Goal: Contribute content: Contribute content

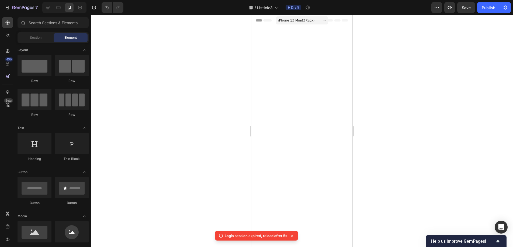
scroll to position [1542, 0]
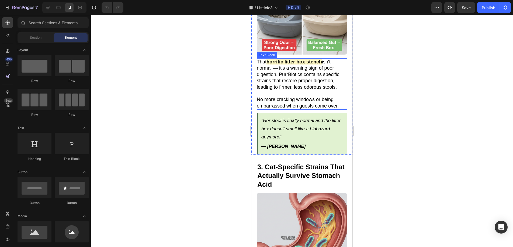
scroll to position [497, 0]
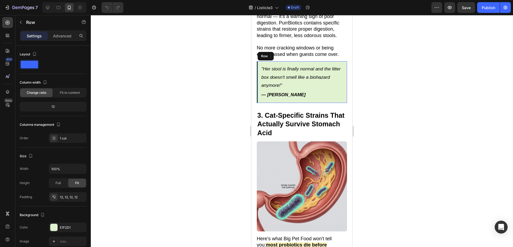
click at [338, 93] on div ""Her stool is finally normal and the litter box doesn't smell like a biohazard …" at bounding box center [302, 81] width 90 height 41
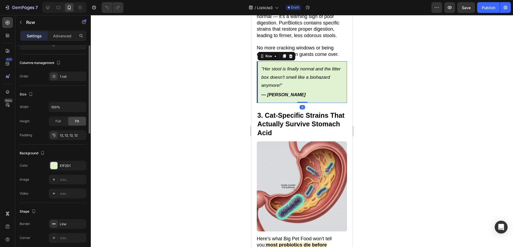
scroll to position [97, 0]
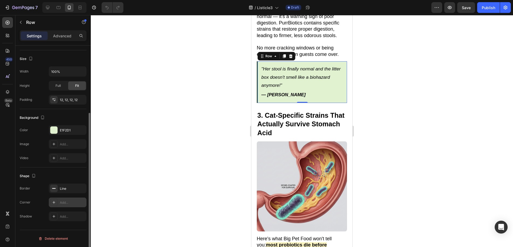
click at [62, 205] on div "Add..." at bounding box center [72, 203] width 25 height 5
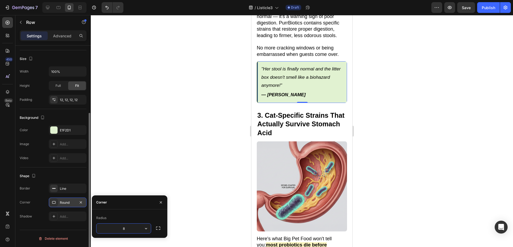
click at [122, 162] on div at bounding box center [302, 131] width 422 height 232
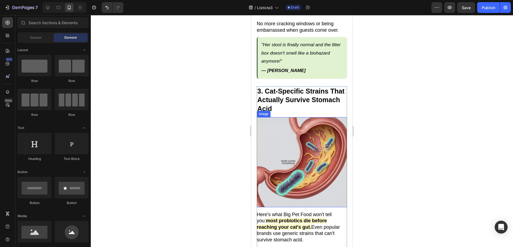
scroll to position [506, 0]
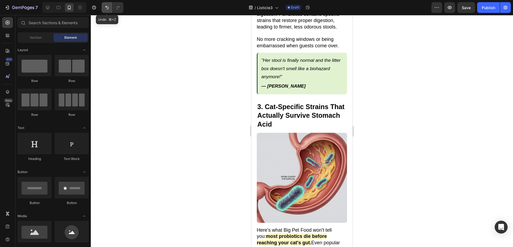
click at [103, 6] on button "Undo/Redo" at bounding box center [106, 7] width 11 height 11
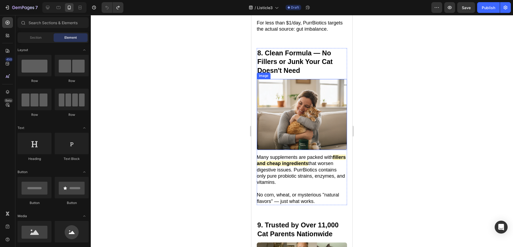
scroll to position [1571, 0]
click at [283, 97] on img at bounding box center [302, 114] width 90 height 71
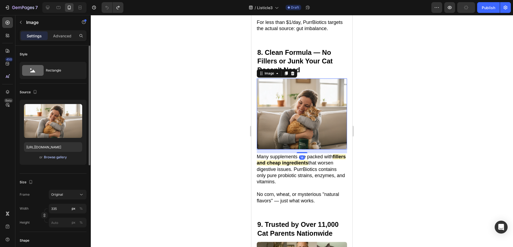
click at [54, 157] on div "Browse gallery" at bounding box center [55, 157] width 23 height 5
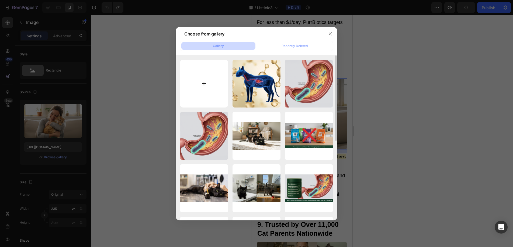
click at [213, 93] on input "file" at bounding box center [204, 84] width 48 height 48
type input "C:\fakepath\not all supeltmen qual.png"
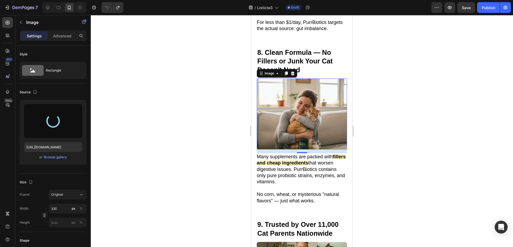
type input "https://cdn.shopify.com/s/files/1/0938/2916/9500/files/gempages_581813877453357…"
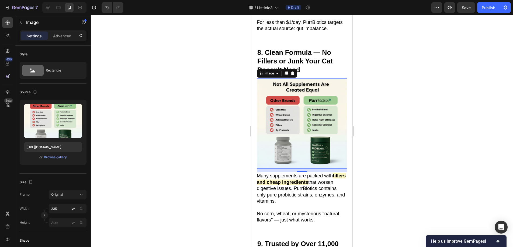
scroll to position [1592, 0]
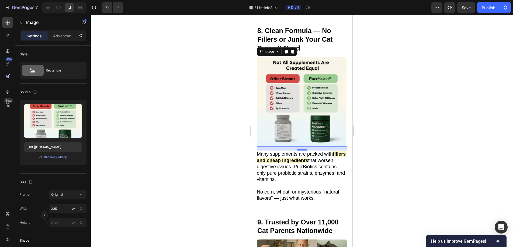
click at [414, 152] on div at bounding box center [302, 131] width 422 height 232
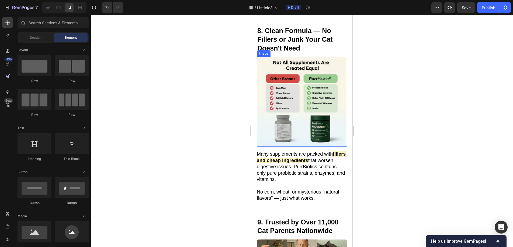
click at [297, 100] on img at bounding box center [302, 102] width 90 height 90
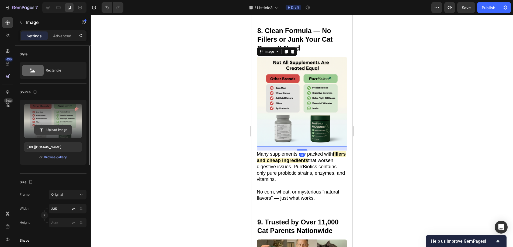
click at [46, 131] on input "file" at bounding box center [52, 129] width 37 height 9
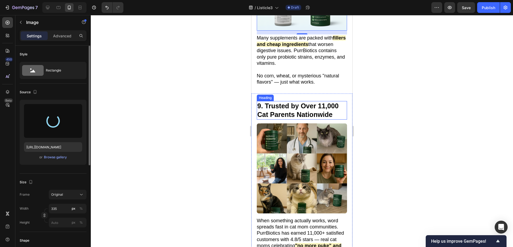
scroll to position [1728, 0]
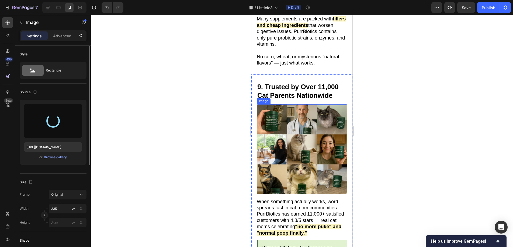
type input "https://cdn.shopify.com/s/files/1/0938/2916/9500/files/gempages_581813877453357…"
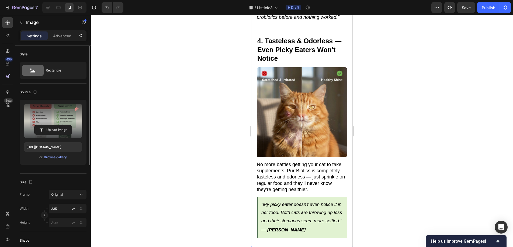
scroll to position [751, 0]
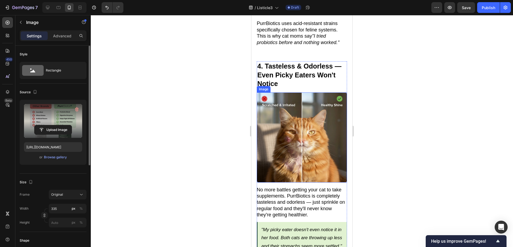
click at [319, 128] on img at bounding box center [302, 138] width 90 height 90
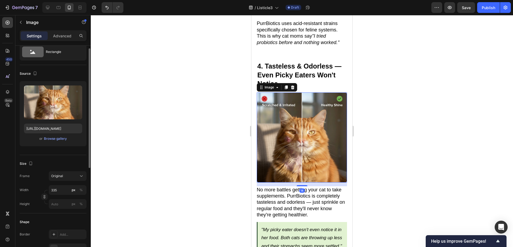
scroll to position [14, 0]
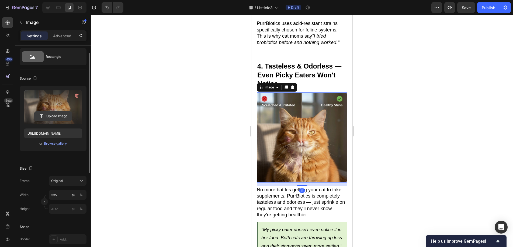
click at [61, 112] on input "file" at bounding box center [52, 116] width 37 height 9
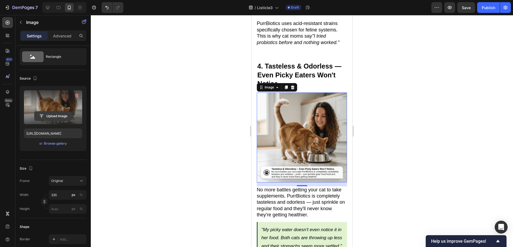
click at [53, 116] on input "file" at bounding box center [52, 116] width 37 height 9
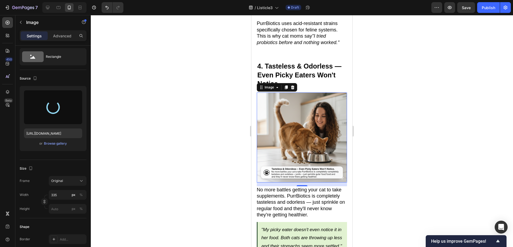
type input "https://cdn.shopify.com/s/files/1/0938/2916/9500/files/gempages_581813877453357…"
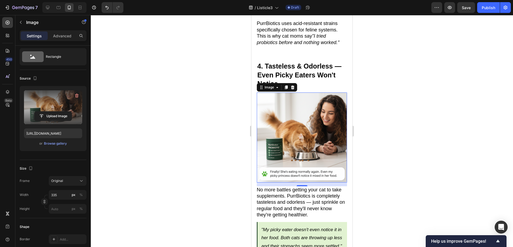
click at [393, 173] on div at bounding box center [302, 131] width 422 height 232
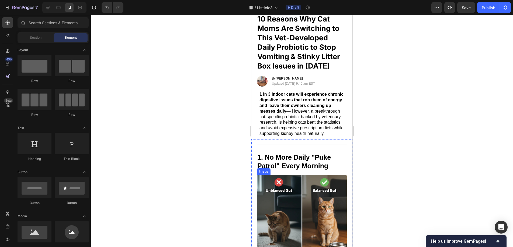
scroll to position [0, 0]
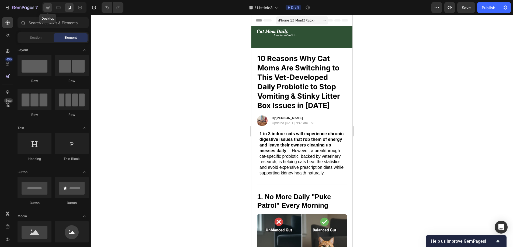
click at [50, 9] on icon at bounding box center [47, 7] width 5 height 5
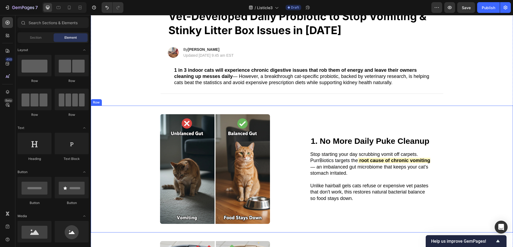
scroll to position [49, 0]
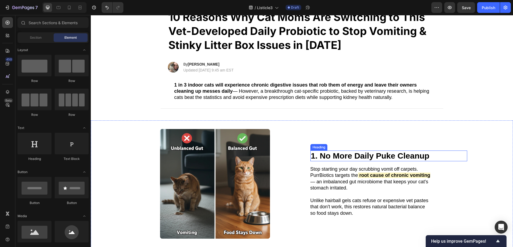
click at [345, 157] on strong "1. No More Daily Puke Cleanup" at bounding box center [370, 156] width 118 height 9
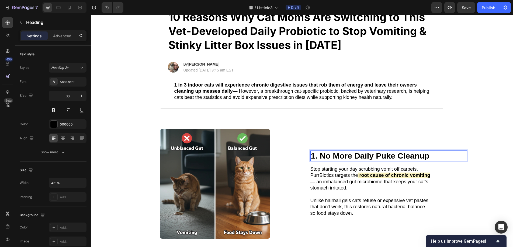
click at [431, 157] on p "1. No More Daily Puke Cleanup" at bounding box center [389, 156] width 156 height 10
drag, startPoint x: 431, startPoint y: 157, endPoint x: 317, endPoint y: 154, distance: 114.2
click at [317, 154] on p "1. No More Daily Puke Cleanup" at bounding box center [389, 156] width 156 height 10
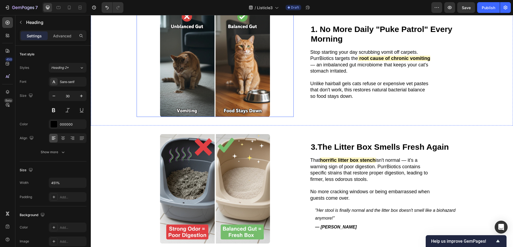
scroll to position [217, 0]
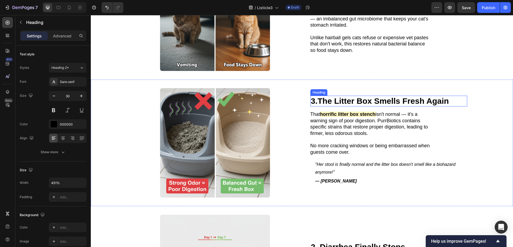
click at [343, 99] on strong "The Litter Box Smells Fresh Again" at bounding box center [382, 101] width 131 height 9
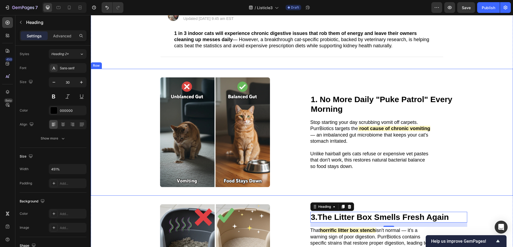
scroll to position [118, 0]
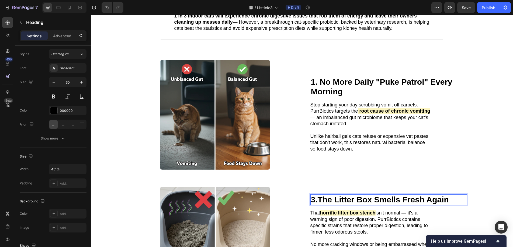
click at [449, 197] on strong "The Litter Box Smells Fresh Again" at bounding box center [382, 199] width 131 height 9
drag, startPoint x: 449, startPoint y: 198, endPoint x: 318, endPoint y: 200, distance: 131.4
click at [318, 200] on p "3. The Litter Box Smells Fresh Again" at bounding box center [389, 200] width 156 height 10
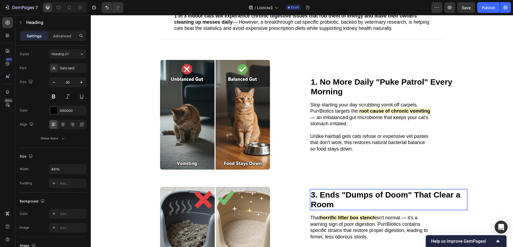
click at [311, 190] on p "3. Ends "Dumps of Doom" That Clear a Room" at bounding box center [389, 199] width 156 height 19
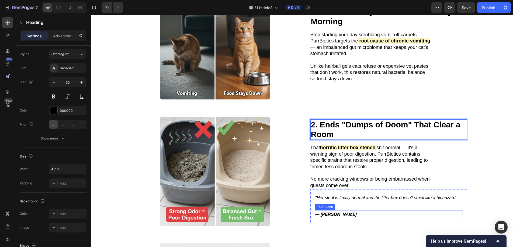
scroll to position [188, 0]
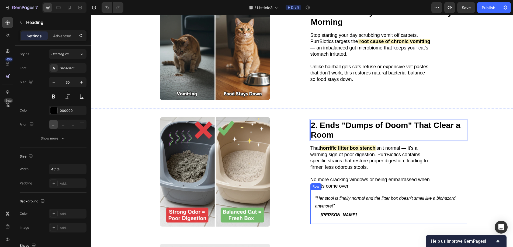
click at [310, 199] on div ""Her stool is finally normal and the litter box doesn't smell like a biohazard …" at bounding box center [388, 207] width 157 height 34
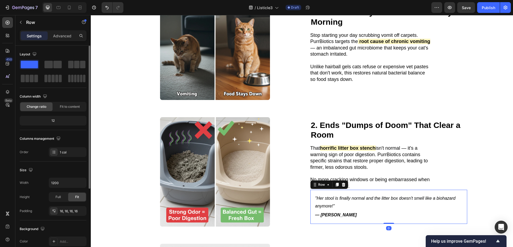
scroll to position [111, 0]
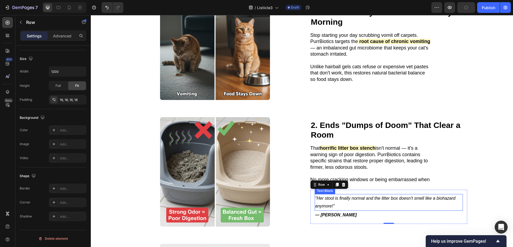
click at [329, 195] on p ""Her stool is finally normal and the litter box doesn't smell like a biohazard …" at bounding box center [388, 203] width 147 height 16
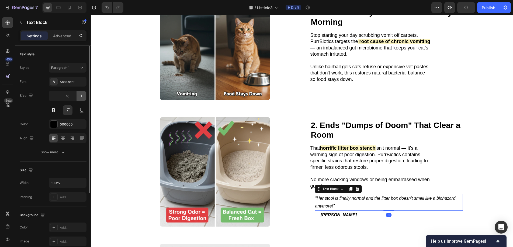
click at [78, 97] on button "button" at bounding box center [81, 96] width 10 height 10
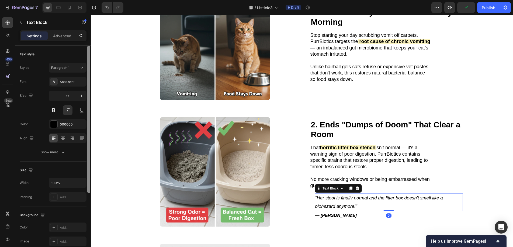
type input "18"
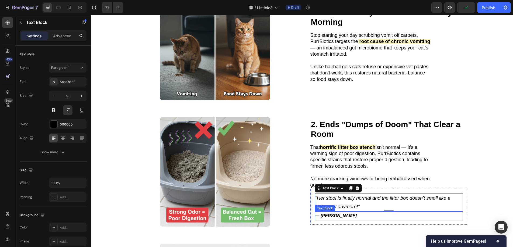
click at [345, 215] on p "— [PERSON_NAME]" at bounding box center [388, 216] width 147 height 8
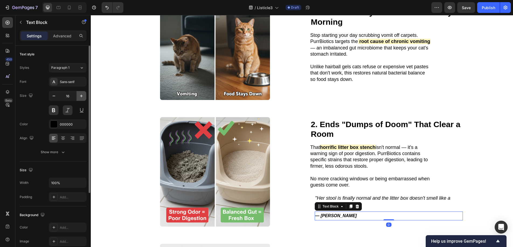
click at [79, 95] on icon "button" at bounding box center [81, 95] width 5 height 5
type input "18"
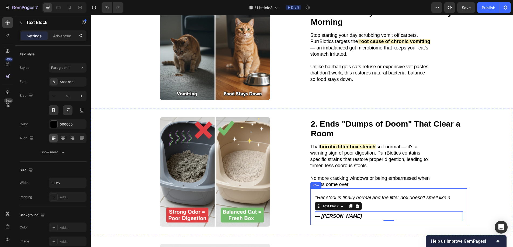
click at [311, 194] on div ""Her stool is finally normal and the litter box doesn't smell like a biohazard …" at bounding box center [388, 207] width 157 height 37
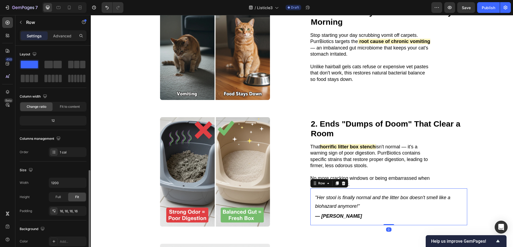
scroll to position [111, 0]
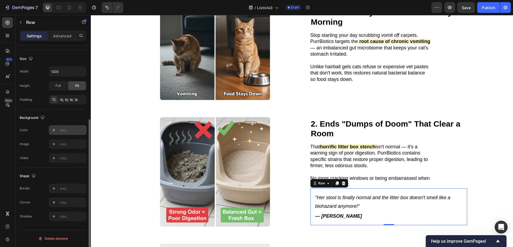
click at [64, 133] on div "Add..." at bounding box center [68, 130] width 38 height 10
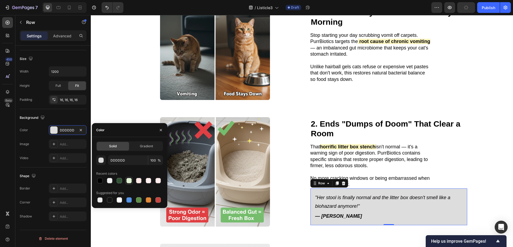
click at [128, 181] on div at bounding box center [128, 180] width 5 height 5
type input "E1F2D1"
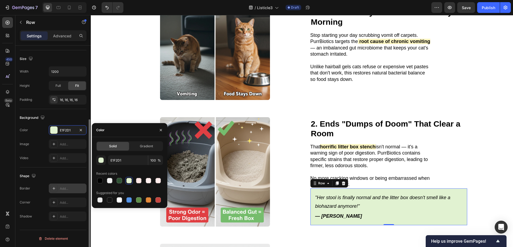
click at [62, 188] on div "Add..." at bounding box center [72, 189] width 25 height 5
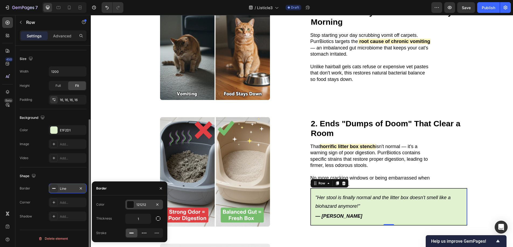
click at [132, 208] on div at bounding box center [131, 205] width 8 height 8
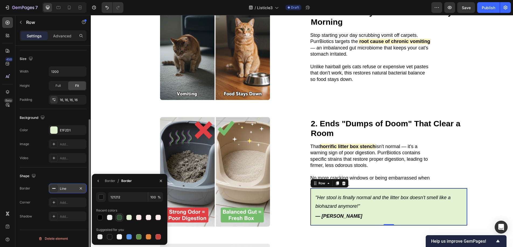
click at [118, 220] on div at bounding box center [119, 217] width 5 height 5
type input "2F5134"
click at [110, 182] on div "Border" at bounding box center [110, 181] width 10 height 5
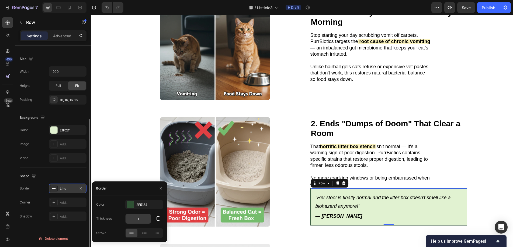
click at [140, 216] on input "1" at bounding box center [137, 219] width 25 height 10
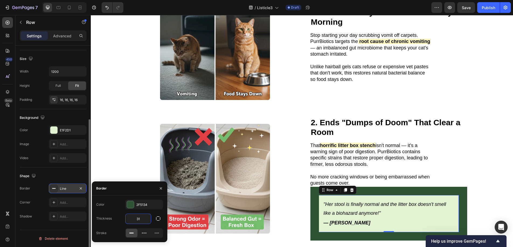
click at [141, 218] on input "31" at bounding box center [137, 219] width 25 height 10
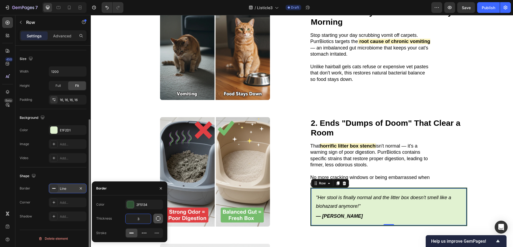
type input "3"
click at [156, 220] on icon "button" at bounding box center [157, 218] width 5 height 5
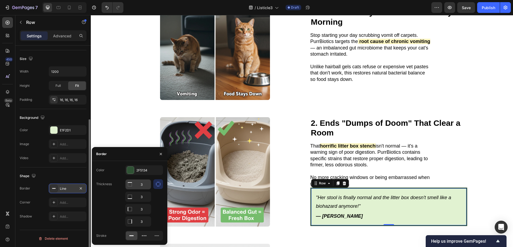
click at [145, 183] on input "3" at bounding box center [137, 185] width 25 height 10
drag, startPoint x: 145, startPoint y: 183, endPoint x: 139, endPoint y: 184, distance: 5.8
click at [139, 184] on input "3" at bounding box center [137, 185] width 25 height 10
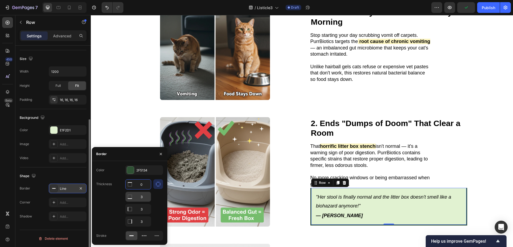
type input "0"
click at [134, 197] on div "3" at bounding box center [137, 197] width 25 height 10
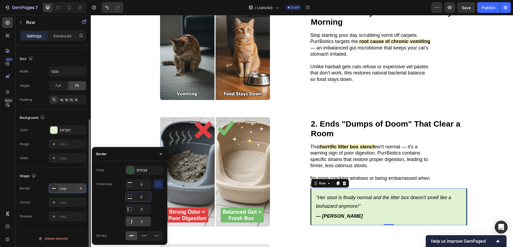
type input "0"
drag, startPoint x: 145, startPoint y: 222, endPoint x: 127, endPoint y: 222, distance: 17.2
click at [127, 222] on div "3" at bounding box center [137, 222] width 25 height 10
type input "0"
click at [158, 209] on div at bounding box center [158, 203] width 10 height 47
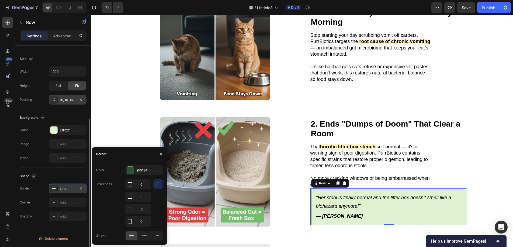
click at [67, 101] on div "16, 16, 16, 16" at bounding box center [68, 100] width 16 height 5
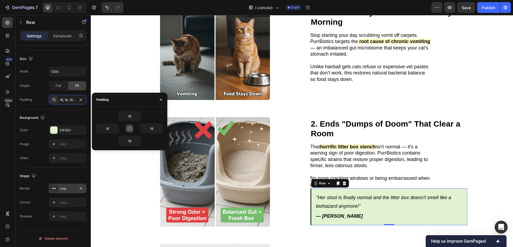
click at [130, 125] on button "button" at bounding box center [130, 129] width 8 height 8
click at [133, 115] on input "16" at bounding box center [129, 116] width 22 height 10
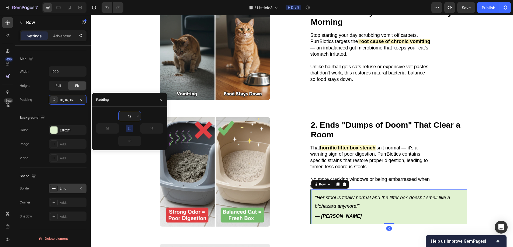
type input "12"
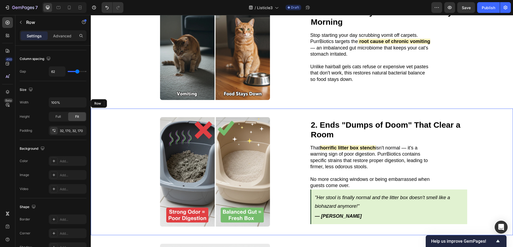
click at [485, 148] on div "2. Ends "Dumps of Doom" That Clear a Room Heading Image 2. Ends "Dumps of Doom"…" at bounding box center [302, 172] width 422 height 127
click at [377, 172] on p at bounding box center [370, 173] width 121 height 6
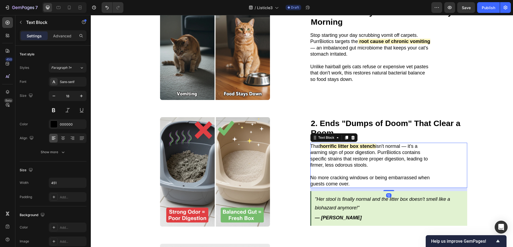
drag, startPoint x: 382, startPoint y: 186, endPoint x: 381, endPoint y: 190, distance: 3.4
click at [381, 190] on div "2. Ends "Dumps of Doom" That Clear a Room Heading That horrific litter box sten…" at bounding box center [388, 172] width 157 height 110
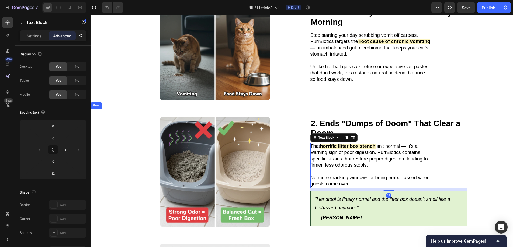
click at [489, 157] on div "2. Ends "Dumps of Doom" That Clear a Room Heading Image 2. Ends "Dumps of Doom"…" at bounding box center [302, 172] width 422 height 127
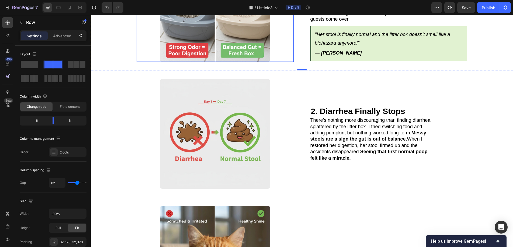
scroll to position [374, 0]
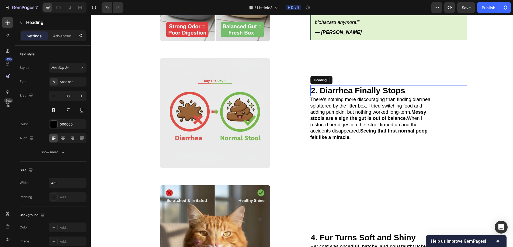
click at [337, 88] on strong "2. Diarrhea Finally Stops" at bounding box center [358, 90] width 94 height 9
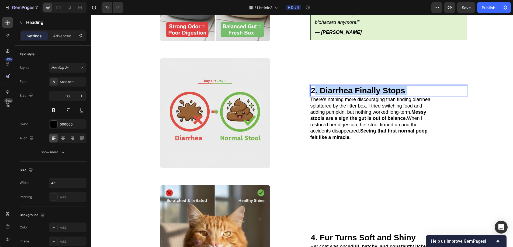
drag, startPoint x: 415, startPoint y: 87, endPoint x: 313, endPoint y: 86, distance: 101.5
click at [313, 86] on p "2. Diarrhea Finally Stops" at bounding box center [371, 91] width 120 height 10
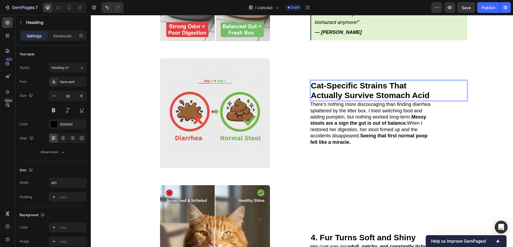
click at [311, 82] on p "Cat-Specific Strains That Actually Survive Stomach Acid" at bounding box center [371, 90] width 120 height 19
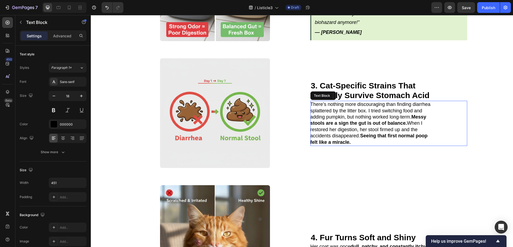
click at [341, 108] on p "There’s nothing more discouraging than finding diarrhea splattered by the litte…" at bounding box center [370, 123] width 121 height 44
click at [369, 137] on p "There’s nothing more discouraging than finding diarrhea splattered by the litte…" at bounding box center [370, 123] width 121 height 44
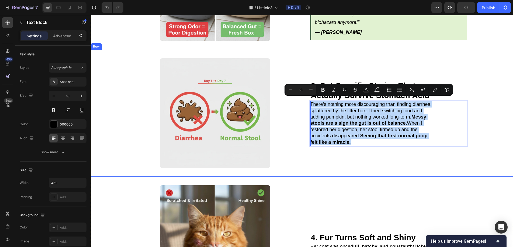
drag, startPoint x: 309, startPoint y: 108, endPoint x: 306, endPoint y: 101, distance: 7.6
click at [306, 101] on div "3. Cat-Specific Strains That Actually Survive Stomach Acid Heading Image Here's…" at bounding box center [302, 113] width 422 height 127
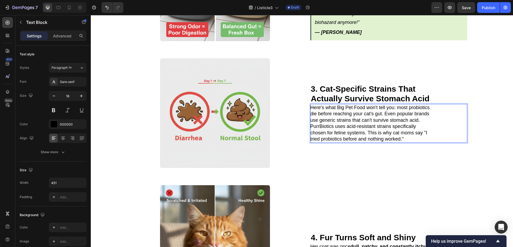
click at [420, 117] on p "Here's what Big Pet Food won't tell you: most probiotics die before reaching yo…" at bounding box center [370, 114] width 121 height 19
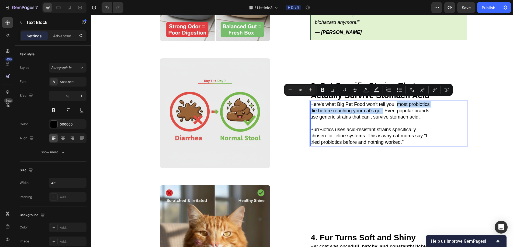
drag, startPoint x: 395, startPoint y: 101, endPoint x: 381, endPoint y: 110, distance: 15.9
click at [381, 110] on p "Here's what Big Pet Food won't tell you: most probiotics die before reaching yo…" at bounding box center [370, 110] width 121 height 19
click at [324, 88] on icon "Editor contextual toolbar" at bounding box center [322, 89] width 5 height 5
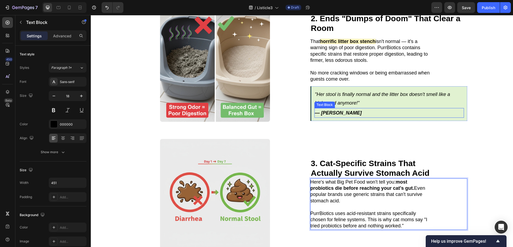
scroll to position [209, 0]
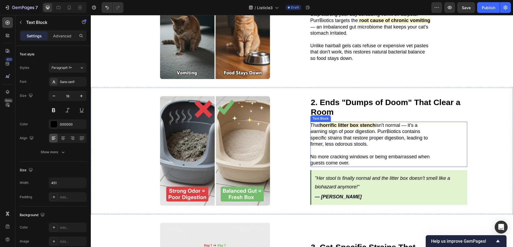
click at [349, 124] on strong "horrific litter box stench" at bounding box center [347, 125] width 55 height 5
click at [336, 123] on strong "horrific litter box stench" at bounding box center [347, 125] width 55 height 5
drag, startPoint x: 336, startPoint y: 123, endPoint x: 355, endPoint y: 124, distance: 19.4
click at [355, 124] on strong "horrific litter box stench" at bounding box center [347, 125] width 55 height 5
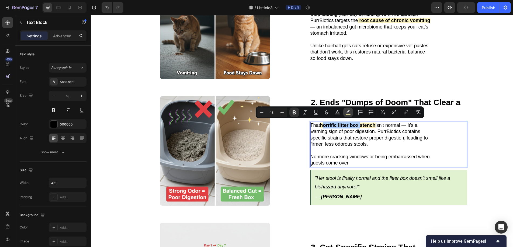
click at [352, 112] on button "color" at bounding box center [348, 113] width 10 height 10
type input "FCF2B0"
type input "77"
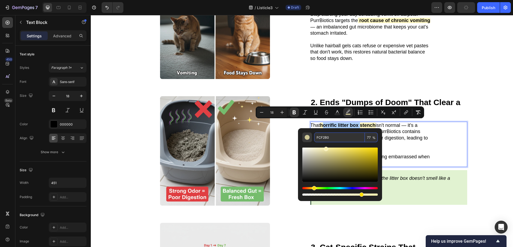
drag, startPoint x: 325, startPoint y: 138, endPoint x: 311, endPoint y: 139, distance: 13.8
click at [311, 139] on div "FCF2B0 77 %" at bounding box center [339, 138] width 75 height 10
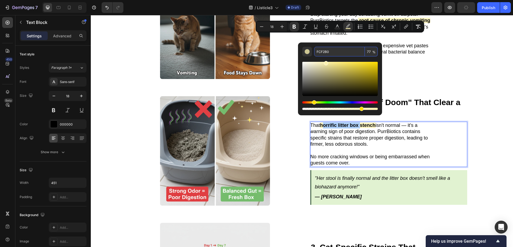
scroll to position [295, 0]
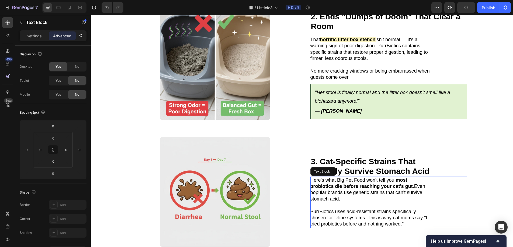
click at [384, 188] on p "Here's what Big Pet Food won't tell you: most probiotics die before reaching yo…" at bounding box center [370, 189] width 121 height 25
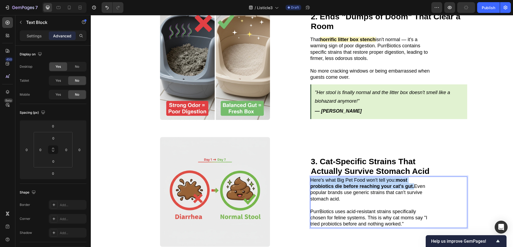
drag, startPoint x: 394, startPoint y: 177, endPoint x: 412, endPoint y: 184, distance: 19.4
click at [395, 178] on strong "most probiotics die before reaching your cat's gut." at bounding box center [362, 184] width 104 height 12
drag, startPoint x: 394, startPoint y: 177, endPoint x: 411, endPoint y: 184, distance: 18.7
click at [411, 184] on p "Here's what Big Pet Food won't tell you: most probiotics die before reaching yo…" at bounding box center [370, 189] width 121 height 25
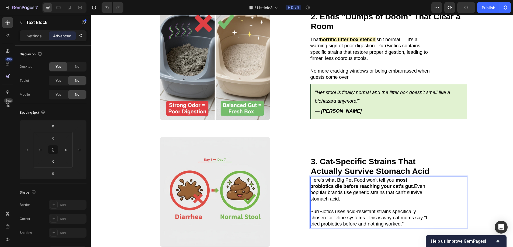
click at [436, 177] on div "Here's what Big Pet Food won't tell you: most probiotics die before reaching yo…" at bounding box center [388, 202] width 157 height 51
click at [486, 176] on div "3. Cat-Specific Strains That Actually Survive Stomach Acid Heading Image Here's…" at bounding box center [302, 192] width 422 height 127
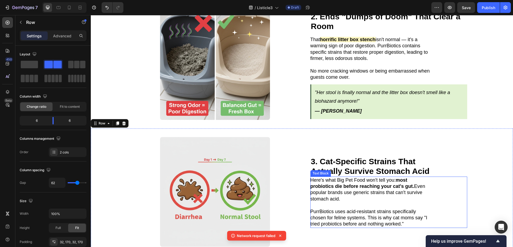
click at [404, 179] on strong "most probiotics die before reaching your cat's gut." at bounding box center [362, 184] width 104 height 12
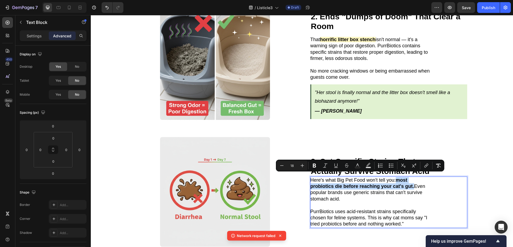
drag, startPoint x: 394, startPoint y: 178, endPoint x: 412, endPoint y: 185, distance: 19.3
click at [412, 185] on p "Here's what Big Pet Food won't tell you: most probiotics die before reaching yo…" at bounding box center [370, 189] width 121 height 25
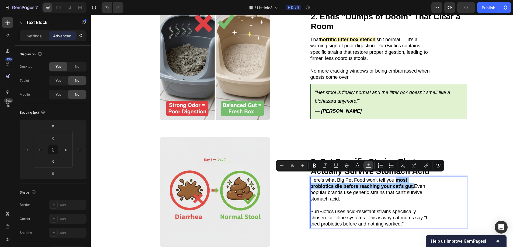
click at [368, 167] on icon "Editor contextual toolbar" at bounding box center [367, 165] width 5 height 5
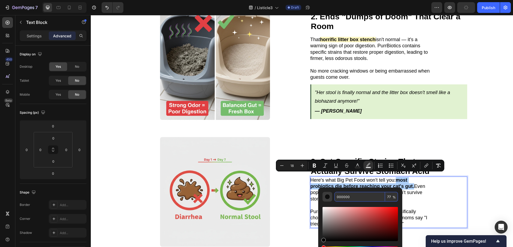
drag, startPoint x: 352, startPoint y: 197, endPoint x: 325, endPoint y: 198, distance: 27.3
click at [325, 198] on div "000000 77 %" at bounding box center [359, 197] width 75 height 10
paste input "FCF2B0"
type input "FCF2B0"
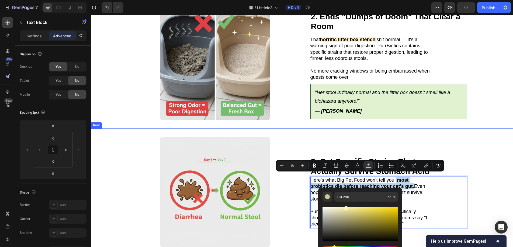
click at [489, 149] on div "3. Cat-Specific Strains That Actually Survive Stomach Acid Heading Image Here's…" at bounding box center [302, 192] width 422 height 127
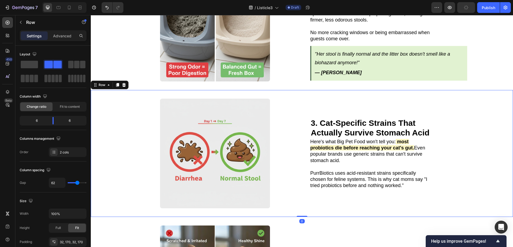
scroll to position [374, 0]
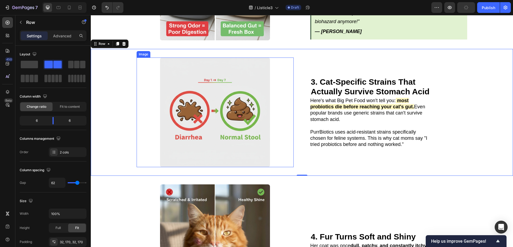
click at [227, 105] on img at bounding box center [215, 113] width 110 height 110
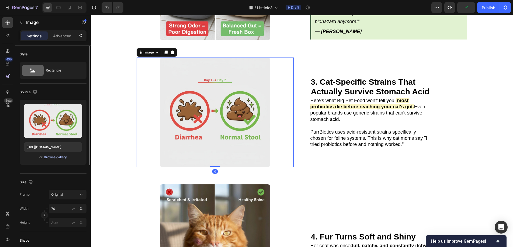
click at [63, 156] on div "Browse gallery" at bounding box center [55, 157] width 23 height 5
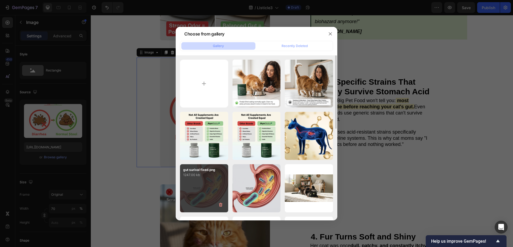
click at [201, 174] on p "1247.00 kb" at bounding box center [204, 175] width 42 height 5
type input "https://cdn.shopify.com/s/files/1/0938/2916/9500/files/gempages_581813877453357…"
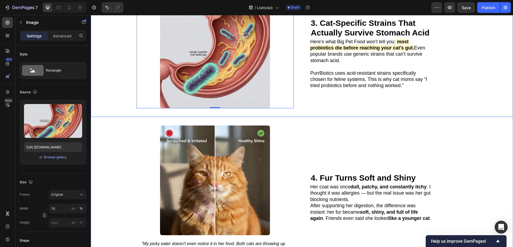
scroll to position [433, 0]
click at [359, 174] on strong "4. Fur Turns Soft and Shiny" at bounding box center [363, 178] width 105 height 9
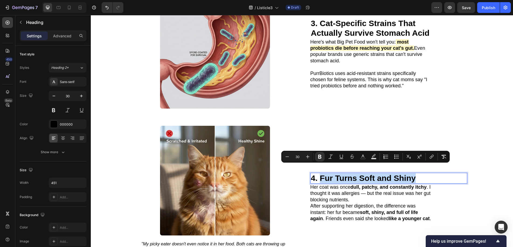
drag, startPoint x: 421, startPoint y: 168, endPoint x: 318, endPoint y: 170, distance: 103.1
click at [318, 174] on p "4. Fur Turns Soft and Shiny" at bounding box center [371, 179] width 120 height 10
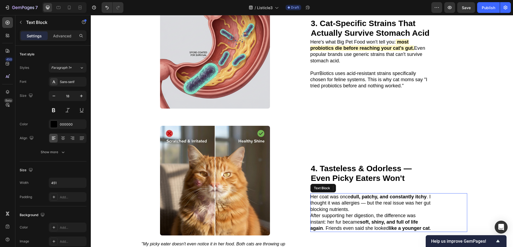
click at [356, 201] on p "Her coat was once dull, patchy, and constantly itchy . I thought it was allergi…" at bounding box center [370, 203] width 121 height 19
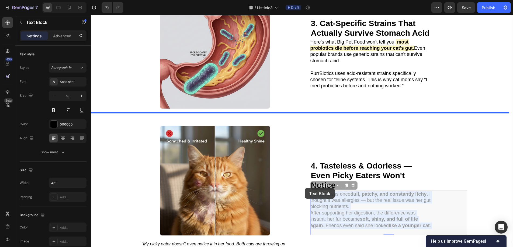
drag, startPoint x: 324, startPoint y: 223, endPoint x: 304, endPoint y: 188, distance: 39.4
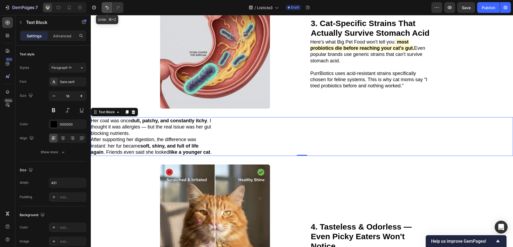
click at [107, 8] on icon "Undo/Redo" at bounding box center [106, 7] width 5 height 5
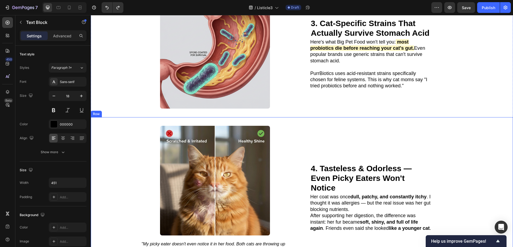
scroll to position [493, 0]
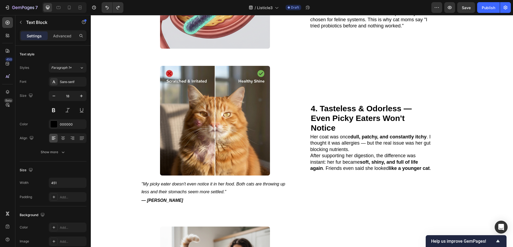
click at [339, 169] on p "After supporting her digestion, the difference was instant: her fur became soft…" at bounding box center [370, 162] width 121 height 19
click at [323, 156] on p "After supporting her digestion, the difference was instant: her fur became soft…" at bounding box center [370, 162] width 121 height 19
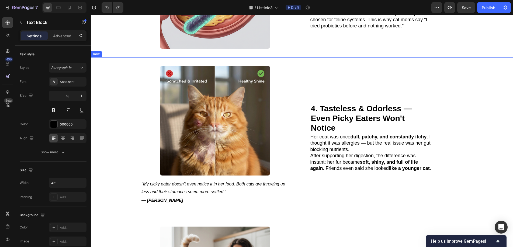
click at [470, 145] on div "4. Tasteless & Odorless — Even Picky Eaters Won't Notice Heading Image No more …" at bounding box center [302, 137] width 422 height 161
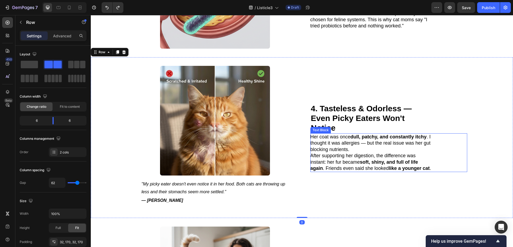
click at [382, 160] on strong "soft, shiny, and full of life again" at bounding box center [364, 166] width 108 height 12
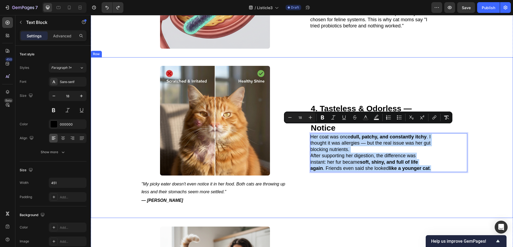
drag, startPoint x: 324, startPoint y: 165, endPoint x: 308, endPoint y: 131, distance: 37.9
click at [308, 131] on div "4. Tasteless & Odorless — Even Picky Eaters Won't Notice Heading Image No more …" at bounding box center [302, 137] width 422 height 161
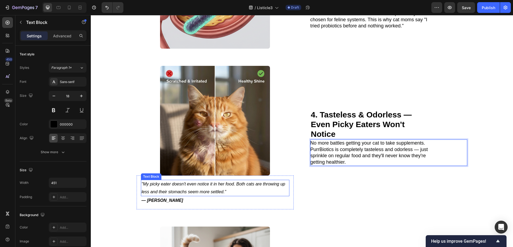
click at [192, 183] on p ""My picky eater doesn't even notice it in her food. Both cats are throwing up l…" at bounding box center [214, 189] width 147 height 16
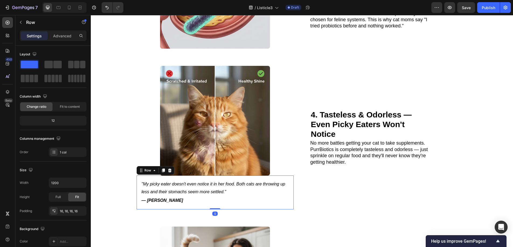
click at [138, 192] on div ""My picky eater doesn't even notice it in her food. Both cats are throwing up l…" at bounding box center [214, 193] width 157 height 34
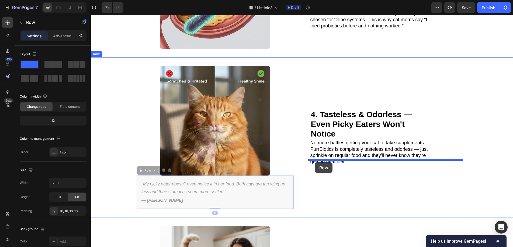
drag, startPoint x: 139, startPoint y: 166, endPoint x: 315, endPoint y: 163, distance: 175.3
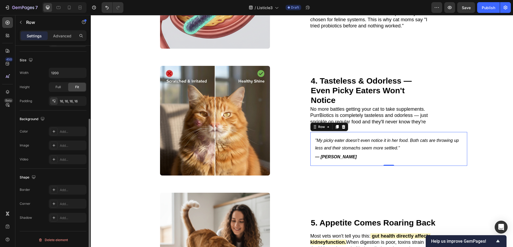
scroll to position [111, 0]
click at [68, 104] on div "16, 16, 16, 16" at bounding box center [68, 100] width 38 height 10
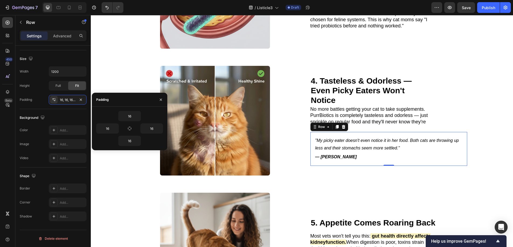
drag, startPoint x: 130, startPoint y: 126, endPoint x: 130, endPoint y: 122, distance: 4.6
click at [130, 126] on button "button" at bounding box center [130, 129] width 8 height 8
click at [132, 115] on input "16" at bounding box center [129, 116] width 22 height 10
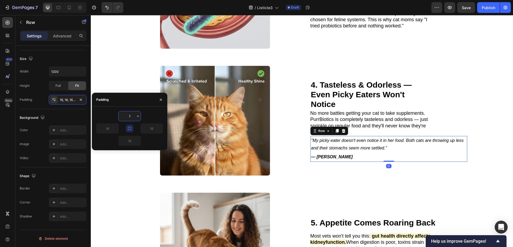
type input "12"
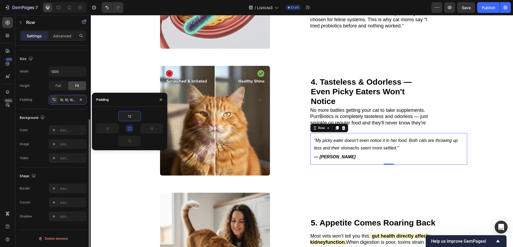
click at [79, 122] on div "Background" at bounding box center [53, 118] width 67 height 9
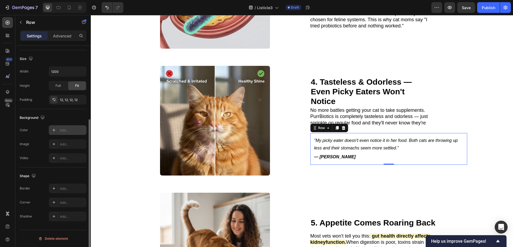
click at [70, 132] on div "Add..." at bounding box center [72, 130] width 25 height 5
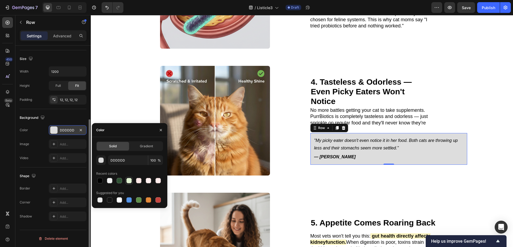
click at [128, 182] on div at bounding box center [128, 180] width 5 height 5
type input "E1F2D1"
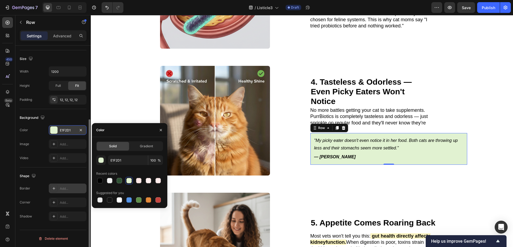
click at [67, 189] on div "Add..." at bounding box center [72, 189] width 25 height 5
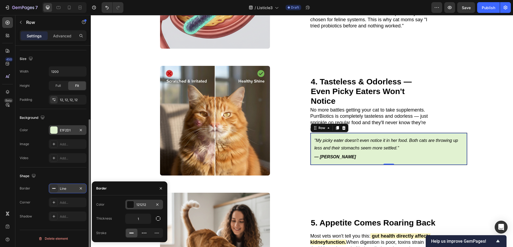
click at [131, 204] on div at bounding box center [130, 204] width 7 height 7
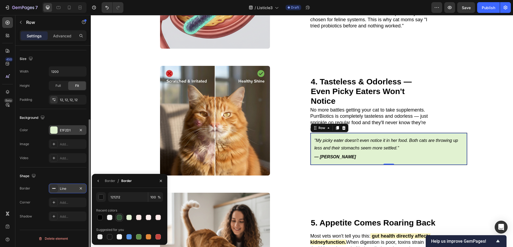
click at [118, 216] on div at bounding box center [119, 217] width 5 height 5
type input "2F5134"
click at [105, 182] on div "Border" at bounding box center [110, 181] width 10 height 5
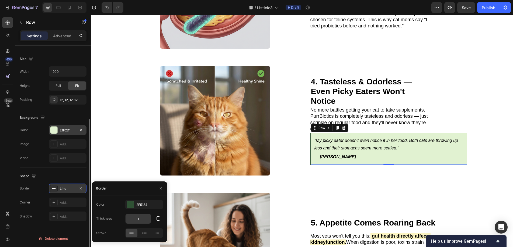
click at [141, 214] on input "1" at bounding box center [137, 219] width 25 height 10
click at [143, 218] on input "1" at bounding box center [137, 219] width 25 height 10
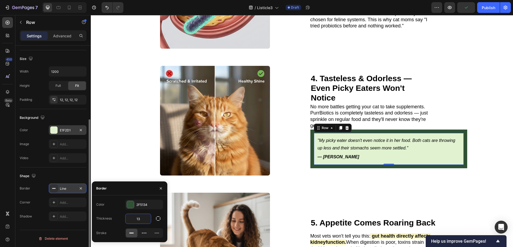
type input "1"
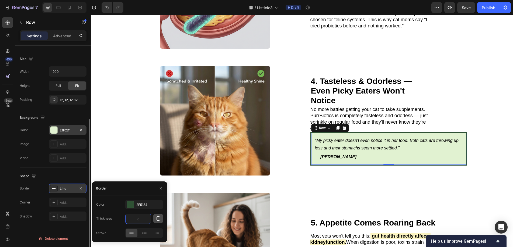
type input "3"
click at [155, 219] on button "button" at bounding box center [158, 219] width 10 height 10
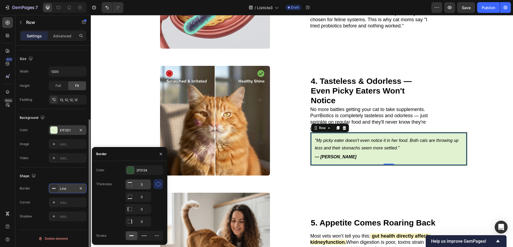
click at [144, 184] on input "3" at bounding box center [137, 185] width 25 height 10
type input "0"
click at [145, 194] on input "3" at bounding box center [137, 197] width 25 height 10
click at [143, 223] on input "3" at bounding box center [137, 222] width 25 height 10
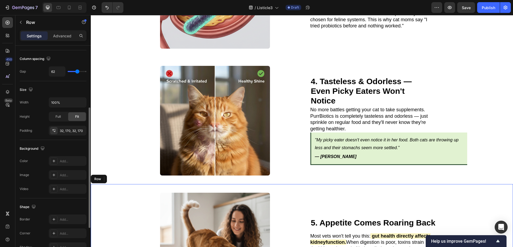
click at [382, 185] on div "5. The Hidden Gut-Kidney Connection That Could Save Your Cat Years Heading Imag…" at bounding box center [302, 247] width 422 height 127
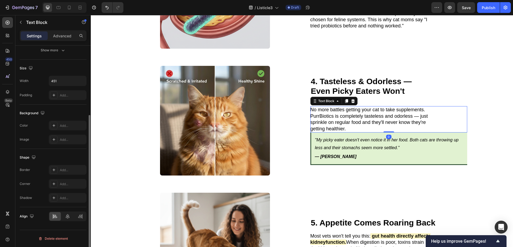
click at [376, 125] on p "No more battles getting your cat to take supplements. PurrBiotics is completely…" at bounding box center [370, 119] width 121 height 25
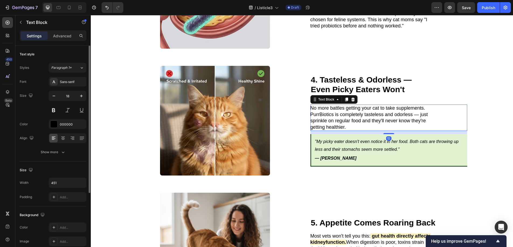
drag, startPoint x: 384, startPoint y: 127, endPoint x: 385, endPoint y: 130, distance: 3.4
click at [385, 130] on div "⁠⁠⁠⁠⁠⁠⁠ 4. Tasteless & Odorless — Even Picky Eaters Won't Notice Heading No mor…" at bounding box center [388, 121] width 157 height 110
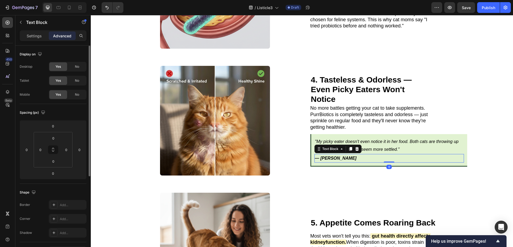
click at [393, 156] on p "— [PERSON_NAME]" at bounding box center [389, 159] width 149 height 8
click at [394, 160] on div ""My picky eater doesn't even notice it in her food. Both cats are throwing up l…" at bounding box center [388, 150] width 157 height 33
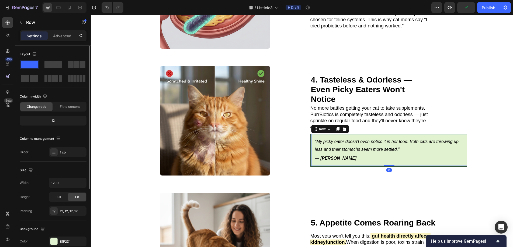
scroll to position [111, 0]
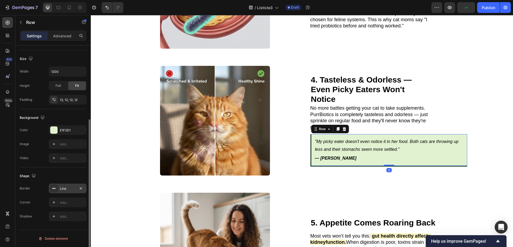
click at [62, 187] on div "Line" at bounding box center [68, 189] width 16 height 5
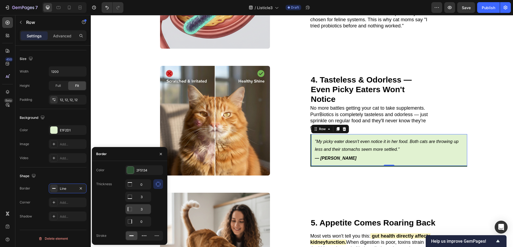
click at [145, 209] on input "3" at bounding box center [137, 210] width 25 height 10
click at [143, 198] on input "3" at bounding box center [137, 197] width 25 height 10
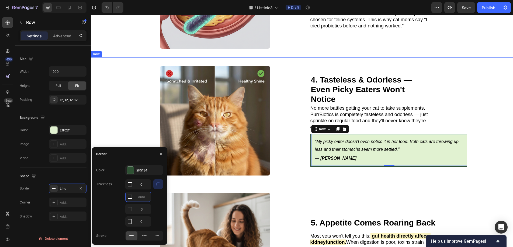
click at [498, 131] on div "4. Tasteless & Odorless — Even Picky Eaters Won't Notice Heading Image No more …" at bounding box center [302, 120] width 422 height 127
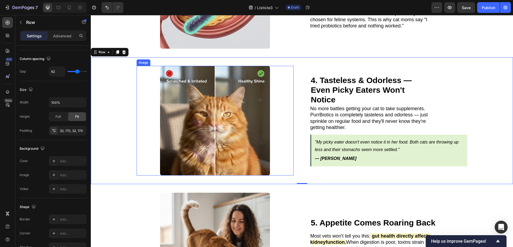
click at [241, 117] on img at bounding box center [215, 121] width 110 height 110
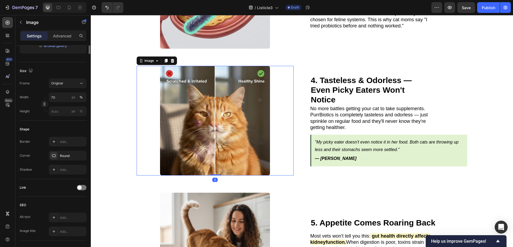
scroll to position [0, 0]
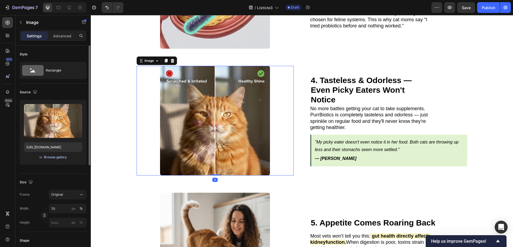
click at [61, 159] on div "Browse gallery" at bounding box center [55, 157] width 23 height 5
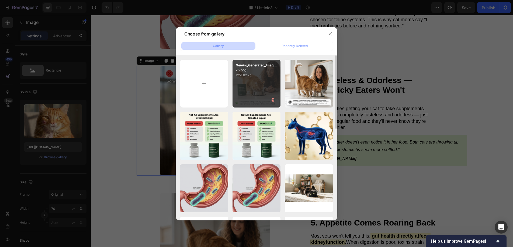
click at [247, 91] on div "Gemini_Generated_Imag...75.png 1251.82 kb" at bounding box center [256, 84] width 48 height 48
type input "https://cdn.shopify.com/s/files/1/0938/2916/9500/files/gempages_581813877453357…"
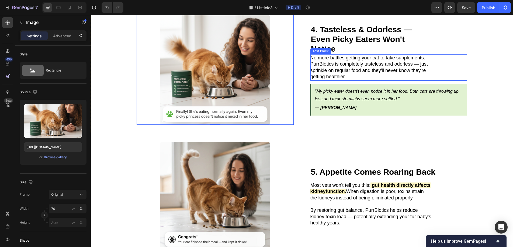
scroll to position [543, 0]
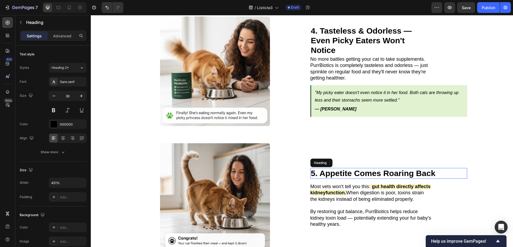
click at [366, 168] on h2 "5. Appetite Comes Roaring Back" at bounding box center [388, 173] width 157 height 11
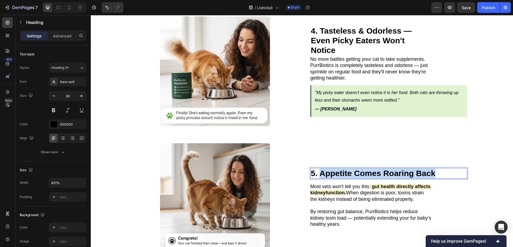
drag, startPoint x: 436, startPoint y: 168, endPoint x: 318, endPoint y: 168, distance: 117.4
click at [318, 169] on p "5. Appetite Comes Roaring Back" at bounding box center [389, 174] width 156 height 10
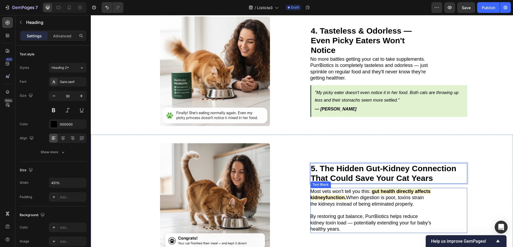
click at [328, 208] on p at bounding box center [370, 211] width 121 height 6
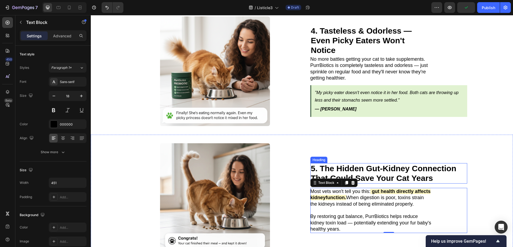
click at [411, 169] on strong "5. The Hidden Gut-Kidney Connection That Could Save Your Cat Years" at bounding box center [383, 173] width 145 height 19
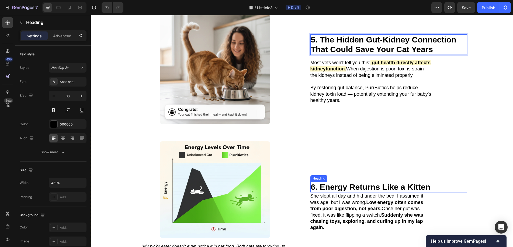
scroll to position [697, 0]
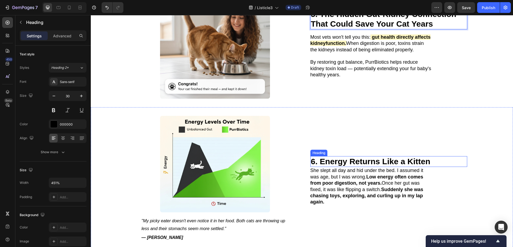
click at [426, 157] on strong "6. Energy Returns Like a Kitten" at bounding box center [370, 161] width 119 height 9
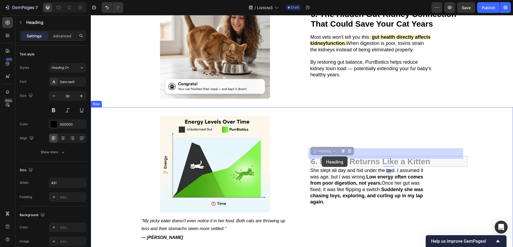
drag, startPoint x: 432, startPoint y: 153, endPoint x: 321, endPoint y: 157, distance: 110.4
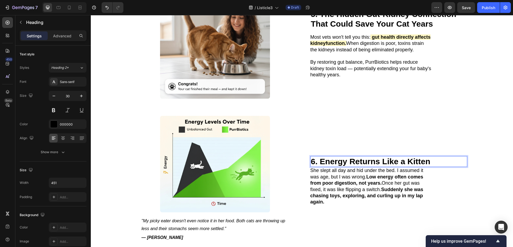
click at [437, 156] on div "6. Energy Returns Like a Kitten" at bounding box center [388, 161] width 157 height 11
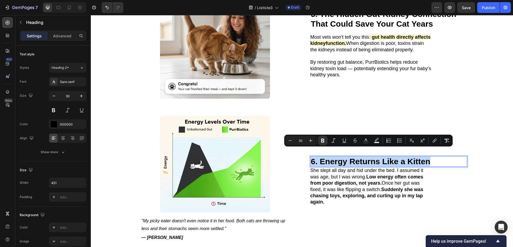
drag, startPoint x: 437, startPoint y: 154, endPoint x: 309, endPoint y: 154, distance: 128.2
click at [310, 156] on div "6. Energy Returns Like a Kitten" at bounding box center [388, 161] width 157 height 11
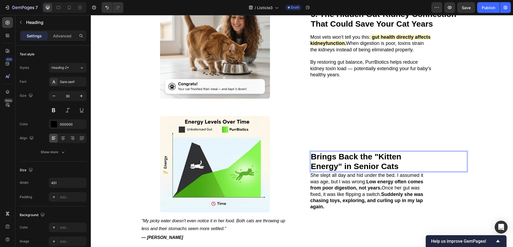
click at [311, 152] on p "Brings Back the "Kitten Energy" in Senior Cats" at bounding box center [371, 161] width 120 height 19
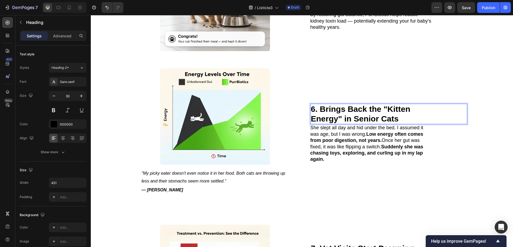
scroll to position [744, 0]
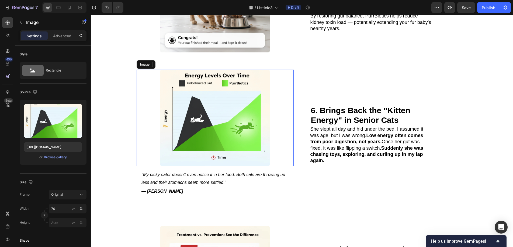
click at [265, 117] on img at bounding box center [215, 118] width 110 height 97
click at [193, 188] on div ""My picky eater doesn't even notice it in her food. Both cats are throwing up l…" at bounding box center [214, 183] width 157 height 34
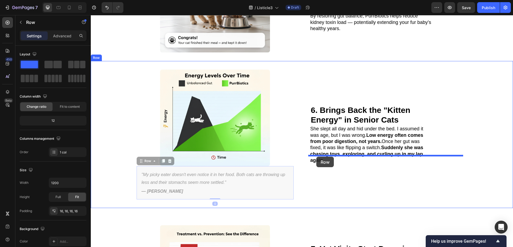
drag, startPoint x: 141, startPoint y: 153, endPoint x: 316, endPoint y: 157, distance: 175.0
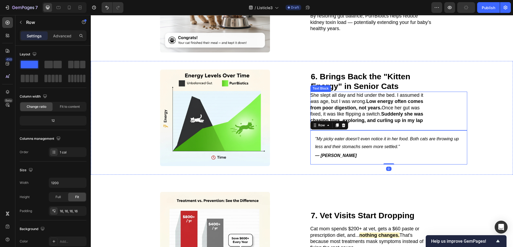
click at [358, 118] on p "She slept all day and hid under the bed. I assumed it was age, but I was wrong.…" at bounding box center [370, 111] width 121 height 38
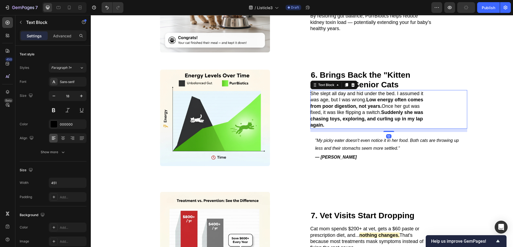
drag, startPoint x: 383, startPoint y: 122, endPoint x: 384, endPoint y: 126, distance: 3.4
click at [384, 126] on div "6. Brings Back the "Kitten Energy" in Senior Cats Heading She slept all day and…" at bounding box center [388, 118] width 157 height 97
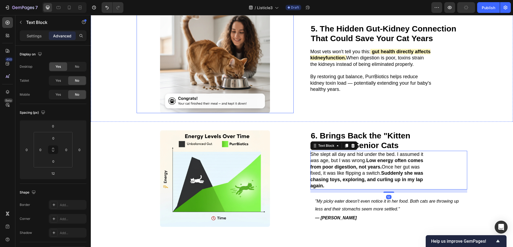
scroll to position [684, 0]
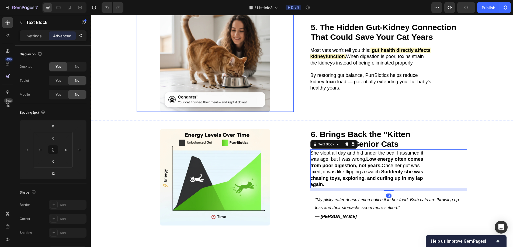
click at [244, 73] on img at bounding box center [215, 57] width 110 height 110
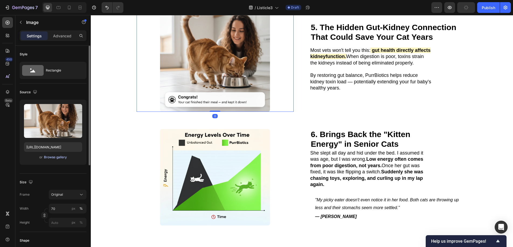
click at [59, 157] on div "Browse gallery" at bounding box center [55, 157] width 23 height 5
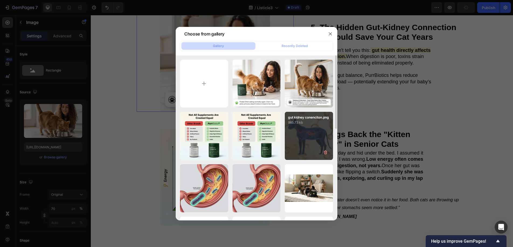
click at [301, 125] on p "985.73 kb" at bounding box center [309, 122] width 42 height 5
type input "https://cdn.shopify.com/s/files/1/0938/2916/9500/files/gempages_581813877453357…"
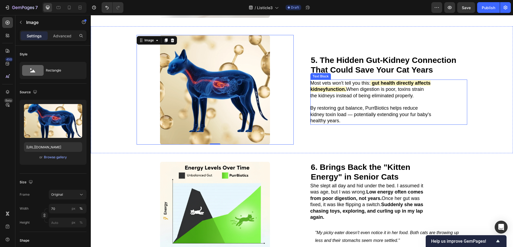
scroll to position [737, 0]
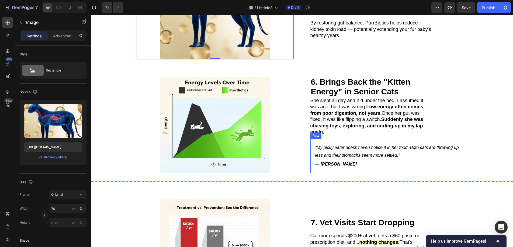
click at [311, 142] on div ""My picky eater doesn't even notice it in her food. Both cats are throwing up l…" at bounding box center [388, 156] width 157 height 34
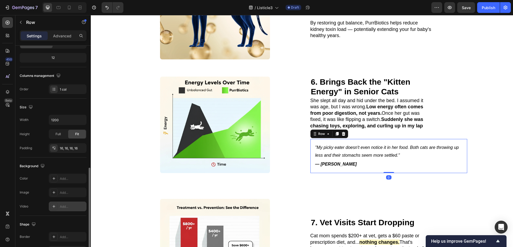
scroll to position [111, 0]
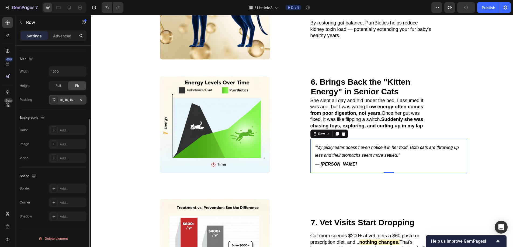
click at [67, 103] on div "16, 16, 16, 16" at bounding box center [68, 100] width 38 height 10
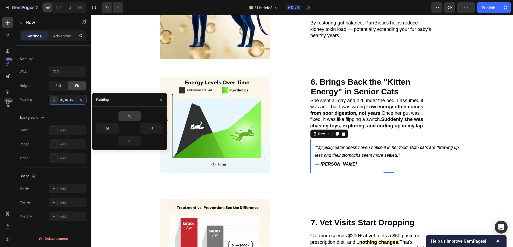
click at [130, 118] on input "16" at bounding box center [129, 116] width 22 height 10
click at [132, 128] on button "button" at bounding box center [130, 129] width 8 height 8
click at [133, 116] on input "16" at bounding box center [129, 116] width 22 height 10
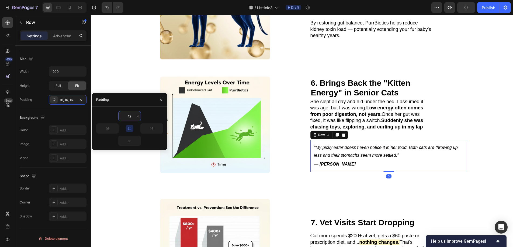
type input "12"
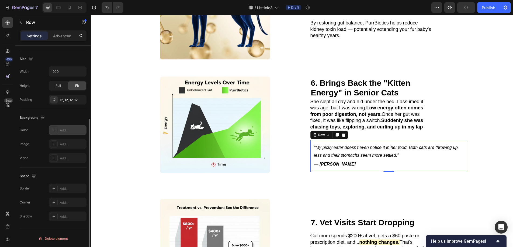
click at [61, 132] on div "Add..." at bounding box center [72, 130] width 25 height 5
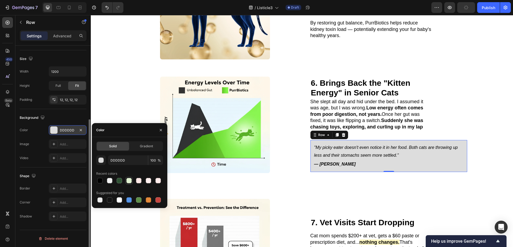
click at [132, 182] on div at bounding box center [129, 181] width 6 height 6
type input "E1F2D1"
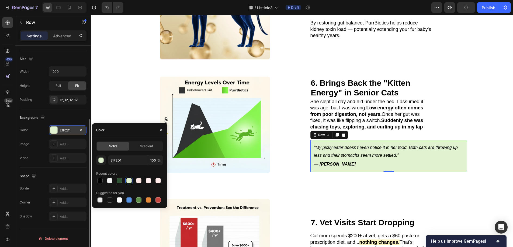
click at [65, 178] on div "Shape" at bounding box center [53, 176] width 67 height 9
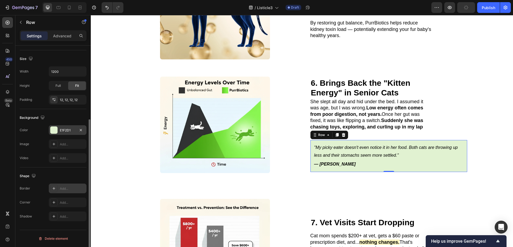
click at [66, 186] on div "Add..." at bounding box center [68, 189] width 38 height 10
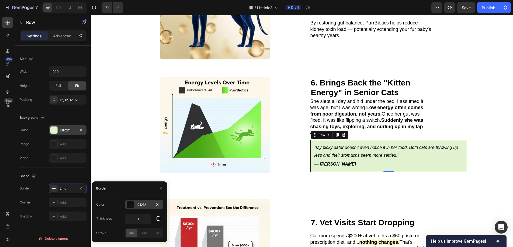
click at [129, 205] on div at bounding box center [130, 204] width 7 height 7
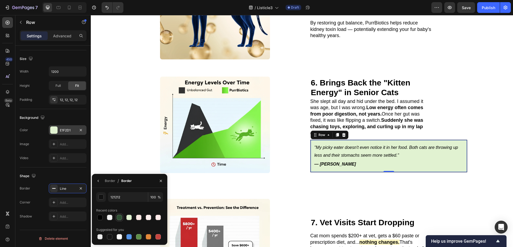
click at [117, 218] on div at bounding box center [119, 217] width 5 height 5
type input "2F5134"
click at [111, 184] on div "Border" at bounding box center [110, 181] width 10 height 9
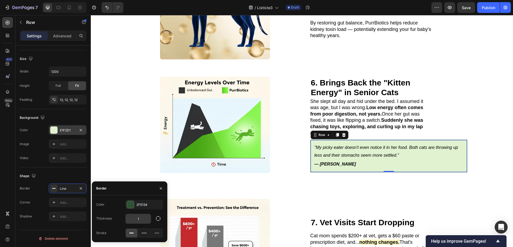
click at [141, 222] on input "1" at bounding box center [137, 219] width 25 height 10
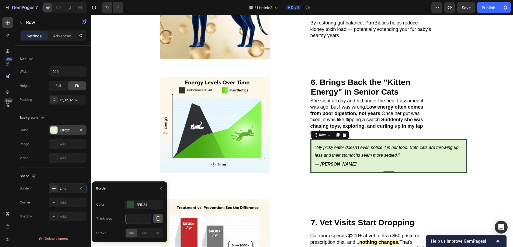
type input "3"
click at [157, 218] on icon "button" at bounding box center [157, 218] width 5 height 5
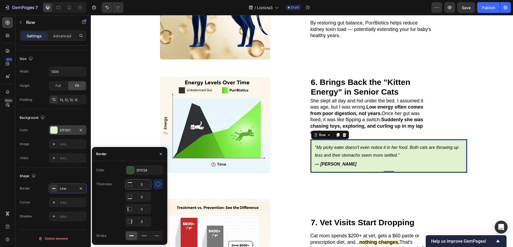
drag, startPoint x: 145, startPoint y: 186, endPoint x: 131, endPoint y: 186, distance: 14.0
click at [131, 186] on div "3" at bounding box center [137, 185] width 25 height 10
type input "0"
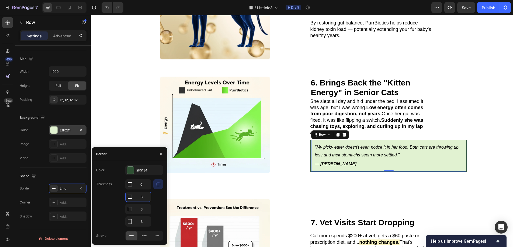
drag, startPoint x: 144, startPoint y: 198, endPoint x: 132, endPoint y: 197, distance: 12.2
click at [132, 197] on div "3" at bounding box center [137, 197] width 25 height 10
type input "0"
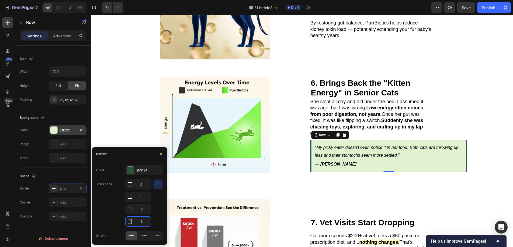
drag, startPoint x: 147, startPoint y: 224, endPoint x: 136, endPoint y: 224, distance: 11.3
click at [136, 224] on input "3" at bounding box center [137, 222] width 25 height 10
click at [481, 109] on div "6. Brings Back the "Kitten Energy" in Senior Cats Heading Image When cats feel …" at bounding box center [302, 125] width 422 height 114
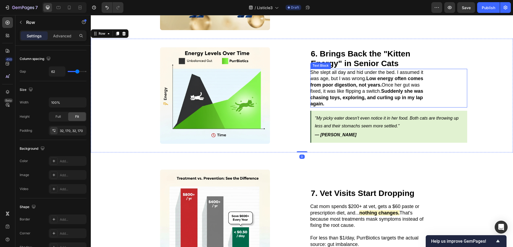
scroll to position [785, 0]
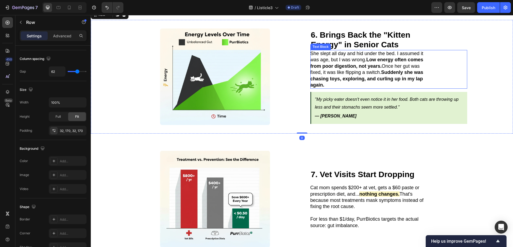
click at [378, 70] on strong "Suddenly she was chasing toys, exploring, and curling up in my lap again." at bounding box center [366, 79] width 113 height 18
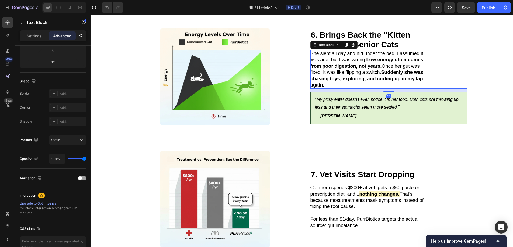
scroll to position [0, 0]
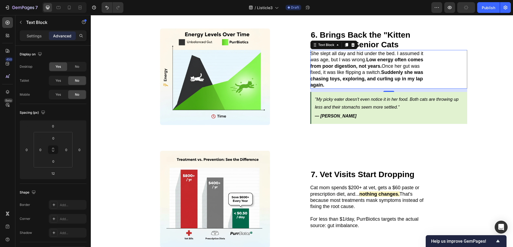
click at [353, 76] on p "She slept all day and hid under the bed. I assumed it was age, but I was wrong.…" at bounding box center [370, 70] width 121 height 38
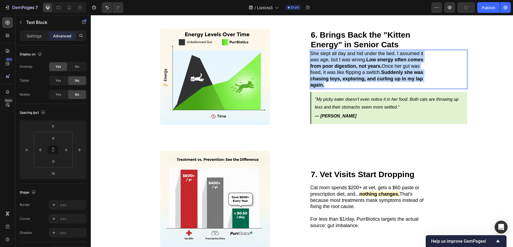
click at [310, 51] on p "She slept all day and hid under the bed. I assumed it was age, but I was wrong.…" at bounding box center [370, 70] width 121 height 38
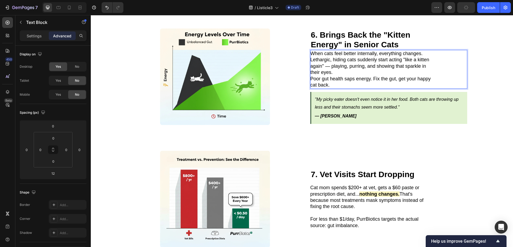
click at [335, 65] on p "When cats feel better internally, everything changes. Lethargic, hiding cats su…" at bounding box center [370, 63] width 121 height 25
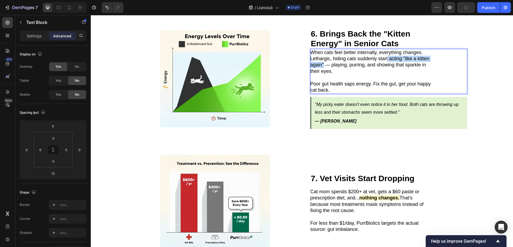
drag, startPoint x: 386, startPoint y: 51, endPoint x: 322, endPoint y: 58, distance: 64.4
click at [322, 58] on p "When cats feel better internally, everything changes. Lethargic, hiding cats su…" at bounding box center [370, 62] width 121 height 25
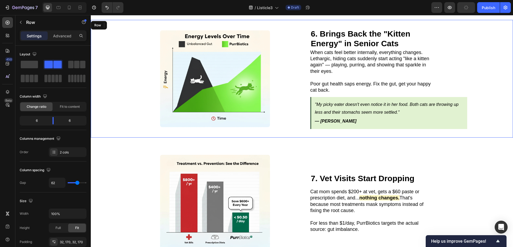
click at [491, 69] on div "6. Brings Back the "Kitten Energy" in Senior Cats Heading Image When cats feel …" at bounding box center [302, 79] width 422 height 118
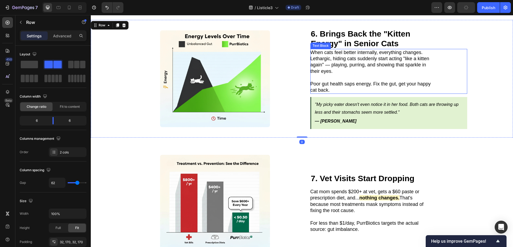
click at [406, 50] on p "When cats feel better internally, everything changes. Lethargic, hiding cats su…" at bounding box center [370, 62] width 121 height 25
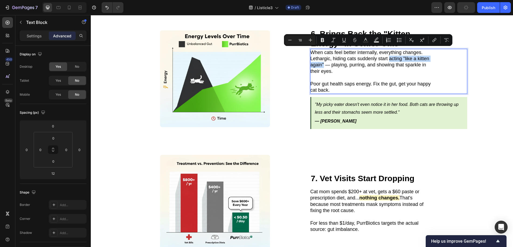
drag, startPoint x: 387, startPoint y: 51, endPoint x: 322, endPoint y: 58, distance: 65.8
click at [324, 40] on icon "Editor contextual toolbar" at bounding box center [322, 39] width 5 height 5
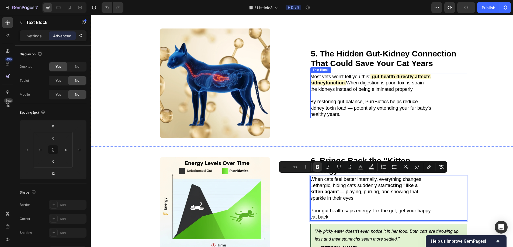
scroll to position [653, 0]
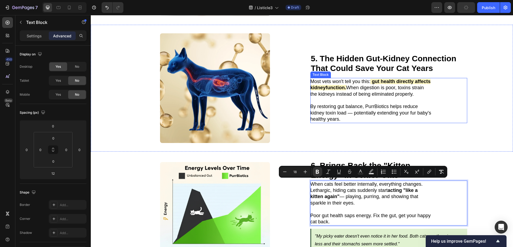
click at [379, 79] on strong "gut health directly affects kidney" at bounding box center [370, 85] width 120 height 12
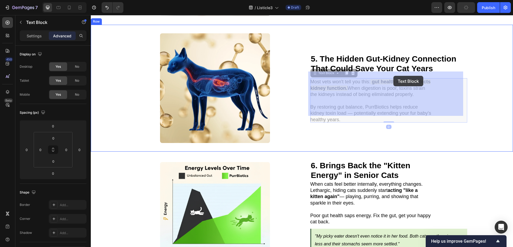
drag, startPoint x: 376, startPoint y: 74, endPoint x: 393, endPoint y: 76, distance: 16.8
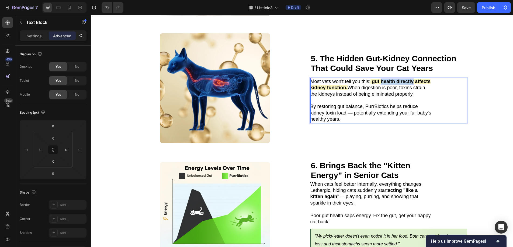
drag, startPoint x: 398, startPoint y: 76, endPoint x: 380, endPoint y: 76, distance: 17.2
click at [380, 79] on strong "gut health directly affects kidney function." at bounding box center [370, 85] width 120 height 12
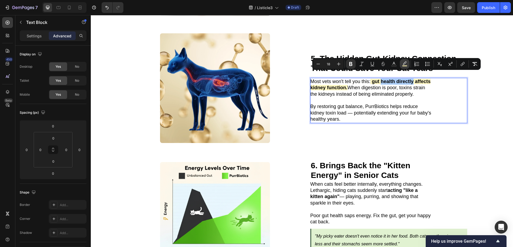
click at [402, 66] on rect "Editor contextual toolbar" at bounding box center [404, 65] width 5 height 1
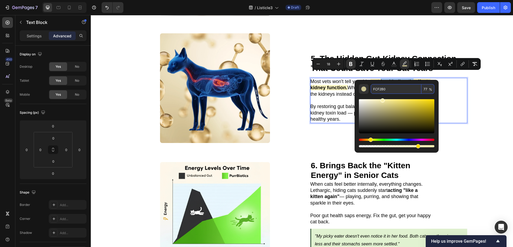
drag, startPoint x: 388, startPoint y: 88, endPoint x: 371, endPoint y: 88, distance: 17.2
click at [371, 88] on input "FCF2B0" at bounding box center [395, 89] width 51 height 10
click at [492, 127] on div "5. The Hidden Gut-Kidney Connection That Could Save Your Cat Years Heading Imag…" at bounding box center [302, 88] width 422 height 127
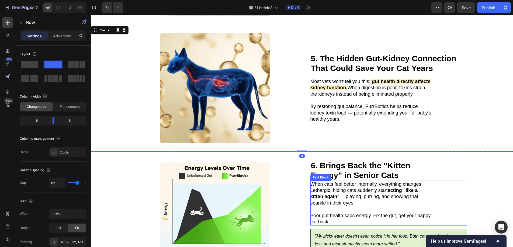
click at [379, 188] on p "When cats feel better internally, everything changes. Lethargic, hiding cats su…" at bounding box center [370, 193] width 121 height 25
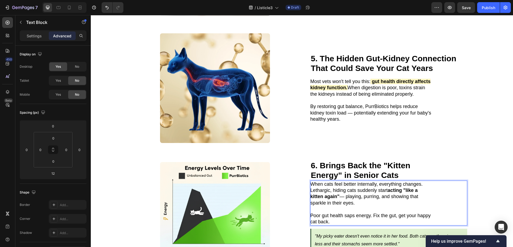
drag, startPoint x: 386, startPoint y: 184, endPoint x: 338, endPoint y: 190, distance: 49.1
click at [338, 190] on p "When cats feel better internally, everything changes. Lethargic, hiding cats su…" at bounding box center [370, 193] width 121 height 25
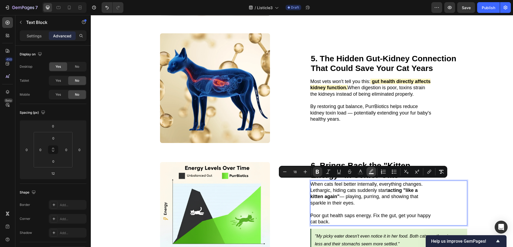
click at [374, 173] on button "Text Background Color" at bounding box center [371, 172] width 10 height 10
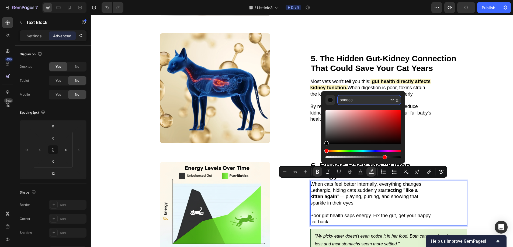
drag, startPoint x: 366, startPoint y: 101, endPoint x: 345, endPoint y: 101, distance: 20.7
click at [345, 101] on input "000000" at bounding box center [362, 100] width 51 height 10
type input "0"
paste input "FCF2B0"
type input "FCF2B0"
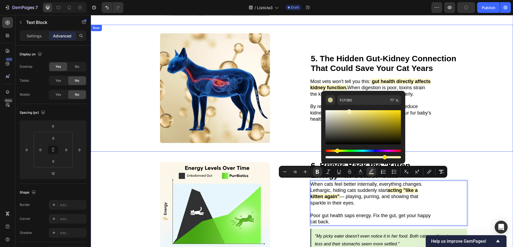
click at [479, 109] on div "5. The Hidden Gut-Kidney Connection That Could Save Your Cat Years Heading Imag…" at bounding box center [302, 88] width 422 height 127
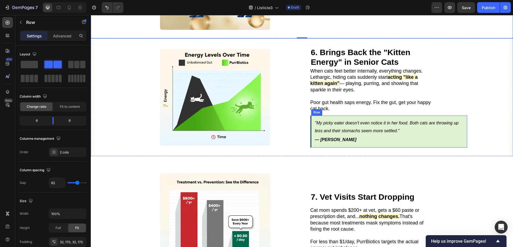
scroll to position [793, 0]
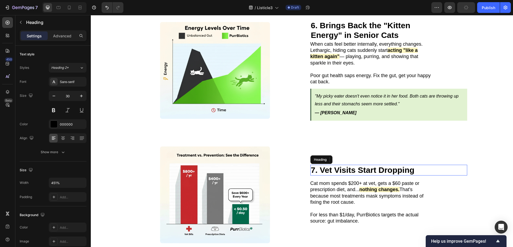
click at [414, 165] on h2 "7. Vet Visits Start Dropping" at bounding box center [388, 170] width 157 height 11
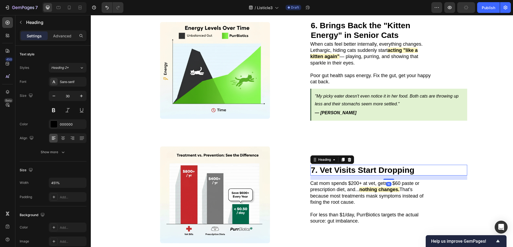
click at [415, 165] on h2 "7. Vet Visits Start Dropping" at bounding box center [388, 170] width 157 height 11
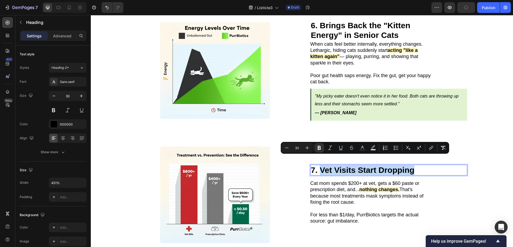
drag, startPoint x: 405, startPoint y: 160, endPoint x: 318, endPoint y: 162, distance: 86.2
click at [318, 166] on p "7. Vet Visits Start Dropping" at bounding box center [389, 171] width 156 height 10
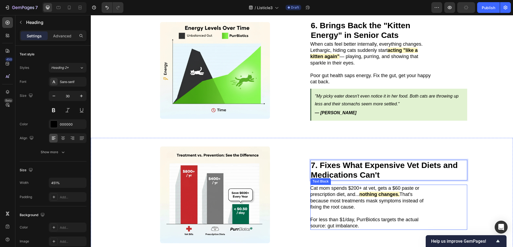
click at [333, 195] on p "Cat mom spends $200+ at vet, gets a $60 paste or prescription diet, and... noth…" at bounding box center [370, 197] width 121 height 25
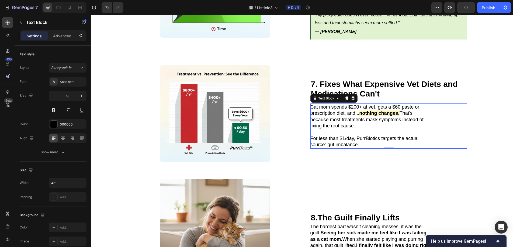
scroll to position [935, 0]
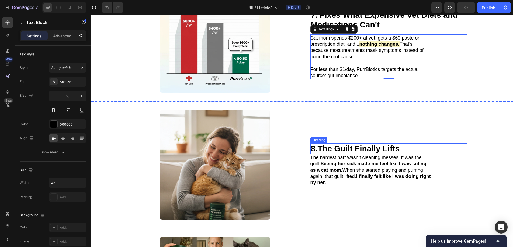
click at [388, 144] on strong "The Guilt Finally Lifts" at bounding box center [358, 148] width 82 height 9
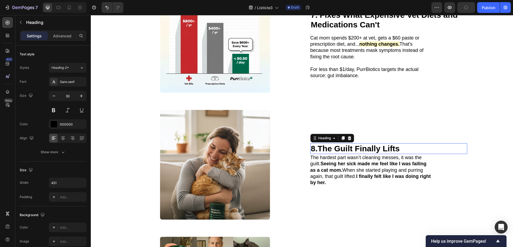
click at [406, 146] on h2 "8. The Guilt Finally Lifts" at bounding box center [370, 148] width 121 height 11
drag, startPoint x: 386, startPoint y: 146, endPoint x: 319, endPoint y: 147, distance: 66.5
click at [319, 147] on p "8. The Guilt Finally Lifts" at bounding box center [371, 149] width 120 height 10
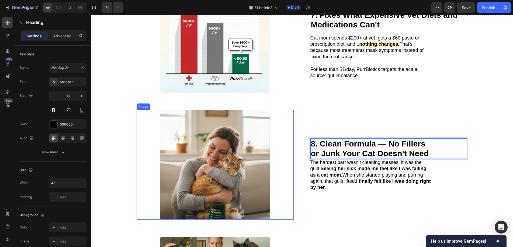
click at [242, 158] on img at bounding box center [215, 165] width 110 height 110
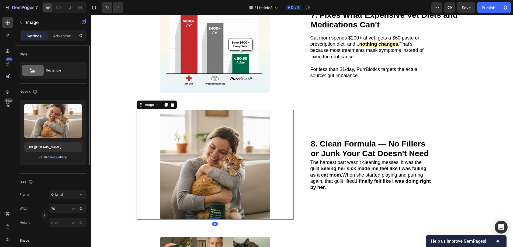
click at [64, 157] on div "Browse gallery" at bounding box center [55, 157] width 23 height 5
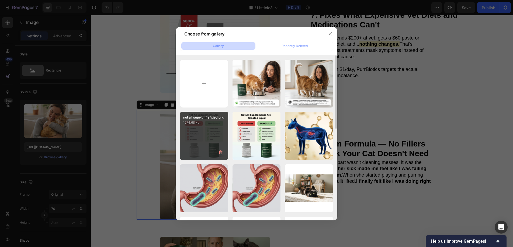
click at [209, 129] on div "not all supeltmf sfxied.png 1274.68 kb" at bounding box center [204, 136] width 48 height 48
type input "https://cdn.shopify.com/s/files/1/0938/2916/9500/files/gempages_581813877453357…"
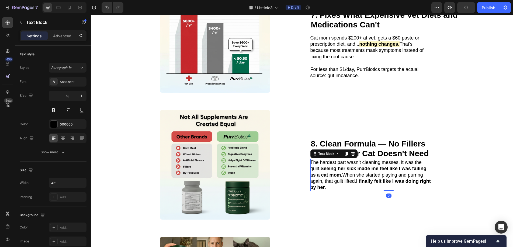
click at [361, 175] on p "The hardest part wasn’t cleaning messes, it was the guilt. Seeing her sick made…" at bounding box center [370, 175] width 121 height 31
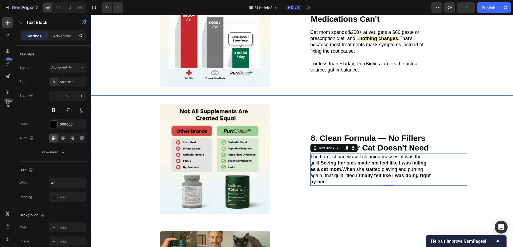
scroll to position [974, 0]
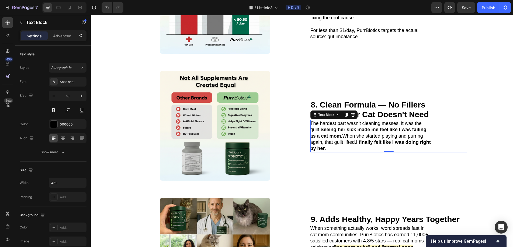
click at [347, 146] on p "The hardest part wasn’t cleaning messes, it was the guilt. Seeing her sick made…" at bounding box center [370, 136] width 121 height 31
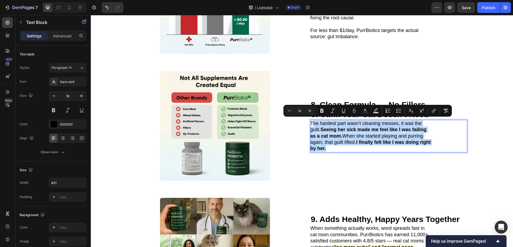
drag, startPoint x: 345, startPoint y: 147, endPoint x: 311, endPoint y: 123, distance: 42.0
click at [311, 123] on p "The hardest part wasn’t cleaning messes, it was the guilt. Seeing her sick made…" at bounding box center [370, 136] width 121 height 31
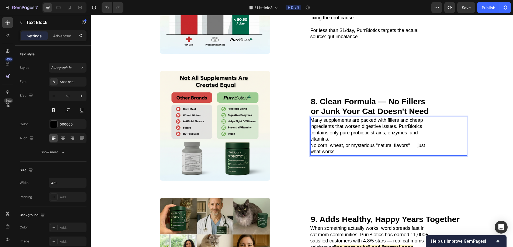
click at [340, 138] on p "Many supplements are packed with fillers and cheap ingredients that worsen dige…" at bounding box center [370, 129] width 121 height 25
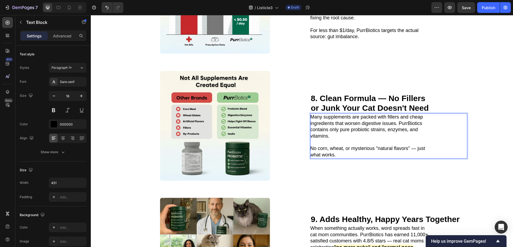
click at [386, 115] on p "Many supplements are packed with fillers and cheap ingredients that worsen dige…" at bounding box center [370, 126] width 121 height 25
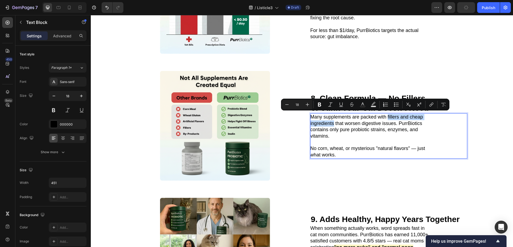
drag, startPoint x: 385, startPoint y: 116, endPoint x: 331, endPoint y: 123, distance: 54.1
click at [331, 123] on p "Many supplements are packed with fillers and cheap ingredients that worsen dige…" at bounding box center [370, 126] width 121 height 25
click at [322, 106] on icon "Editor contextual toolbar" at bounding box center [319, 104] width 5 height 5
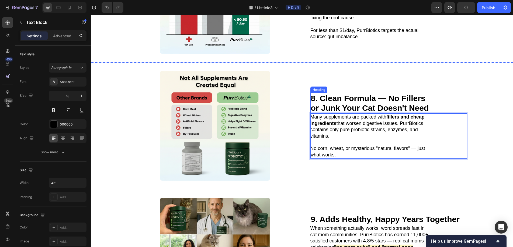
scroll to position [887, 0]
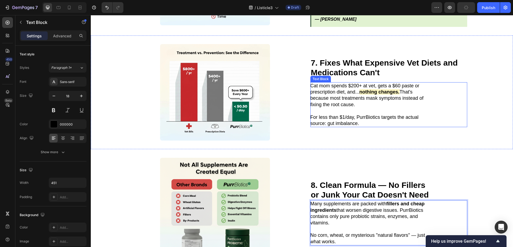
click at [381, 90] on strong "nothing changes." at bounding box center [379, 91] width 40 height 5
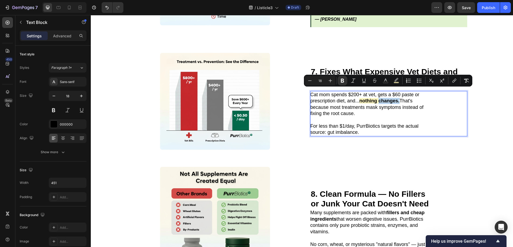
drag, startPoint x: 397, startPoint y: 91, endPoint x: 383, endPoint y: 93, distance: 14.1
click at [383, 98] on strong "nothing changes." at bounding box center [379, 100] width 40 height 5
click at [399, 81] on button "color" at bounding box center [396, 81] width 10 height 10
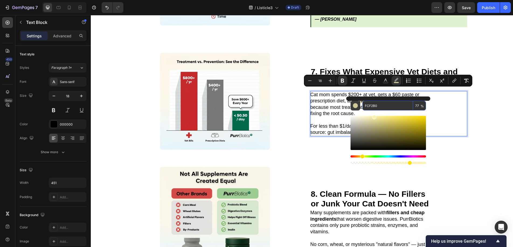
drag, startPoint x: 380, startPoint y: 106, endPoint x: 359, endPoint y: 108, distance: 20.8
click at [359, 108] on div "FCF2B0 77 %" at bounding box center [387, 106] width 75 height 10
drag, startPoint x: 389, startPoint y: 103, endPoint x: 358, endPoint y: 104, distance: 31.5
click at [358, 104] on div "FCF2B0 77 %" at bounding box center [387, 106] width 75 height 10
drag, startPoint x: 387, startPoint y: 103, endPoint x: 388, endPoint y: 108, distance: 4.7
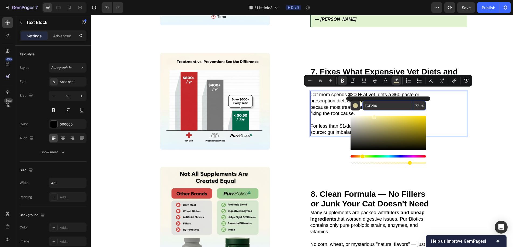
click at [388, 108] on input "FCF2B0" at bounding box center [387, 106] width 51 height 10
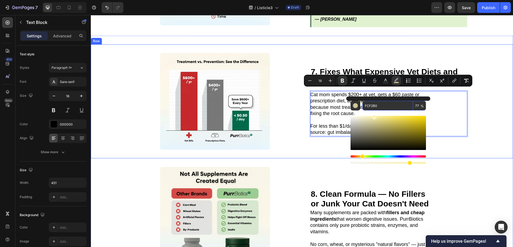
click at [493, 132] on div "7. Fixes What Expensive Vet Diets and Medications Can't Heading Image ⁠⁠⁠⁠⁠⁠⁠ 7…" at bounding box center [302, 101] width 422 height 114
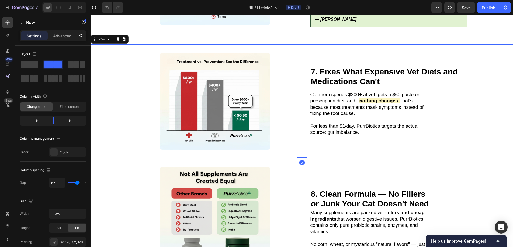
scroll to position [922, 0]
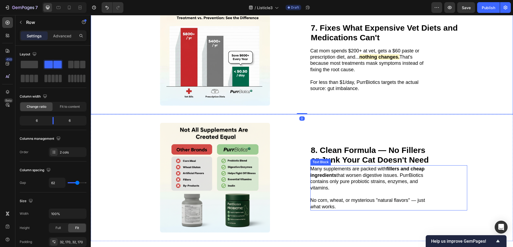
click at [394, 166] on strong "fillers and cheap ingredients" at bounding box center [367, 172] width 114 height 12
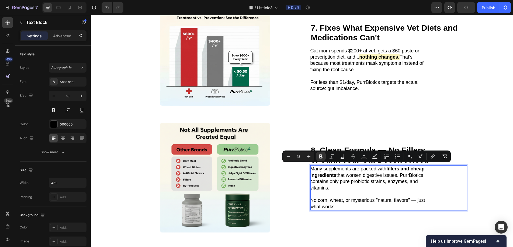
drag, startPoint x: 390, startPoint y: 170, endPoint x: 334, endPoint y: 176, distance: 57.1
click at [334, 176] on strong "fillers and cheap ingredients" at bounding box center [367, 172] width 114 height 12
click at [373, 156] on icon "Editor contextual toolbar" at bounding box center [374, 156] width 5 height 5
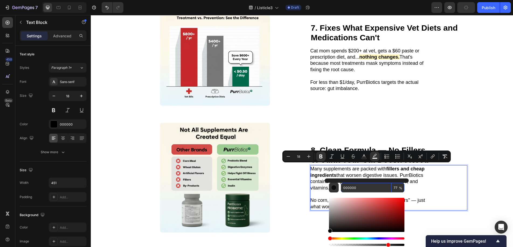
drag, startPoint x: 361, startPoint y: 186, endPoint x: 339, endPoint y: 187, distance: 22.1
click at [339, 187] on div "000000 77 %" at bounding box center [366, 188] width 75 height 10
paste input "FCF2B0"
type input "FCF2B0"
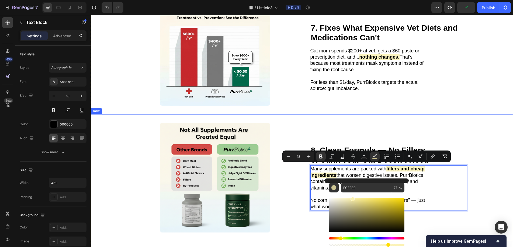
click at [482, 130] on div "8. Clean Formula — No Fillers or Junk Your Cat Doesn't Need Heading Image Many …" at bounding box center [302, 177] width 422 height 127
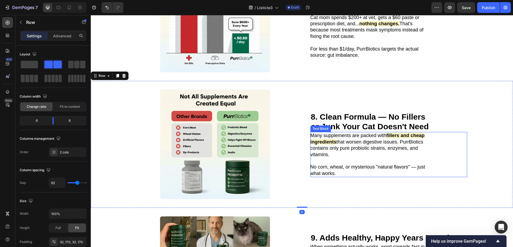
scroll to position [1027, 0]
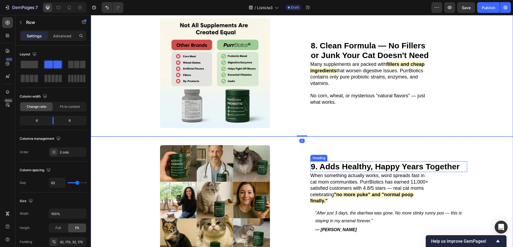
click at [364, 164] on strong "9. Adds Healthy, Happy Years Together" at bounding box center [385, 166] width 149 height 9
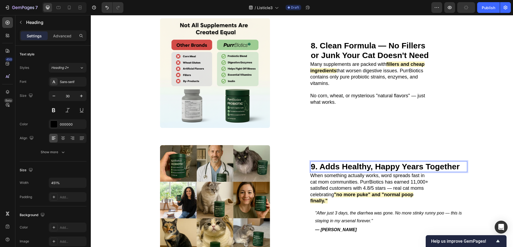
click at [457, 165] on strong "9. Adds Healthy, Happy Years Together" at bounding box center [385, 166] width 149 height 9
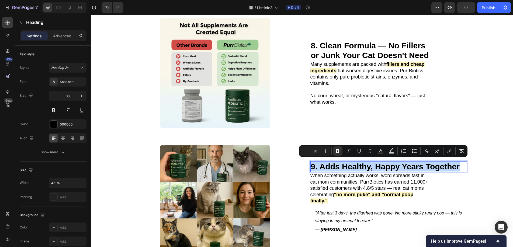
drag, startPoint x: 457, startPoint y: 165, endPoint x: 320, endPoint y: 165, distance: 137.6
click at [320, 165] on strong "9. Adds Healthy, Happy Years Together" at bounding box center [385, 166] width 149 height 9
drag, startPoint x: 319, startPoint y: 165, endPoint x: 450, endPoint y: 166, distance: 130.3
click at [450, 166] on strong "9. Adds Healthy, Happy Years Together" at bounding box center [385, 166] width 149 height 9
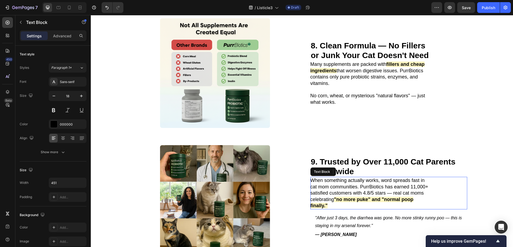
click at [401, 197] on strong ""no more puke" and "normal poop finally."" at bounding box center [361, 203] width 103 height 12
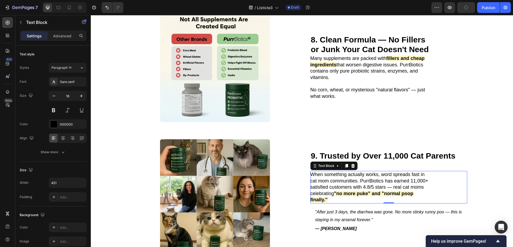
scroll to position [1058, 0]
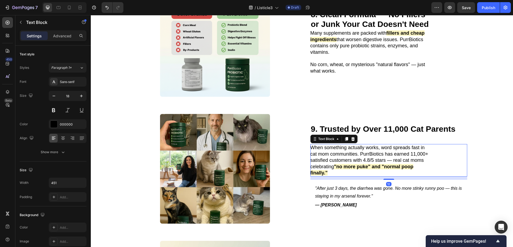
drag, startPoint x: 382, startPoint y: 175, endPoint x: 383, endPoint y: 178, distance: 3.2
click at [383, 178] on div "⁠⁠⁠⁠⁠⁠⁠ 9. Trusted by Over 11,000 Cat Parents Nationwide Heading When something…" at bounding box center [388, 169] width 157 height 110
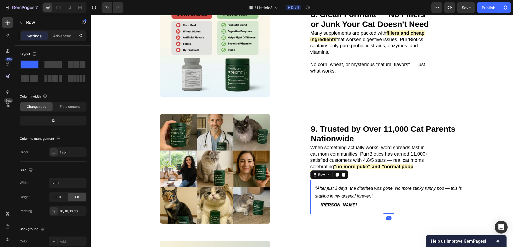
click at [310, 187] on div ""After just 3 days, the diarrhea was gone. No more stinky runny poo — this is s…" at bounding box center [388, 197] width 157 height 34
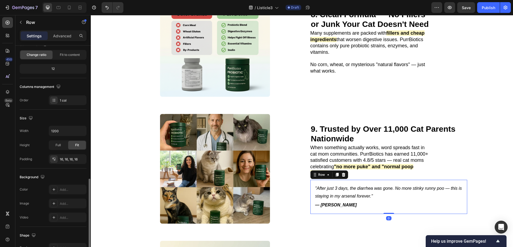
scroll to position [111, 0]
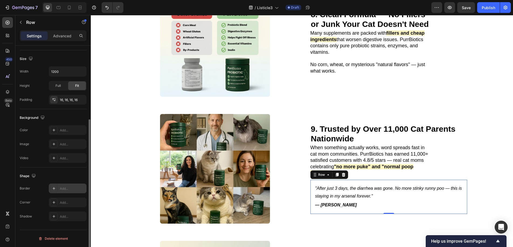
click at [64, 192] on div "Add..." at bounding box center [68, 189] width 38 height 10
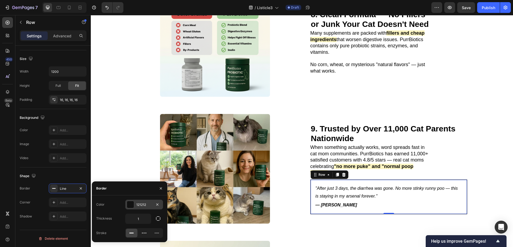
click at [127, 205] on div at bounding box center [130, 204] width 7 height 7
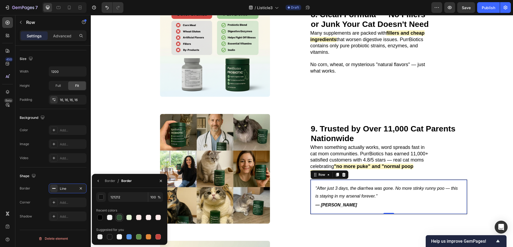
click at [118, 216] on div at bounding box center [119, 217] width 5 height 5
type input "2F5134"
drag, startPoint x: 109, startPoint y: 181, endPoint x: 19, endPoint y: 167, distance: 91.3
click at [109, 181] on div "Border" at bounding box center [110, 181] width 10 height 5
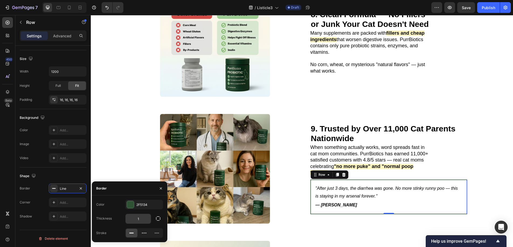
click at [143, 217] on input "1" at bounding box center [137, 219] width 25 height 10
click at [145, 220] on input "1" at bounding box center [137, 219] width 25 height 10
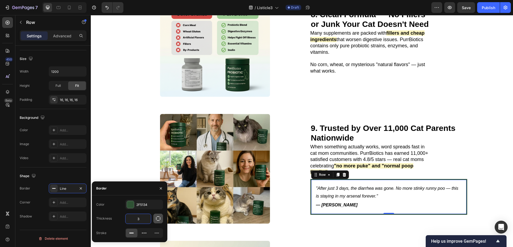
type input "3"
click at [161, 221] on button "button" at bounding box center [158, 219] width 10 height 10
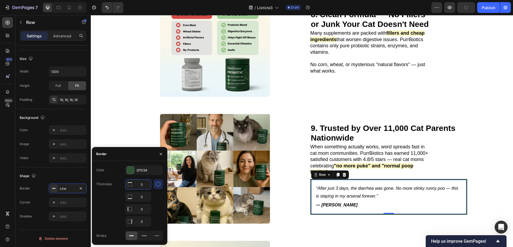
drag, startPoint x: 147, startPoint y: 183, endPoint x: 134, endPoint y: 183, distance: 13.2
click at [134, 183] on div "3" at bounding box center [137, 185] width 25 height 10
type input "0"
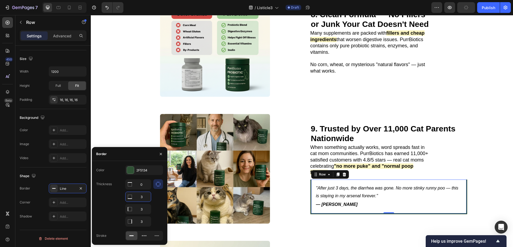
drag, startPoint x: 148, startPoint y: 195, endPoint x: 134, endPoint y: 196, distance: 13.6
click at [134, 196] on input "3" at bounding box center [137, 197] width 25 height 10
drag, startPoint x: 145, startPoint y: 198, endPoint x: 129, endPoint y: 199, distance: 15.9
click at [129, 199] on div "3" at bounding box center [137, 197] width 25 height 10
type input "0"
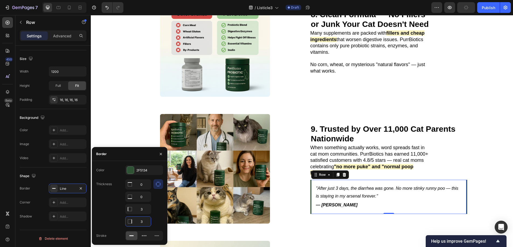
drag, startPoint x: 148, startPoint y: 222, endPoint x: 130, endPoint y: 223, distance: 18.1
click at [130, 223] on div "3" at bounding box center [137, 222] width 25 height 10
click at [59, 129] on div "Add..." at bounding box center [68, 130] width 38 height 10
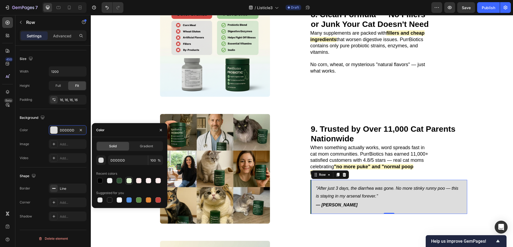
click at [131, 183] on div at bounding box center [128, 180] width 5 height 5
type input "E1F2D1"
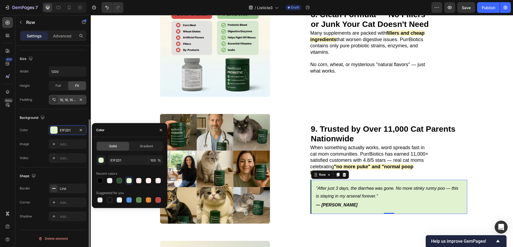
click at [68, 103] on div "16, 16, 16, 16" at bounding box center [68, 100] width 38 height 10
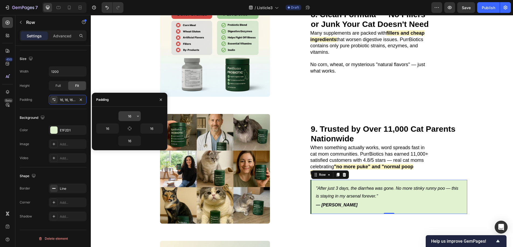
click at [131, 117] on input "16" at bounding box center [129, 116] width 22 height 10
click at [129, 124] on div "16" at bounding box center [145, 129] width 33 height 10
click at [129, 128] on icon "button" at bounding box center [129, 129] width 4 height 4
click at [133, 117] on input "16" at bounding box center [129, 116] width 22 height 10
type input "1"
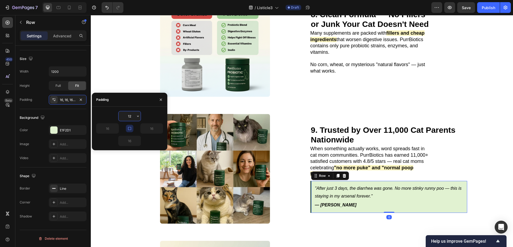
type input "12"
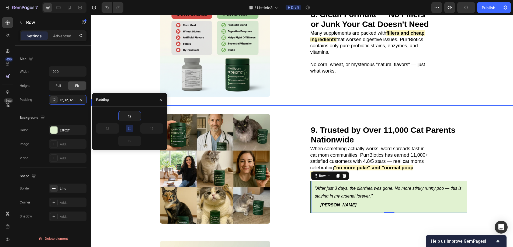
click at [482, 129] on div "9. Trusted by Over 11,000 Cat Parents Nationwide Heading Image ⁠⁠⁠⁠⁠⁠⁠ 9. Trust…" at bounding box center [302, 169] width 422 height 127
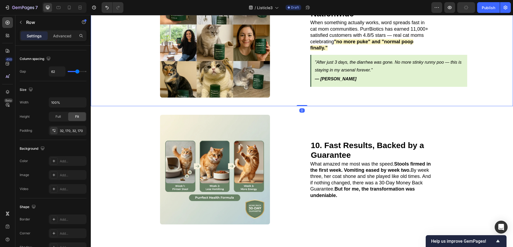
scroll to position [1186, 0]
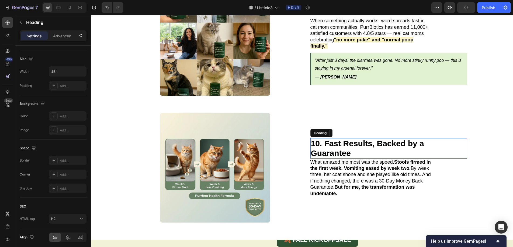
click at [378, 144] on h2 "10. Fast Results, Backed by a Guarantee" at bounding box center [370, 148] width 121 height 20
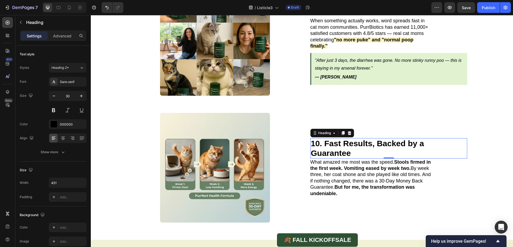
click at [353, 148] on h2 "10. Fast Results, Backed by a Guarantee" at bounding box center [370, 148] width 121 height 20
click at [353, 148] on p "10. Fast Results, Backed by a Guarantee" at bounding box center [371, 148] width 120 height 19
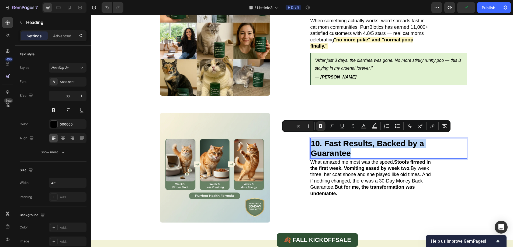
drag, startPoint x: 353, startPoint y: 148, endPoint x: 322, endPoint y: 139, distance: 32.2
click at [322, 139] on p "10. Fast Results, Backed by a Guarantee" at bounding box center [371, 148] width 120 height 19
click at [322, 139] on strong "10. Fast Results, Backed by a Guarantee" at bounding box center [367, 148] width 113 height 19
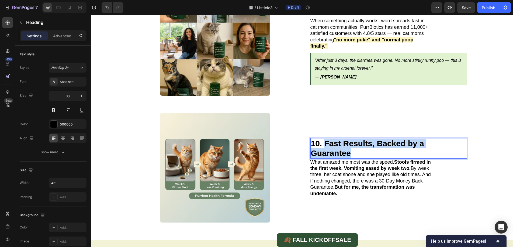
drag, startPoint x: 323, startPoint y: 139, endPoint x: 349, endPoint y: 149, distance: 28.0
click at [349, 149] on p "10. Fast Results, Backed by a Guarantee" at bounding box center [371, 148] width 120 height 19
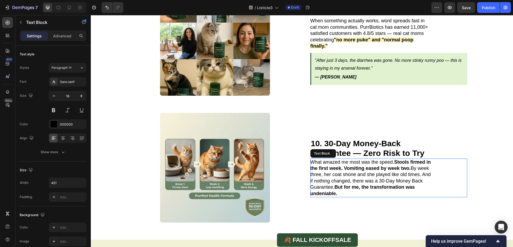
click at [353, 169] on p "What amazed me most was the speed. Stools firmed in the first week. Vomiting ea…" at bounding box center [370, 178] width 121 height 38
click at [412, 185] on p "What amazed me most was the speed. Stools firmed in the first week. Vomiting ea…" at bounding box center [370, 178] width 121 height 38
click at [399, 190] on p "What amazed me most was the speed. Stools firmed in the first week. Vomiting ea…" at bounding box center [370, 178] width 121 height 38
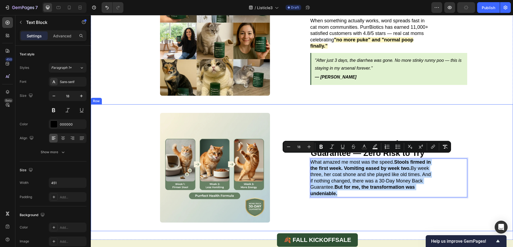
drag, startPoint x: 370, startPoint y: 180, endPoint x: 302, endPoint y: 156, distance: 72.6
click at [302, 156] on div "10. 30-Day Money-Back Guarantee — Zero Risk to Try Heading Image Cat moms have …" at bounding box center [302, 167] width 422 height 127
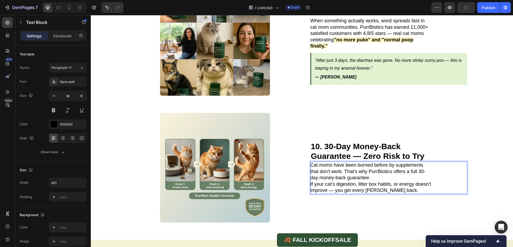
click at [377, 174] on p "Cat moms have been burned before by supplements that don't work. That's why Pur…" at bounding box center [370, 171] width 121 height 19
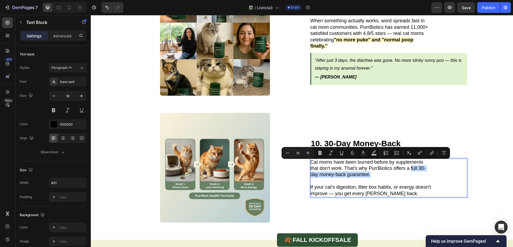
drag, startPoint x: 408, startPoint y: 163, endPoint x: 419, endPoint y: 170, distance: 12.8
click at [419, 170] on p "Cat moms have been burned before by supplements that don't work. That's why Pur…" at bounding box center [370, 168] width 121 height 19
click at [321, 153] on icon "Editor contextual toolbar" at bounding box center [319, 153] width 3 height 4
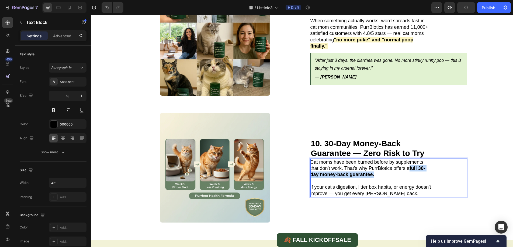
drag, startPoint x: 408, startPoint y: 164, endPoint x: 419, endPoint y: 170, distance: 12.6
click at [419, 170] on p "Cat moms have been burned before by supplements that don't work. That's why Pur…" at bounding box center [370, 168] width 121 height 19
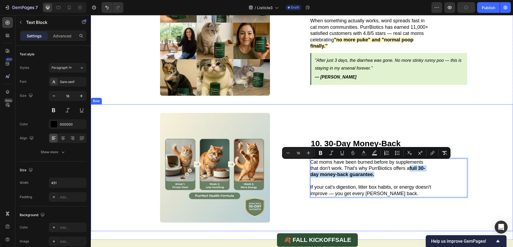
scroll to position [1153, 0]
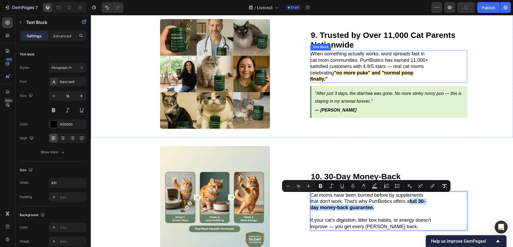
click at [351, 72] on strong ""no more puke" and "normal poop finally."" at bounding box center [361, 76] width 103 height 12
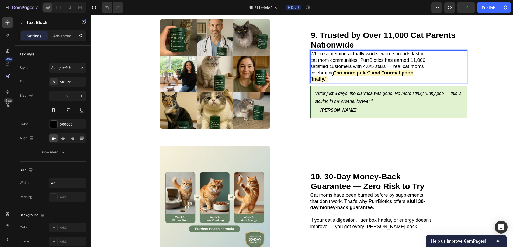
drag, startPoint x: 342, startPoint y: 69, endPoint x: 366, endPoint y: 70, distance: 23.7
click at [366, 70] on strong ""no more puke" and "normal poop finally."" at bounding box center [361, 76] width 103 height 12
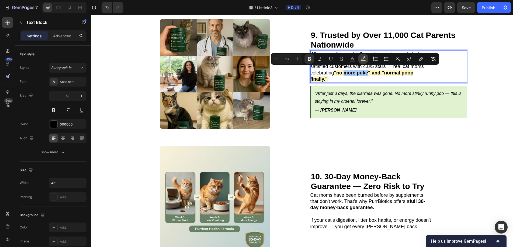
click at [365, 61] on rect "Editor contextual toolbar" at bounding box center [362, 60] width 5 height 1
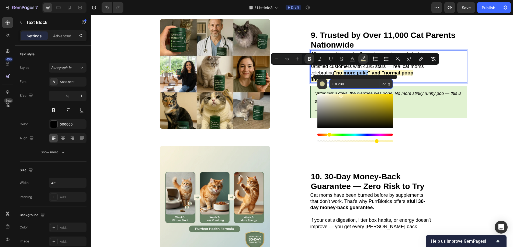
drag, startPoint x: 353, startPoint y: 85, endPoint x: 330, endPoint y: 84, distance: 22.9
click at [330, 84] on input "FCF2B0" at bounding box center [354, 84] width 51 height 10
click at [404, 200] on p "Cat moms have been burned before by supplements that don't work. That's why Pur…" at bounding box center [370, 201] width 121 height 19
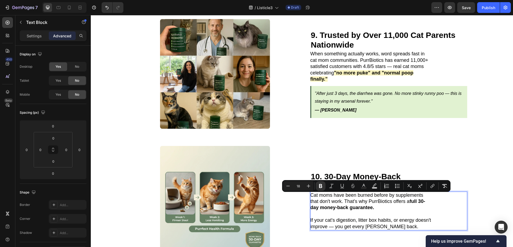
drag, startPoint x: 408, startPoint y: 197, endPoint x: 418, endPoint y: 202, distance: 11.2
click at [376, 187] on icon "Editor contextual toolbar" at bounding box center [374, 186] width 5 height 5
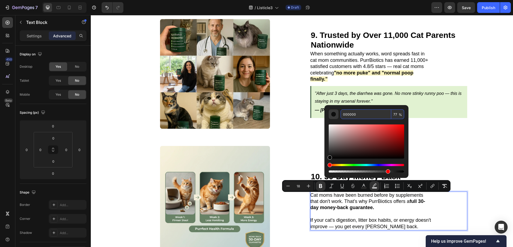
drag, startPoint x: 360, startPoint y: 116, endPoint x: 336, endPoint y: 114, distance: 23.6
click at [336, 114] on div "000000 77 %" at bounding box center [365, 115] width 75 height 10
paste input "FCF2B0"
type input "FCF2B0"
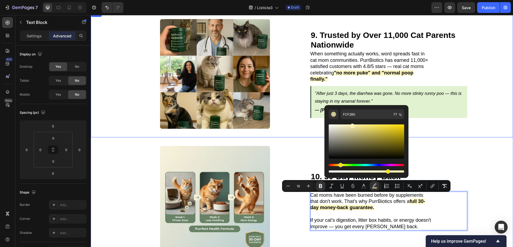
click at [450, 124] on div "⁠⁠⁠⁠⁠⁠⁠ 9. Trusted by Over 11,000 Cat Parents Nationwide Heading When something…" at bounding box center [388, 74] width 157 height 110
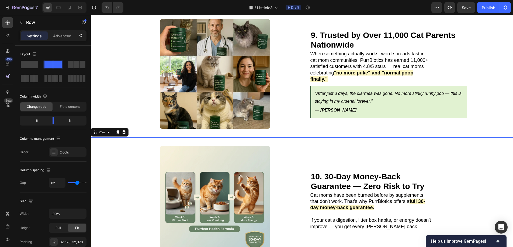
click at [476, 138] on div "10. 30-Day Money-Back Guarantee — Zero Risk to Try Heading Image Cat moms have …" at bounding box center [302, 201] width 422 height 127
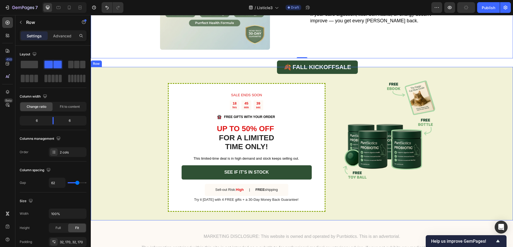
scroll to position [1366, 0]
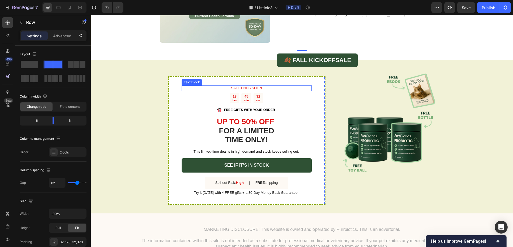
click at [254, 86] on p "SALE ENDS SOON" at bounding box center [246, 88] width 129 height 5
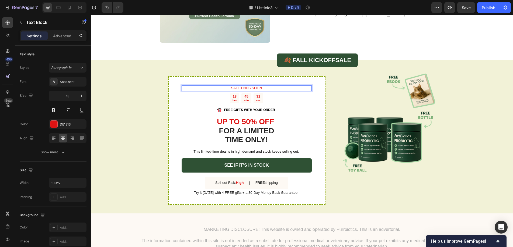
click at [262, 86] on p "SALE ENDS SOON" at bounding box center [246, 88] width 129 height 5
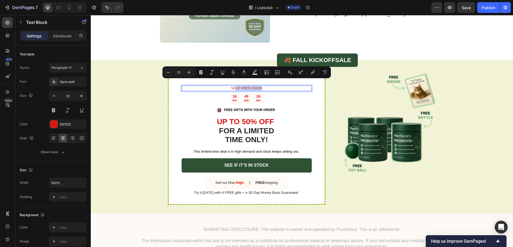
drag, startPoint x: 257, startPoint y: 82, endPoint x: 233, endPoint y: 82, distance: 24.0
click at [233, 86] on p "SALE ENDS SOON" at bounding box center [246, 88] width 129 height 5
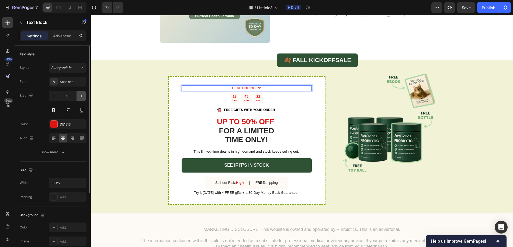
click at [83, 95] on icon "button" at bounding box center [81, 95] width 5 height 5
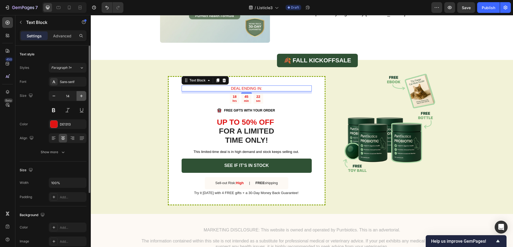
click at [83, 95] on icon "button" at bounding box center [81, 95] width 5 height 5
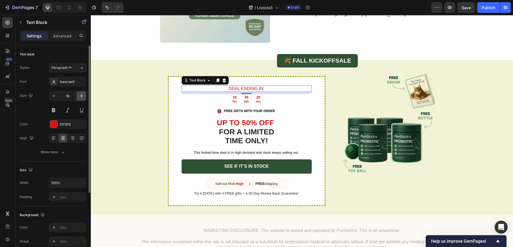
click at [83, 95] on icon "button" at bounding box center [81, 95] width 5 height 5
type input "17"
click at [54, 110] on button at bounding box center [54, 111] width 10 height 10
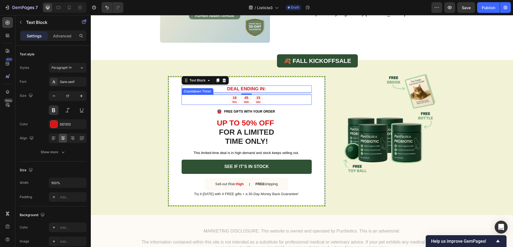
click at [208, 97] on div "18 hrs 45 min 15 sec" at bounding box center [246, 100] width 130 height 10
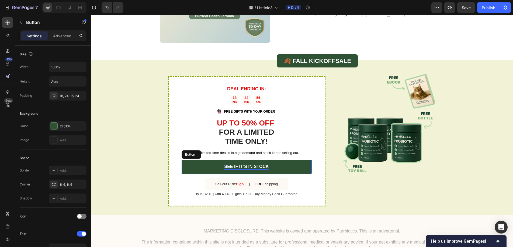
click at [230, 164] on strong "SEE IF IT’S IN STOCK" at bounding box center [246, 166] width 44 height 5
click at [224, 164] on strong "SEE IF IT’S IN STOCK" at bounding box center [246, 166] width 44 height 5
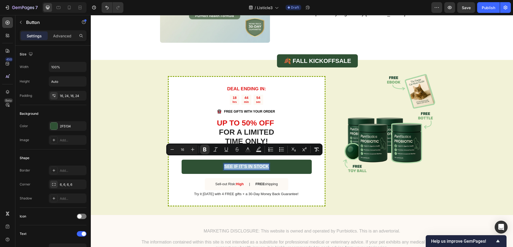
drag, startPoint x: 222, startPoint y: 160, endPoint x: 266, endPoint y: 163, distance: 43.4
click at [266, 164] on p "SEE IF IT’S IN STOCK" at bounding box center [246, 167] width 44 height 6
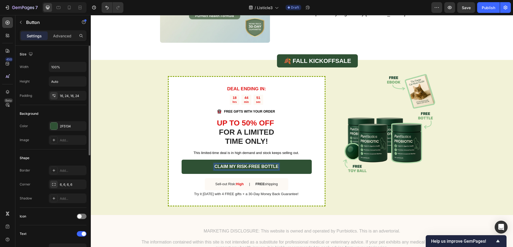
click at [84, 160] on div "Shape" at bounding box center [53, 158] width 67 height 9
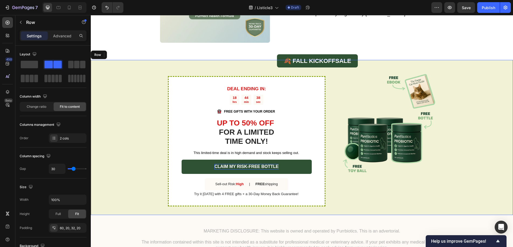
click at [118, 131] on div "DEAL ENDING IN: Text Block 18 hrs 44 min 38 sec Countdown Timer Image FREE GIFT…" at bounding box center [302, 137] width 422 height 155
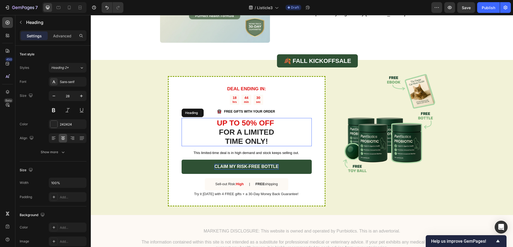
click at [242, 128] on strong "FOR A LIMITED" at bounding box center [246, 132] width 55 height 8
click at [295, 151] on span "This limited-time deal is in high demand and stock keeps selling out." at bounding box center [246, 153] width 106 height 4
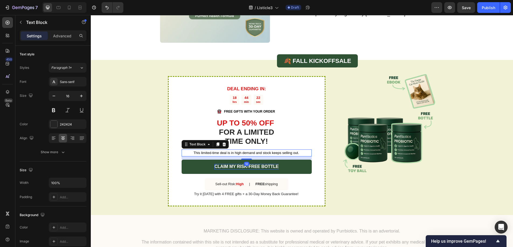
click at [297, 151] on span "This limited-time deal is in high demand and stock keeps selling out." at bounding box center [246, 153] width 106 height 4
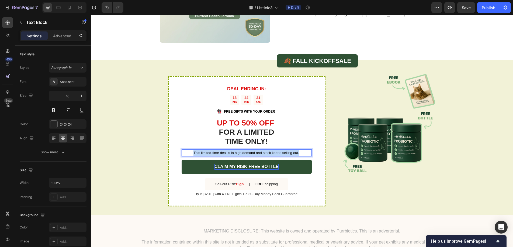
drag, startPoint x: 297, startPoint y: 147, endPoint x: 191, endPoint y: 146, distance: 106.6
click at [191, 150] on p "This limited-time deal is in high demand and stock keeps selling out." at bounding box center [245, 153] width 129 height 6
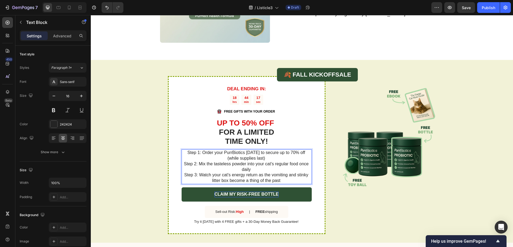
click at [261, 153] on p "Step 1: Order your PurrBiotics today to secure up to 70% off (while supplies la…" at bounding box center [245, 167] width 129 height 34
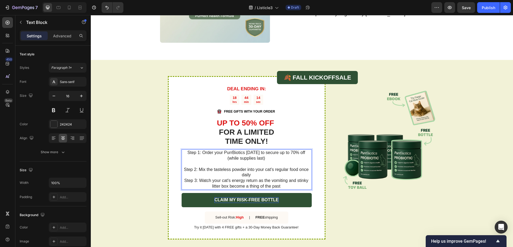
click at [251, 168] on p "⁠⁠⁠⁠⁠⁠⁠ Step 2: Mix the tasteless powder into your cat's regular food once dail…" at bounding box center [245, 176] width 129 height 28
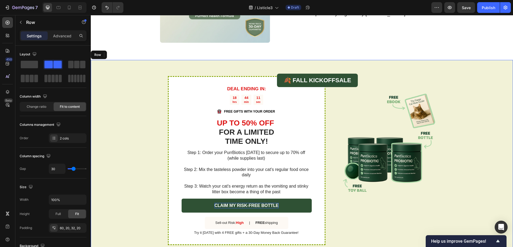
click at [102, 163] on div "DEAL ENDING IN: Text Block 18 hrs 44 min 11 sec Countdown Timer Image FREE GIFT…" at bounding box center [302, 157] width 422 height 194
click at [71, 8] on icon at bounding box center [68, 7] width 5 height 5
type input "0"
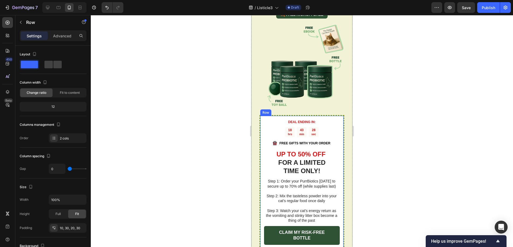
scroll to position [1721, 0]
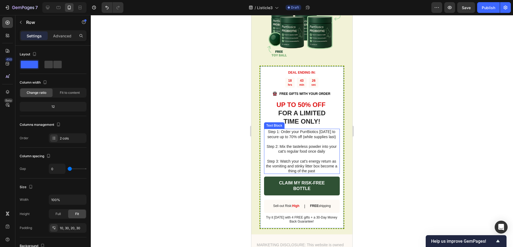
click at [305, 148] on p "Step 2: Mix the tasteless powder into your cat's regular food once daily" at bounding box center [301, 146] width 75 height 15
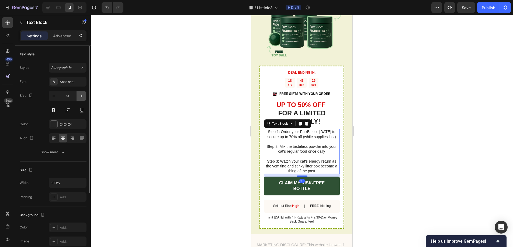
click at [82, 94] on icon "button" at bounding box center [81, 95] width 5 height 5
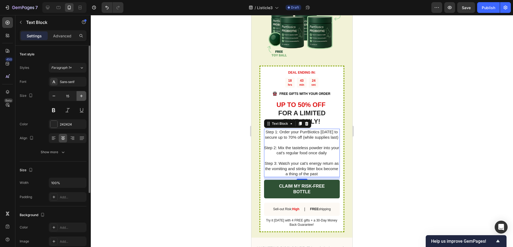
click at [82, 95] on icon "button" at bounding box center [81, 95] width 5 height 5
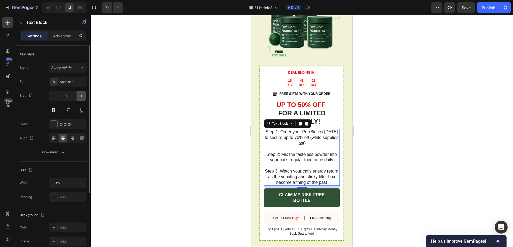
click at [82, 95] on icon "button" at bounding box center [81, 95] width 5 height 5
type input "17"
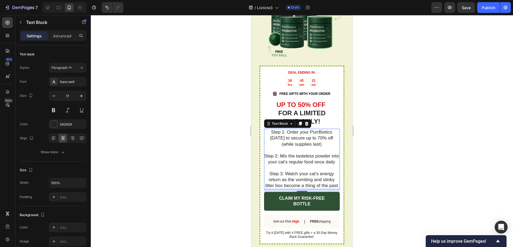
click at [169, 128] on div at bounding box center [302, 131] width 422 height 232
drag, startPoint x: 303, startPoint y: 170, endPoint x: 439, endPoint y: 170, distance: 135.4
click at [303, 170] on p "Step 3: Watch your cat's energy return as the vomiting and stinky litter box be…" at bounding box center [301, 177] width 75 height 24
click at [54, 97] on icon "button" at bounding box center [53, 95] width 5 height 5
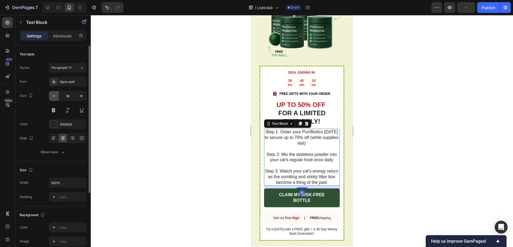
type input "15"
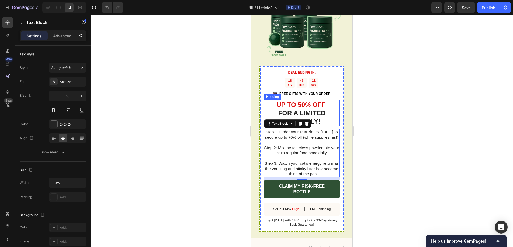
click at [302, 103] on strong "UP TO 50% OFF" at bounding box center [300, 104] width 49 height 7
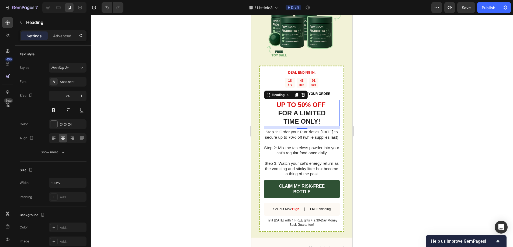
click at [321, 115] on h2 "UP TO 50% OFF FOR A LIMITED TIME ONLY!" at bounding box center [302, 113] width 76 height 26
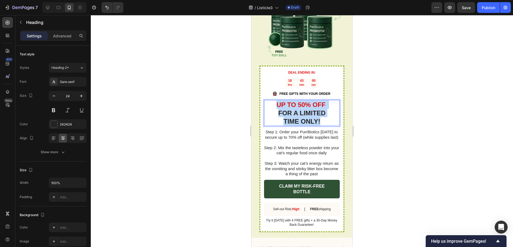
drag, startPoint x: 321, startPoint y: 115, endPoint x: 273, endPoint y: 99, distance: 51.3
click at [273, 101] on p "UP TO 50% OFF FOR A LIMITED TIME ONLY!" at bounding box center [301, 113] width 75 height 25
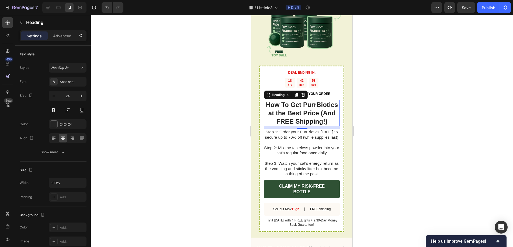
click at [404, 107] on div at bounding box center [302, 131] width 422 height 232
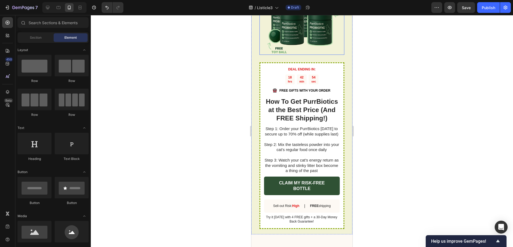
scroll to position [1766, 0]
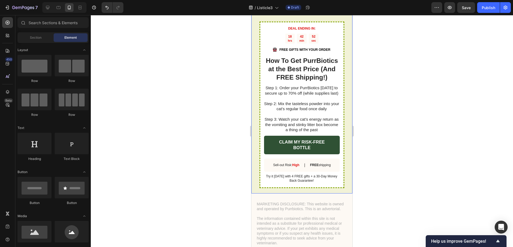
click at [412, 136] on div at bounding box center [302, 131] width 422 height 232
click at [345, 133] on div "DEAL ENDING IN: Text Block 18 hrs 42 min 49 sec Countdown Timer Image FREE GIFT…" at bounding box center [301, 57] width 101 height 272
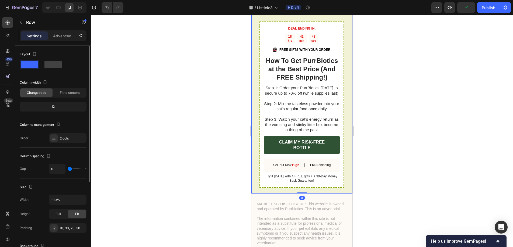
scroll to position [128, 0]
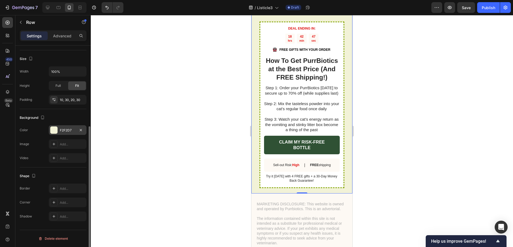
click at [65, 132] on div "F2F2D7" at bounding box center [68, 130] width 16 height 5
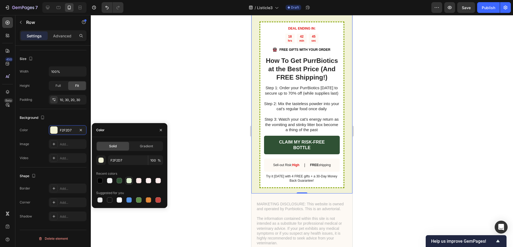
click at [126, 180] on div at bounding box center [128, 180] width 5 height 5
type input "E1F2D1"
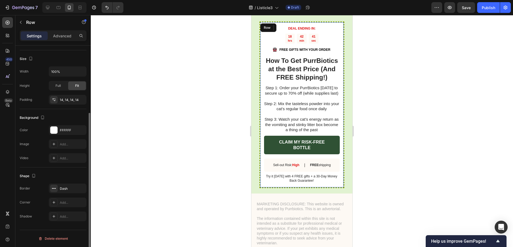
drag, startPoint x: 259, startPoint y: 171, endPoint x: 496, endPoint y: 187, distance: 237.7
click at [259, 171] on div "DEAL ENDING IN: Text Block 18 hrs 42 min 41 sec Countdown Timer Image FREE GIFT…" at bounding box center [301, 105] width 85 height 167
click at [64, 188] on div "Dash" at bounding box center [68, 189] width 16 height 5
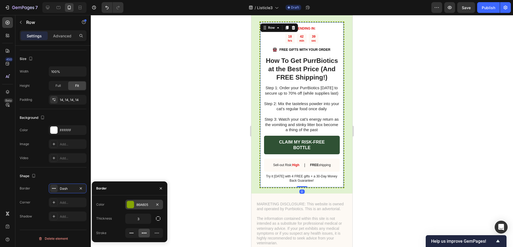
click at [131, 203] on div at bounding box center [130, 204] width 7 height 7
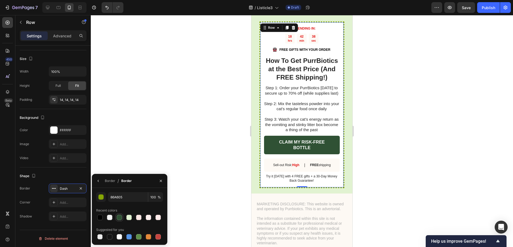
click at [118, 216] on div at bounding box center [119, 217] width 5 height 5
type input "2F5134"
click at [182, 142] on div at bounding box center [302, 131] width 422 height 232
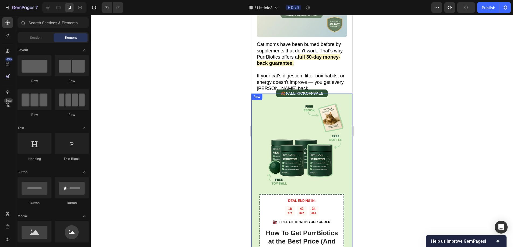
scroll to position [1580, 0]
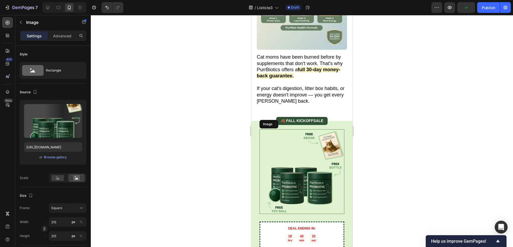
click at [322, 157] on img at bounding box center [301, 171] width 85 height 85
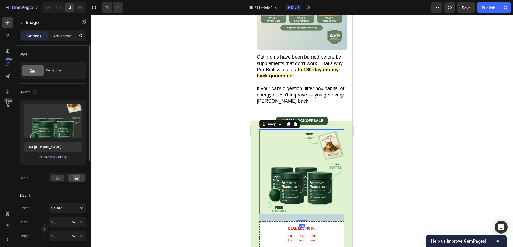
click at [52, 156] on div "Browse gallery" at bounding box center [55, 157] width 23 height 5
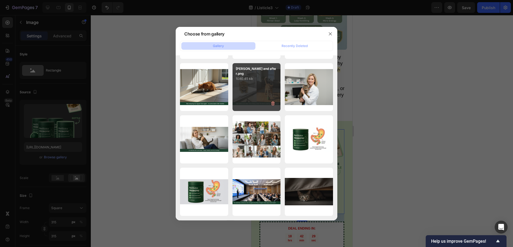
scroll to position [398, 0]
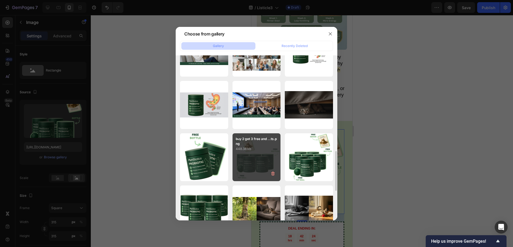
click at [271, 142] on p "buy 2 get 3 free and ...ts.png" at bounding box center [257, 142] width 42 height 10
type input "https://cdn.shopify.com/s/files/1/0938/2916/9500/files/gempages_581813877453357…"
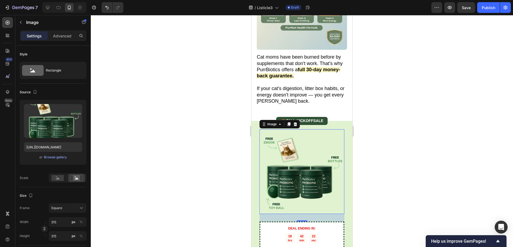
click at [390, 118] on div at bounding box center [302, 131] width 422 height 232
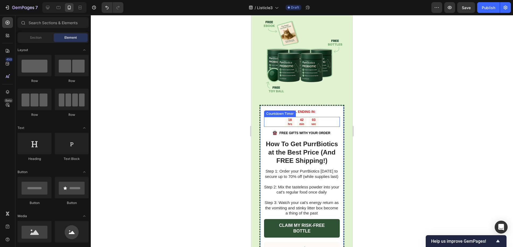
scroll to position [1701, 0]
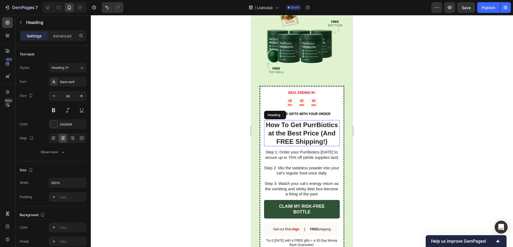
click at [320, 146] on p "How To Get PurrBiotics at the Best Price (And FREE Shipping!)" at bounding box center [301, 133] width 75 height 25
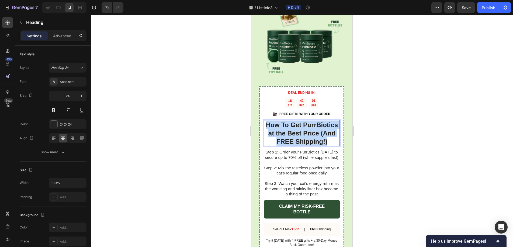
drag, startPoint x: 315, startPoint y: 143, endPoint x: 280, endPoint y: 123, distance: 40.2
click at [280, 123] on p "How To Get PurrBiotics at the Best Price (And FREE Shipping!)" at bounding box center [301, 133] width 75 height 25
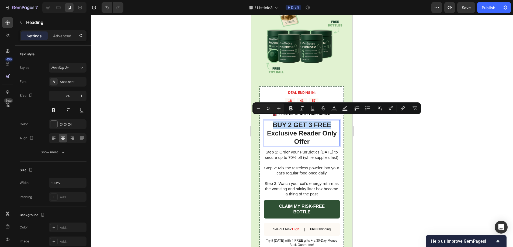
drag, startPoint x: 328, startPoint y: 120, endPoint x: 272, endPoint y: 120, distance: 55.5
click at [272, 121] on p "BUY 2 GET 3 FREE Exclusive Reader Only Offer" at bounding box center [301, 133] width 75 height 25
click at [336, 108] on icon "Editor contextual toolbar" at bounding box center [333, 108] width 5 height 5
type input "242424"
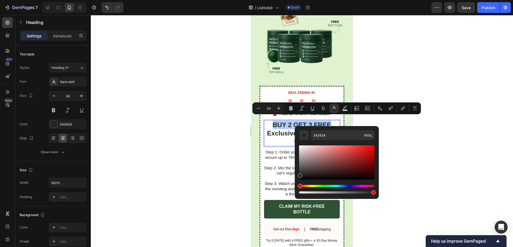
click at [353, 148] on div "Editor contextual toolbar" at bounding box center [336, 163] width 75 height 34
click at [369, 149] on div "Editor contextual toolbar" at bounding box center [336, 163] width 75 height 34
click at [372, 150] on div "Editor contextual toolbar" at bounding box center [370, 150] width 4 height 4
type input "E00808"
click at [314, 110] on icon "Editor contextual toolbar" at bounding box center [312, 108] width 5 height 5
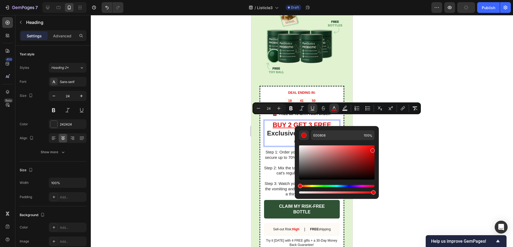
click at [409, 124] on div at bounding box center [302, 131] width 422 height 232
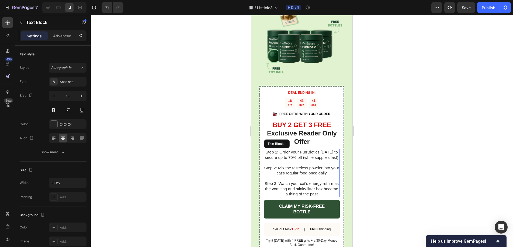
drag, startPoint x: 313, startPoint y: 167, endPoint x: 328, endPoint y: 188, distance: 25.2
click at [313, 167] on p "Step 2: Mix the tasteless powder into your cat's regular food once daily" at bounding box center [301, 168] width 75 height 16
click at [329, 191] on p "Step 3: Watch your cat's energy return as the vomiting and stinky litter box be…" at bounding box center [301, 186] width 75 height 21
click at [328, 193] on p "Step 3: Watch your cat's energy return as the vomiting and stinky litter box be…" at bounding box center [301, 186] width 75 height 21
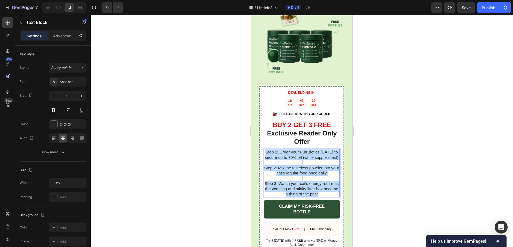
drag, startPoint x: 328, startPoint y: 193, endPoint x: 265, endPoint y: 147, distance: 78.0
click at [265, 149] on div "Step 1: Order your PurrBiotics today to secure up to 70% off (while supplies la…" at bounding box center [302, 173] width 76 height 48
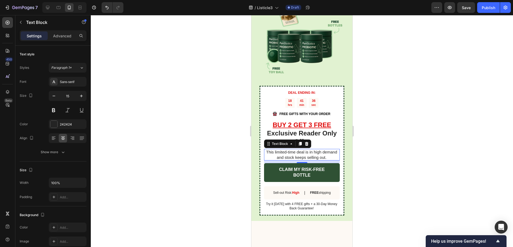
click at [379, 149] on div at bounding box center [302, 131] width 422 height 232
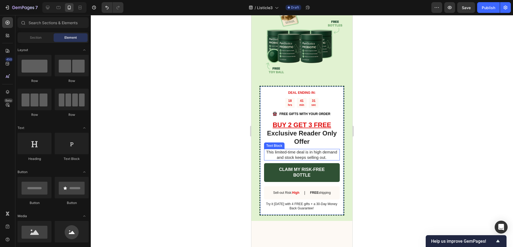
click at [327, 151] on p "This limited-time deal is in high demand and stock keeps selling out." at bounding box center [301, 155] width 75 height 10
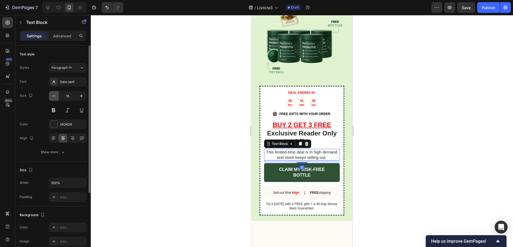
click at [54, 96] on icon "button" at bounding box center [53, 95] width 5 height 5
click at [54, 97] on icon "button" at bounding box center [53, 95] width 5 height 5
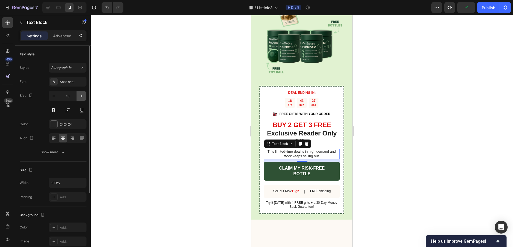
click at [77, 96] on button "button" at bounding box center [81, 96] width 10 height 10
type input "14"
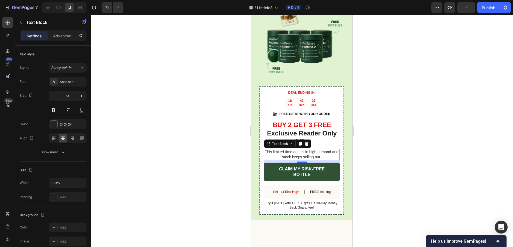
click at [129, 98] on div at bounding box center [302, 131] width 422 height 232
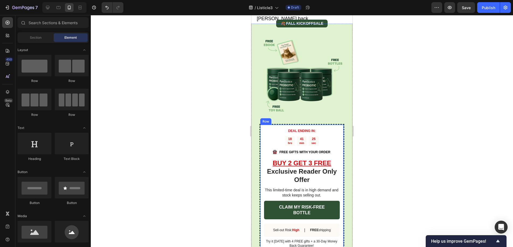
scroll to position [1644, 0]
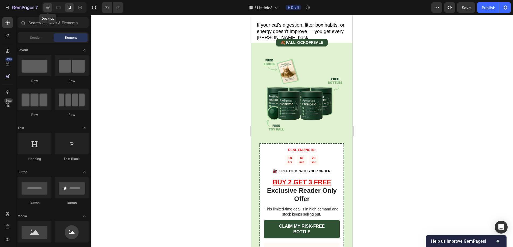
click at [45, 8] on div at bounding box center [47, 7] width 9 height 9
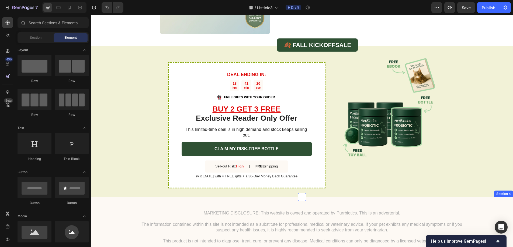
scroll to position [1321, 0]
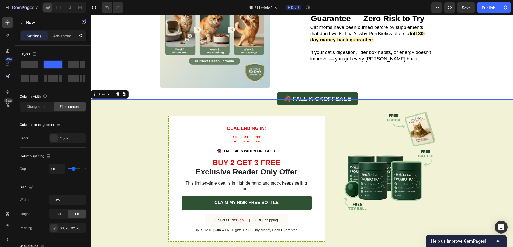
click at [124, 139] on div "DEAL ENDING IN: Text Block 18 hrs 41 min 19 sec Countdown Timer Image FREE GIFT…" at bounding box center [302, 176] width 422 height 152
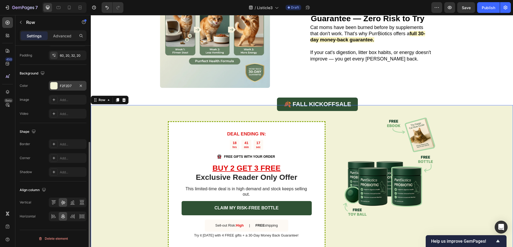
click at [63, 86] on div "F2F2D7" at bounding box center [68, 86] width 16 height 5
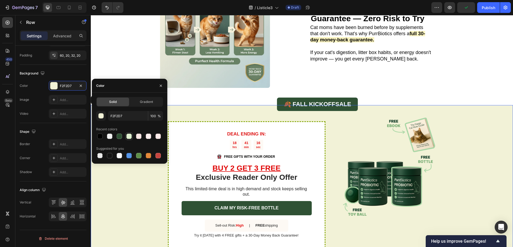
click at [128, 136] on div at bounding box center [128, 136] width 5 height 5
type input "E1F2D1"
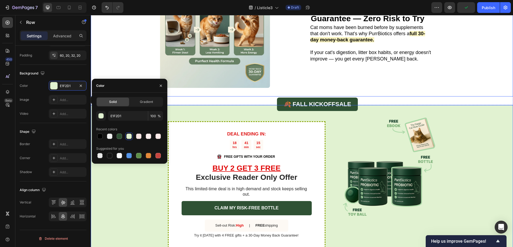
click at [437, 79] on div "10. 30-Day Money-Back Guarantee — Zero Risk to Try Heading Cat moms have been b…" at bounding box center [388, 33] width 157 height 110
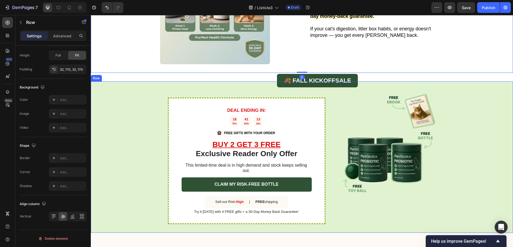
scroll to position [1352, 0]
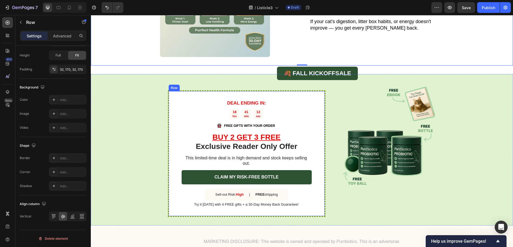
click at [168, 110] on div "DEAL ENDING IN: Text Block 18 hrs 41 min 12 sec Countdown Timer Image FREE GIFT…" at bounding box center [246, 153] width 157 height 127
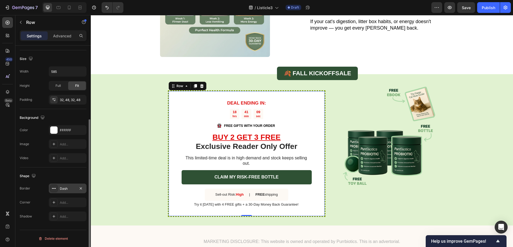
click at [66, 187] on div "Dash" at bounding box center [68, 189] width 16 height 5
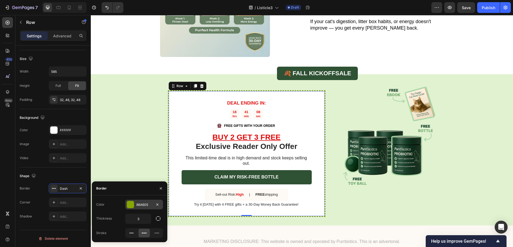
click at [130, 203] on div at bounding box center [130, 204] width 7 height 7
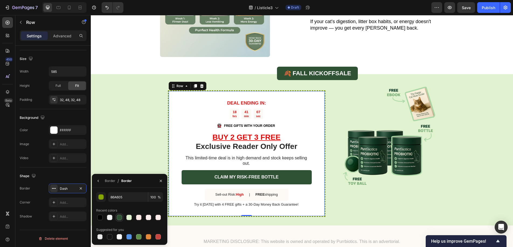
click at [119, 218] on div at bounding box center [119, 217] width 5 height 5
type input "2F5134"
click at [114, 150] on div "DEAL ENDING IN: Text Block 18 hrs 41 min 07 sec Countdown Timer Image FREE GIFT…" at bounding box center [302, 150] width 422 height 152
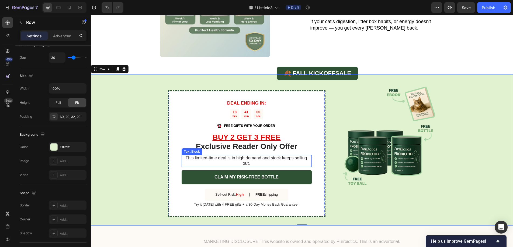
click at [217, 156] on p "This limited-time deal is in high demand and stock keeps selling out." at bounding box center [245, 161] width 129 height 11
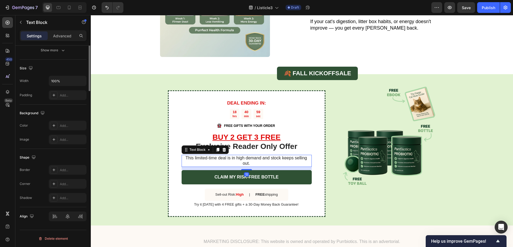
scroll to position [0, 0]
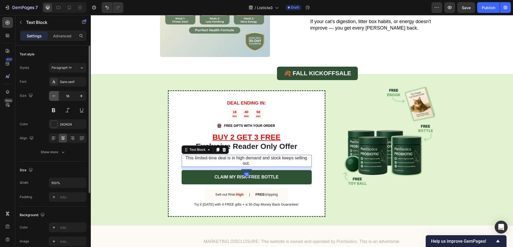
click at [53, 96] on icon "button" at bounding box center [53, 95] width 5 height 5
type input "15"
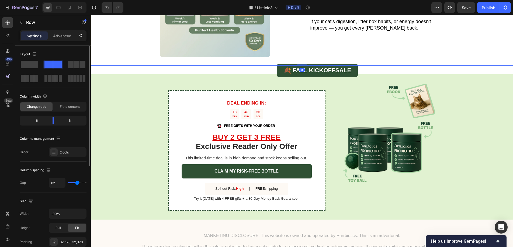
click at [112, 57] on div "10. 30-Day Money-Back Guarantee — Zero Risk to Try Heading Image Cat moms have …" at bounding box center [302, 2] width 422 height 127
click at [285, 186] on div "Sell-out Risk: High Text Block | Text Block FREE shipping Text Block Row" at bounding box center [246, 189] width 83 height 12
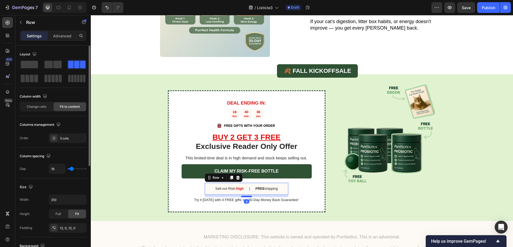
click at [248, 196] on div at bounding box center [246, 197] width 11 height 2
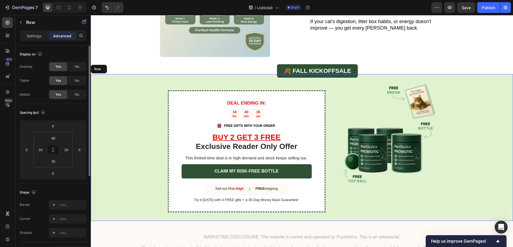
click at [392, 191] on div "🍂 FALL KICKOFF SALE Text Block Image" at bounding box center [384, 151] width 103 height 122
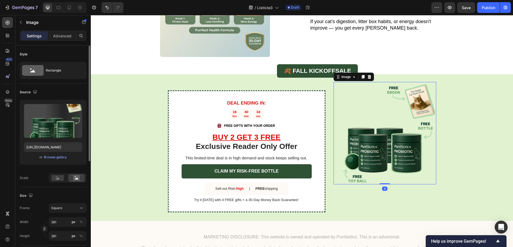
click at [394, 146] on img at bounding box center [384, 133] width 103 height 103
click at [52, 159] on div "Browse gallery" at bounding box center [55, 157] width 23 height 5
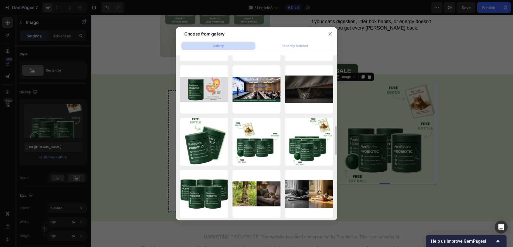
scroll to position [380, 0]
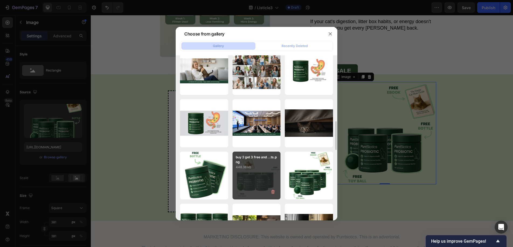
click at [252, 163] on p "buy 2 get 3 free and ...ts.png" at bounding box center [257, 160] width 42 height 10
type input "https://cdn.shopify.com/s/files/1/0938/2916/9500/files/gempages_581813877453357…"
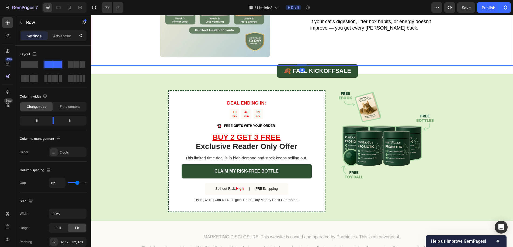
click at [450, 51] on div "10. 30-Day Money-Back Guarantee — Zero Risk to Try Heading Cat moms have been b…" at bounding box center [388, 2] width 157 height 110
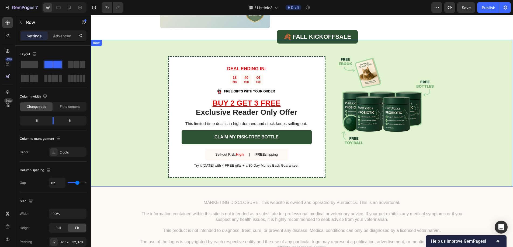
scroll to position [1382, 0]
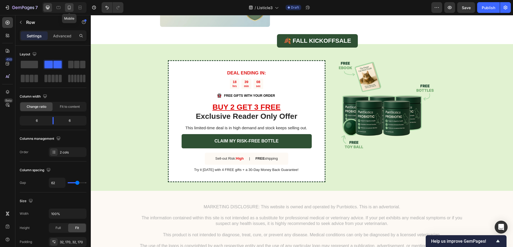
click at [71, 9] on icon at bounding box center [69, 8] width 3 height 4
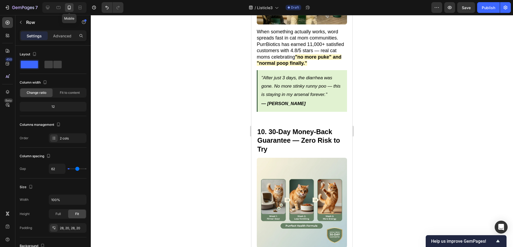
type input "0"
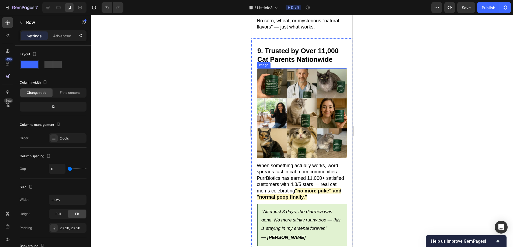
scroll to position [1271, 0]
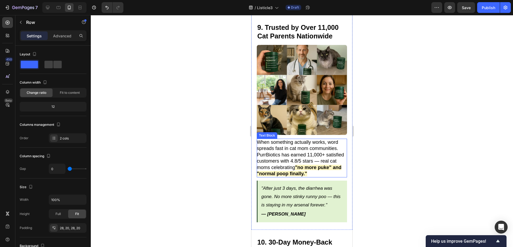
click at [310, 151] on p "When something actually works, word spreads fast in cat mom communities. PurrBi…" at bounding box center [302, 158] width 90 height 38
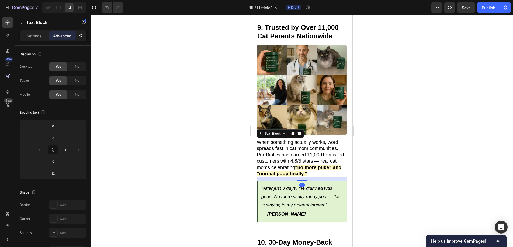
click at [380, 150] on div at bounding box center [302, 131] width 422 height 232
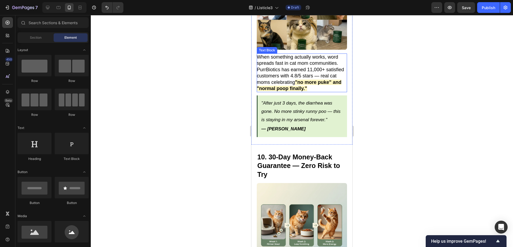
scroll to position [1346, 0]
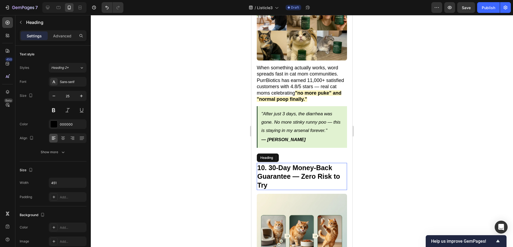
click at [275, 164] on strong "10. 30-Day Money-Back Guarantee — Zero Risk to Try" at bounding box center [298, 176] width 83 height 25
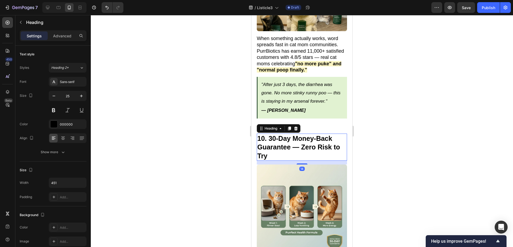
scroll to position [1399, 0]
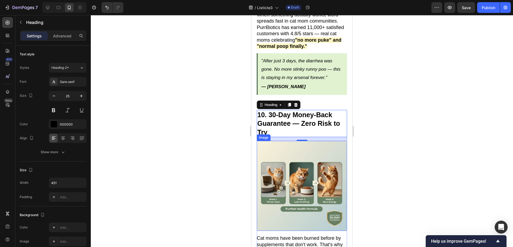
click at [273, 159] on img at bounding box center [302, 186] width 90 height 90
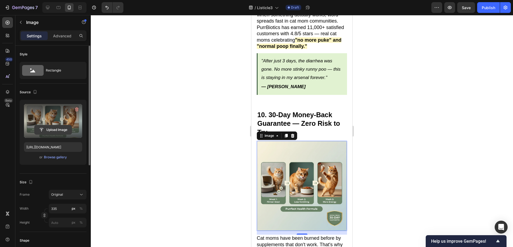
click at [56, 130] on input "file" at bounding box center [52, 129] width 37 height 9
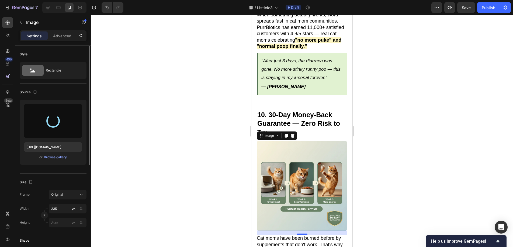
type input "[URL][DOMAIN_NAME]"
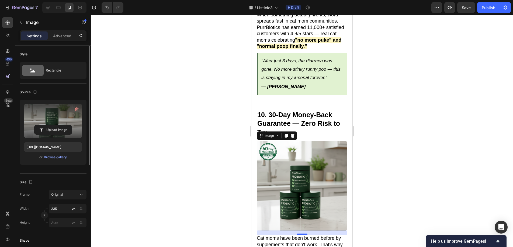
click at [369, 134] on div at bounding box center [302, 131] width 422 height 232
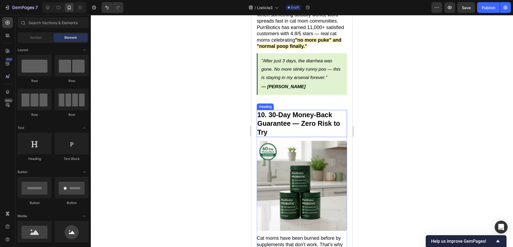
click at [272, 111] on strong "10. 30-Day Money-Back Guarantee — Zero Risk to Try" at bounding box center [298, 123] width 83 height 25
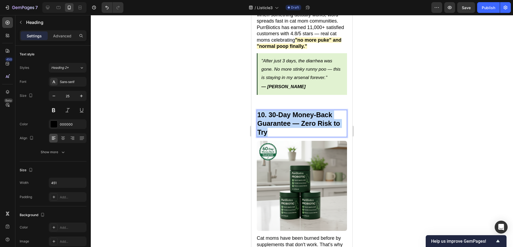
click at [272, 111] on strong "10. 30-Day Money-Back Guarantee — Zero Risk to Try" at bounding box center [298, 123] width 83 height 25
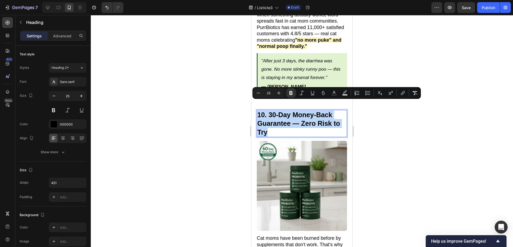
click at [272, 111] on strong "10. 30-Day Money-Back Guarantee — Zero Risk to Try" at bounding box center [298, 123] width 83 height 25
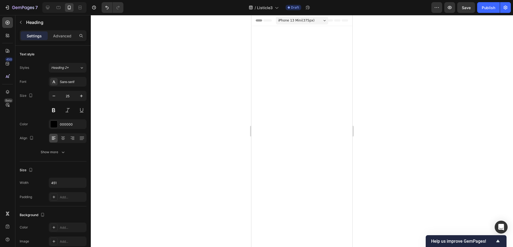
scroll to position [1490, 0]
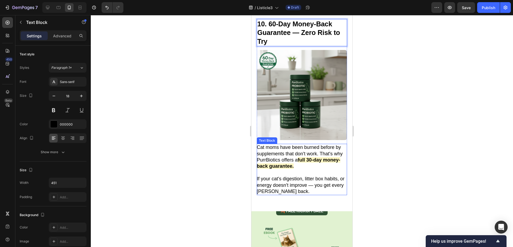
click at [321, 157] on strong "full 30-day money-back guarantee." at bounding box center [298, 163] width 83 height 12
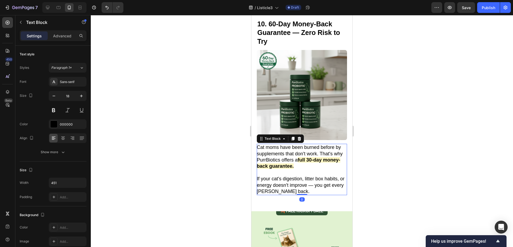
click at [320, 157] on strong "full 30-day money-back guarantee." at bounding box center [298, 163] width 83 height 12
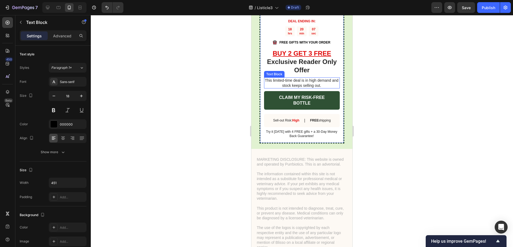
scroll to position [1789, 0]
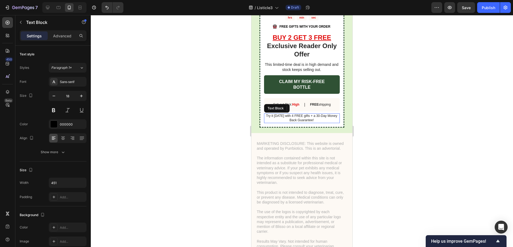
click at [314, 114] on p "Try it [DATE] with 4 FREE gifts + a 30-Day Money Back Guarantee!" at bounding box center [301, 118] width 75 height 8
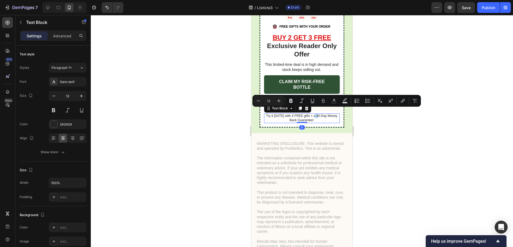
click at [314, 114] on p "Try it [DATE] with 4 FREE gifts + a 30-Day Money Back Guarantee!" at bounding box center [301, 118] width 75 height 8
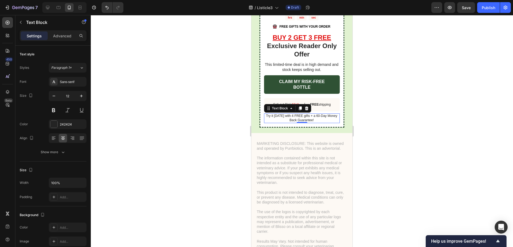
click at [383, 134] on div at bounding box center [302, 131] width 422 height 232
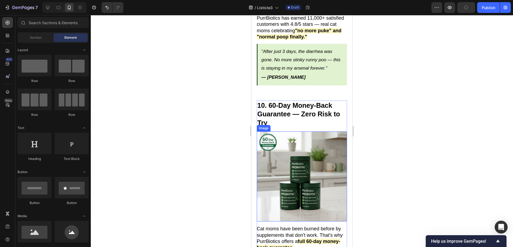
scroll to position [1405, 0]
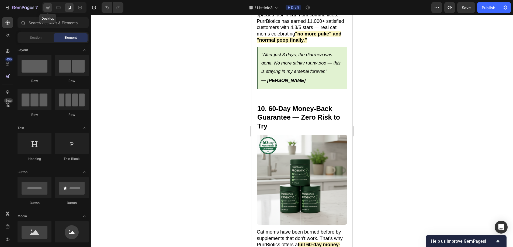
click at [47, 7] on icon at bounding box center [47, 7] width 5 height 5
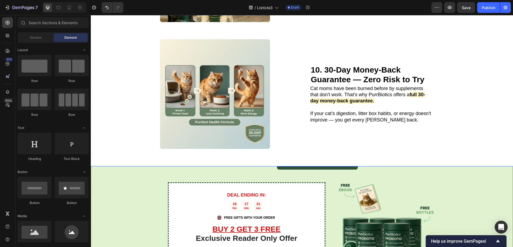
scroll to position [1264, 0]
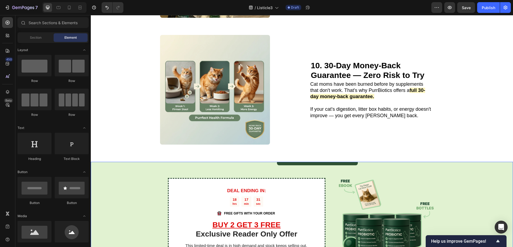
click at [227, 76] on img at bounding box center [215, 90] width 110 height 110
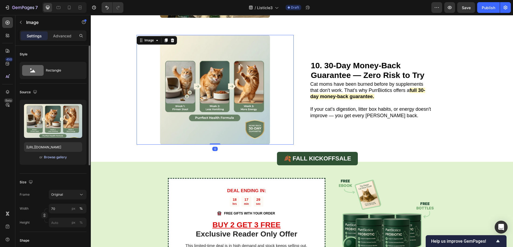
click at [56, 159] on div "Browse gallery" at bounding box center [55, 157] width 23 height 5
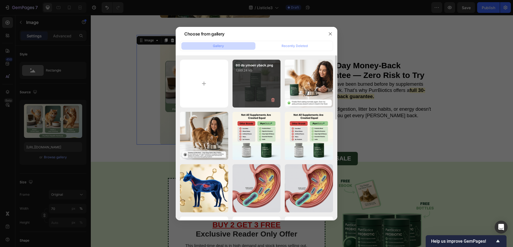
click at [261, 82] on div "60 da ymoen yback.png 1389.24 kb" at bounding box center [256, 84] width 48 height 48
type input "[URL][DOMAIN_NAME]"
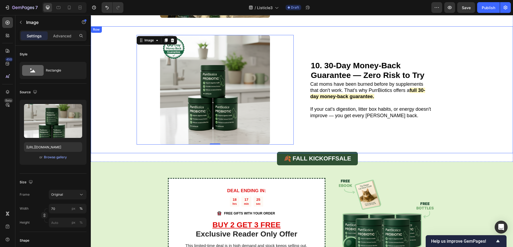
click at [107, 114] on div "10. 60-Day Money-Back Guarantee — Zero Risk to Try Heading Image 0 Cat moms hav…" at bounding box center [302, 89] width 422 height 127
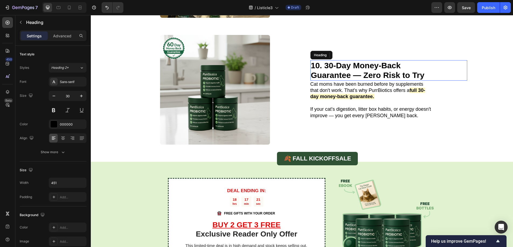
click at [326, 63] on strong "10. 30-Day Money-Back Guarantee — Zero Risk to Try" at bounding box center [368, 70] width 114 height 19
click at [327, 61] on strong "10. 30-Day Money-Back Guarantee — Zero Risk to Try" at bounding box center [368, 70] width 114 height 19
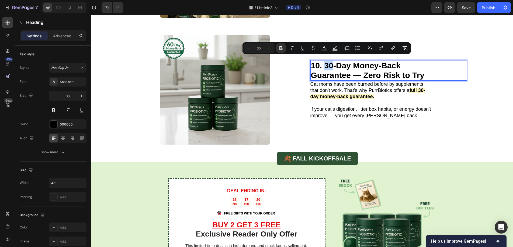
click at [323, 62] on strong "10. 30-Day Money-Back Guarantee — Zero Risk to Try" at bounding box center [368, 70] width 114 height 19
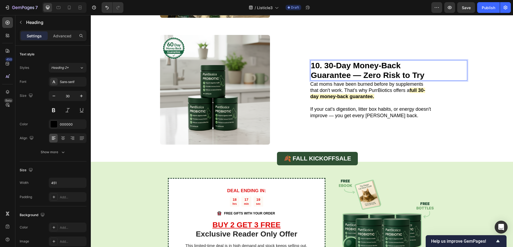
click at [325, 63] on strong "10. 30-Day Money-Back Guarantee — Zero Risk to Try" at bounding box center [368, 70] width 114 height 19
click at [419, 88] on strong "full 30-day money-back guarantee." at bounding box center [367, 94] width 115 height 12
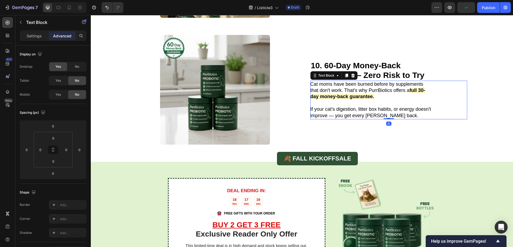
click at [420, 88] on strong "full 30-day money-back guarantee." at bounding box center [367, 94] width 115 height 12
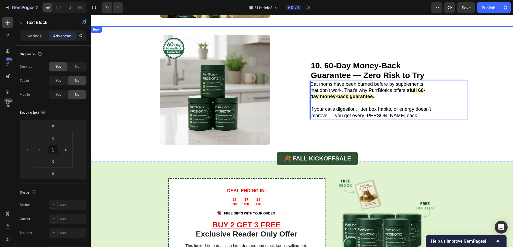
click at [500, 82] on div "10. 60-Day Money-Back Guarantee — Zero Risk to Try Heading Image Cat moms have …" at bounding box center [302, 89] width 422 height 127
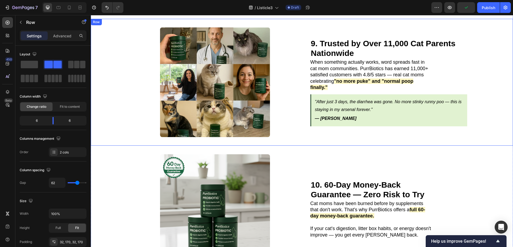
scroll to position [1144, 0]
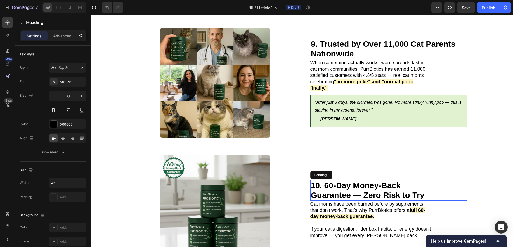
click at [414, 187] on strong "10. 60-Day Money-Back Guarantee — Zero Risk to Try" at bounding box center [368, 190] width 114 height 19
click at [426, 190] on h2 "10. 60-Day Money-Back Guarantee — Zero Risk to Try" at bounding box center [370, 190] width 121 height 20
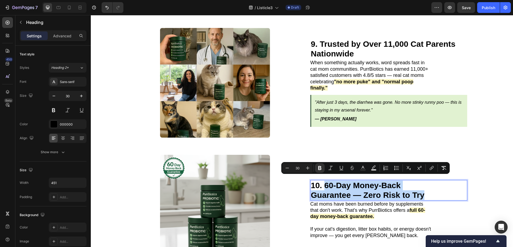
drag, startPoint x: 426, startPoint y: 190, endPoint x: 321, endPoint y: 179, distance: 105.5
click at [321, 181] on p "10. 60-Day Money-Back Guarantee — Zero Risk to Try" at bounding box center [371, 190] width 120 height 19
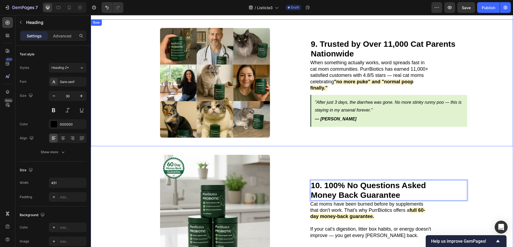
click at [472, 119] on div "9. Trusted by Over 11,000 Cat Parents Nationwide Heading Image 9. Trusted by Ov…" at bounding box center [302, 82] width 422 height 127
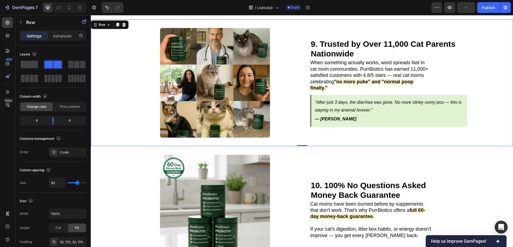
scroll to position [1168, 0]
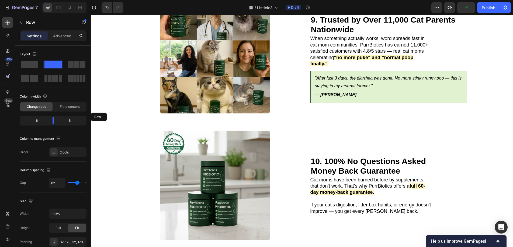
click at [121, 148] on div "10. 60-Day Money-Back Guarantee — Zero Risk to Try Heading Image Cat moms have …" at bounding box center [302, 185] width 422 height 127
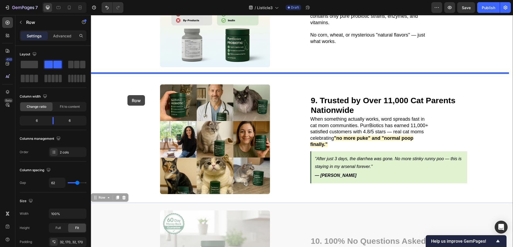
scroll to position [1073, 0]
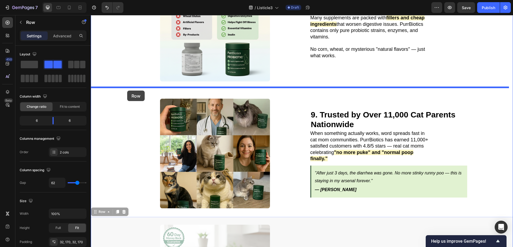
drag, startPoint x: 95, startPoint y: 113, endPoint x: 127, endPoint y: 91, distance: 39.0
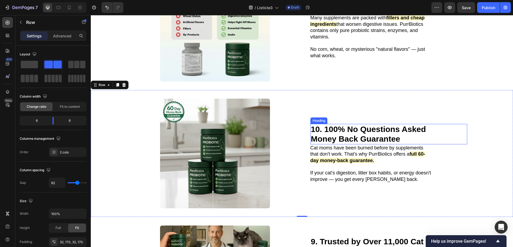
click at [314, 125] on strong "10. 100% No Questions Asked Money Back Guarantee" at bounding box center [368, 134] width 115 height 19
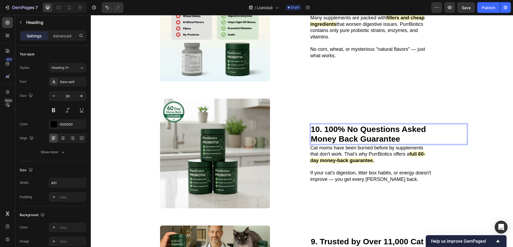
click at [317, 126] on strong "10. 100% No Questions Asked Money Back Guarantee" at bounding box center [368, 134] width 115 height 19
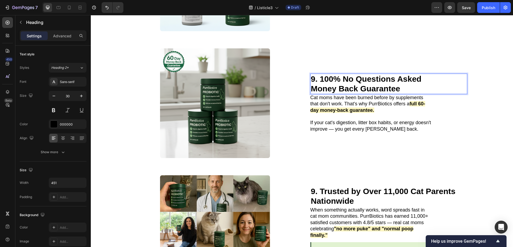
scroll to position [1152, 0]
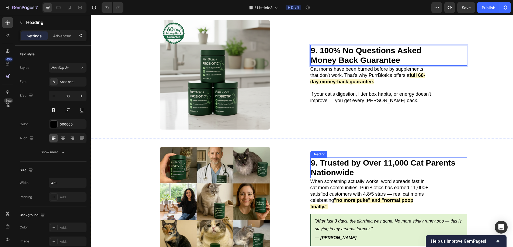
click at [311, 159] on strong "9. Trusted by Over 11,000 Cat Parents Nationwide" at bounding box center [383, 168] width 145 height 19
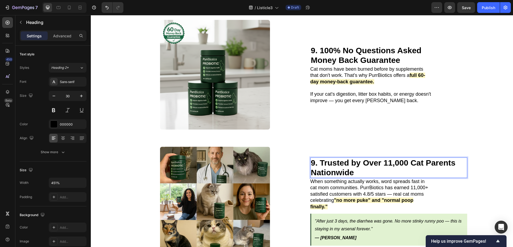
click at [312, 159] on strong "9. Trusted by Over 11,000 Cat Parents Nationwide" at bounding box center [383, 168] width 145 height 19
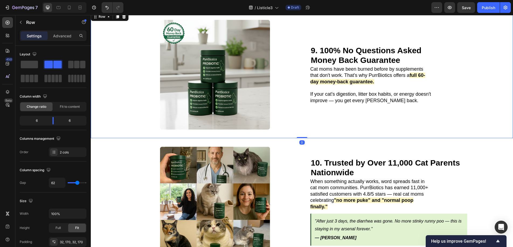
click at [495, 103] on div "10. 60-Day Money-Back Guarantee — Zero Risk to Try Heading Image Cat moms have …" at bounding box center [302, 74] width 422 height 127
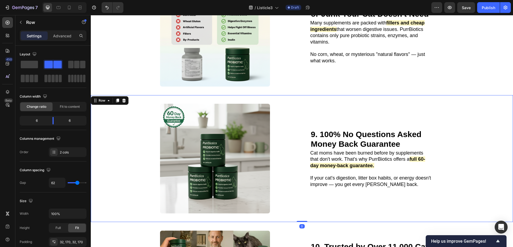
scroll to position [1049, 0]
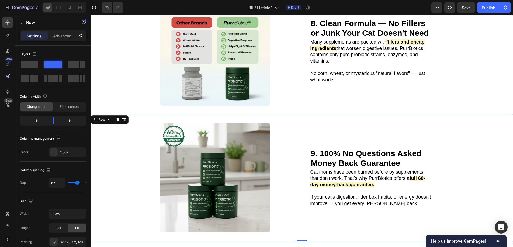
click at [468, 76] on div "8. Clean Formula — No Fillers or Junk Your Cat Doesn't Need Heading Image Many …" at bounding box center [302, 50] width 422 height 127
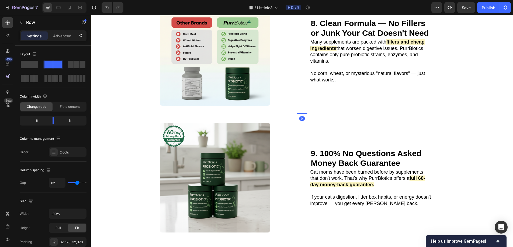
click at [468, 76] on div "8. Clean Formula — No Fillers or Junk Your Cat Doesn't Need Heading Image Many …" at bounding box center [302, 50] width 422 height 127
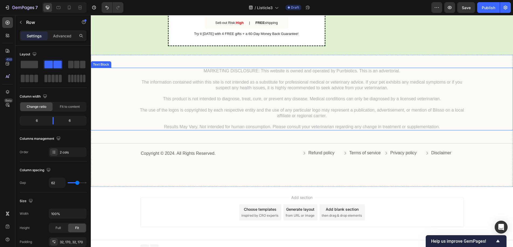
scroll to position [1423, 0]
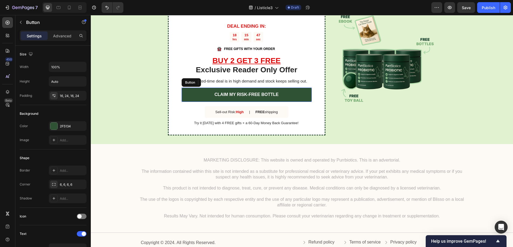
click at [277, 93] on link "CLAIM MY RISK-FREE BOTTLE" at bounding box center [246, 95] width 130 height 14
click at [276, 93] on p "CLAIM MY RISK-FREE BOTTLE" at bounding box center [246, 95] width 64 height 6
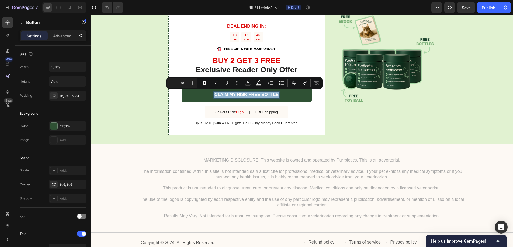
drag, startPoint x: 276, startPoint y: 93, endPoint x: 205, endPoint y: 93, distance: 70.5
click at [205, 93] on link "CLAIM MY RISK-FREE BOTTLE" at bounding box center [246, 95] width 130 height 14
click at [203, 84] on icon "Editor contextual toolbar" at bounding box center [204, 83] width 3 height 4
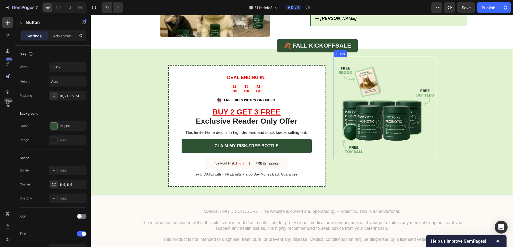
scroll to position [1368, 0]
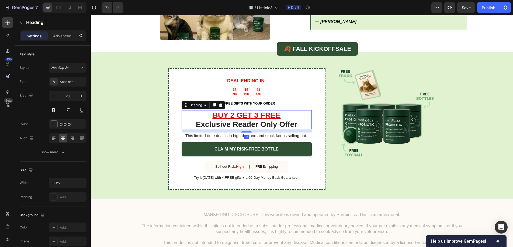
click at [282, 121] on h2 "BUY 2 GET 3 FREE Exclusive Reader Only Offer" at bounding box center [246, 119] width 130 height 19
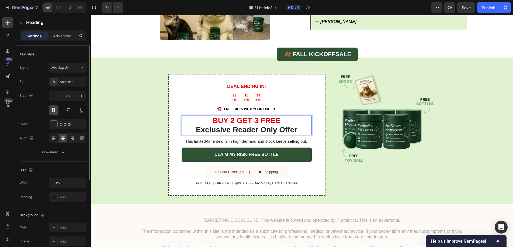
click at [52, 111] on button at bounding box center [54, 111] width 10 height 10
click at [285, 122] on p "BUY 2 GET 3 FREE Exclusive Reader Only Offer" at bounding box center [246, 125] width 129 height 18
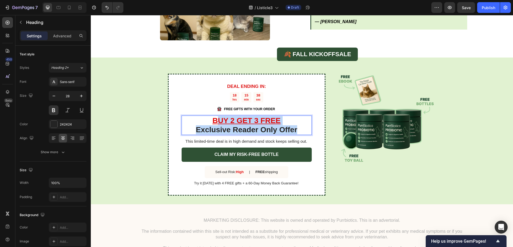
drag, startPoint x: 295, startPoint y: 124, endPoint x: 213, endPoint y: 114, distance: 82.7
click at [213, 116] on p "BUY 2 GET 3 FREE Exclusive Reader Only Offer" at bounding box center [246, 125] width 129 height 18
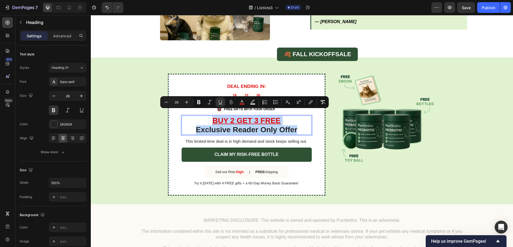
drag, startPoint x: 209, startPoint y: 114, endPoint x: 300, endPoint y: 125, distance: 91.5
click at [300, 125] on p "BUY 2 GET 3 FREE Exclusive Reader Only Offer" at bounding box center [246, 125] width 129 height 18
click at [200, 104] on icon "Editor contextual toolbar" at bounding box center [198, 102] width 5 height 5
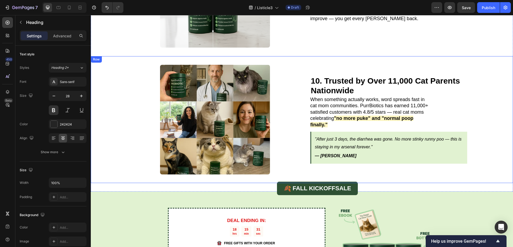
scroll to position [1217, 0]
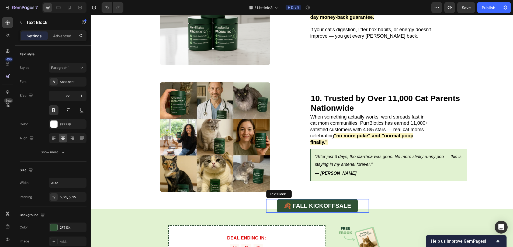
click at [307, 202] on p "🍂 FALL KICKOFF SALE" at bounding box center [316, 206] width 67 height 11
click at [305, 201] on p "🍂 FALL KICKOFF SALE" at bounding box center [316, 206] width 67 height 11
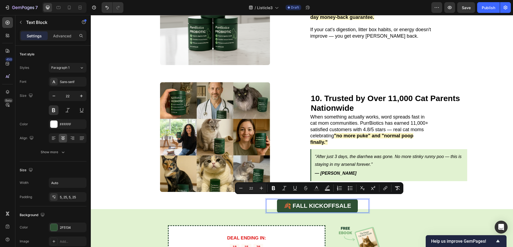
drag, startPoint x: 290, startPoint y: 200, endPoint x: 351, endPoint y: 202, distance: 60.1
click at [351, 202] on div "🍂 FALL KICKOFF SALE" at bounding box center [317, 205] width 81 height 13
click at [275, 187] on icon "Editor contextual toolbar" at bounding box center [273, 188] width 5 height 5
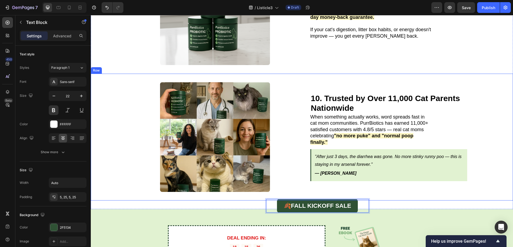
click at [122, 191] on div "9. Trusted by Over 11,000 Cat Parents Nationwide Heading Image 10. Trusted by O…" at bounding box center [302, 137] width 422 height 127
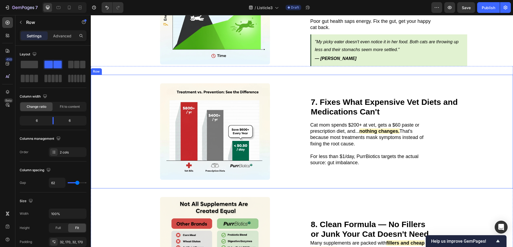
scroll to position [828, 0]
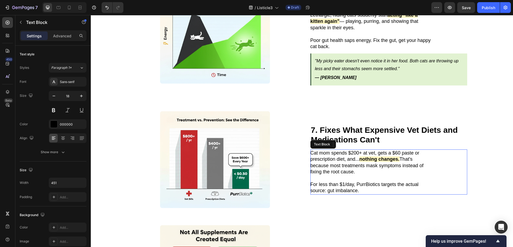
click at [429, 156] on div "Cat mom spends $200+ at vet, gets a $60 paste or prescription diet, and... noth…" at bounding box center [370, 172] width 121 height 45
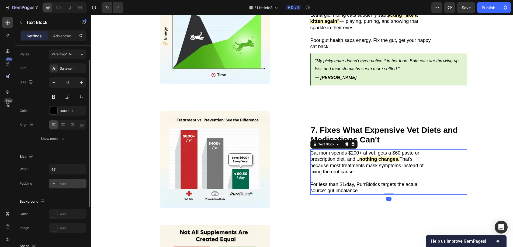
scroll to position [40, 0]
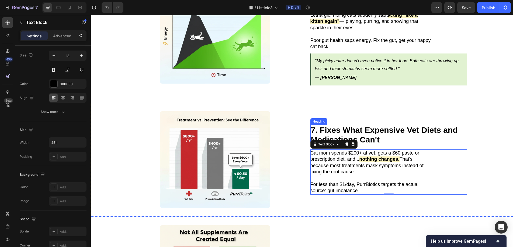
click at [372, 131] on strong "7. Fixes What Expensive Vet Diets and Medications Can't" at bounding box center [384, 135] width 147 height 19
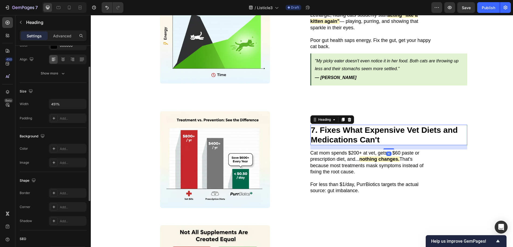
scroll to position [78, 0]
click at [63, 105] on input "451%" at bounding box center [67, 106] width 37 height 10
type input "451"
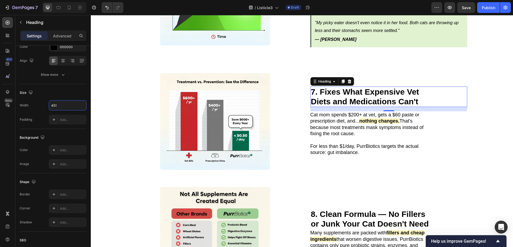
scroll to position [909, 0]
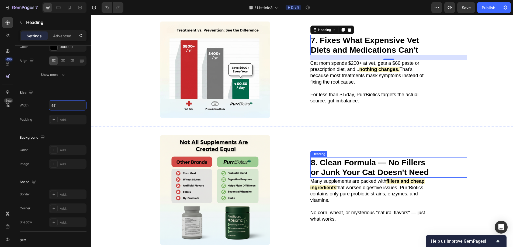
click at [357, 164] on h2 "8. Clean Formula — No Fillers or Junk Your Cat Doesn't Need" at bounding box center [370, 167] width 121 height 20
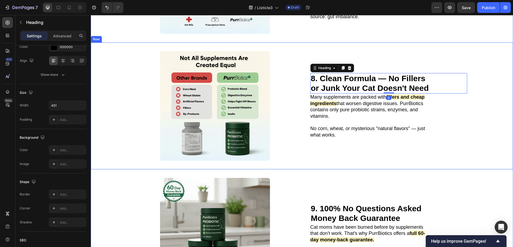
scroll to position [986, 0]
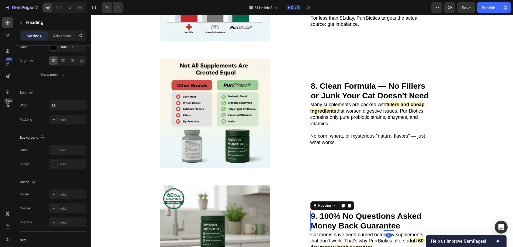
click at [361, 212] on strong "9. 100% No Questions Asked Money Back Guarantee" at bounding box center [366, 221] width 111 height 19
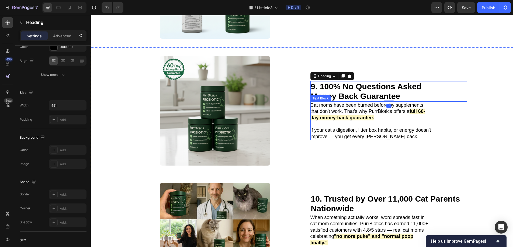
scroll to position [1121, 0]
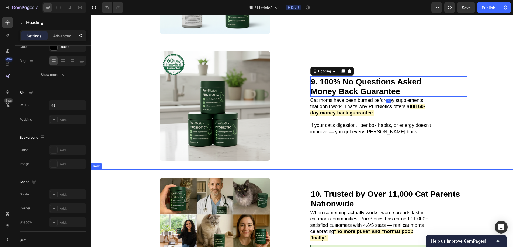
click at [341, 192] on strong "10. Trusted by Over 11,000 Cat Parents Nationwide" at bounding box center [385, 199] width 149 height 19
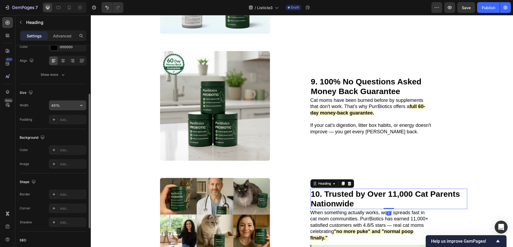
click at [59, 106] on input "451%" at bounding box center [67, 106] width 37 height 10
type input "451"
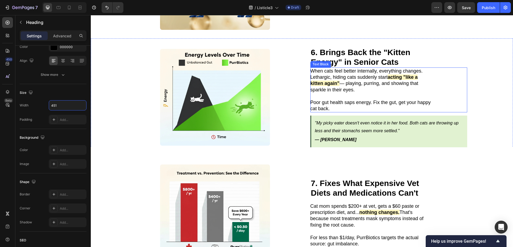
scroll to position [728, 0]
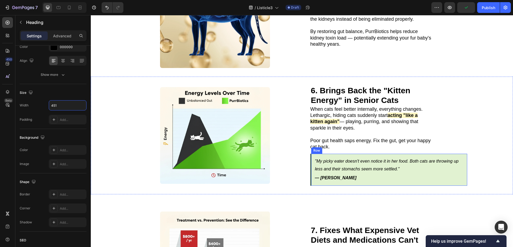
click at [387, 175] on div ""My picky eater doesn't even notice it in her food. Both cats are throwing up l…" at bounding box center [388, 170] width 157 height 32
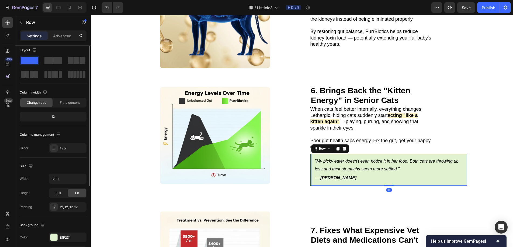
scroll to position [39, 0]
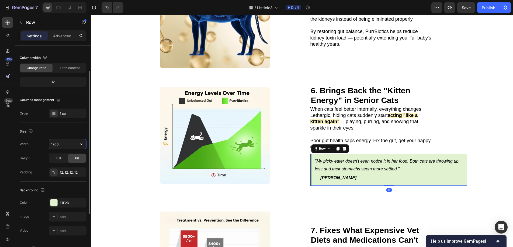
click at [68, 142] on input "1200" at bounding box center [67, 144] width 37 height 10
drag, startPoint x: 68, startPoint y: 142, endPoint x: 52, endPoint y: 143, distance: 15.6
click at [52, 143] on input "1200" at bounding box center [67, 144] width 37 height 10
type input "1"
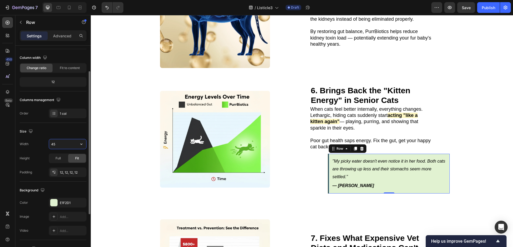
type input "451"
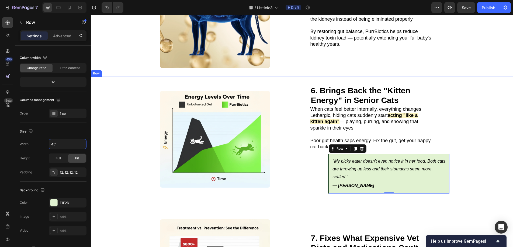
click at [314, 155] on div "6. Brings Back the "Kitten Energy" in Senior Cats Heading When cats feel better…" at bounding box center [388, 139] width 157 height 108
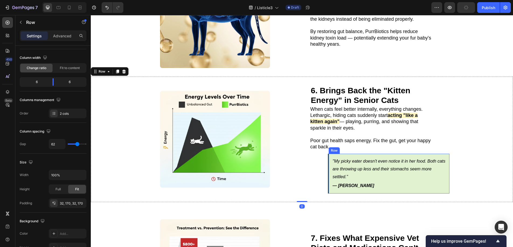
click at [445, 154] on div ""My picky eater doesn't even notice it in her food. Both cats are throwing up l…" at bounding box center [388, 174] width 121 height 40
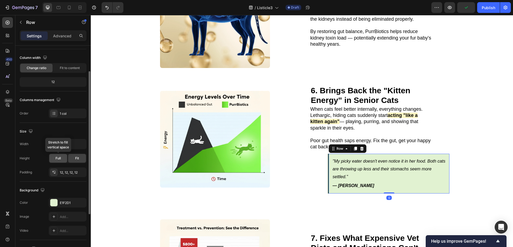
click at [57, 158] on span "Full" at bounding box center [57, 158] width 5 height 5
click at [72, 157] on div "Fit" at bounding box center [77, 158] width 18 height 9
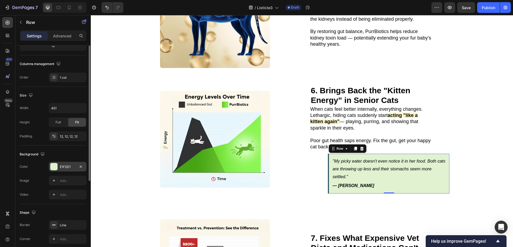
scroll to position [111, 0]
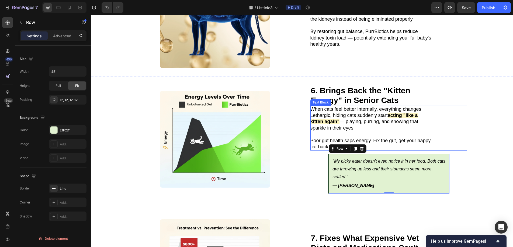
click at [321, 141] on p "Poor gut health saps energy. Fix the gut, get your happy cat back." at bounding box center [370, 144] width 121 height 13
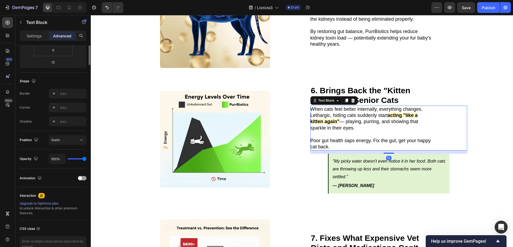
scroll to position [0, 0]
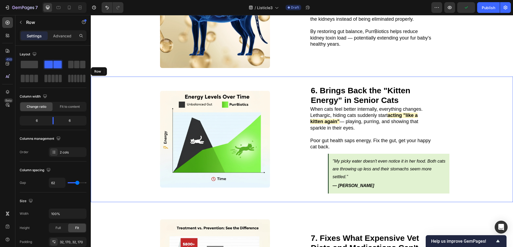
click at [471, 143] on div "6. Brings Back the "Kitten Energy" in Senior Cats Heading Image When cats feel …" at bounding box center [302, 140] width 422 height 126
click at [441, 154] on div ""My picky eater doesn't even notice it in her food. Both cats are throwing up l…" at bounding box center [388, 174] width 121 height 40
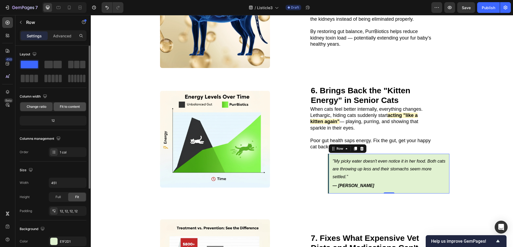
click at [65, 108] on span "Fit to content" at bounding box center [70, 106] width 20 height 5
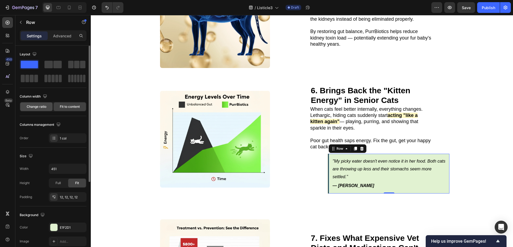
click at [40, 108] on span "Change ratio" at bounding box center [37, 106] width 20 height 5
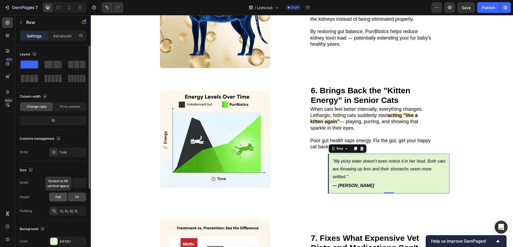
click at [59, 198] on span "Full" at bounding box center [57, 197] width 5 height 5
click at [80, 197] on div "Fit" at bounding box center [77, 197] width 18 height 9
click at [64, 185] on input "451" at bounding box center [67, 183] width 37 height 10
click at [79, 184] on icon "button" at bounding box center [81, 182] width 5 height 5
click at [75, 195] on span "1200px" at bounding box center [75, 196] width 11 height 5
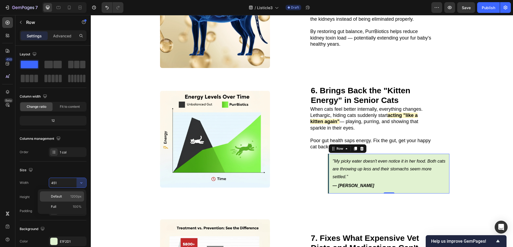
type input "1200"
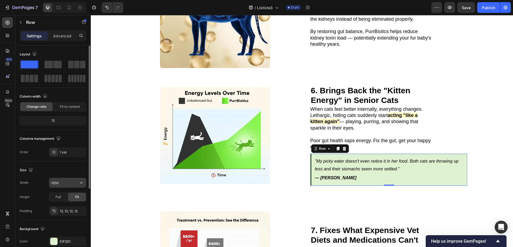
click at [67, 184] on input "1200" at bounding box center [67, 183] width 37 height 10
drag, startPoint x: 67, startPoint y: 184, endPoint x: 43, endPoint y: 184, distance: 24.2
click at [43, 184] on div "Width 1200" at bounding box center [53, 183] width 67 height 10
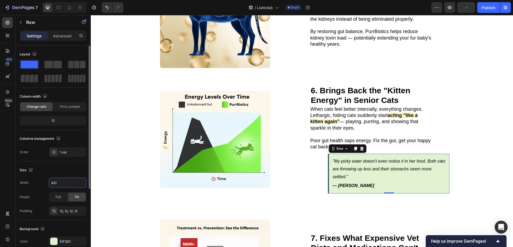
type input "451"
click at [61, 174] on div "Size" at bounding box center [53, 170] width 67 height 9
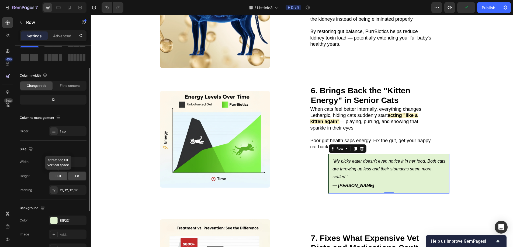
scroll to position [47, 0]
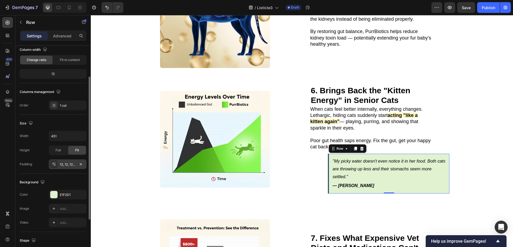
click at [58, 164] on div "12, 12, 12, 12" at bounding box center [68, 165] width 38 height 10
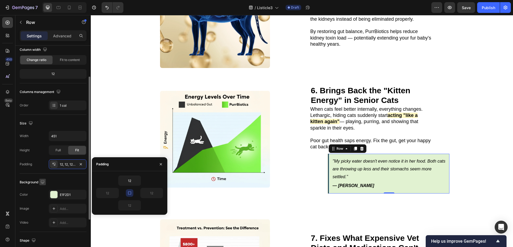
click at [40, 182] on icon "button" at bounding box center [42, 182] width 5 height 5
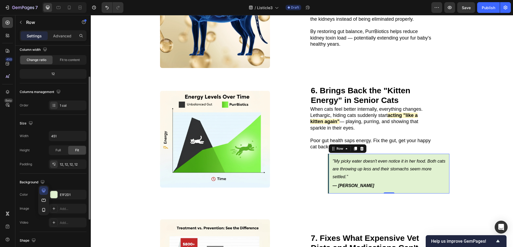
click at [37, 171] on div "Size Width 451 Height Full Fit Padding 12, 12, 12, 12" at bounding box center [53, 144] width 67 height 59
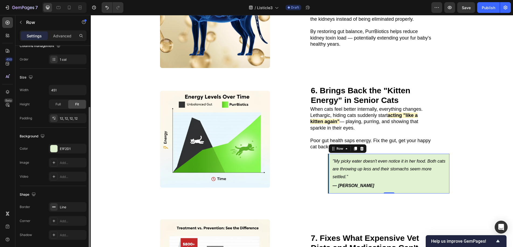
scroll to position [111, 0]
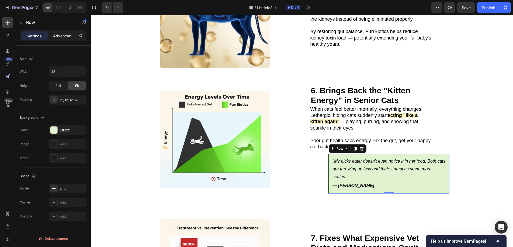
click at [59, 37] on p "Advanced" at bounding box center [62, 36] width 18 height 6
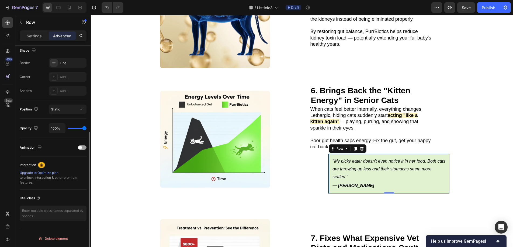
scroll to position [133, 0]
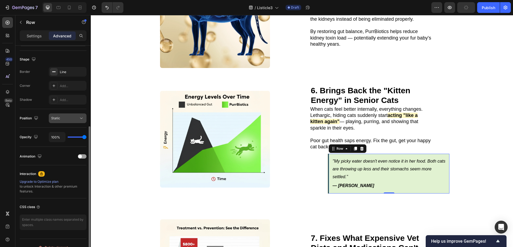
click at [60, 117] on div "Static" at bounding box center [64, 118] width 27 height 5
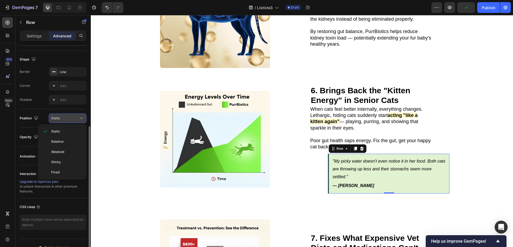
click at [60, 117] on div "Static" at bounding box center [64, 118] width 27 height 5
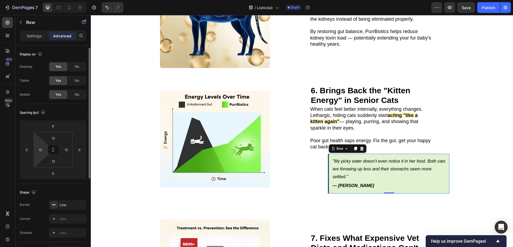
scroll to position [1, 0]
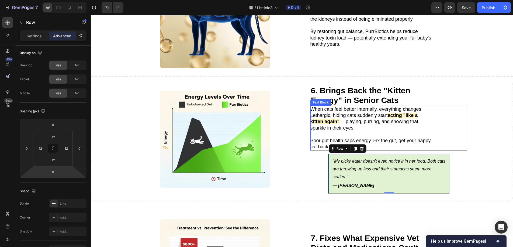
click at [373, 131] on p at bounding box center [370, 134] width 121 height 6
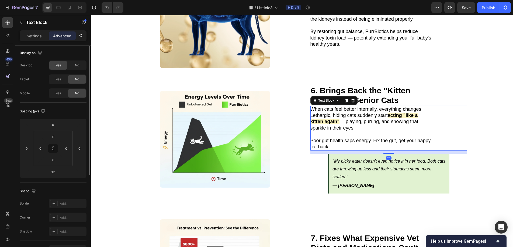
scroll to position [0, 0]
click at [37, 34] on p "Settings" at bounding box center [34, 36] width 15 height 6
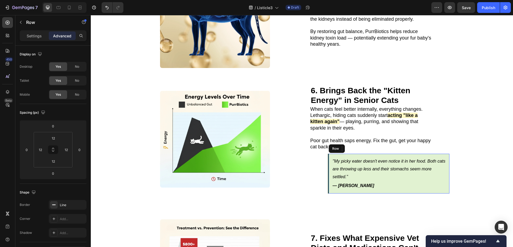
click at [445, 154] on div ""My picky eater doesn't even notice it in her food. Both cats are throwing up l…" at bounding box center [388, 174] width 121 height 40
click at [31, 39] on div "Settings" at bounding box center [34, 35] width 27 height 9
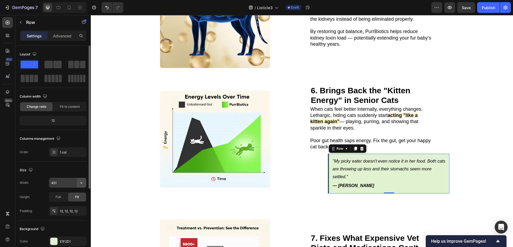
click at [81, 184] on icon "button" at bounding box center [81, 182] width 5 height 5
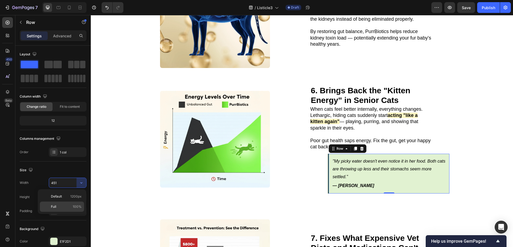
click at [73, 206] on span "100%" at bounding box center [77, 207] width 9 height 5
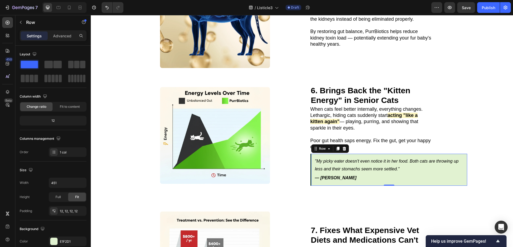
type input "100%"
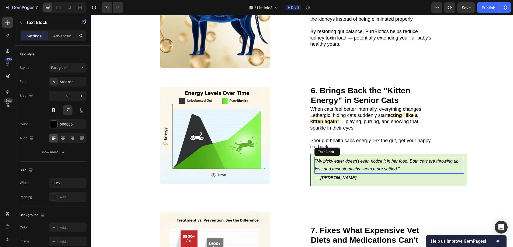
click at [339, 158] on p ""My picky eater doesn't even notice it in her food. Both cats are throwing up l…" at bounding box center [389, 166] width 149 height 16
drag, startPoint x: 62, startPoint y: 186, endPoint x: 44, endPoint y: 184, distance: 18.4
click at [44, 184] on div "Width 100%" at bounding box center [53, 183] width 67 height 10
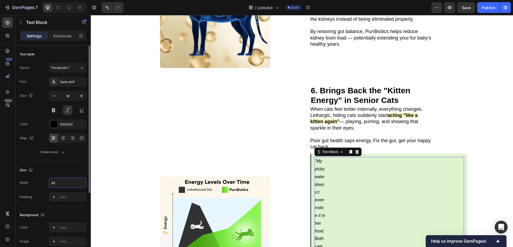
type input "451"
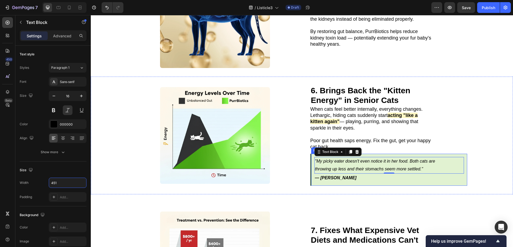
click at [310, 154] on div ""My picky eater doesn't even notice it in her food. Both cats are throwing up l…" at bounding box center [388, 170] width 157 height 32
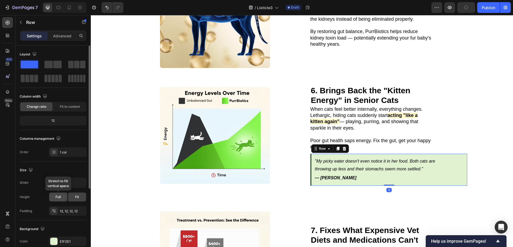
click at [57, 198] on span "Full" at bounding box center [57, 197] width 5 height 5
click at [75, 196] on span "Fit" at bounding box center [77, 197] width 4 height 5
click at [67, 188] on input "100%" at bounding box center [67, 183] width 37 height 10
click at [80, 184] on icon "button" at bounding box center [81, 182] width 5 height 5
click at [74, 106] on span "Fit to content" at bounding box center [70, 106] width 20 height 5
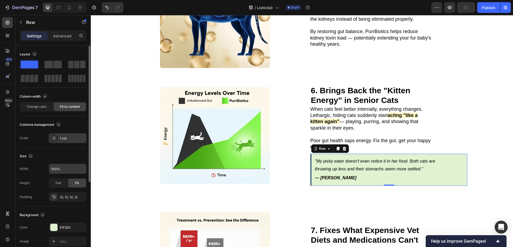
click at [62, 141] on div "1 col" at bounding box center [68, 139] width 38 height 10
click at [52, 69] on div at bounding box center [53, 72] width 67 height 24
click at [52, 68] on span at bounding box center [48, 65] width 8 height 8
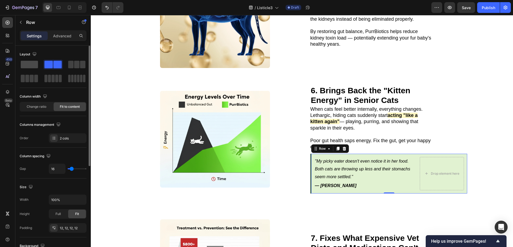
click at [20, 64] on div at bounding box center [29, 65] width 19 height 10
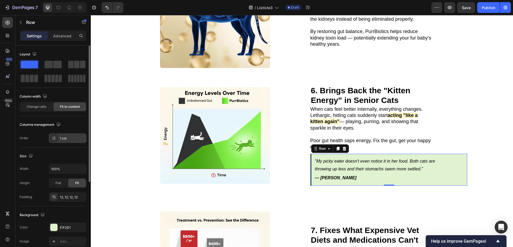
click at [77, 140] on div "1 col" at bounding box center [72, 138] width 25 height 5
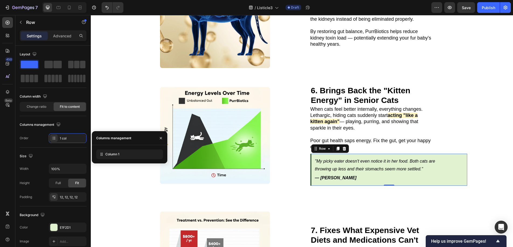
click at [70, 160] on div "Size" at bounding box center [53, 156] width 67 height 9
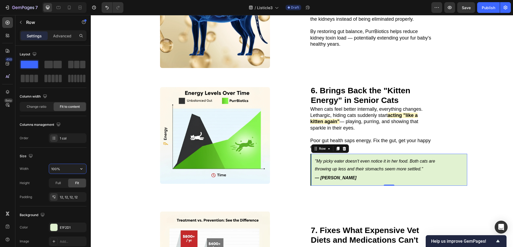
click at [72, 170] on input "100%" at bounding box center [67, 169] width 37 height 10
click at [63, 183] on div "Full" at bounding box center [58, 183] width 18 height 9
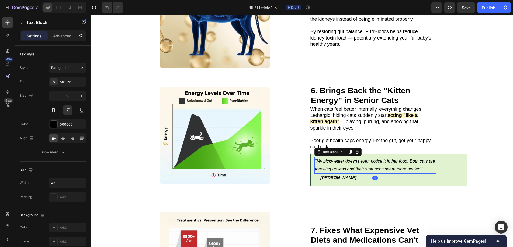
click at [428, 158] on p ""My picky eater doesn't even notice it in her food. Both cats are throwing up l…" at bounding box center [375, 166] width 120 height 16
click at [425, 174] on p "— [PERSON_NAME]" at bounding box center [375, 178] width 120 height 8
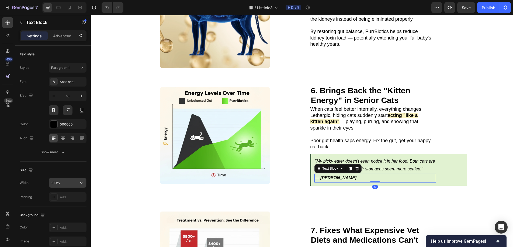
click at [68, 183] on input "100%" at bounding box center [67, 183] width 37 height 10
drag, startPoint x: 68, startPoint y: 183, endPoint x: 34, endPoint y: 182, distance: 33.1
click at [34, 182] on div "Width 100%" at bounding box center [53, 183] width 67 height 10
type input "451"
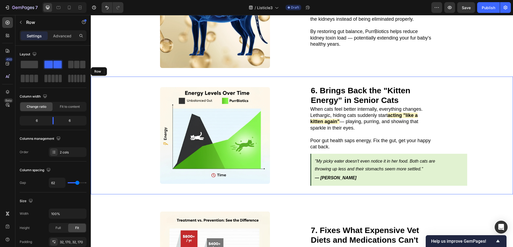
click at [482, 129] on div "6. Brings Back the "Kitten Energy" in Senior Cats Heading Image When cats feel …" at bounding box center [302, 136] width 422 height 118
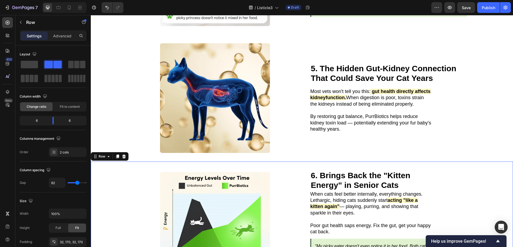
scroll to position [621, 0]
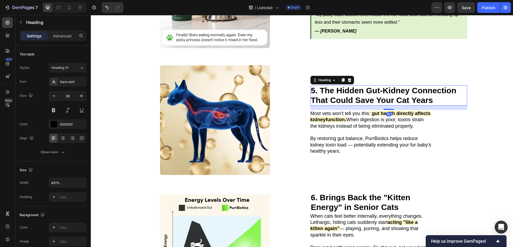
click at [415, 86] on strong "5. The Hidden Gut-Kidney Connection That Could Save Your Cat Years" at bounding box center [383, 95] width 145 height 19
click at [72, 181] on input "451%" at bounding box center [67, 183] width 37 height 10
click at [72, 183] on input "451%" at bounding box center [67, 183] width 37 height 10
type input "451"
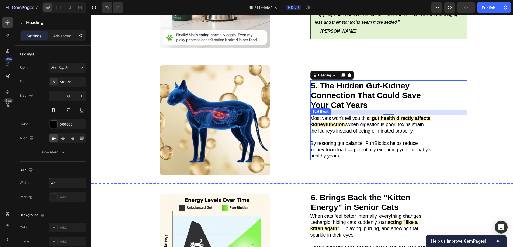
click at [408, 124] on p "Most vets won't tell you this: gut health directly affects kidney function. Whe…" at bounding box center [370, 124] width 121 height 19
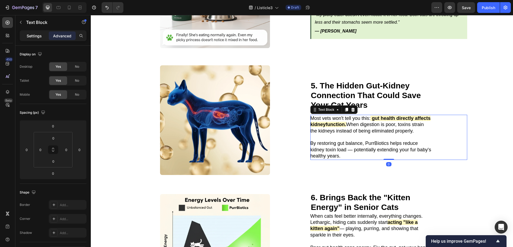
click at [40, 38] on p "Settings" at bounding box center [34, 36] width 15 height 6
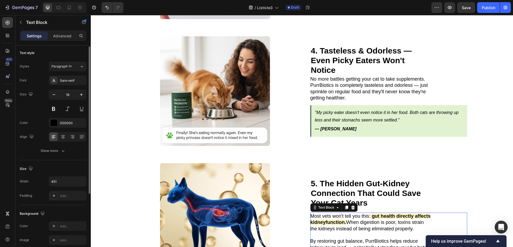
scroll to position [482, 0]
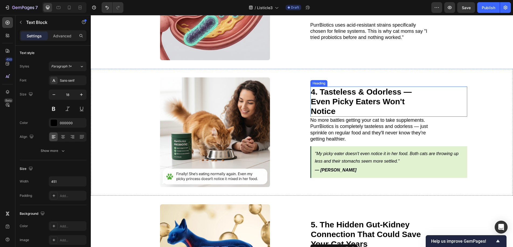
click at [396, 88] on strong "4. Tasteless & Odorless — Even Picky Eaters Won't Notice" at bounding box center [361, 101] width 101 height 28
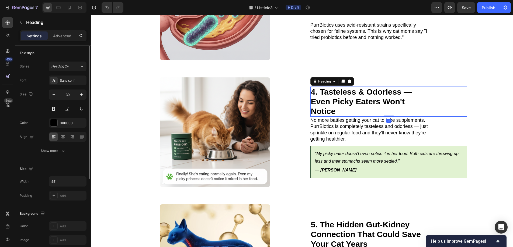
scroll to position [0, 0]
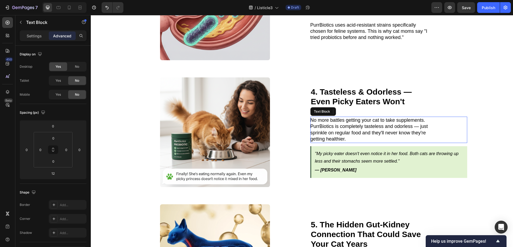
click at [376, 131] on p "No more battles getting your cat to take supplements. PurrBiotics is completely…" at bounding box center [370, 129] width 121 height 25
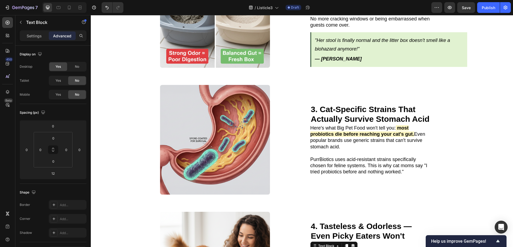
scroll to position [350, 0]
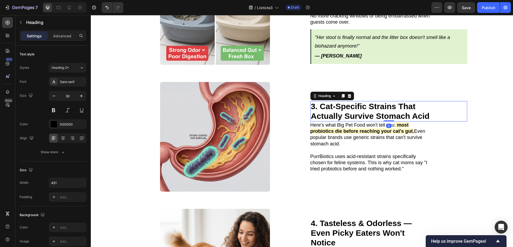
click at [373, 114] on h2 "3. Cat-Specific Strains That Actually Survive Stomach Acid" at bounding box center [370, 111] width 121 height 20
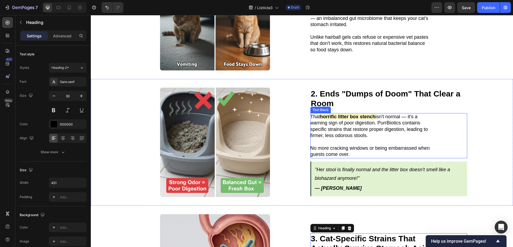
scroll to position [214, 0]
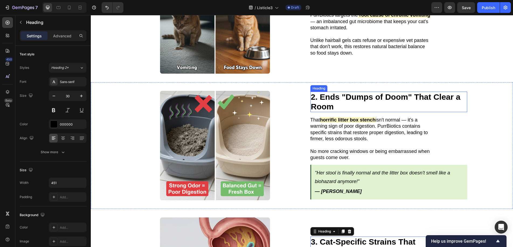
click at [375, 102] on h2 "2. Ends "Dumps of Doom" That Clear a Room" at bounding box center [388, 102] width 157 height 20
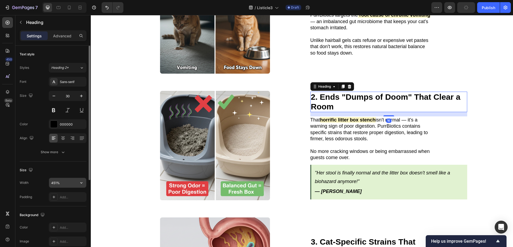
click at [62, 185] on input "451%" at bounding box center [67, 183] width 37 height 10
type input "451"
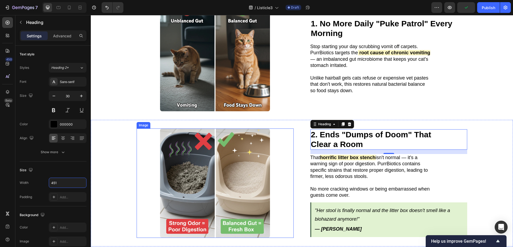
scroll to position [96, 0]
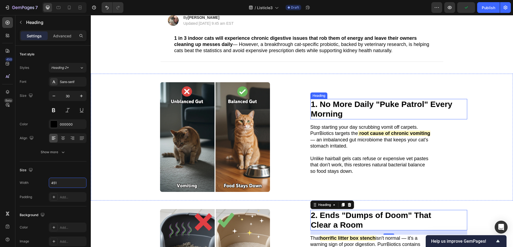
click at [336, 108] on strong "1. No More Daily "Puke Patrol" Every Morning" at bounding box center [381, 109] width 141 height 19
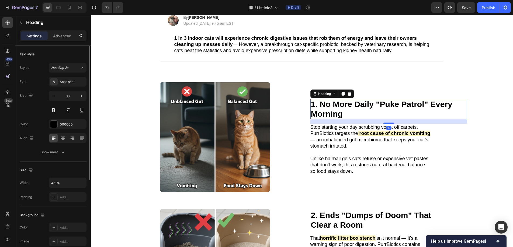
click at [66, 188] on div "Width 451% Padding Add..." at bounding box center [53, 190] width 67 height 24
click at [66, 184] on input "451%" at bounding box center [67, 183] width 37 height 10
type input "451"
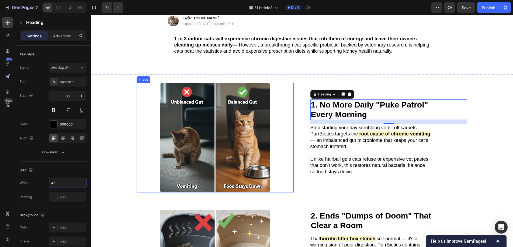
click at [283, 120] on div at bounding box center [214, 138] width 157 height 110
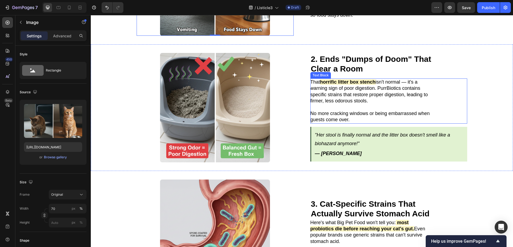
scroll to position [251, 0]
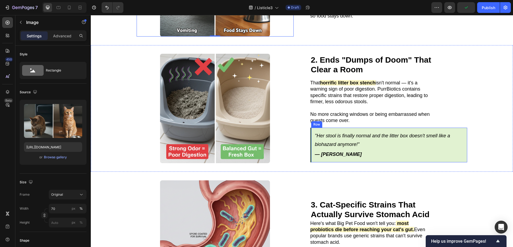
click at [454, 128] on div ""Her stool is finally normal and the litter box doesn't smell like a biohazard …" at bounding box center [388, 145] width 157 height 35
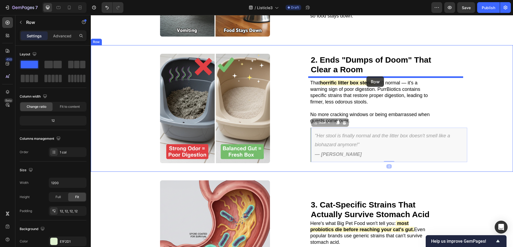
drag, startPoint x: 313, startPoint y: 120, endPoint x: 366, endPoint y: 76, distance: 68.6
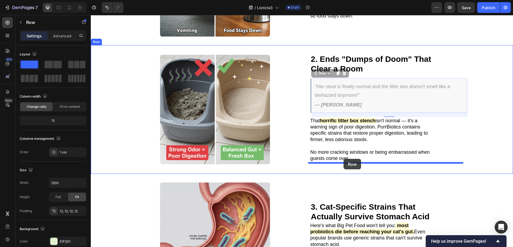
drag, startPoint x: 313, startPoint y: 72, endPoint x: 343, endPoint y: 159, distance: 92.5
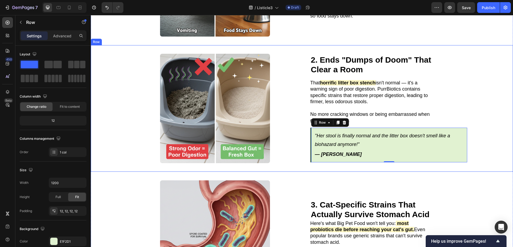
click at [124, 89] on div "2. Ends "Dumps of Doom" That Clear a Room Heading Image 2. Ends "Dumps of Doom"…" at bounding box center [302, 108] width 422 height 127
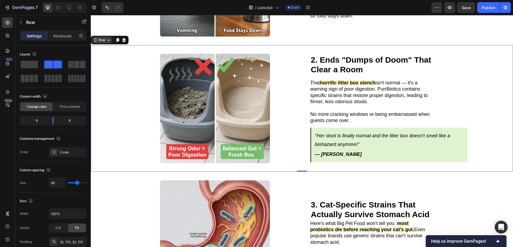
click at [107, 38] on icon at bounding box center [108, 40] width 4 height 4
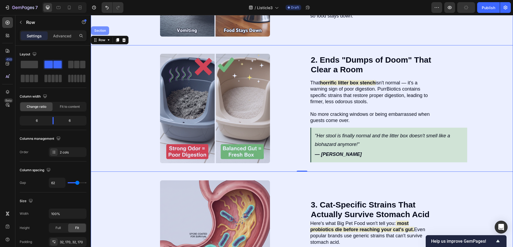
click at [104, 30] on div "Section" at bounding box center [100, 30] width 14 height 3
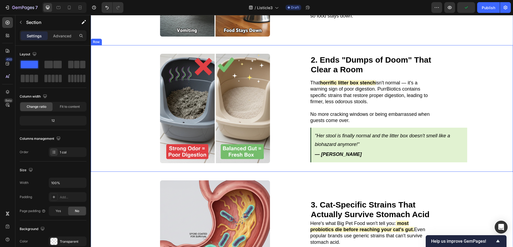
click at [128, 63] on div "2. Ends "Dumps of Doom" That Clear a Room Heading Image 2. Ends "Dumps of Doom"…" at bounding box center [302, 108] width 422 height 127
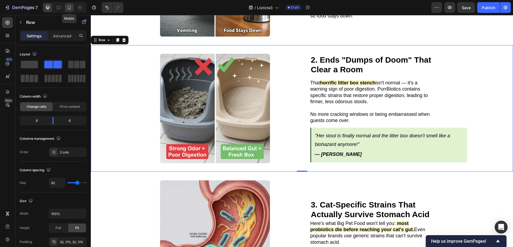
click at [66, 8] on icon at bounding box center [68, 7] width 5 height 5
type input "0"
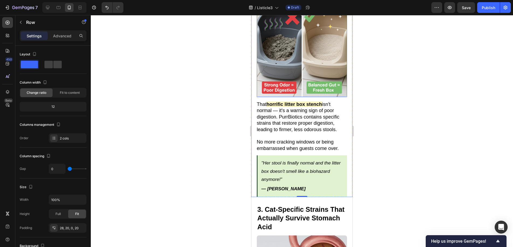
scroll to position [423, 0]
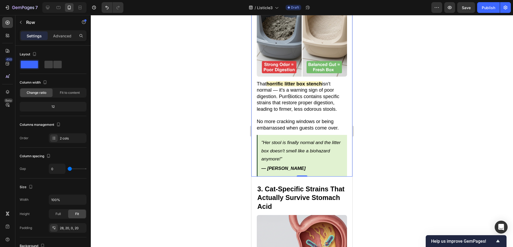
click at [386, 93] on div at bounding box center [302, 131] width 422 height 232
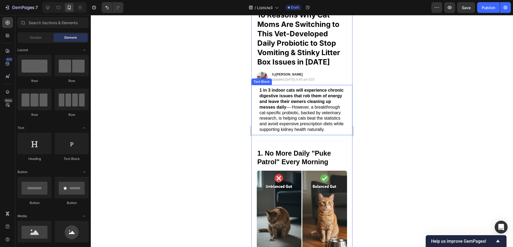
scroll to position [0, 0]
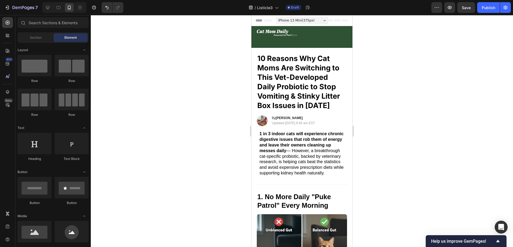
click at [401, 88] on div at bounding box center [302, 131] width 422 height 232
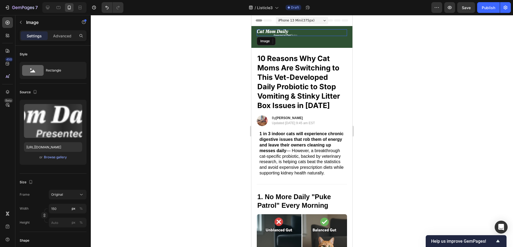
click at [292, 34] on img at bounding box center [277, 32] width 40 height 7
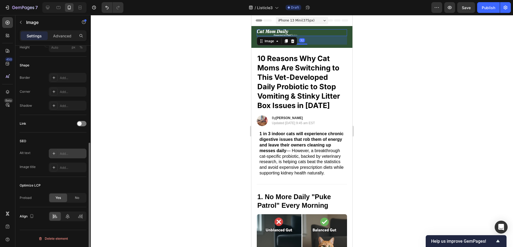
scroll to position [174, 0]
click at [69, 217] on icon at bounding box center [68, 218] width 4 height 5
click at [53, 219] on icon at bounding box center [54, 217] width 5 height 5
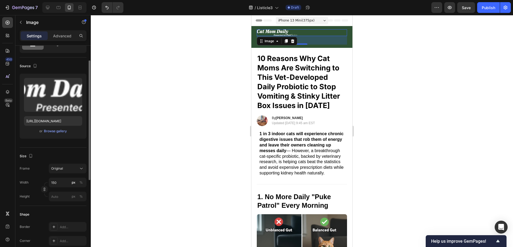
scroll to position [26, 0]
click at [81, 184] on div "%" at bounding box center [80, 182] width 3 height 5
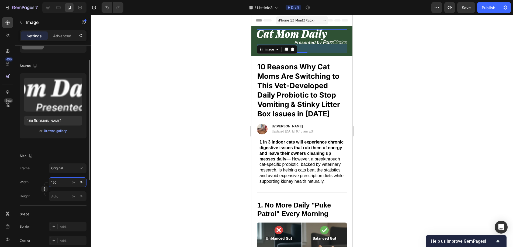
click at [67, 184] on input "150" at bounding box center [68, 183] width 38 height 10
click at [64, 184] on input "150" at bounding box center [68, 183] width 38 height 10
type input "100"
click at [257, 52] on div "Image" at bounding box center [277, 49] width 40 height 9
click at [253, 51] on div "Image 32 Row" at bounding box center [301, 41] width 101 height 30
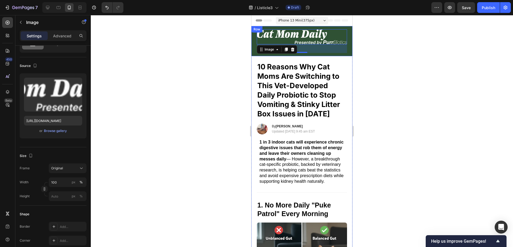
scroll to position [0, 0]
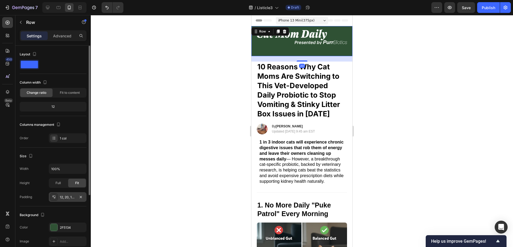
click at [69, 197] on div "12, 20, 12, 20" at bounding box center [68, 197] width 16 height 5
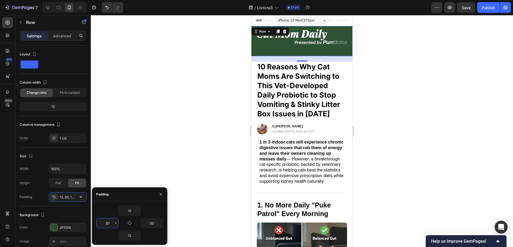
click at [109, 223] on input "20" at bounding box center [107, 224] width 22 height 10
click at [125, 223] on div "20" at bounding box center [112, 223] width 33 height 10
click at [127, 223] on button "button" at bounding box center [130, 224] width 8 height 8
type input "12"
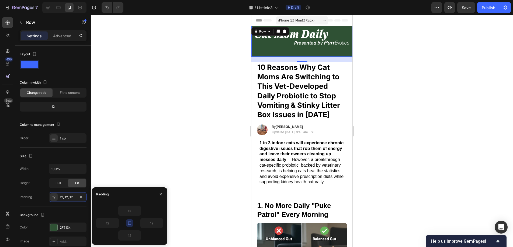
click at [321, 47] on div "Image" at bounding box center [301, 41] width 94 height 24
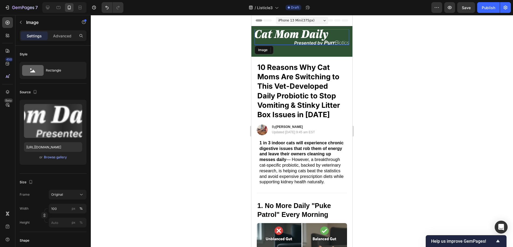
click at [321, 36] on img at bounding box center [301, 37] width 94 height 16
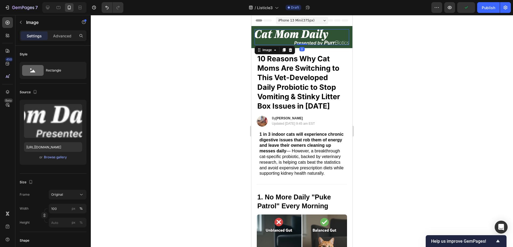
drag, startPoint x: 302, startPoint y: 53, endPoint x: 303, endPoint y: 42, distance: 11.1
click at [303, 42] on div "Image 0" at bounding box center [301, 37] width 94 height 16
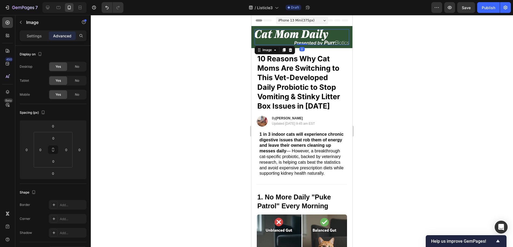
click at [311, 37] on img at bounding box center [301, 37] width 94 height 16
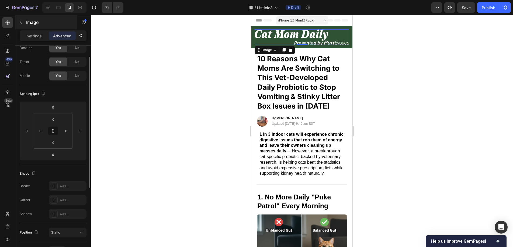
scroll to position [19, 0]
click at [26, 29] on div "Image" at bounding box center [45, 22] width 61 height 15
click at [29, 33] on p "Settings" at bounding box center [34, 36] width 15 height 6
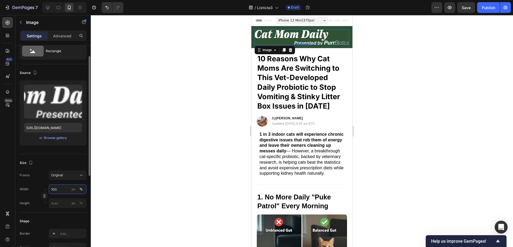
drag, startPoint x: 62, startPoint y: 189, endPoint x: 48, endPoint y: 189, distance: 13.7
click at [48, 189] on div "Width 100 px %" at bounding box center [53, 190] width 67 height 10
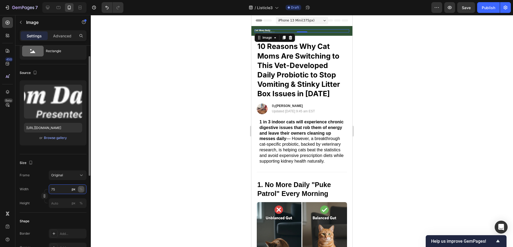
type input "75"
click at [83, 188] on button "%" at bounding box center [81, 189] width 6 height 6
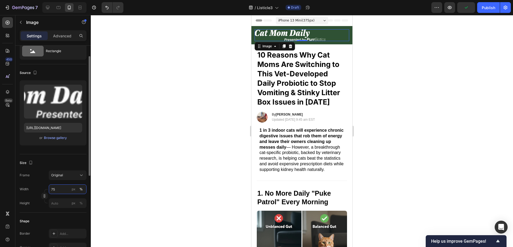
click at [65, 189] on input "75" at bounding box center [68, 190] width 38 height 10
click at [49, 190] on input "75" at bounding box center [68, 190] width 38 height 10
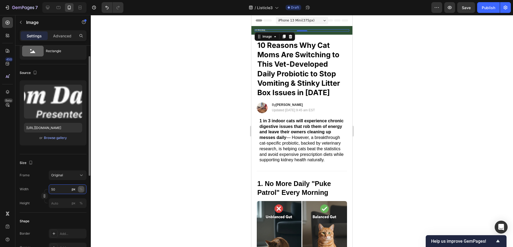
type input "50"
click at [82, 190] on div "%" at bounding box center [80, 189] width 3 height 5
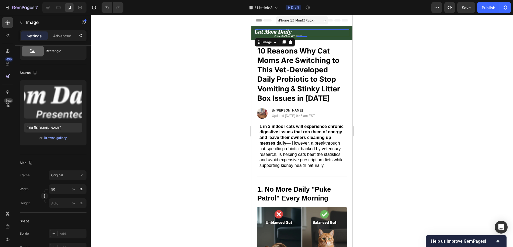
click at [161, 147] on div at bounding box center [302, 131] width 422 height 232
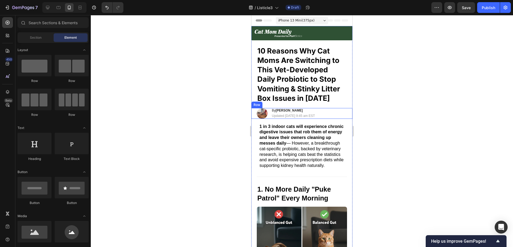
click at [392, 101] on div at bounding box center [302, 131] width 422 height 232
click at [300, 34] on div at bounding box center [301, 33] width 94 height 8
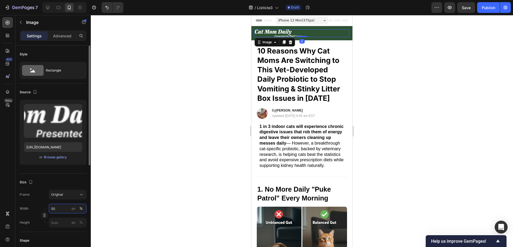
click at [61, 211] on input "50" at bounding box center [68, 209] width 38 height 10
type input "5"
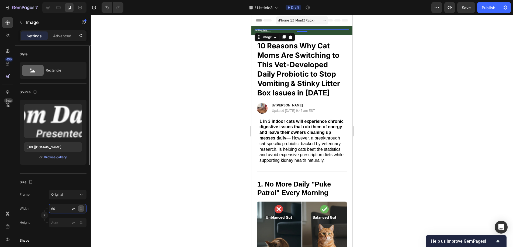
type input "60"
click at [83, 208] on button "%" at bounding box center [81, 209] width 6 height 6
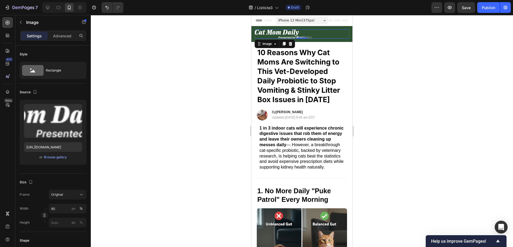
click at [148, 170] on div at bounding box center [302, 131] width 422 height 232
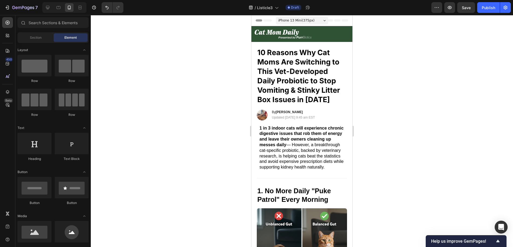
click at [390, 104] on div at bounding box center [302, 131] width 422 height 232
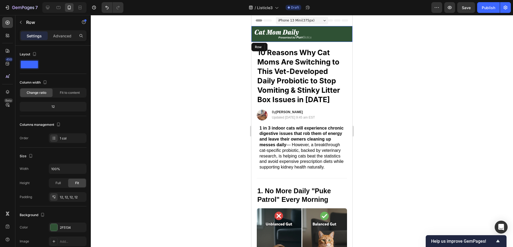
click at [253, 35] on div "Image Row" at bounding box center [301, 34] width 101 height 16
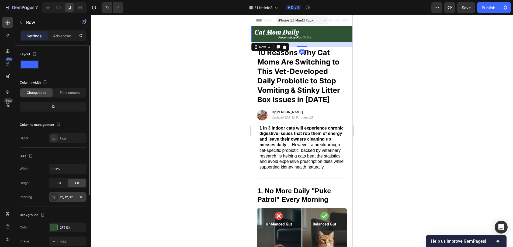
click at [65, 201] on div "12, 12, 12, 12" at bounding box center [68, 197] width 38 height 10
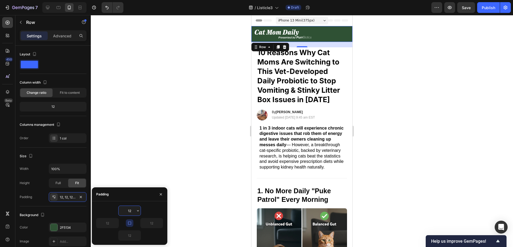
click at [133, 211] on input "12" at bounding box center [129, 211] width 22 height 10
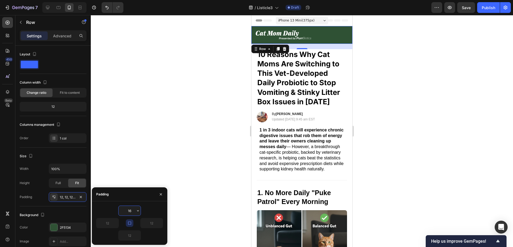
type input "16"
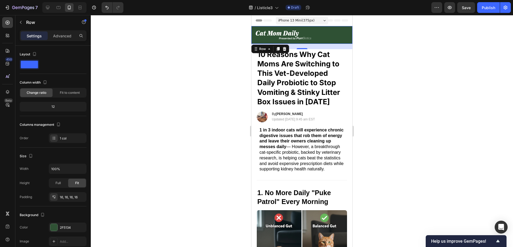
click at [189, 144] on div at bounding box center [302, 131] width 422 height 232
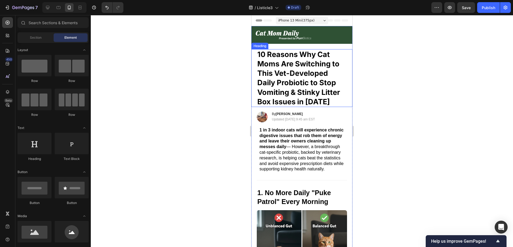
click at [376, 79] on div at bounding box center [302, 131] width 422 height 232
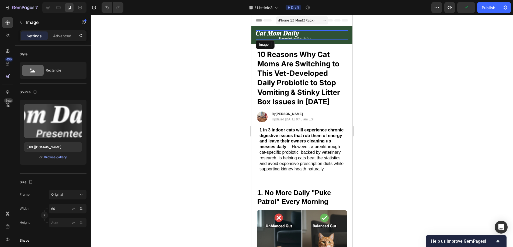
drag, startPoint x: 328, startPoint y: 35, endPoint x: 622, endPoint y: 67, distance: 295.5
click at [328, 35] on div at bounding box center [301, 34] width 92 height 9
click at [429, 52] on div at bounding box center [302, 131] width 422 height 232
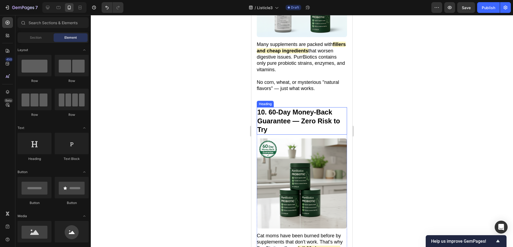
scroll to position [1698, 0]
click at [265, 108] on strong "10. 60-Day Money-Back Guarantee — Zero Risk to Try" at bounding box center [298, 120] width 83 height 25
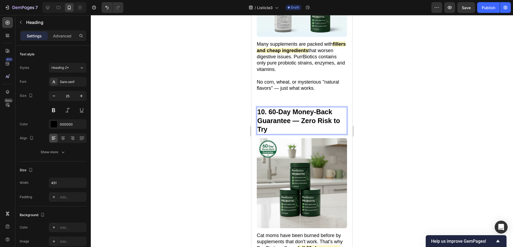
click at [266, 108] on strong "10. 60-Day Money-Back Guarantee — Zero Risk to Try" at bounding box center [298, 120] width 83 height 25
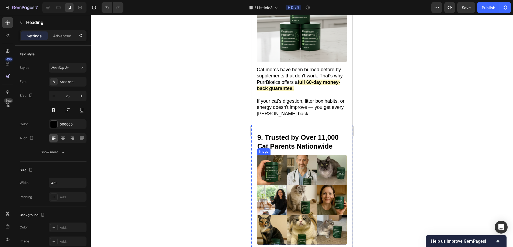
scroll to position [1863, 0]
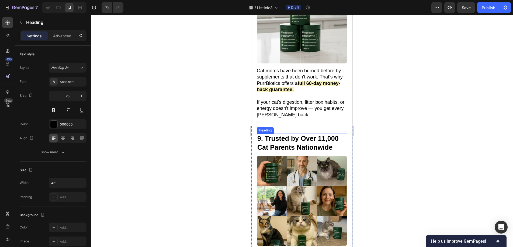
click at [261, 135] on strong "9. Trusted by Over 11,000 Cat Parents Nationwide" at bounding box center [297, 143] width 81 height 16
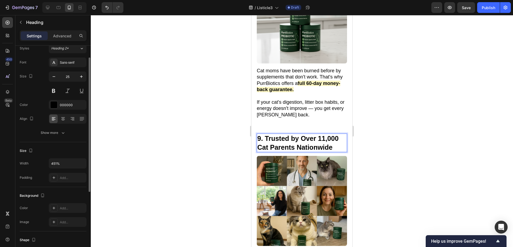
click at [261, 135] on strong "9. Trusted by Over 11,000 Cat Parents Nationwide" at bounding box center [297, 143] width 81 height 16
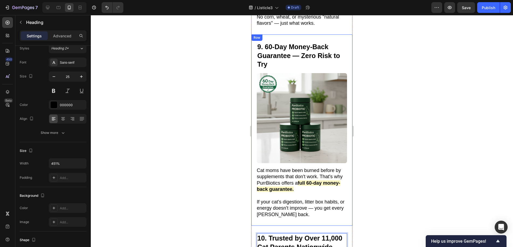
scroll to position [1748, 0]
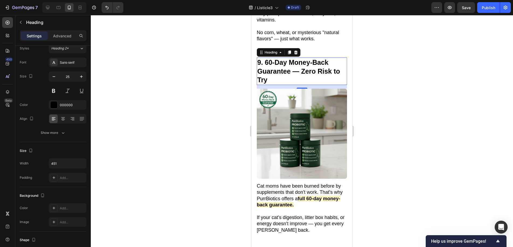
click at [302, 66] on strong "9. 60-Day Money-Back Guarantee — Zero Risk to Try" at bounding box center [298, 71] width 83 height 25
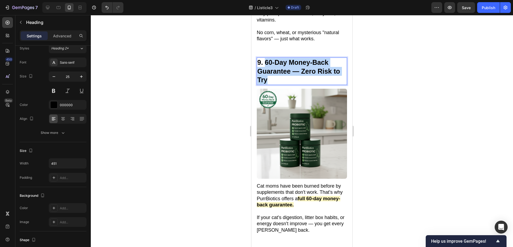
drag, startPoint x: 277, startPoint y: 75, endPoint x: 265, endPoint y: 61, distance: 19.1
click at [265, 61] on p "9. 60-Day Money-Back Guarantee — Zero Risk to Try" at bounding box center [301, 71] width 89 height 26
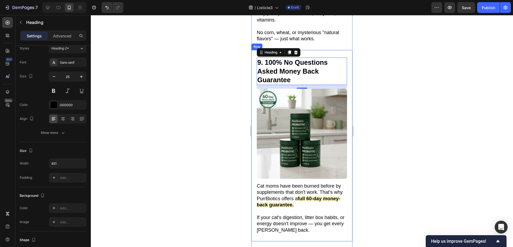
click at [233, 74] on div at bounding box center [302, 131] width 422 height 232
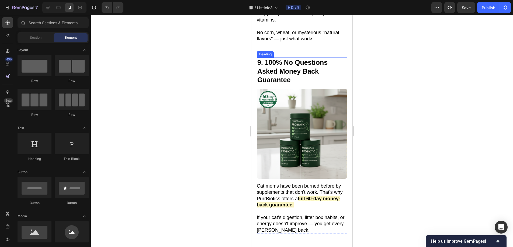
click at [325, 61] on strong "9. 100% No Questions Asked Money Back Guarantee" at bounding box center [292, 71] width 70 height 25
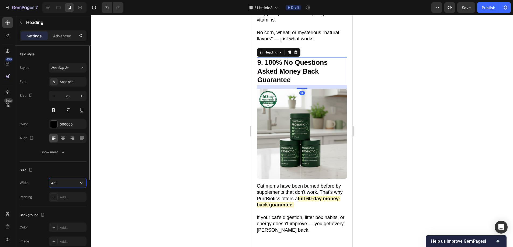
click at [67, 185] on input "451" at bounding box center [67, 183] width 37 height 10
click at [82, 183] on icon "button" at bounding box center [81, 183] width 2 height 1
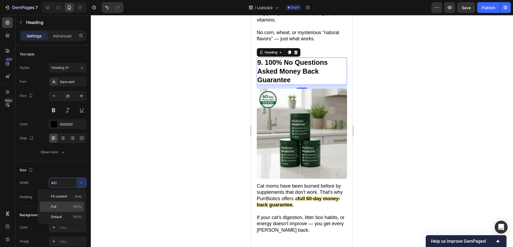
click at [78, 207] on span "100%" at bounding box center [77, 207] width 9 height 5
type input "100%"
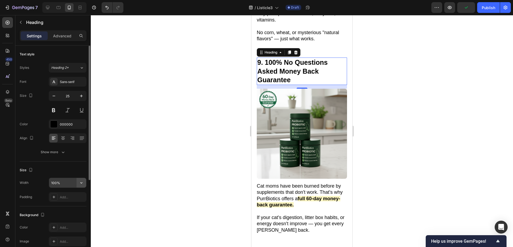
click at [81, 184] on icon "button" at bounding box center [81, 182] width 5 height 5
click at [70, 185] on input "100%" at bounding box center [67, 183] width 37 height 10
drag, startPoint x: 62, startPoint y: 184, endPoint x: 40, endPoint y: 184, distance: 21.3
click at [40, 184] on div "Width 100%" at bounding box center [53, 183] width 67 height 10
type input "451"
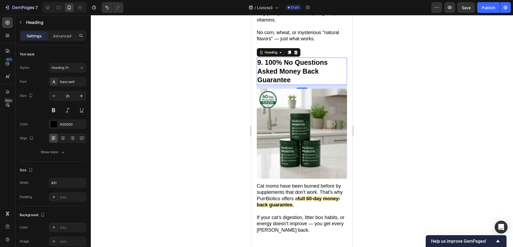
click at [131, 171] on div at bounding box center [302, 131] width 422 height 232
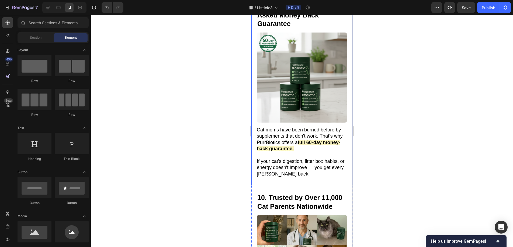
scroll to position [1817, 0]
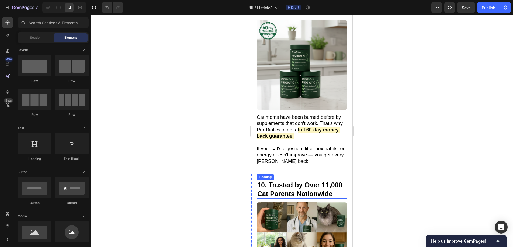
click at [322, 181] on strong "10. Trusted by Over 11,000 Cat Parents Nationwide" at bounding box center [299, 189] width 85 height 16
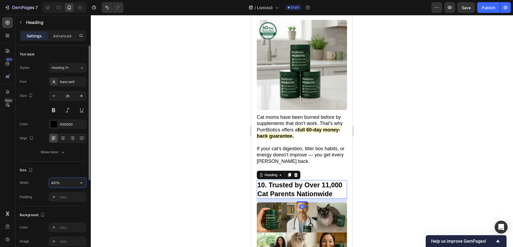
click at [61, 182] on input "451%" at bounding box center [67, 183] width 37 height 10
type input "451"
click at [189, 156] on div at bounding box center [302, 131] width 422 height 232
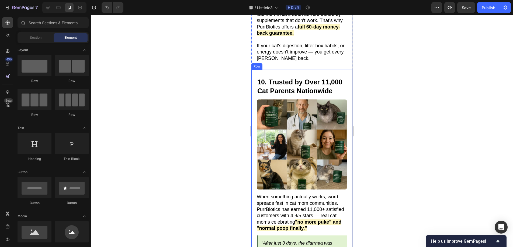
scroll to position [1975, 0]
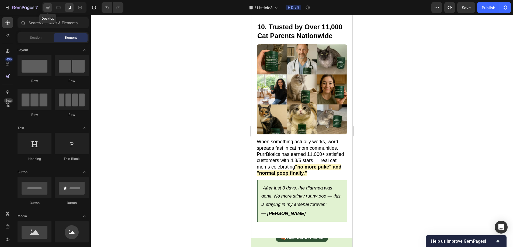
click at [46, 7] on icon at bounding box center [47, 7] width 5 height 5
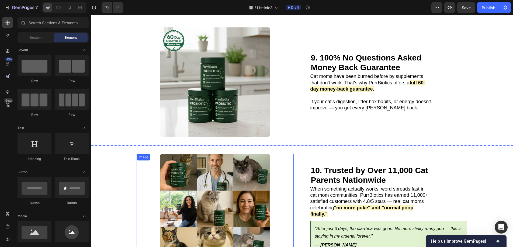
scroll to position [1636, 0]
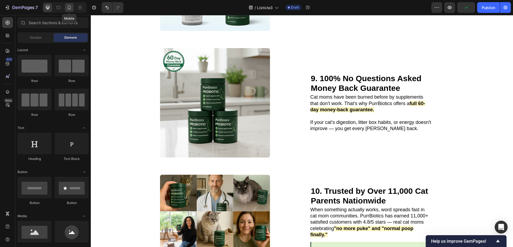
click at [71, 10] on icon at bounding box center [68, 7] width 5 height 5
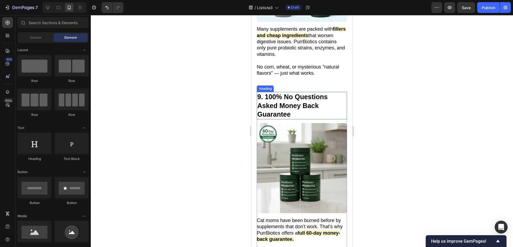
scroll to position [1735, 0]
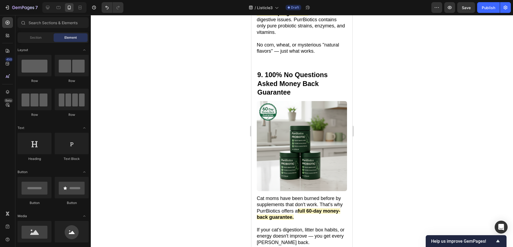
click at [436, 82] on div at bounding box center [302, 131] width 422 height 232
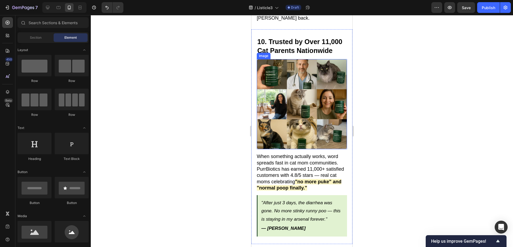
scroll to position [1973, 0]
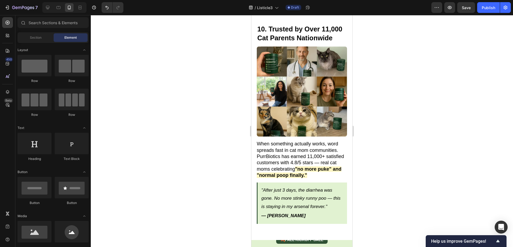
click at [449, 103] on div at bounding box center [302, 131] width 422 height 232
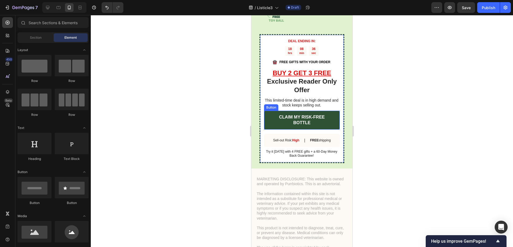
scroll to position [2301, 0]
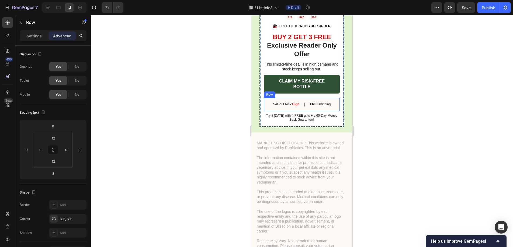
click at [330, 105] on div "Sell-out Risk: High Text Block | Text Block FREE shipping Text Block Row" at bounding box center [302, 104] width 76 height 13
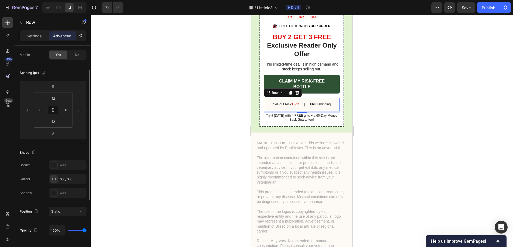
scroll to position [0, 0]
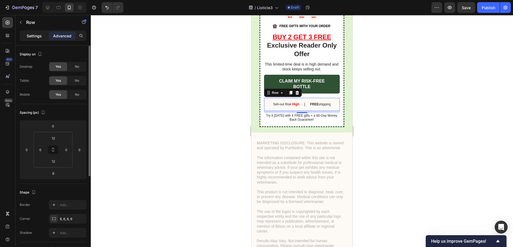
click at [34, 39] on div "Settings" at bounding box center [34, 35] width 27 height 9
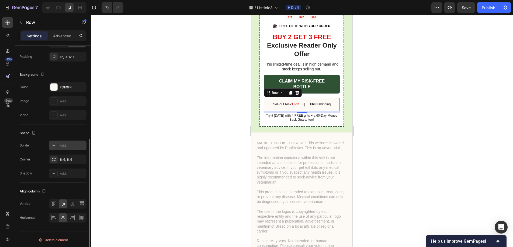
scroll to position [159, 0]
click at [61, 87] on div "FDF9F4" at bounding box center [68, 86] width 16 height 5
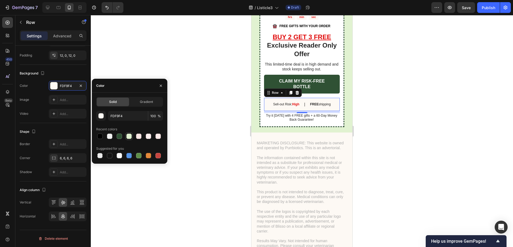
click at [126, 138] on div at bounding box center [129, 136] width 6 height 6
type input "E1F2D1"
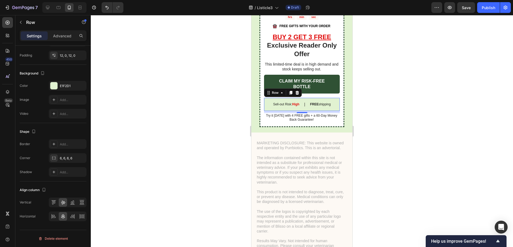
click at [231, 119] on div at bounding box center [302, 131] width 422 height 232
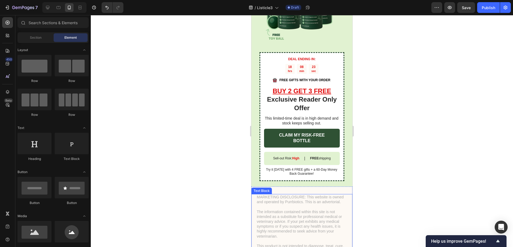
scroll to position [2246, 0]
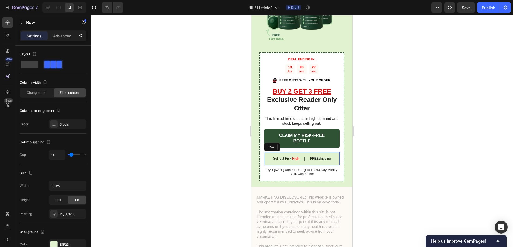
click at [331, 158] on div "Sell-out Risk: High Text Block | Text Block FREE shipping Text Block Row" at bounding box center [302, 158] width 76 height 13
click at [107, 8] on icon "Undo/Redo" at bounding box center [106, 7] width 5 height 5
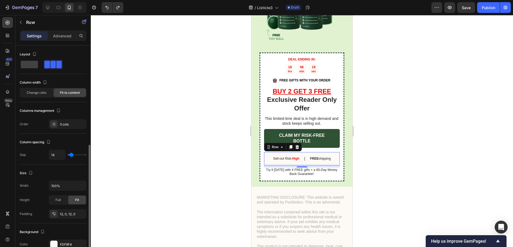
scroll to position [80, 0]
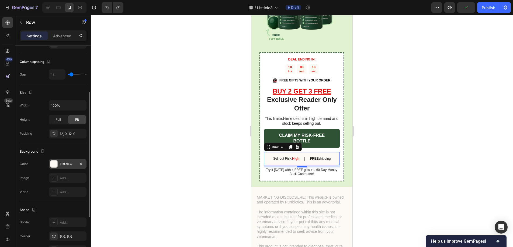
click at [62, 162] on div "FDF9F4" at bounding box center [68, 164] width 16 height 5
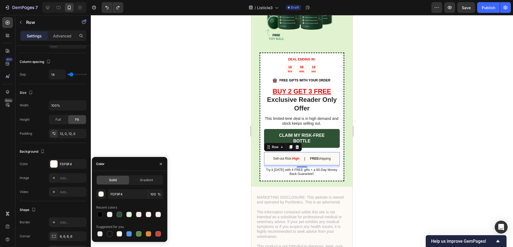
click at [198, 132] on div at bounding box center [302, 131] width 422 height 232
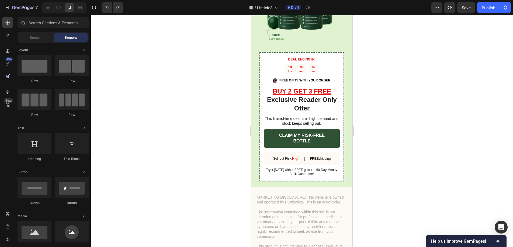
click at [414, 154] on div at bounding box center [302, 131] width 422 height 232
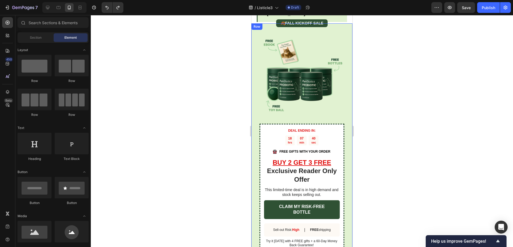
scroll to position [2143, 0]
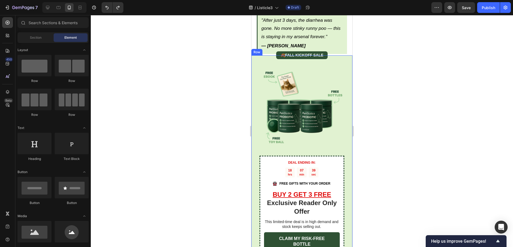
click at [410, 93] on div at bounding box center [302, 131] width 422 height 232
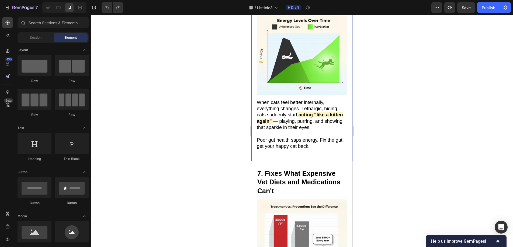
scroll to position [1270, 0]
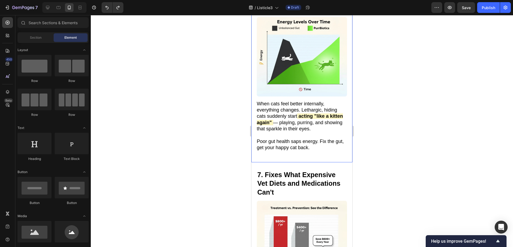
click at [325, 152] on div "6. Brings Back the "Kitten Energy" in Senior Cats Heading Image When cats feel …" at bounding box center [301, 53] width 101 height 217
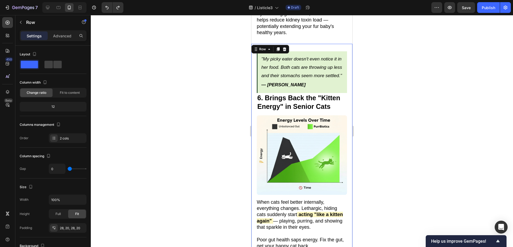
scroll to position [1137, 0]
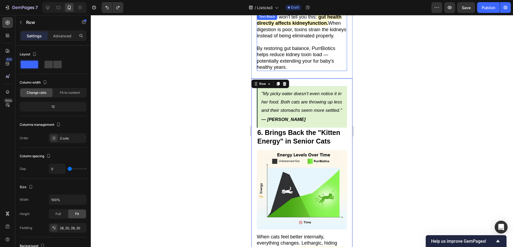
click at [326, 54] on p "By restoring gut balance, PurrBiotics helps reduce kidney toxin load — potentia…" at bounding box center [302, 57] width 90 height 25
click at [323, 79] on div "6. Brings Back the "Kitten Energy" in Senior Cats Heading Image When cats feel …" at bounding box center [301, 187] width 101 height 217
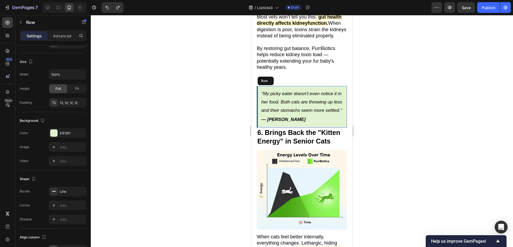
click at [257, 86] on div ""My picky eater doesn't even notice it in her food. Both cats are throwing up l…" at bounding box center [302, 106] width 90 height 41
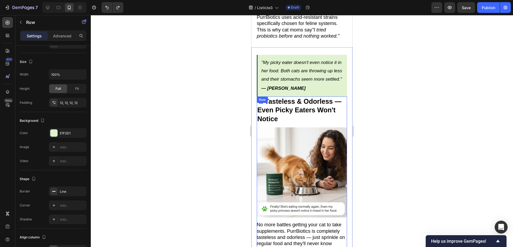
scroll to position [737, 0]
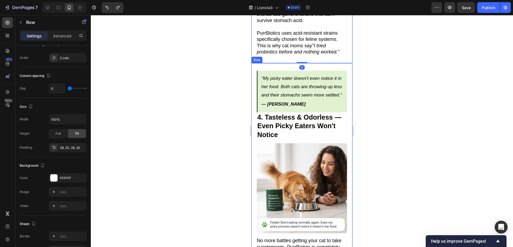
click at [306, 63] on div "4. Tasteless & Odorless — Even Picky Eaters Won't Notice Heading Image No more …" at bounding box center [301, 172] width 101 height 218
click at [392, 59] on div at bounding box center [302, 131] width 422 height 232
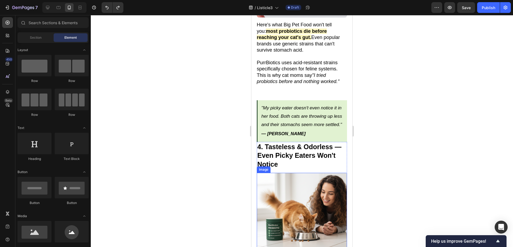
scroll to position [685, 0]
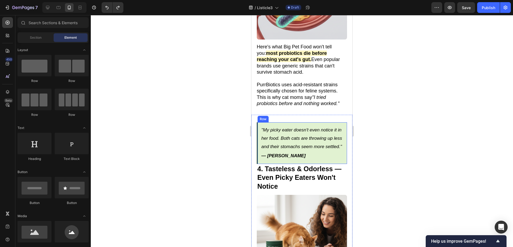
click at [257, 122] on div ""My picky eater doesn't even notice it in her food. Both cats are throwing up l…" at bounding box center [302, 142] width 90 height 41
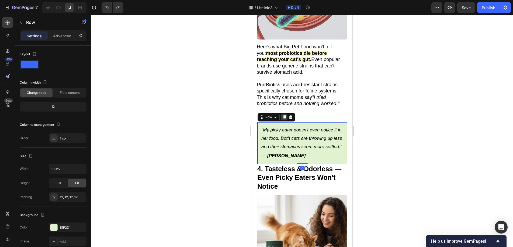
click at [282, 115] on icon at bounding box center [284, 117] width 4 height 4
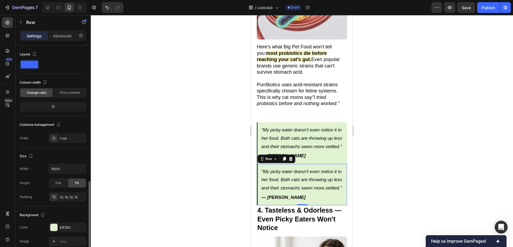
scroll to position [80, 0]
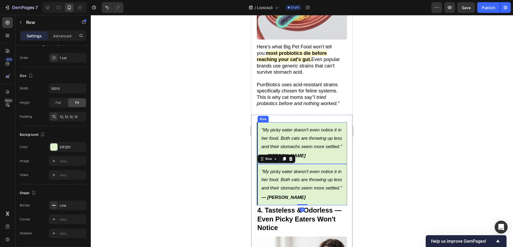
click at [257, 122] on div ""My picky eater doesn't even notice it in her food. Both cats are throwing up l…" at bounding box center [302, 142] width 90 height 41
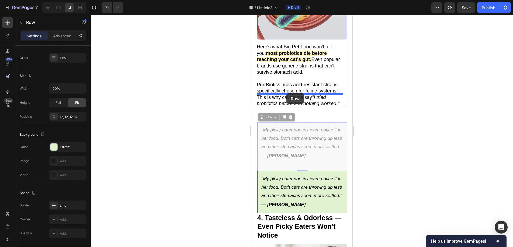
drag, startPoint x: 260, startPoint y: 104, endPoint x: 286, endPoint y: 93, distance: 28.4
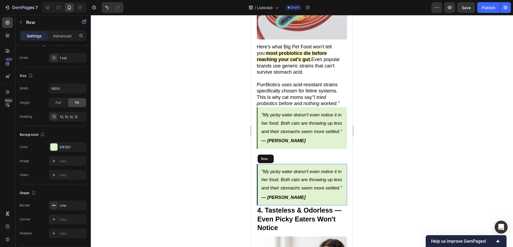
click at [258, 164] on div ""My picky eater doesn't even notice it in her food. Both cats are throwing up l…" at bounding box center [302, 184] width 90 height 41
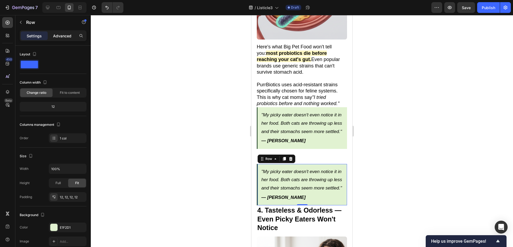
click at [56, 39] on div "Advanced" at bounding box center [62, 35] width 27 height 9
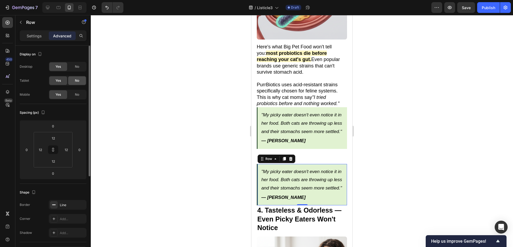
click at [76, 80] on span "No" at bounding box center [77, 80] width 4 height 5
click at [78, 93] on span "No" at bounding box center [77, 94] width 4 height 5
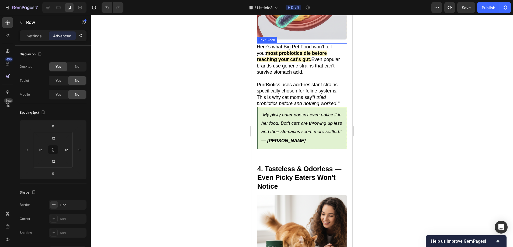
click at [296, 85] on p "PurrBiotics uses acid-resistant strains specifically chosen for feline systems.…" at bounding box center [302, 94] width 90 height 25
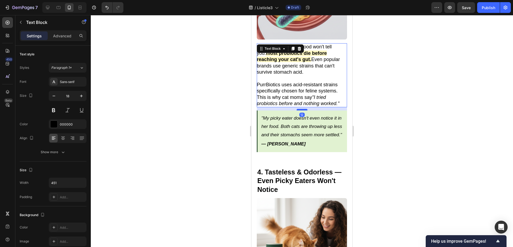
drag, startPoint x: 299, startPoint y: 93, endPoint x: 299, endPoint y: 96, distance: 3.2
click at [299, 109] on div at bounding box center [301, 110] width 11 height 2
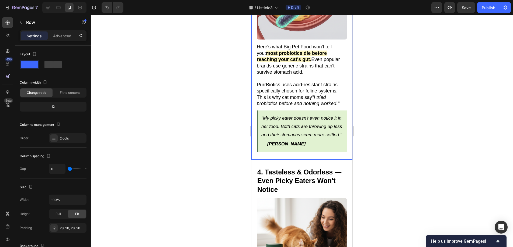
click at [303, 148] on div "3. Cat-Specific Strains That Actually Survive Stomach Acid Heading Image Here's…" at bounding box center [301, 35] width 101 height 249
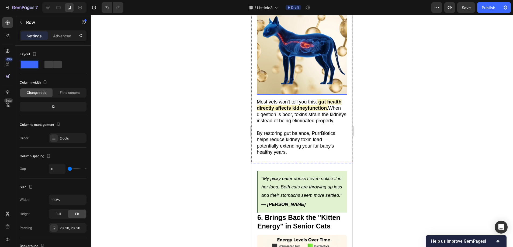
scroll to position [1106, 0]
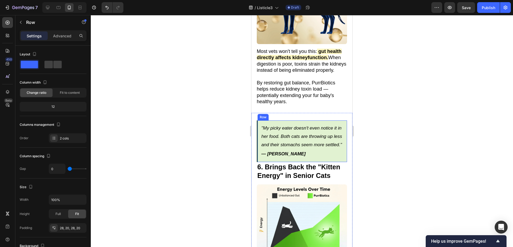
click at [290, 121] on div ""My picky eater doesn't even notice it in her food. Both cats are throwing up l…" at bounding box center [302, 141] width 90 height 41
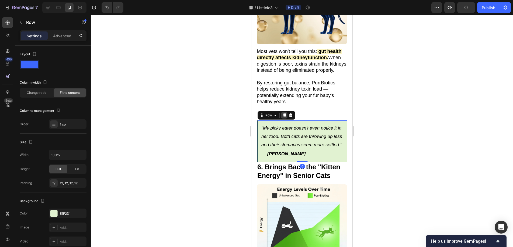
click at [283, 114] on icon at bounding box center [284, 116] width 3 height 4
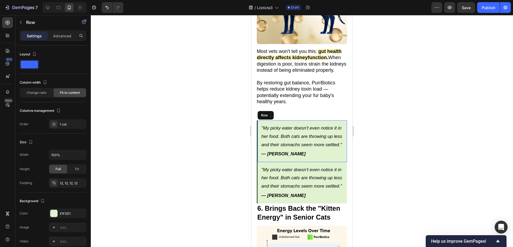
click at [259, 121] on div ""My picky eater doesn't even notice it in her food. Both cats are throwing up l…" at bounding box center [302, 141] width 90 height 41
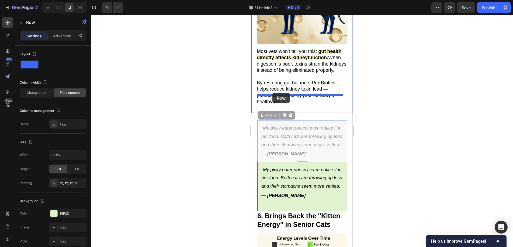
drag, startPoint x: 259, startPoint y: 108, endPoint x: 272, endPoint y: 93, distance: 19.7
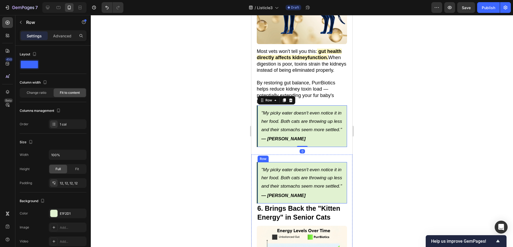
click at [259, 164] on div ""My picky eater doesn't even notice it in her food. Both cats are throwing up l…" at bounding box center [302, 182] width 90 height 41
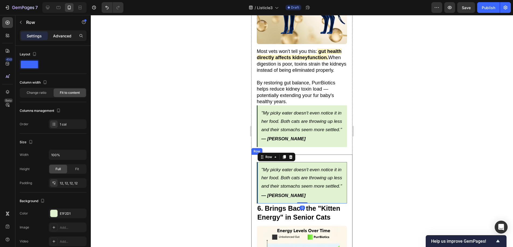
click at [59, 39] on div "Advanced" at bounding box center [62, 35] width 27 height 9
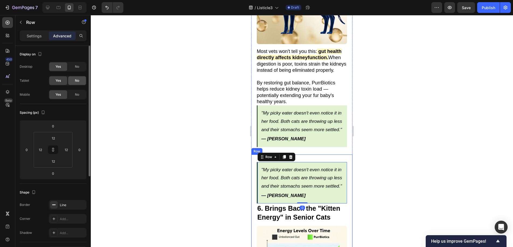
click at [74, 77] on div "No" at bounding box center [77, 80] width 18 height 9
click at [79, 93] on span "No" at bounding box center [77, 94] width 4 height 5
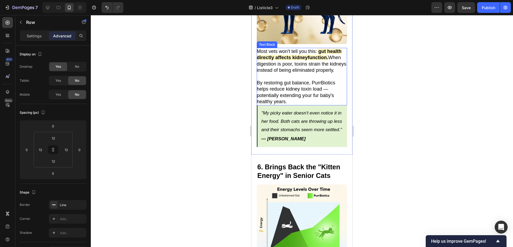
click at [296, 89] on p "By restoring gut balance, PurrBiotics helps reduce kidney toxin load — potentia…" at bounding box center [302, 92] width 90 height 25
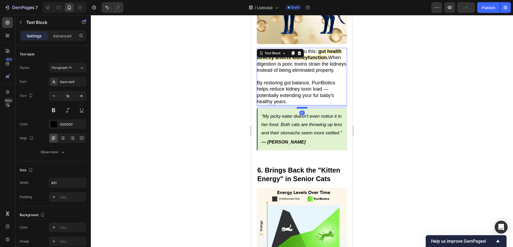
drag, startPoint x: 299, startPoint y: 94, endPoint x: 299, endPoint y: 98, distance: 3.3
click at [299, 107] on div at bounding box center [301, 108] width 11 height 2
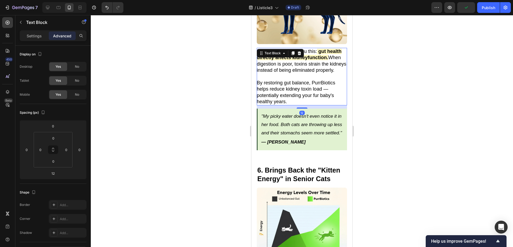
click at [389, 105] on div at bounding box center [302, 131] width 422 height 232
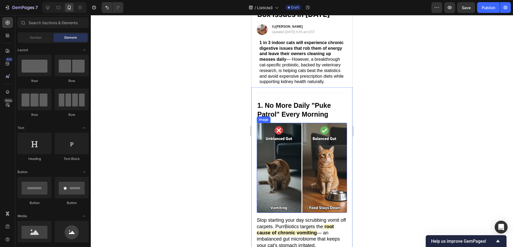
scroll to position [68, 0]
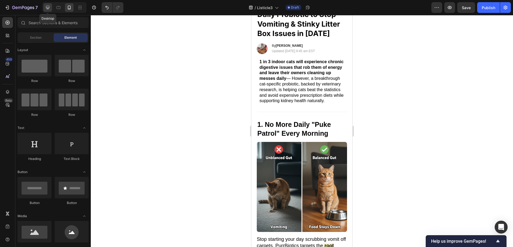
click at [49, 8] on icon at bounding box center [47, 7] width 5 height 5
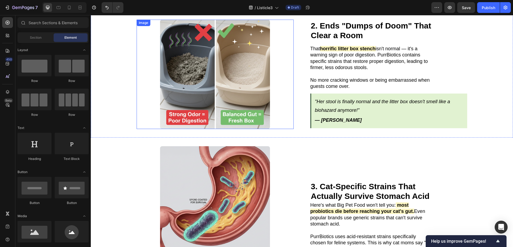
scroll to position [423, 0]
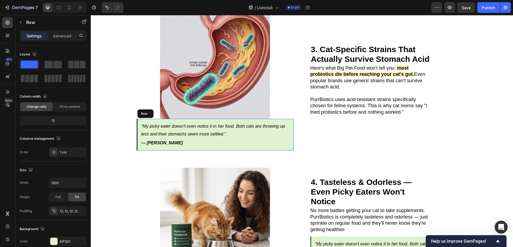
click at [139, 124] on div ""My picky eater doesn't even notice it in her food. Both cats are throwing up l…" at bounding box center [214, 135] width 157 height 32
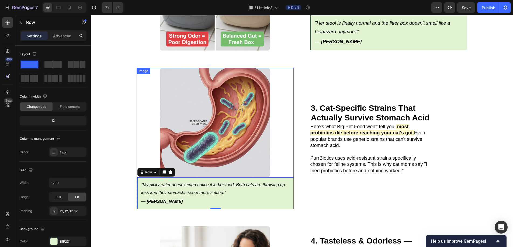
scroll to position [365, 0]
click at [71, 8] on icon at bounding box center [69, 8] width 3 height 4
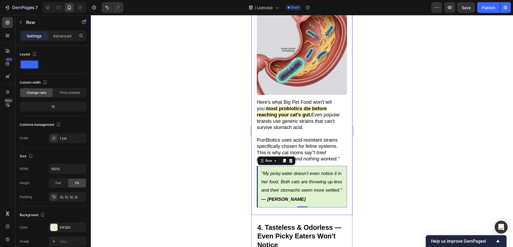
scroll to position [626, 0]
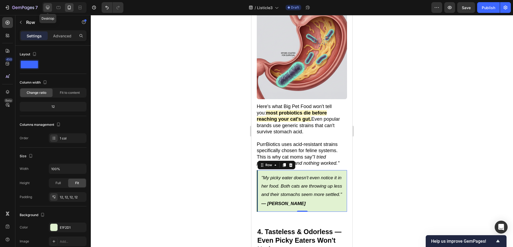
click at [48, 5] on icon at bounding box center [47, 7] width 5 height 5
type input "1200"
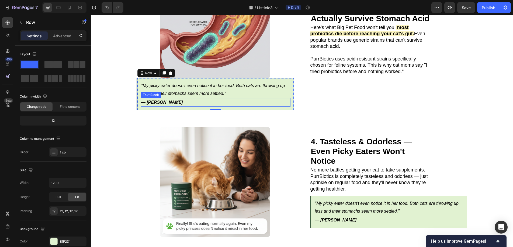
scroll to position [470, 0]
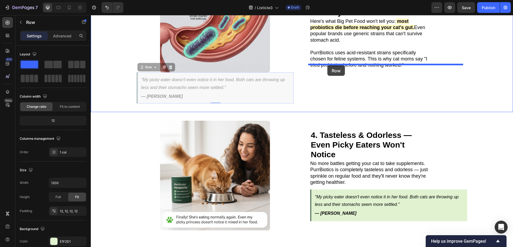
drag, startPoint x: 139, startPoint y: 61, endPoint x: 327, endPoint y: 65, distance: 188.5
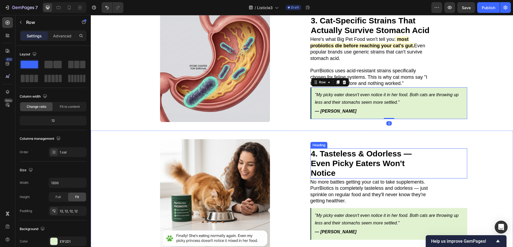
scroll to position [405, 0]
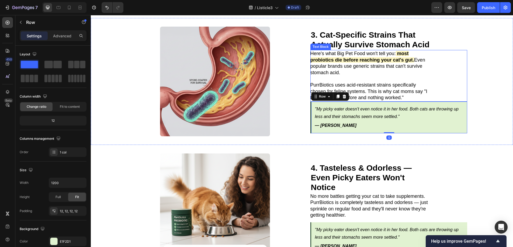
click at [369, 90] on p "PurrBiotics uses acid-resistant strains specifically chosen for feline systems.…" at bounding box center [370, 91] width 121 height 19
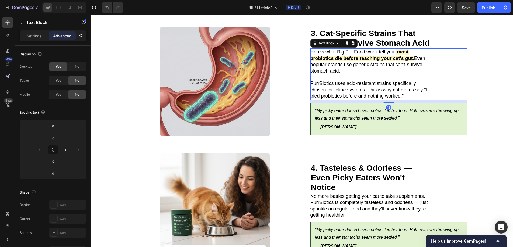
drag, startPoint x: 385, startPoint y: 97, endPoint x: 385, endPoint y: 100, distance: 3.2
click at [385, 100] on div "3. Cat-Specific Strains That Actually Survive Stomach Acid Heading Here's what …" at bounding box center [388, 82] width 157 height 110
click at [66, 9] on div at bounding box center [69, 7] width 9 height 9
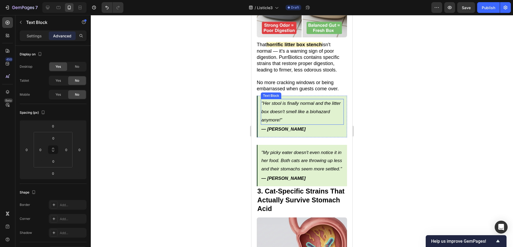
scroll to position [468, 0]
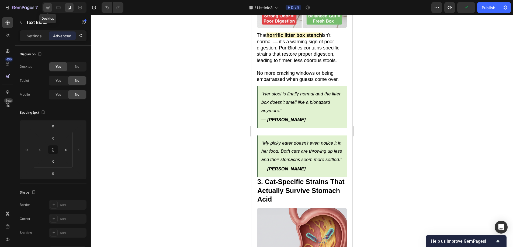
click at [47, 7] on icon at bounding box center [47, 7] width 5 height 5
type input "12"
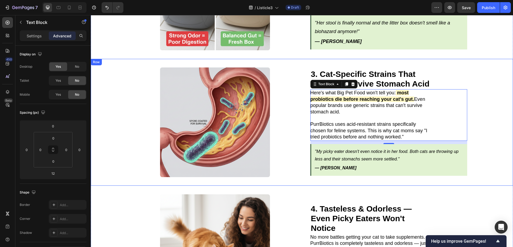
scroll to position [361, 0]
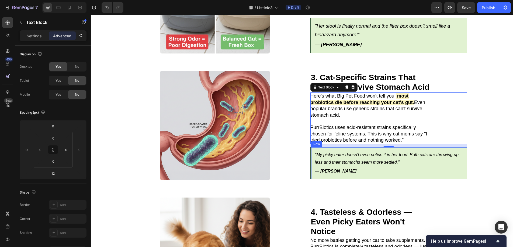
click at [310, 148] on div ""My picky eater doesn't even notice it in her food. Both cats are throwing up l…" at bounding box center [388, 164] width 157 height 32
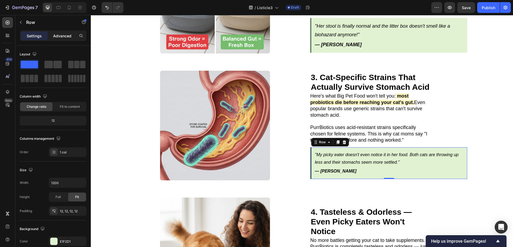
click at [61, 36] on p "Advanced" at bounding box center [62, 36] width 18 height 6
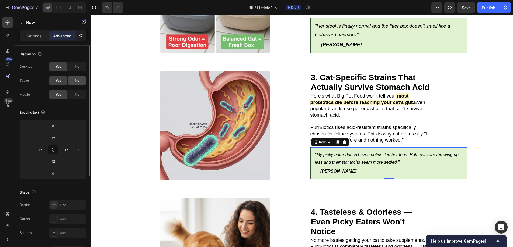
click at [83, 80] on div "No" at bounding box center [77, 80] width 18 height 9
click at [80, 96] on div "No" at bounding box center [77, 94] width 18 height 9
click at [65, 5] on div at bounding box center [69, 7] width 9 height 9
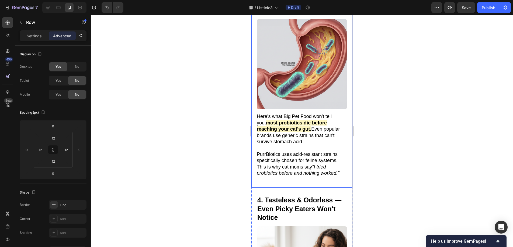
scroll to position [616, 0]
click at [48, 6] on icon at bounding box center [47, 7] width 3 height 3
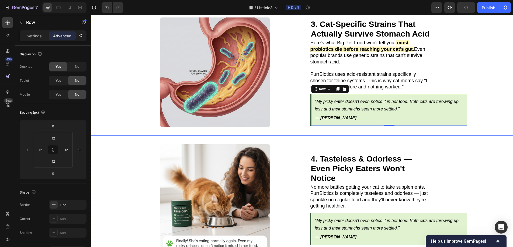
scroll to position [417, 0]
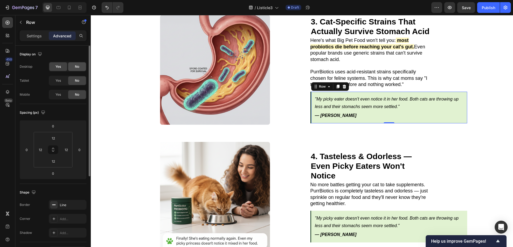
click at [75, 68] on span "No" at bounding box center [77, 66] width 4 height 5
click at [61, 80] on div "Yes" at bounding box center [58, 80] width 18 height 9
click at [63, 94] on div "Yes" at bounding box center [58, 94] width 18 height 9
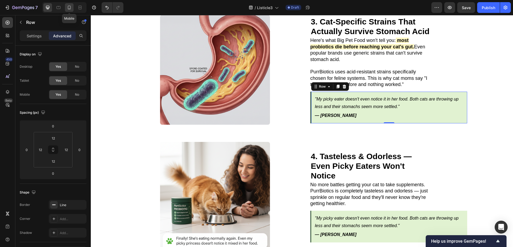
click at [69, 7] on icon at bounding box center [68, 7] width 5 height 5
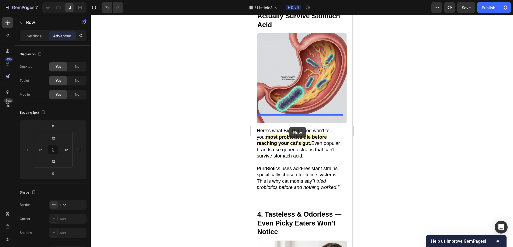
scroll to position [650, 0]
drag, startPoint x: 263, startPoint y: 41, endPoint x: 288, endPoint y: 176, distance: 137.1
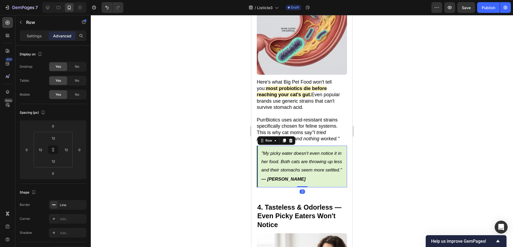
drag, startPoint x: 370, startPoint y: 133, endPoint x: 59, endPoint y: 99, distance: 312.3
click at [370, 133] on div at bounding box center [302, 131] width 422 height 232
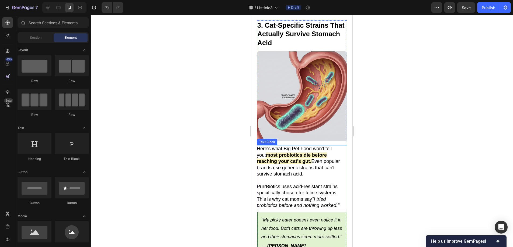
scroll to position [544, 0]
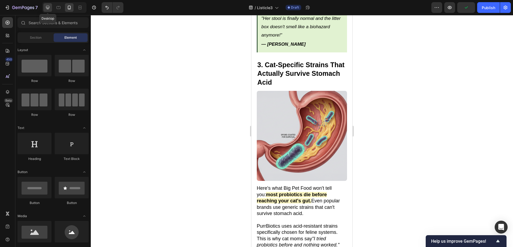
click at [45, 5] on icon at bounding box center [47, 7] width 5 height 5
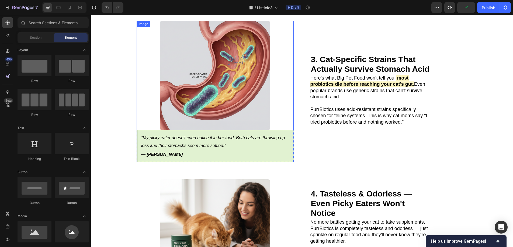
scroll to position [412, 0]
click at [158, 134] on p ""My picky eater doesn't even notice it in her food. Both cats are throwing up l…" at bounding box center [215, 142] width 149 height 16
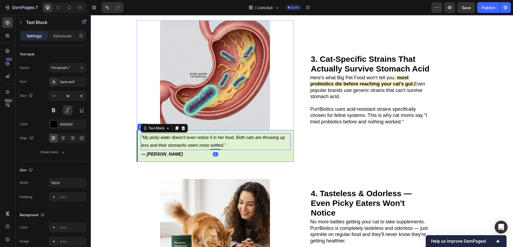
click at [138, 131] on div ""My picky eater doesn't even notice it in her food. Both cats are throwing up l…" at bounding box center [214, 146] width 157 height 32
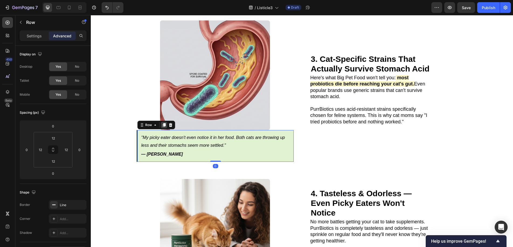
click at [162, 123] on icon at bounding box center [164, 125] width 4 height 4
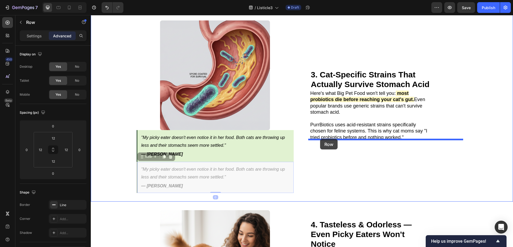
drag, startPoint x: 140, startPoint y: 152, endPoint x: 320, endPoint y: 139, distance: 180.6
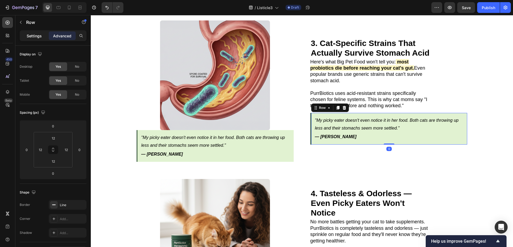
click at [33, 37] on p "Settings" at bounding box center [34, 36] width 15 height 6
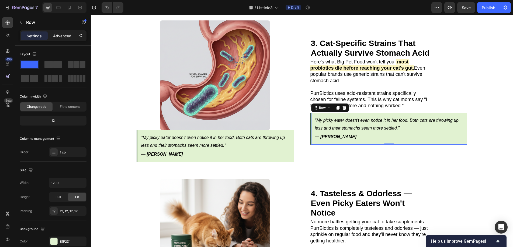
click at [63, 37] on p "Advanced" at bounding box center [62, 36] width 18 height 6
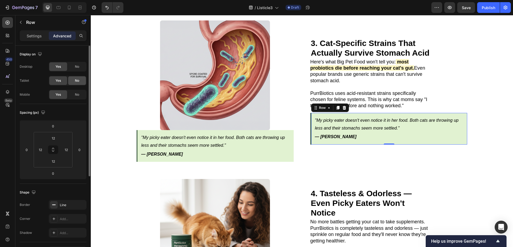
click at [76, 84] on div "No" at bounding box center [77, 80] width 18 height 9
click at [80, 94] on div "No" at bounding box center [77, 94] width 18 height 9
click at [137, 130] on div ""My picky eater doesn't even notice it in her food. Both cats are throwing up l…" at bounding box center [214, 146] width 157 height 32
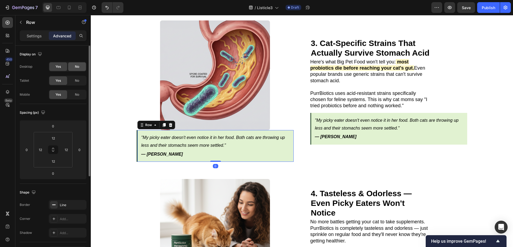
click at [73, 69] on div "No" at bounding box center [77, 66] width 18 height 9
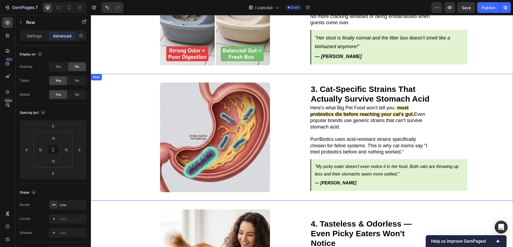
scroll to position [342, 0]
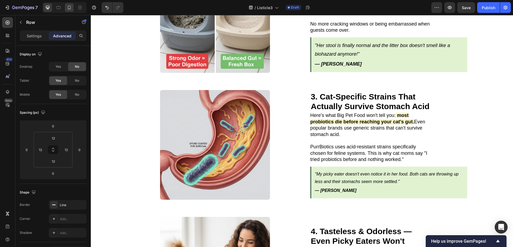
click at [67, 5] on icon at bounding box center [68, 7] width 5 height 5
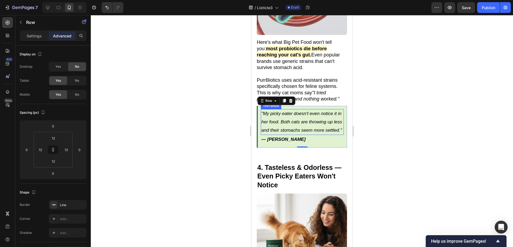
scroll to position [659, 0]
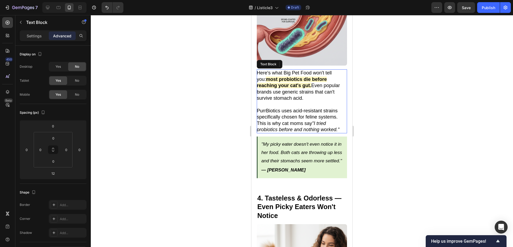
click at [292, 108] on p "PurrBiotics uses acid-resistant strains specifically chosen for feline systems.…" at bounding box center [302, 120] width 90 height 25
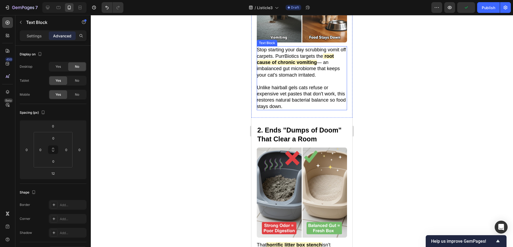
scroll to position [151, 0]
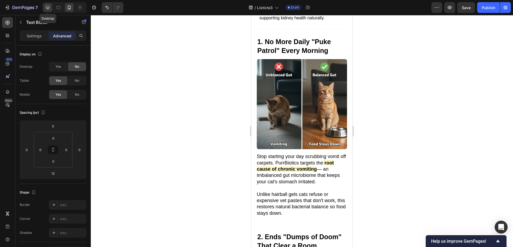
click at [47, 4] on div at bounding box center [47, 7] width 9 height 9
type input "0"
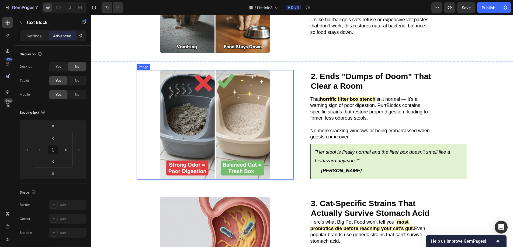
scroll to position [240, 0]
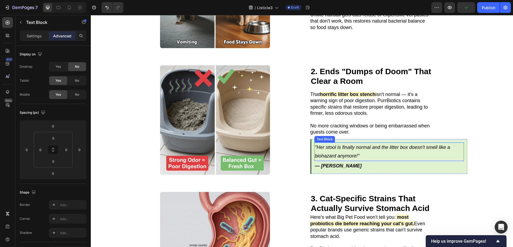
click at [459, 143] on div ""Her stool is finally normal and the litter box doesn't smell like a biohazard …" at bounding box center [389, 152] width 150 height 19
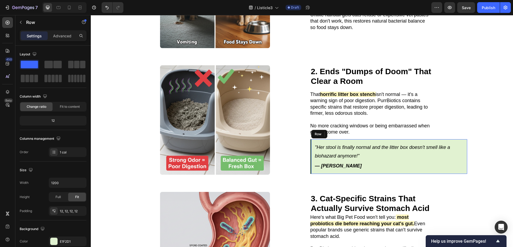
click at [461, 141] on div ""Her stool is finally normal and the litter box doesn't smell like a biohazard …" at bounding box center [388, 156] width 157 height 35
click at [66, 183] on input "1200" at bounding box center [67, 183] width 37 height 10
drag, startPoint x: 66, startPoint y: 183, endPoint x: 48, endPoint y: 182, distance: 18.9
click at [48, 182] on div "Width 1200" at bounding box center [53, 183] width 67 height 10
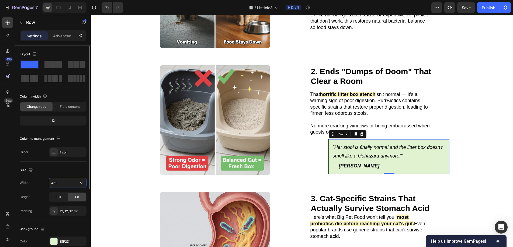
click at [75, 181] on input "451" at bounding box center [67, 183] width 37 height 10
type input "451"
click at [62, 194] on div "Full" at bounding box center [58, 197] width 18 height 9
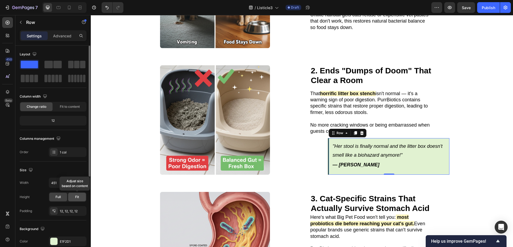
click at [74, 196] on div "Fit" at bounding box center [77, 197] width 18 height 9
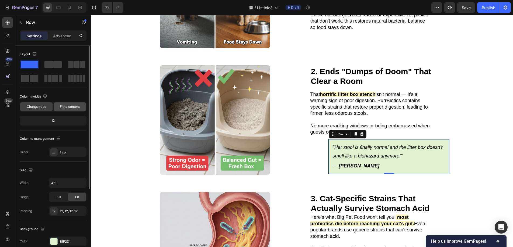
click at [64, 104] on div "Fit to content" at bounding box center [70, 107] width 32 height 9
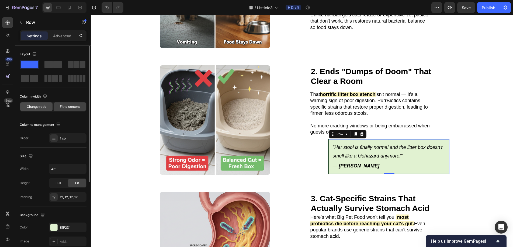
click at [41, 106] on span "Change ratio" at bounding box center [37, 106] width 20 height 5
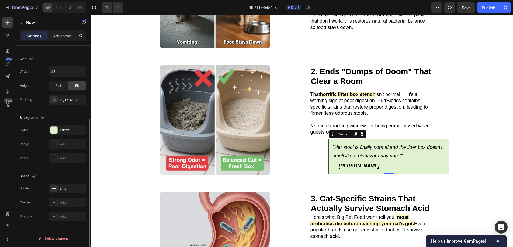
scroll to position [0, 0]
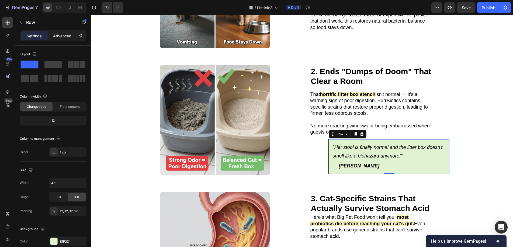
click at [62, 36] on p "Advanced" at bounding box center [62, 36] width 18 height 6
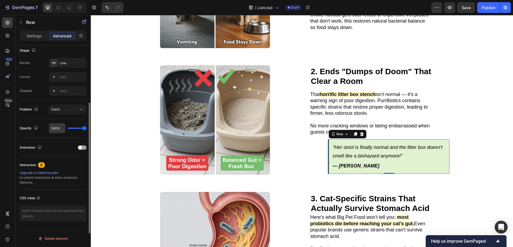
scroll to position [13, 0]
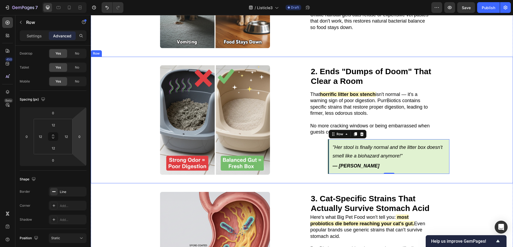
click at [478, 104] on div "2. Ends "Dumps of Doom" That Clear a Room Heading Image 2. Ends "Dumps of Doom"…" at bounding box center [302, 120] width 422 height 127
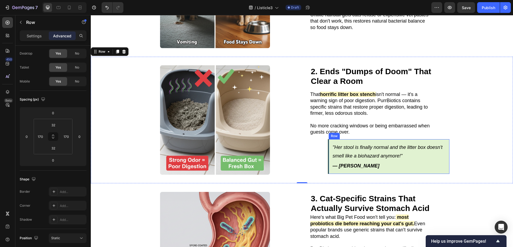
click at [328, 143] on div ""Her stool is finally normal and the litter box doesn't smell like a biohazard …" at bounding box center [388, 156] width 121 height 35
click at [24, 36] on div "Settings" at bounding box center [34, 35] width 27 height 9
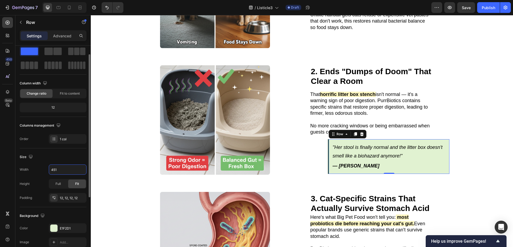
drag, startPoint x: 66, startPoint y: 168, endPoint x: 46, endPoint y: 170, distance: 20.0
click at [46, 170] on div "Width 451" at bounding box center [53, 170] width 67 height 10
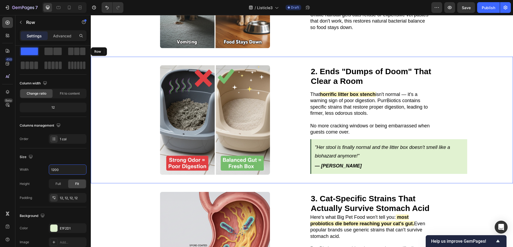
click at [96, 131] on div "2. Ends "Dumps of Doom" That Clear a Room Heading Image 2. Ends "Dumps of Doom"…" at bounding box center [302, 120] width 422 height 127
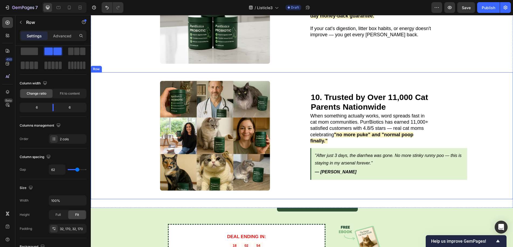
scroll to position [1259, 0]
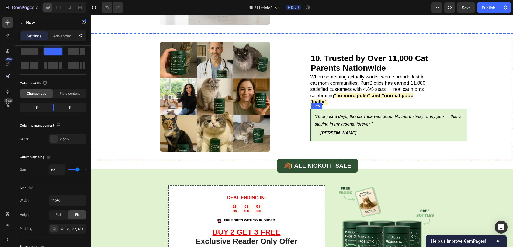
click at [450, 109] on div ""After just 3 days, the diarrhea was gone. No more stinky runny poo — this is s…" at bounding box center [388, 125] width 157 height 32
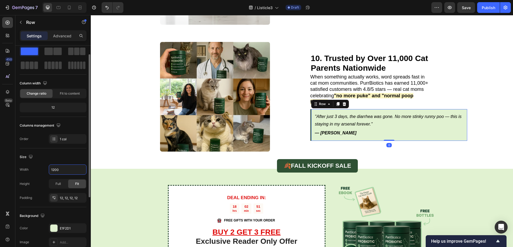
drag, startPoint x: 68, startPoint y: 169, endPoint x: 48, endPoint y: 169, distance: 19.9
click at [48, 169] on div "Width 1200" at bounding box center [53, 170] width 67 height 10
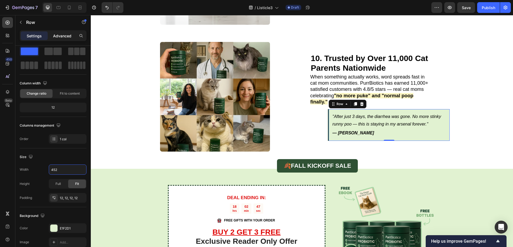
type input "452"
click at [63, 35] on p "Advanced" at bounding box center [62, 36] width 18 height 6
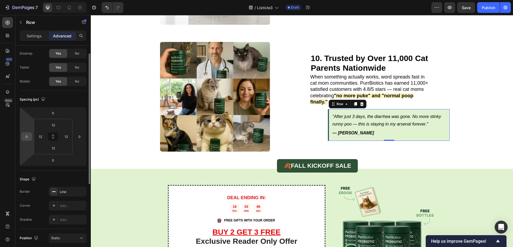
click at [26, 138] on input "0" at bounding box center [27, 137] width 8 height 8
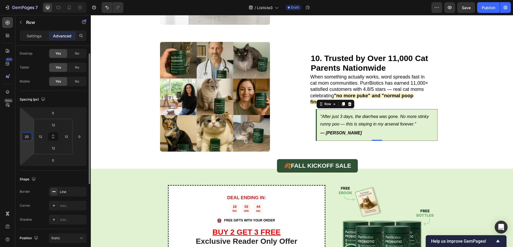
type input "2"
type input "0"
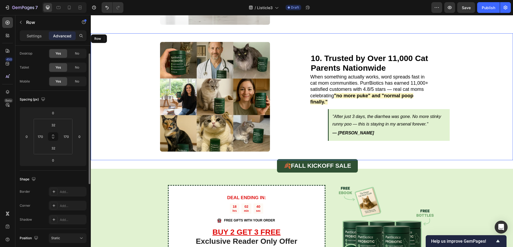
click at [439, 139] on div "10. Trusted by Over 11,000 Cat Parents Nationwide Heading When something actual…" at bounding box center [388, 97] width 157 height 110
click at [328, 109] on div ""After just 3 days, the diarrhea was gone. No more stinky runny poo — this is s…" at bounding box center [389, 125] width 122 height 32
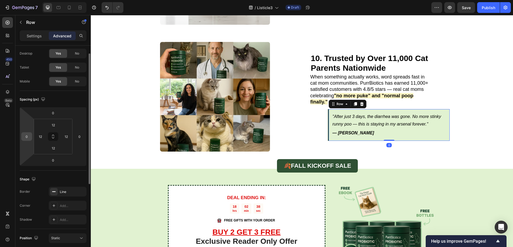
click at [28, 135] on input "0" at bounding box center [27, 137] width 8 height 8
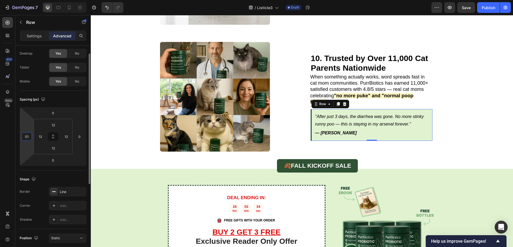
type input "0"
type input "1"
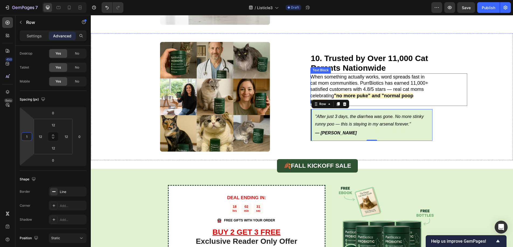
click at [453, 101] on div "When something actually works, word spreads fast in cat mom communities. PurrBi…" at bounding box center [388, 89] width 157 height 33
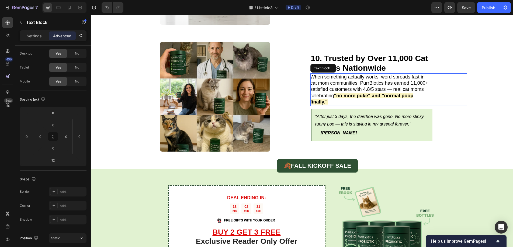
scroll to position [0, 0]
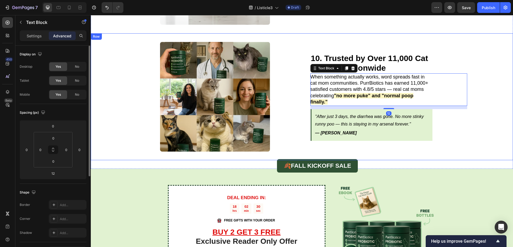
click at [446, 140] on div "10. Trusted by Over 11,000 Cat Parents Nationwide Heading When something actual…" at bounding box center [388, 97] width 157 height 110
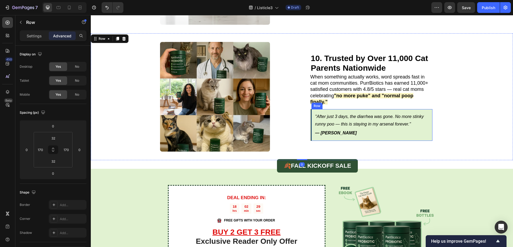
click at [311, 109] on div ""After just 3 days, the diarrhea was gone. No more stinky runny poo — this is s…" at bounding box center [371, 125] width 122 height 32
click at [464, 131] on div "10. Trusted by Over 11,000 Cat Parents Nationwide Heading Image 10. Trusted by …" at bounding box center [302, 96] width 422 height 127
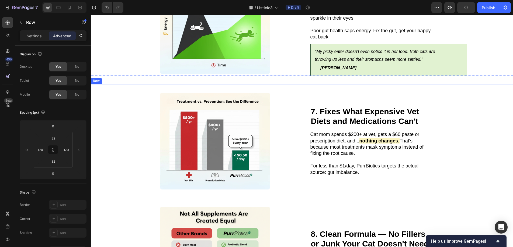
scroll to position [803, 0]
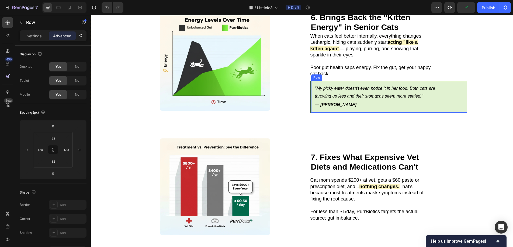
click at [310, 81] on div ""My picky eater doesn't even notice it in her food. Both cats are throwing up l…" at bounding box center [388, 97] width 157 height 32
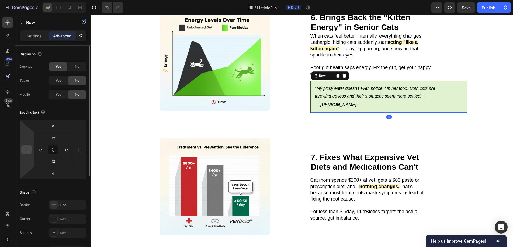
click at [27, 151] on input "0" at bounding box center [27, 150] width 8 height 8
type input "1"
click at [61, 118] on div "Spacing (px) 0 1 0 0 12 12 12 12" at bounding box center [53, 144] width 67 height 80
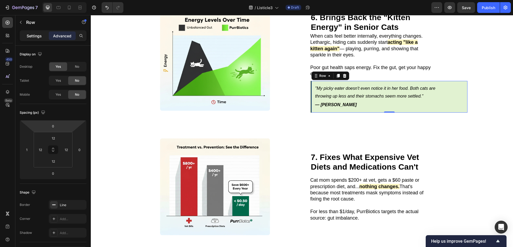
click at [32, 35] on p "Settings" at bounding box center [34, 36] width 15 height 6
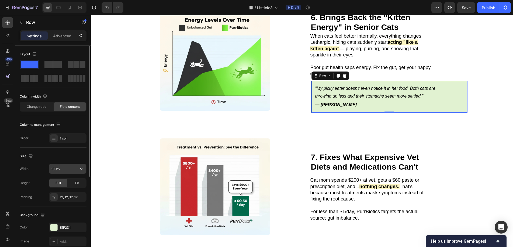
drag, startPoint x: 69, startPoint y: 168, endPoint x: 49, endPoint y: 168, distance: 20.2
click at [49, 168] on input "100%" at bounding box center [67, 169] width 37 height 10
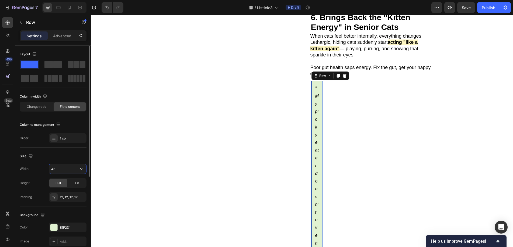
type input "451"
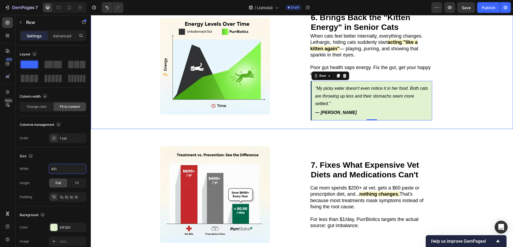
click at [464, 110] on div "6. Brings Back the "Kitten Energy" in Senior Cats Heading Image When cats feel …" at bounding box center [302, 66] width 422 height 126
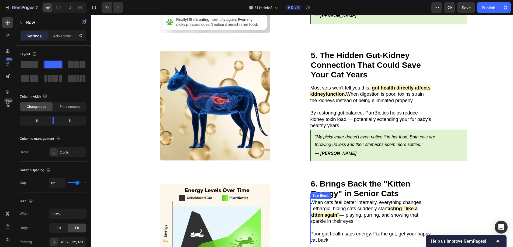
scroll to position [620, 0]
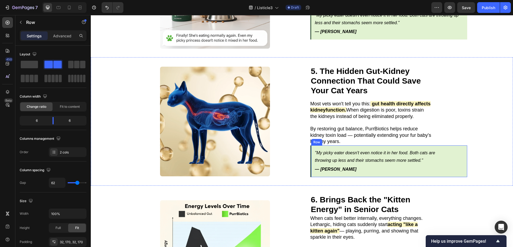
click at [448, 146] on div ""My picky eater doesn't even notice it in her food. Both cats are throwing up l…" at bounding box center [388, 162] width 157 height 32
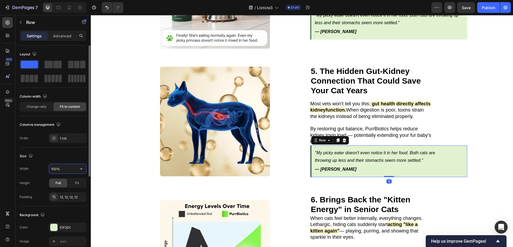
drag, startPoint x: 68, startPoint y: 170, endPoint x: 17, endPoint y: 171, distance: 51.2
click at [17, 171] on div "Layout Column width Change ratio Fit to content Columns management Order 1 col …" at bounding box center [52, 225] width 75 height 359
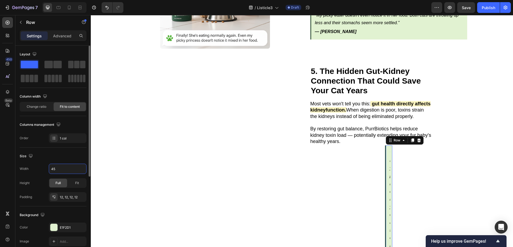
type input "451"
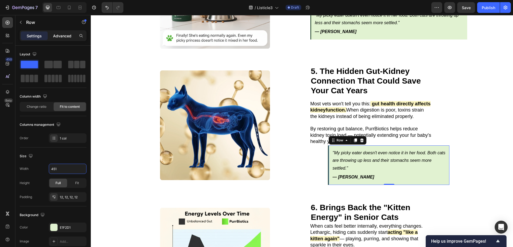
click at [63, 40] on div "Advanced" at bounding box center [62, 35] width 27 height 9
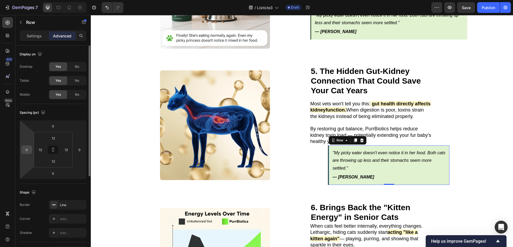
click at [29, 152] on input "0" at bounding box center [27, 150] width 8 height 8
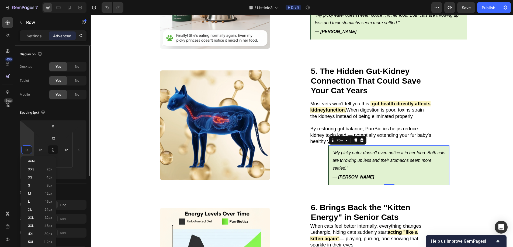
type input "1"
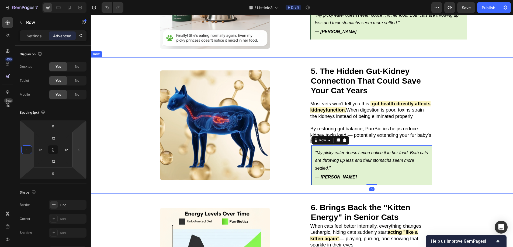
click at [466, 116] on div "5. The Hidden Gut-Kidney Connection That Could Save Your Cat Years Heading Imag…" at bounding box center [302, 125] width 422 height 136
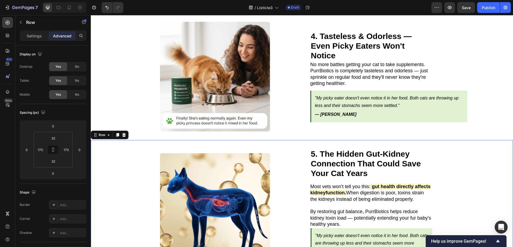
scroll to position [504, 0]
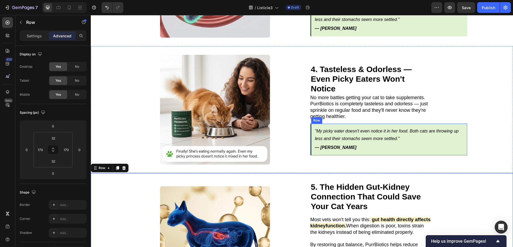
click at [436, 124] on div ""My picky eater doesn't even notice it in her food. Both cats are throwing up l…" at bounding box center [388, 140] width 157 height 32
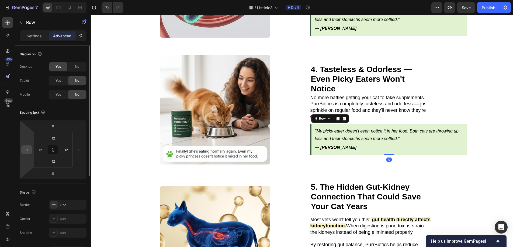
click at [29, 150] on input "0" at bounding box center [27, 150] width 8 height 8
type input "1"
click at [38, 38] on p "Settings" at bounding box center [34, 36] width 15 height 6
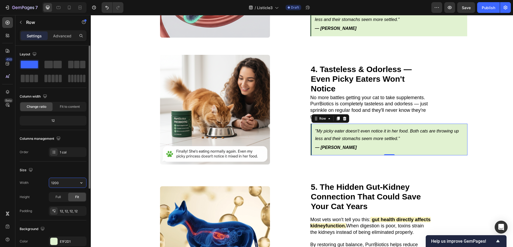
drag, startPoint x: 70, startPoint y: 181, endPoint x: 38, endPoint y: 182, distance: 31.8
click at [38, 182] on div "Width 1200" at bounding box center [53, 183] width 67 height 10
click at [45, 183] on div "Width 1200" at bounding box center [53, 183] width 67 height 10
type input "5"
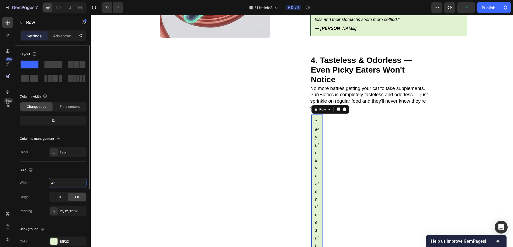
type input "451"
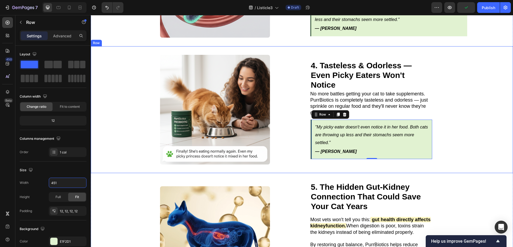
click at [481, 149] on div "4. Tasteless & Odorless — Even Picky Eaters Won't Notice Heading Image No more …" at bounding box center [302, 109] width 422 height 127
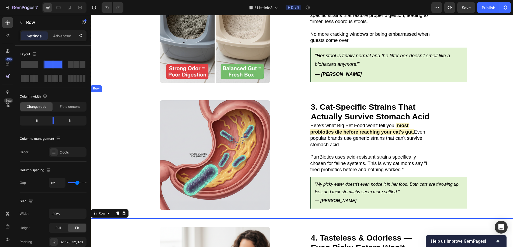
scroll to position [332, 0]
click at [457, 177] on div ""My picky eater doesn't even notice it in her food. Both cats are throwing up l…" at bounding box center [388, 193] width 157 height 32
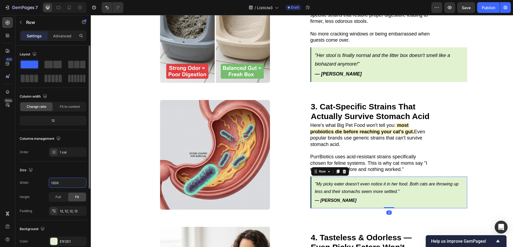
drag, startPoint x: 58, startPoint y: 185, endPoint x: 44, endPoint y: 185, distance: 14.3
click at [44, 185] on div "Width 1200" at bounding box center [53, 183] width 67 height 10
drag, startPoint x: 70, startPoint y: 181, endPoint x: 36, endPoint y: 180, distance: 34.0
click at [36, 180] on div "Width 1200" at bounding box center [53, 183] width 67 height 10
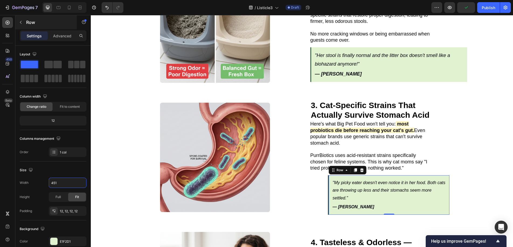
type input "451"
click at [67, 29] on div "Row" at bounding box center [45, 22] width 61 height 14
click at [328, 178] on div ""My picky eater doesn't even notice it in her food. Both cats are throwing up l…" at bounding box center [388, 196] width 121 height 40
click at [63, 35] on p "Advanced" at bounding box center [62, 36] width 18 height 6
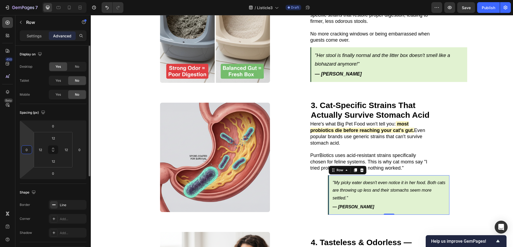
click at [28, 148] on input "0" at bounding box center [27, 150] width 8 height 8
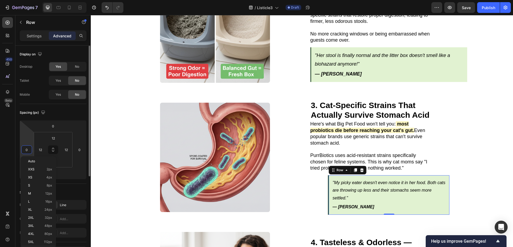
type input "1"
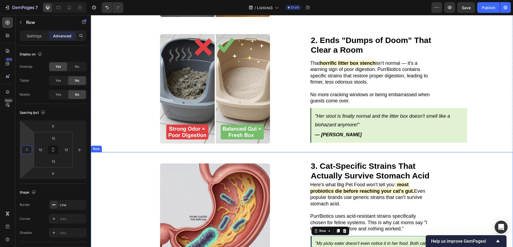
scroll to position [244, 0]
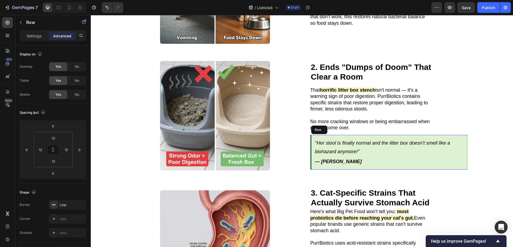
click at [310, 136] on div ""Her stool is finally normal and the litter box doesn't smell like a biohazard …" at bounding box center [388, 152] width 157 height 35
click at [29, 149] on input "0" at bounding box center [27, 150] width 8 height 8
type input "1"
click at [32, 37] on p "Settings" at bounding box center [34, 36] width 15 height 6
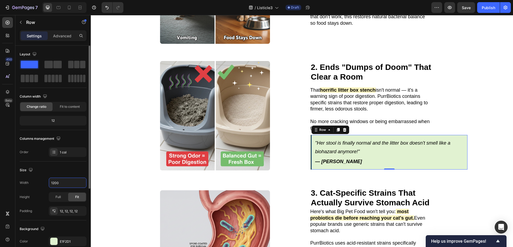
drag, startPoint x: 72, startPoint y: 183, endPoint x: 47, endPoint y: 184, distance: 25.9
click at [47, 184] on div "Width 1200" at bounding box center [53, 183] width 67 height 10
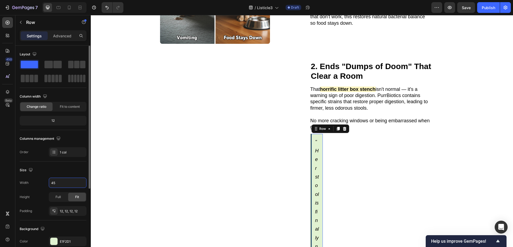
type input "451"
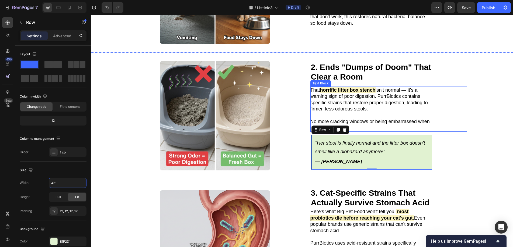
click at [463, 118] on div "2. Ends "Dumps of Doom" That Clear a Room Heading Image 2. Ends "Dumps of Doom"…" at bounding box center [302, 115] width 422 height 127
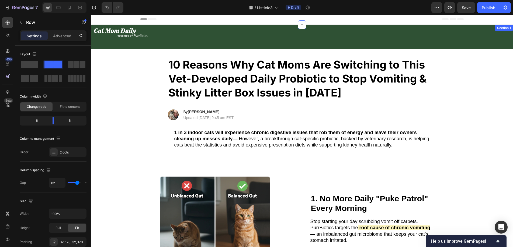
scroll to position [0, 0]
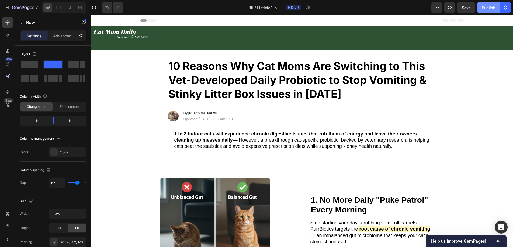
drag, startPoint x: 485, startPoint y: 7, endPoint x: 394, endPoint y: 23, distance: 92.2
click at [485, 7] on div "Publish" at bounding box center [487, 8] width 13 height 6
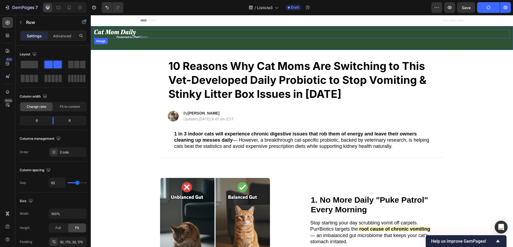
click at [141, 37] on img at bounding box center [121, 33] width 54 height 9
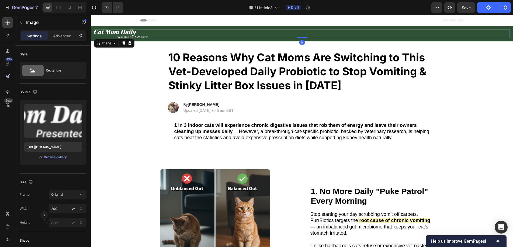
drag, startPoint x: 302, startPoint y: 46, endPoint x: 302, endPoint y: 35, distance: 11.0
click at [302, 35] on div "Image 0" at bounding box center [301, 33] width 415 height 9
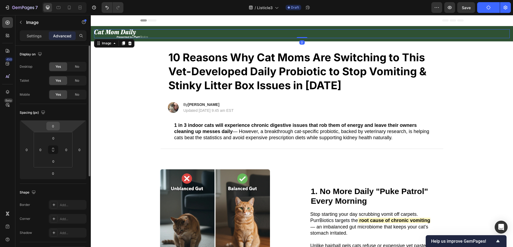
scroll to position [5, 0]
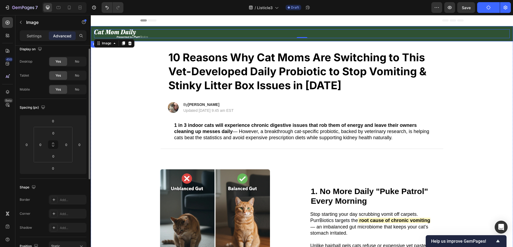
click at [93, 33] on div "Image 0 Row" at bounding box center [302, 33] width 422 height 15
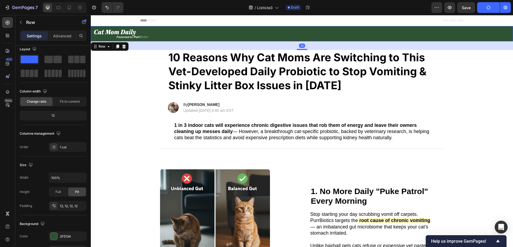
scroll to position [0, 0]
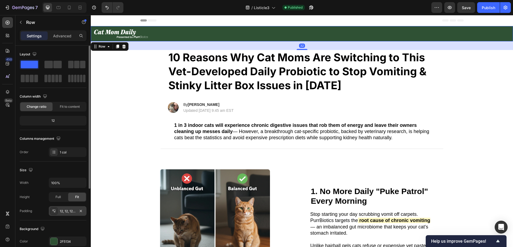
click at [70, 213] on div "12, 12, 12, 12" at bounding box center [68, 211] width 16 height 5
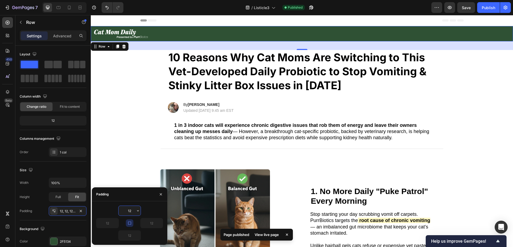
drag, startPoint x: 133, startPoint y: 209, endPoint x: 127, endPoint y: 209, distance: 6.7
click at [127, 209] on input "12" at bounding box center [129, 211] width 22 height 10
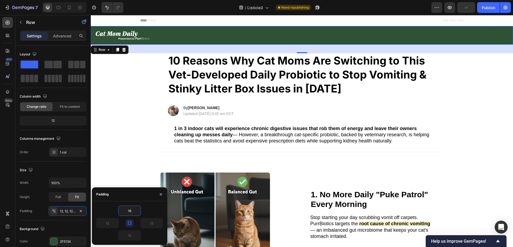
type input "18"
click at [152, 210] on div "18" at bounding box center [129, 211] width 67 height 10
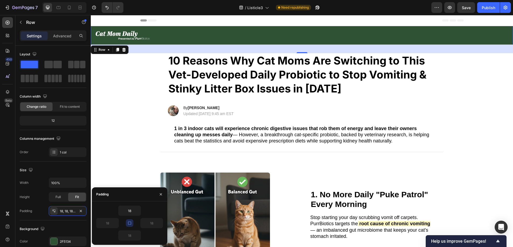
click at [128, 222] on icon "button" at bounding box center [129, 223] width 4 height 4
drag, startPoint x: 111, startPoint y: 223, endPoint x: 103, endPoint y: 224, distance: 8.9
click at [103, 224] on input "18" at bounding box center [107, 224] width 22 height 10
click at [130, 223] on icon "button" at bounding box center [129, 223] width 4 height 4
type input "18"
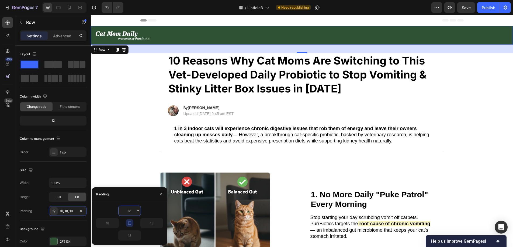
click at [132, 212] on input "18" at bounding box center [129, 211] width 22 height 10
type input "1"
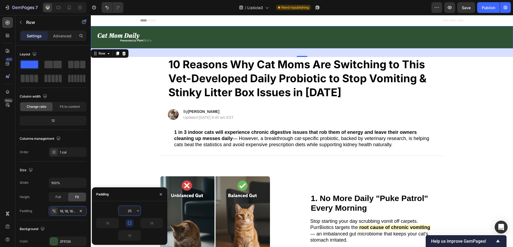
type input "25"
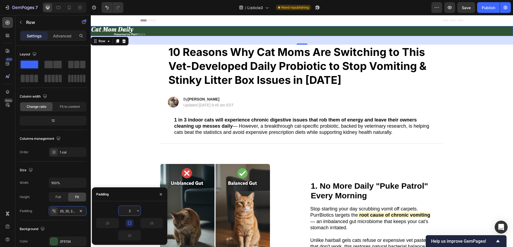
type input "22"
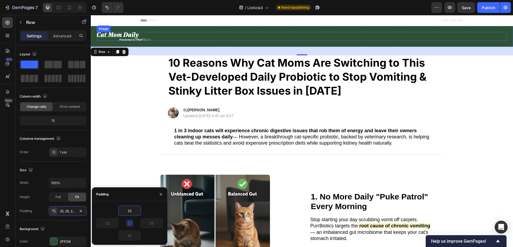
click at [139, 39] on img at bounding box center [124, 36] width 54 height 9
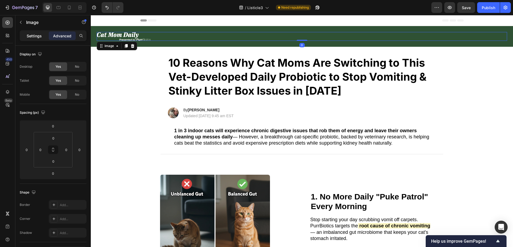
click at [32, 33] on div "Settings" at bounding box center [34, 35] width 27 height 9
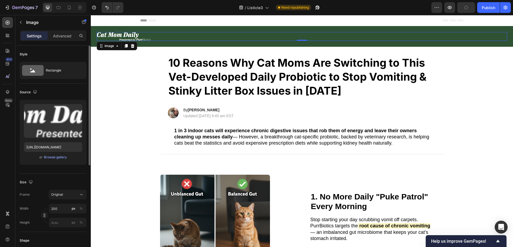
scroll to position [1, 0]
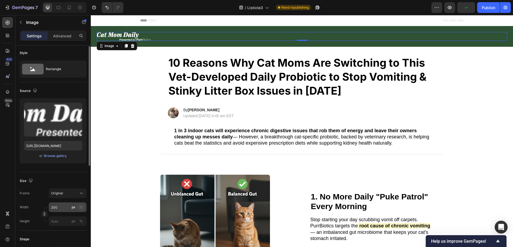
click at [79, 207] on button "%" at bounding box center [81, 207] width 6 height 6
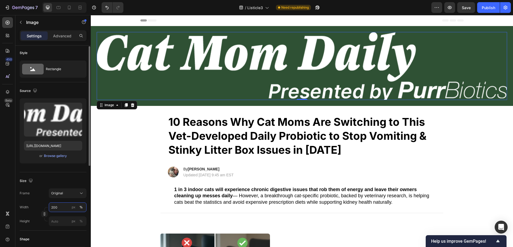
click at [66, 208] on input "200" at bounding box center [68, 208] width 38 height 10
drag, startPoint x: 50, startPoint y: 208, endPoint x: 47, endPoint y: 208, distance: 3.8
click at [47, 208] on div "Width 200 px % Height px %" at bounding box center [53, 215] width 67 height 24
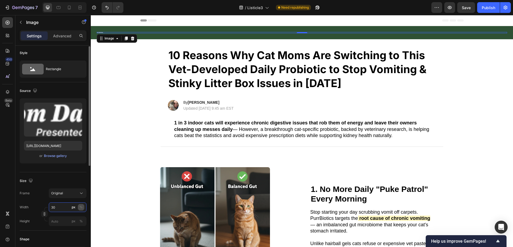
type input "30"
click at [83, 207] on button "%" at bounding box center [81, 207] width 6 height 6
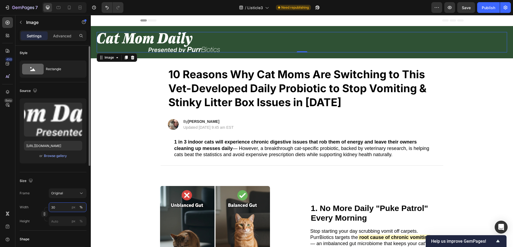
click at [67, 209] on input "30" at bounding box center [68, 208] width 38 height 10
drag, startPoint x: 64, startPoint y: 209, endPoint x: 50, endPoint y: 209, distance: 14.5
click at [50, 209] on input "30" at bounding box center [68, 208] width 38 height 10
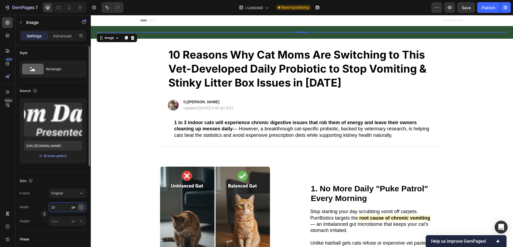
type input "20"
click at [80, 208] on div "%" at bounding box center [80, 207] width 3 height 5
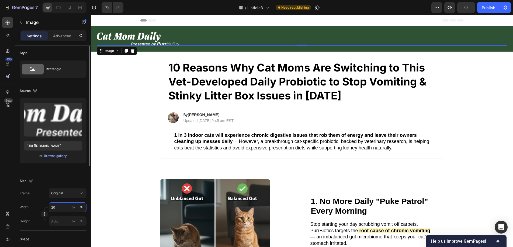
click at [68, 206] on input "20" at bounding box center [68, 208] width 38 height 10
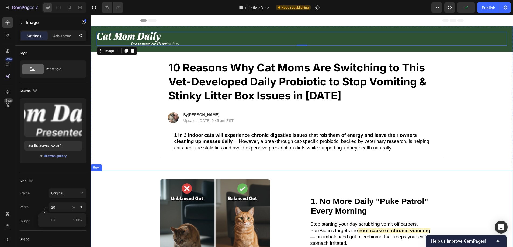
click at [131, 174] on div "Title Line 1. No More Daily "Puke Patrol" Every Morning Heading Image 1. No Mor…" at bounding box center [302, 234] width 422 height 127
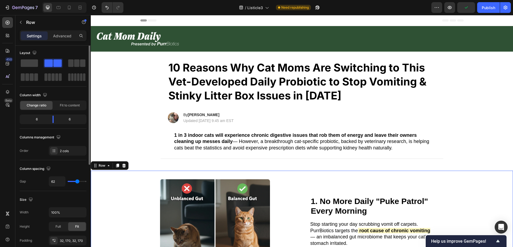
scroll to position [0, 0]
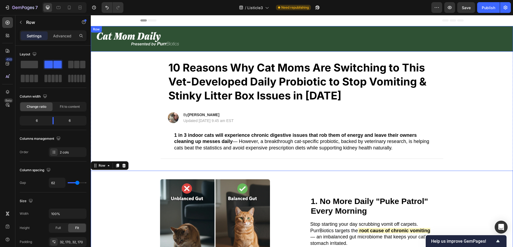
click at [133, 46] on div "Image Row" at bounding box center [302, 39] width 422 height 26
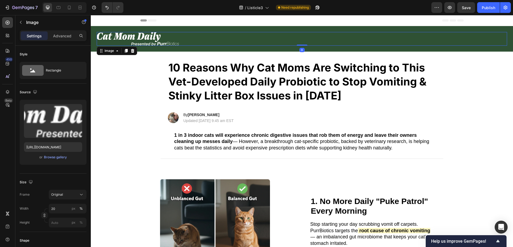
click at [135, 42] on img at bounding box center [138, 39] width 82 height 14
drag, startPoint x: 59, startPoint y: 208, endPoint x: 44, endPoint y: 208, distance: 15.4
click at [44, 208] on div "Width 20 px %" at bounding box center [53, 209] width 67 height 10
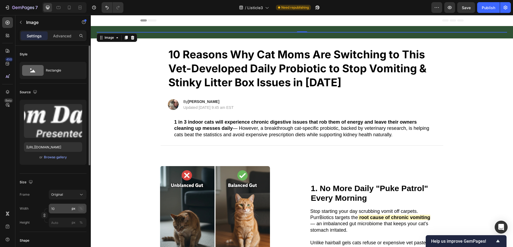
click at [81, 208] on div "%" at bounding box center [80, 208] width 3 height 5
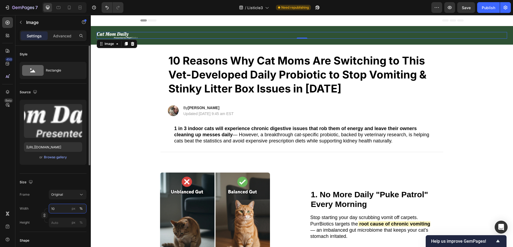
click at [62, 208] on input "10" at bounding box center [68, 209] width 38 height 10
drag, startPoint x: 61, startPoint y: 209, endPoint x: 52, endPoint y: 209, distance: 8.4
click at [52, 209] on input "10" at bounding box center [68, 209] width 38 height 10
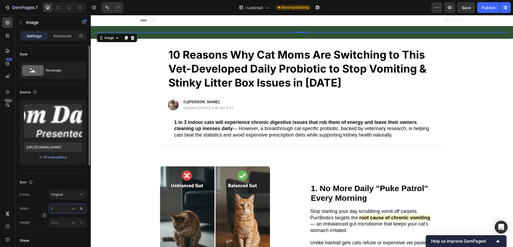
type input "15"
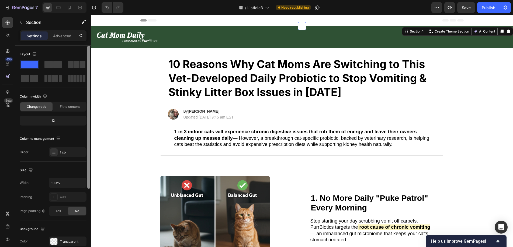
click at [88, 162] on div at bounding box center [88, 117] width 3 height 143
click at [133, 151] on div "1 in 3 indoor cats will experience chronic digestive issues that rob them of en…" at bounding box center [301, 138] width 411 height 27
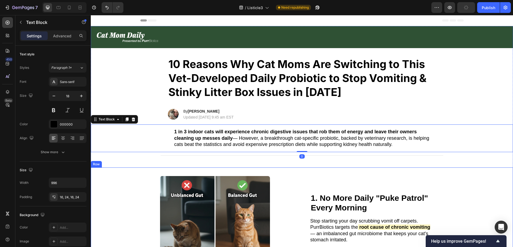
click at [127, 184] on div "Title Line 1. No More Daily "Puke Patrol" Every Morning Heading Image 1. No Mor…" at bounding box center [302, 231] width 422 height 127
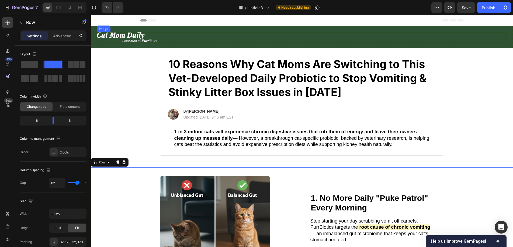
click at [128, 34] on img at bounding box center [127, 37] width 61 height 10
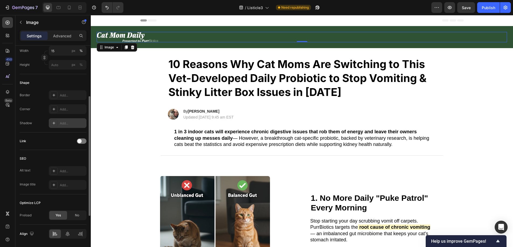
scroll to position [176, 0]
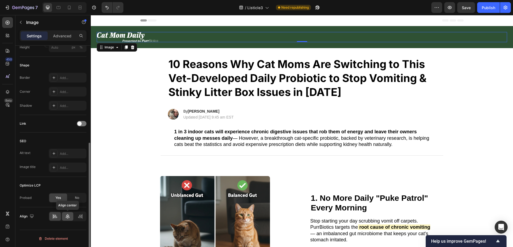
click at [69, 217] on icon at bounding box center [68, 216] width 4 height 5
click at [68, 216] on icon at bounding box center [67, 216] width 5 height 5
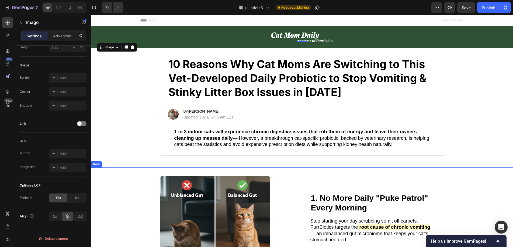
click at [124, 156] on div "Title Line" at bounding box center [302, 155] width 422 height 7
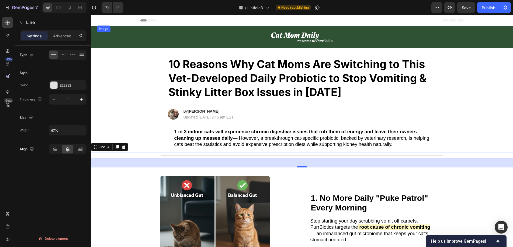
click at [287, 37] on img at bounding box center [301, 37] width 61 height 10
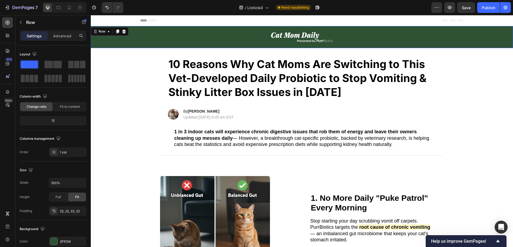
click at [153, 45] on div "Image Row 0" at bounding box center [302, 37] width 422 height 22
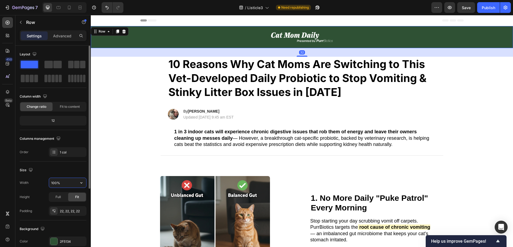
drag, startPoint x: 62, startPoint y: 183, endPoint x: 49, endPoint y: 183, distance: 12.9
click at [49, 183] on div "100%" at bounding box center [68, 183] width 38 height 10
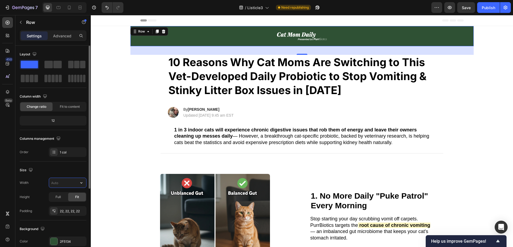
type input "5"
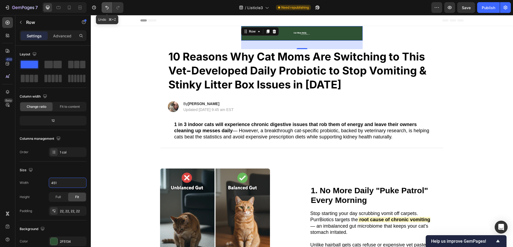
click at [107, 10] on icon "Undo/Redo" at bounding box center [106, 7] width 5 height 5
type input "100%"
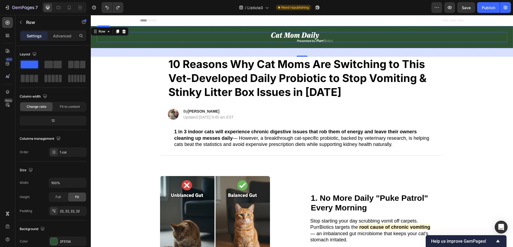
click at [288, 36] on img at bounding box center [301, 37] width 61 height 10
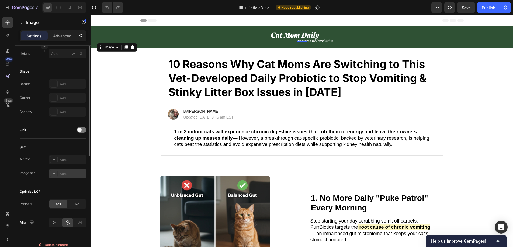
scroll to position [176, 0]
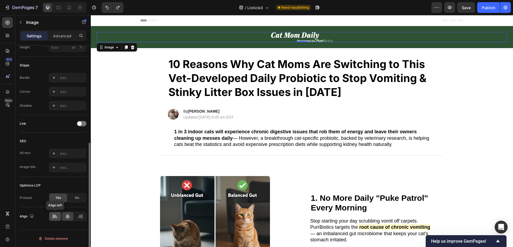
click at [58, 217] on icon at bounding box center [54, 216] width 5 height 5
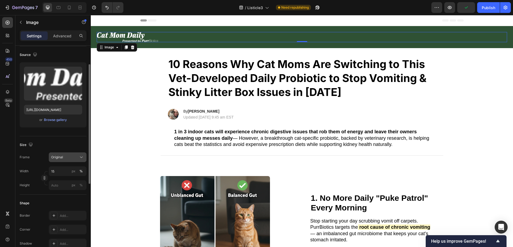
scroll to position [0, 0]
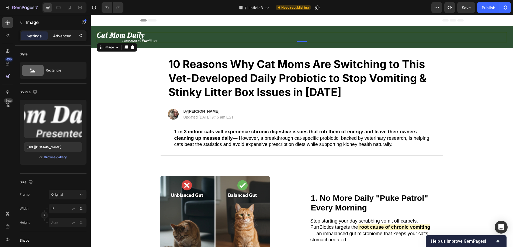
click at [66, 34] on p "Advanced" at bounding box center [62, 36] width 18 height 6
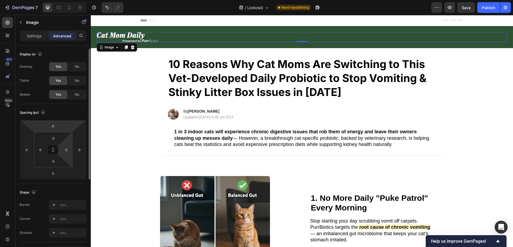
scroll to position [6, 0]
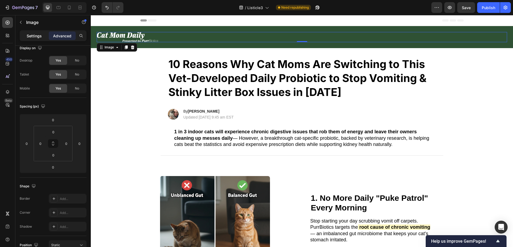
click at [33, 34] on p "Settings" at bounding box center [34, 36] width 15 height 6
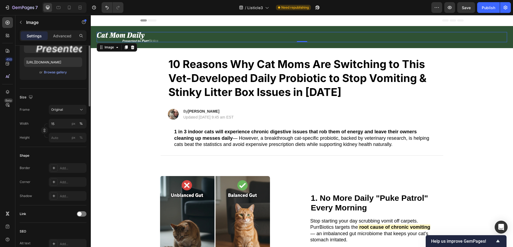
scroll to position [0, 0]
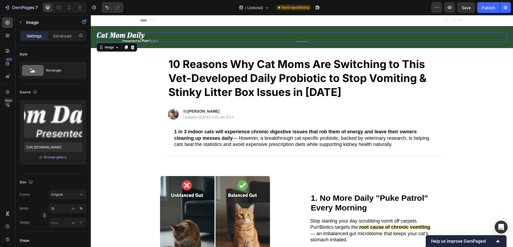
click at [120, 39] on img at bounding box center [127, 37] width 61 height 10
click at [163, 46] on div "Image 0 Row" at bounding box center [302, 37] width 422 height 22
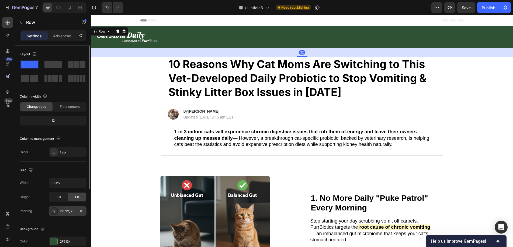
click at [64, 215] on div "22, 22, 22, 22" at bounding box center [68, 211] width 38 height 10
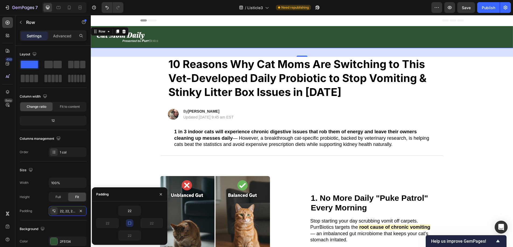
click at [129, 221] on button "button" at bounding box center [130, 224] width 8 height 8
drag, startPoint x: 112, startPoint y: 223, endPoint x: 101, endPoint y: 224, distance: 10.8
click at [101, 224] on input "22" at bounding box center [107, 224] width 22 height 10
type input "7"
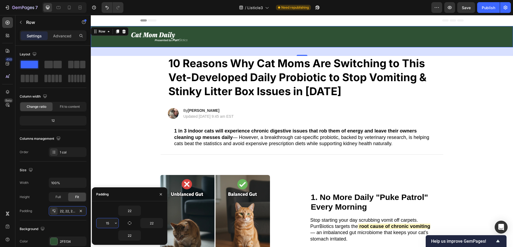
type input "1"
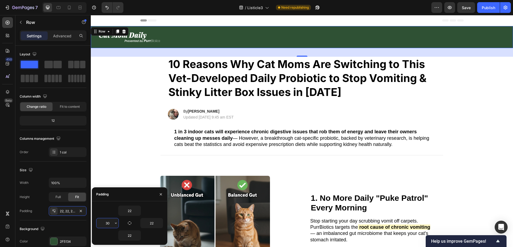
type input "300"
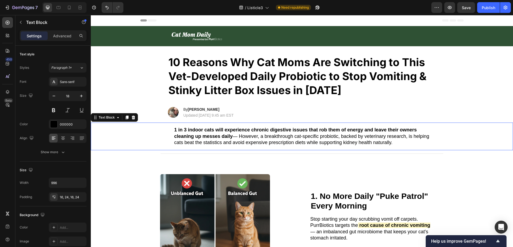
click at [143, 132] on div "1 in 3 indoor cats will experience chronic digestive issues that rob them of en…" at bounding box center [301, 136] width 411 height 27
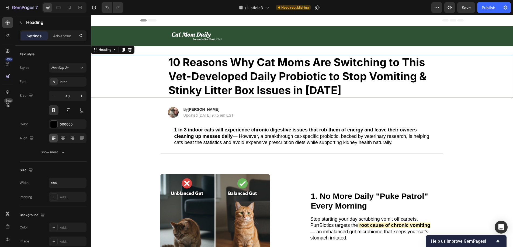
click at [147, 97] on div "10 Reasons Why Cat Moms Are Switching to This Vet-Developed Daily Probiotic to …" at bounding box center [301, 76] width 411 height 43
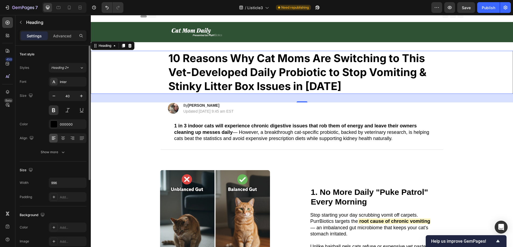
click at [199, 29] on img at bounding box center [196, 32] width 50 height 8
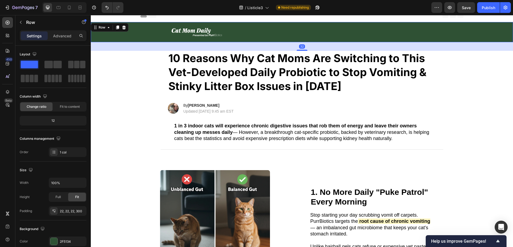
click at [157, 31] on div "Image Row 32" at bounding box center [302, 32] width 422 height 20
click at [143, 81] on div "10 Reasons Why Cat Moms Are Switching to This Vet-Developed Daily Probiotic to …" at bounding box center [301, 72] width 411 height 43
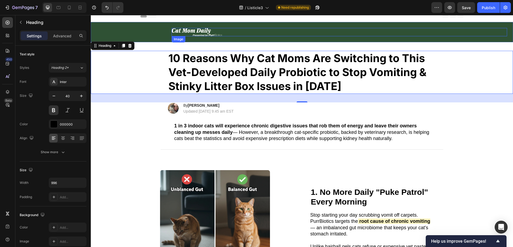
click at [188, 33] on img at bounding box center [196, 32] width 50 height 8
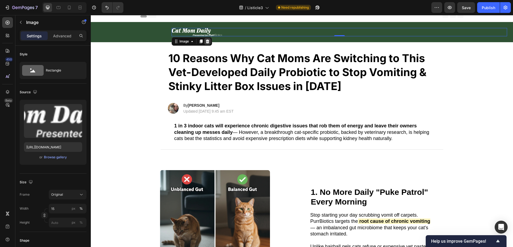
click at [208, 41] on icon at bounding box center [207, 42] width 3 height 4
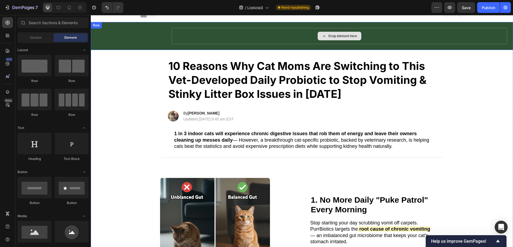
click at [207, 33] on div "Drop element here" at bounding box center [338, 36] width 335 height 16
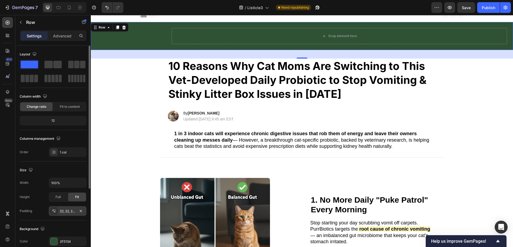
click at [62, 214] on div "22, 22, 22, 300" at bounding box center [68, 211] width 16 height 5
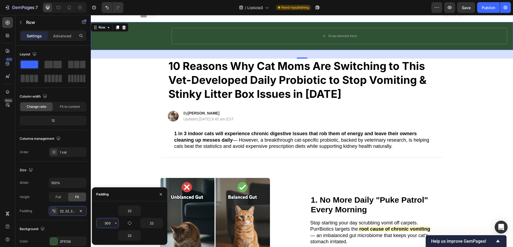
drag, startPoint x: 111, startPoint y: 224, endPoint x: 103, endPoint y: 224, distance: 8.1
click at [103, 224] on input "300" at bounding box center [107, 224] width 22 height 10
type input "22"
click at [24, 24] on button "button" at bounding box center [20, 22] width 9 height 9
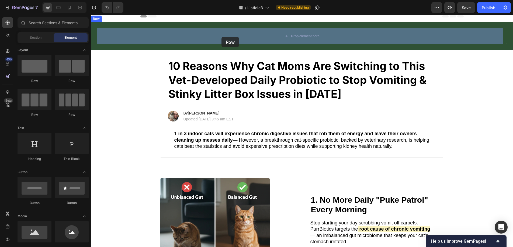
drag, startPoint x: 126, startPoint y: 83, endPoint x: 221, endPoint y: 37, distance: 106.1
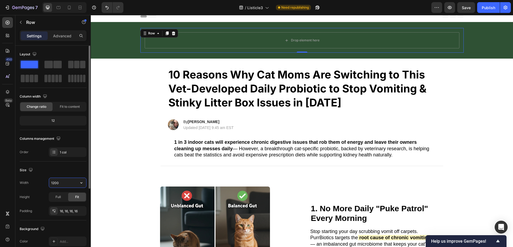
drag, startPoint x: 66, startPoint y: 183, endPoint x: 49, endPoint y: 182, distance: 17.0
click at [49, 182] on div "1200" at bounding box center [68, 183] width 38 height 10
type input "996"
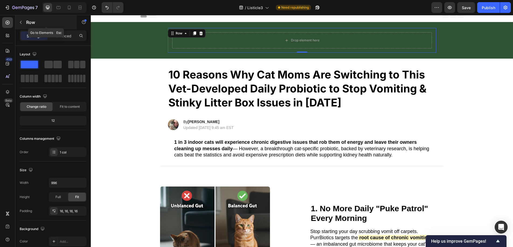
click at [23, 21] on icon "button" at bounding box center [21, 22] width 4 height 4
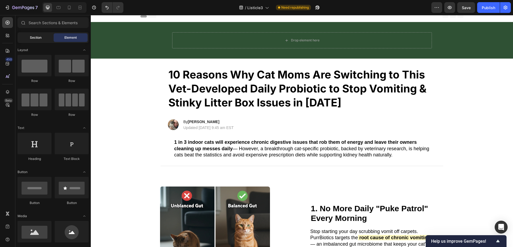
click at [31, 36] on span "Section" at bounding box center [36, 37] width 12 height 5
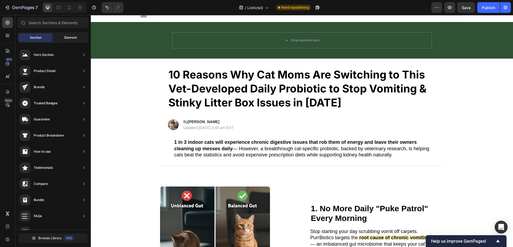
click at [71, 37] on span "Element" at bounding box center [70, 37] width 12 height 5
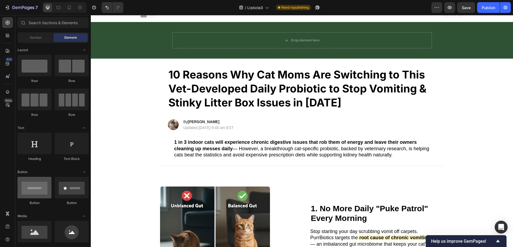
scroll to position [10, 0]
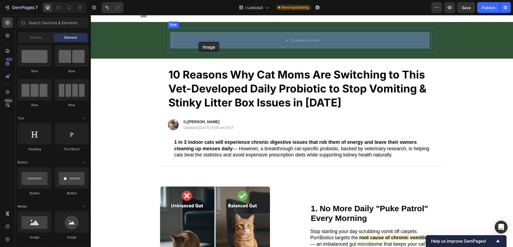
drag, startPoint x: 122, startPoint y: 241, endPoint x: 198, endPoint y: 42, distance: 213.1
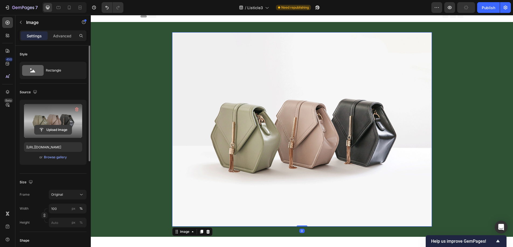
click at [59, 132] on input "file" at bounding box center [52, 129] width 37 height 9
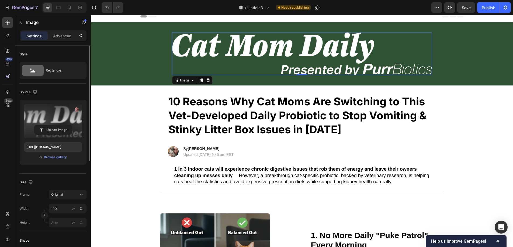
type input "[URL][DOMAIN_NAME]"
click at [58, 209] on input "100" at bounding box center [68, 209] width 38 height 10
click at [82, 178] on div "Size" at bounding box center [53, 182] width 67 height 9
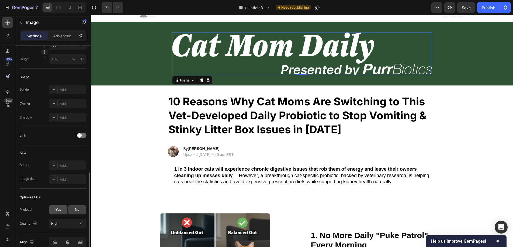
scroll to position [190, 0]
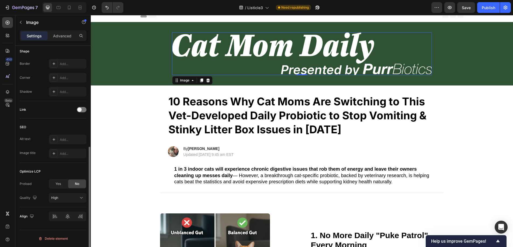
click at [56, 220] on div at bounding box center [68, 217] width 38 height 10
click at [56, 216] on div at bounding box center [68, 217] width 38 height 10
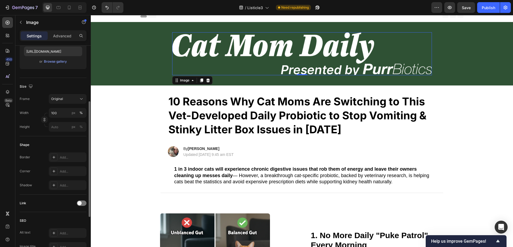
scroll to position [83, 0]
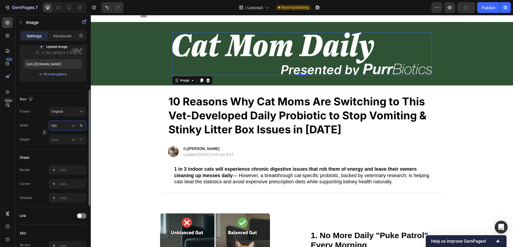
drag, startPoint x: 60, startPoint y: 125, endPoint x: 46, endPoint y: 125, distance: 14.0
click at [46, 125] on div "Width 100 px %" at bounding box center [53, 126] width 67 height 10
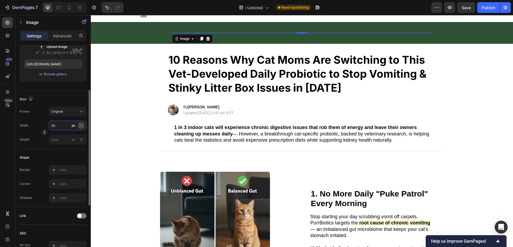
type input "30"
click at [79, 125] on button "%" at bounding box center [81, 125] width 6 height 6
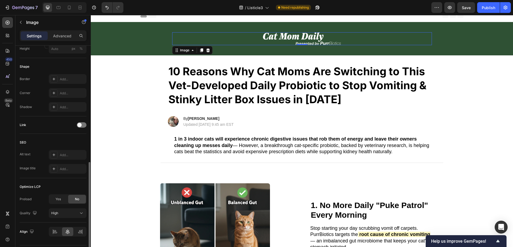
scroll to position [190, 0]
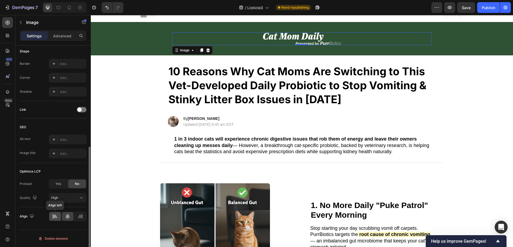
click at [54, 218] on icon at bounding box center [55, 217] width 4 height 1
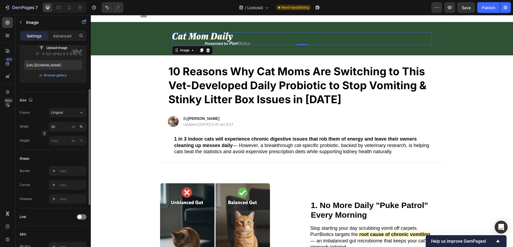
scroll to position [19, 0]
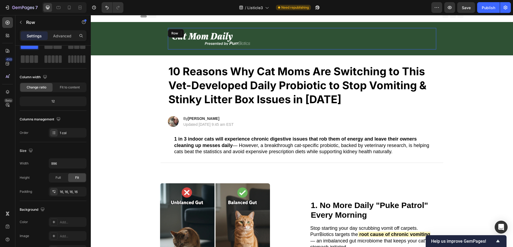
click at [229, 47] on div "Image 0 Row" at bounding box center [302, 39] width 268 height 22
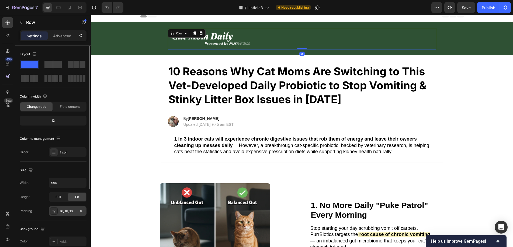
click at [72, 211] on div "16, 16, 16, 16" at bounding box center [68, 211] width 16 height 5
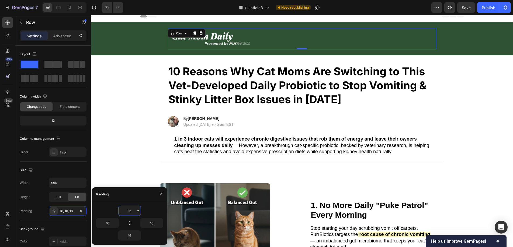
drag, startPoint x: 132, startPoint y: 211, endPoint x: 123, endPoint y: 211, distance: 9.2
click at [123, 211] on input "16" at bounding box center [129, 211] width 22 height 10
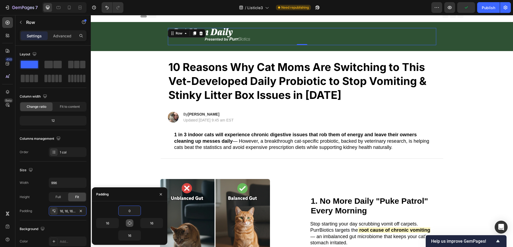
type input "0"
click at [132, 223] on button "button" at bounding box center [130, 224] width 8 height 8
type input "0"
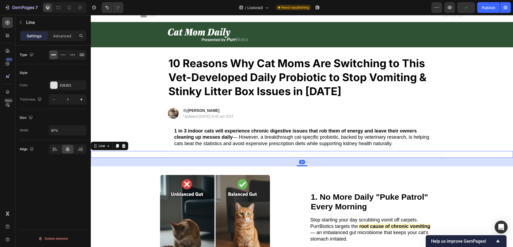
click at [122, 151] on div "Title Line 32" at bounding box center [302, 154] width 422 height 7
click at [220, 30] on img at bounding box center [208, 34] width 80 height 13
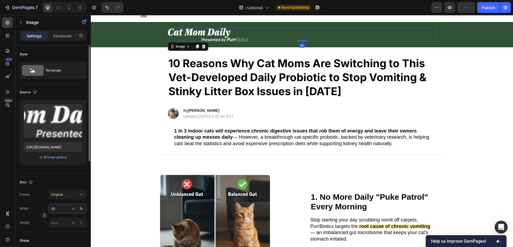
click at [57, 212] on input "30" at bounding box center [68, 209] width 38 height 10
drag, startPoint x: 57, startPoint y: 211, endPoint x: 50, endPoint y: 211, distance: 7.0
click at [50, 211] on input "30" at bounding box center [68, 209] width 38 height 10
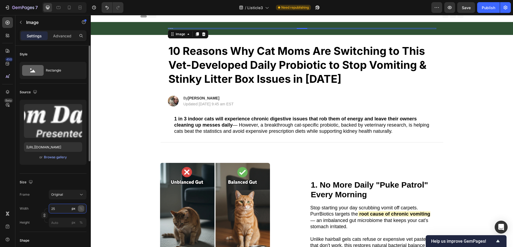
type input "25"
click at [80, 208] on div "%" at bounding box center [80, 208] width 3 height 5
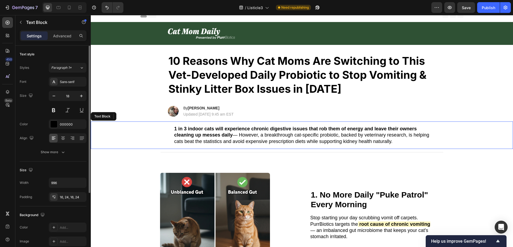
click at [121, 130] on div "1 in 3 indoor cats will experience chronic digestive issues that rob them of en…" at bounding box center [301, 135] width 411 height 27
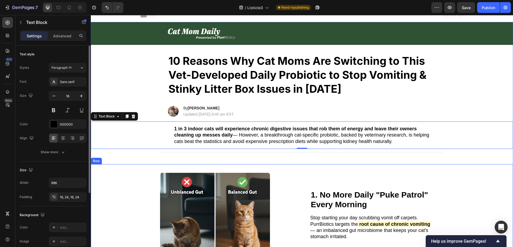
click at [116, 179] on div "Title Line 1. No More Daily "Puke Patrol" Every Morning Heading Image 1. No Mor…" at bounding box center [302, 227] width 422 height 127
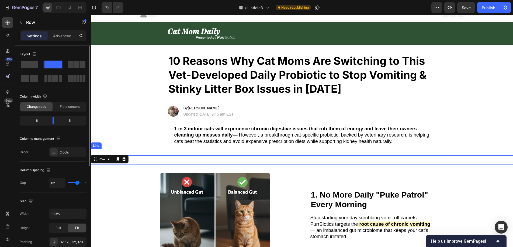
click at [183, 151] on div "Title Line" at bounding box center [302, 152] width 422 height 7
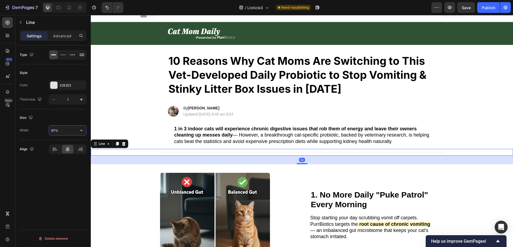
click at [68, 130] on input "67%" at bounding box center [67, 131] width 37 height 10
click at [79, 131] on icon "button" at bounding box center [81, 130] width 5 height 5
drag, startPoint x: 63, startPoint y: 131, endPoint x: 44, endPoint y: 131, distance: 18.8
click at [44, 131] on div "Width 67%" at bounding box center [53, 130] width 67 height 10
type input "996"
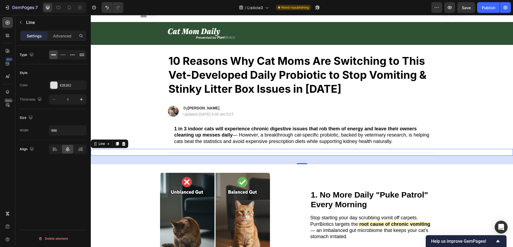
click at [67, 123] on div "Size Width 996" at bounding box center [53, 124] width 67 height 31
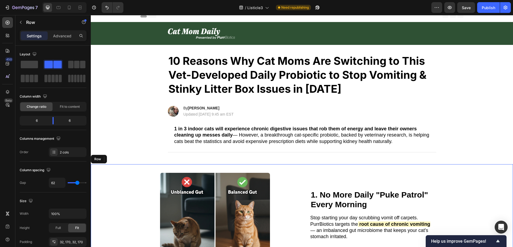
click at [122, 200] on div "Title Line 1. No More Daily "Puke Patrol" Every Morning Heading Image 1. No Mor…" at bounding box center [302, 227] width 422 height 127
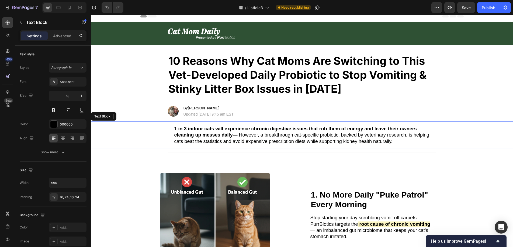
click at [205, 130] on strong "1 in 3 indoor cats will experience chronic digestive issues that rob them of en…" at bounding box center [295, 132] width 242 height 12
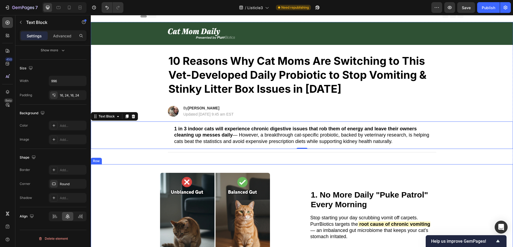
click at [116, 185] on div "Title Line 1. No More Daily "Puke Patrol" Every Morning Heading Image 1. No Mor…" at bounding box center [302, 227] width 422 height 127
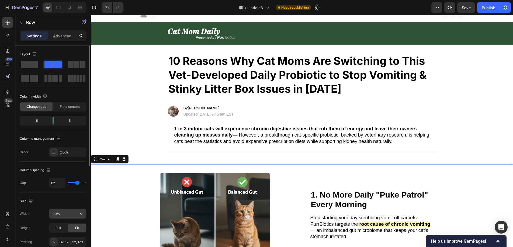
click at [69, 211] on input "100%" at bounding box center [67, 214] width 37 height 10
drag, startPoint x: 69, startPoint y: 212, endPoint x: 38, endPoint y: 212, distance: 31.5
click at [38, 212] on div "Width 100%" at bounding box center [53, 214] width 67 height 10
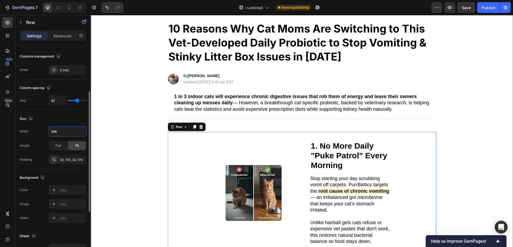
scroll to position [71, 0]
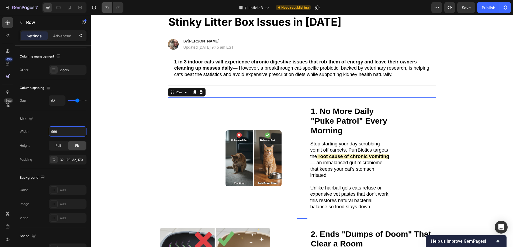
click at [101, 6] on button "Undo/Redo" at bounding box center [106, 7] width 11 height 11
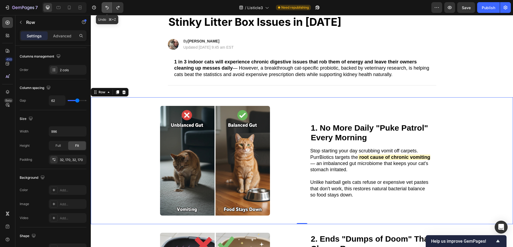
type input "100%"
click at [124, 70] on div "1 in 3 indoor cats will experience chronic digestive issues that rob them of en…" at bounding box center [301, 68] width 411 height 27
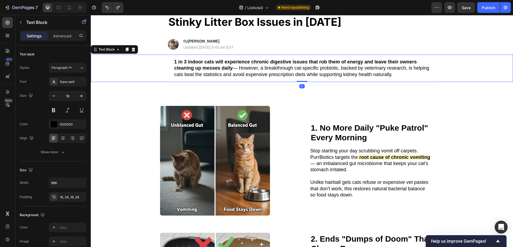
scroll to position [0, 0]
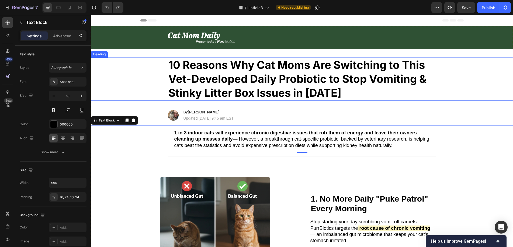
click at [464, 92] on div "10 Reasons Why Cat Moms Are Switching to This Vet-Developed Daily Probiotic to …" at bounding box center [301, 79] width 411 height 43
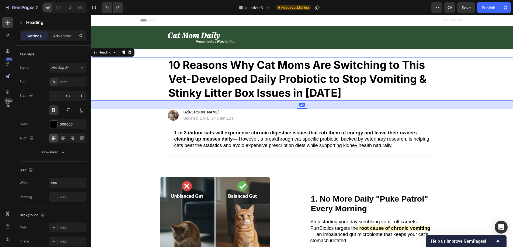
click at [457, 73] on div "10 Reasons Why Cat Moms Are Switching to This Vet-Developed Daily Probiotic to …" at bounding box center [301, 79] width 411 height 43
click at [66, 6] on icon at bounding box center [68, 7] width 5 height 5
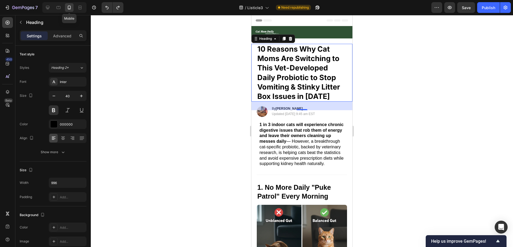
type input "27"
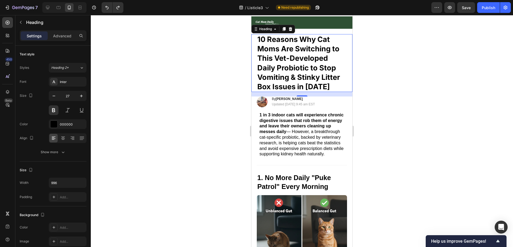
click at [389, 73] on div at bounding box center [302, 131] width 422 height 232
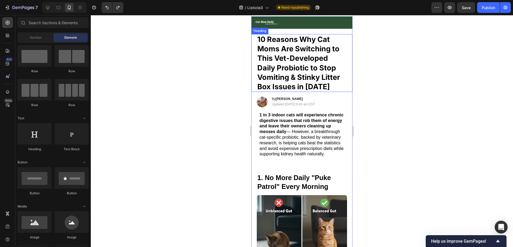
scroll to position [0, 0]
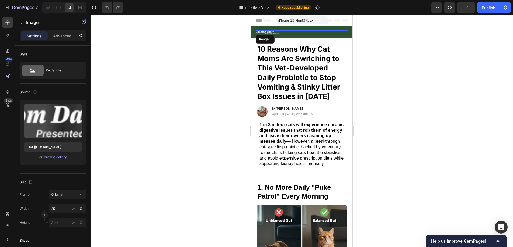
click at [272, 31] on img at bounding box center [266, 32] width 23 height 4
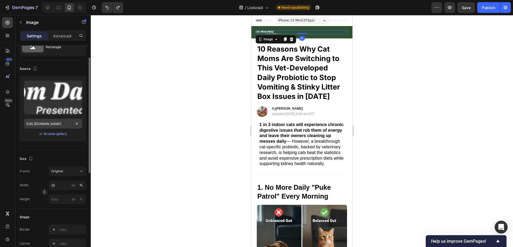
scroll to position [23, 0]
drag, startPoint x: 63, startPoint y: 186, endPoint x: 51, endPoint y: 186, distance: 11.9
click at [51, 186] on input "25" at bounding box center [68, 186] width 38 height 10
type input "4"
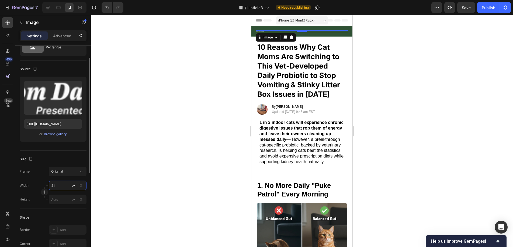
type input "4"
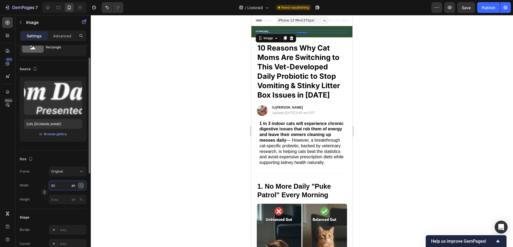
type input "60"
click at [80, 185] on div "%" at bounding box center [80, 185] width 3 height 5
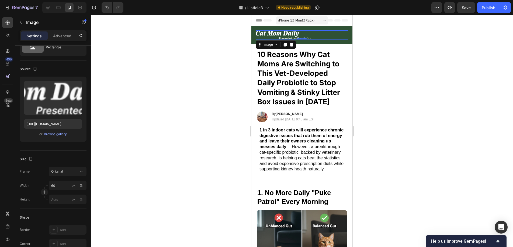
click at [165, 156] on div at bounding box center [302, 131] width 422 height 232
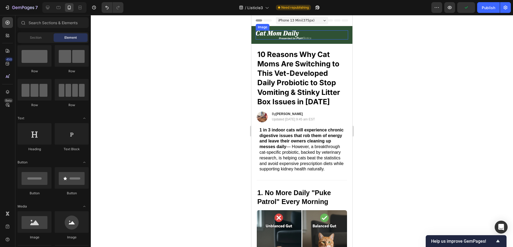
click at [298, 31] on img at bounding box center [282, 34] width 55 height 9
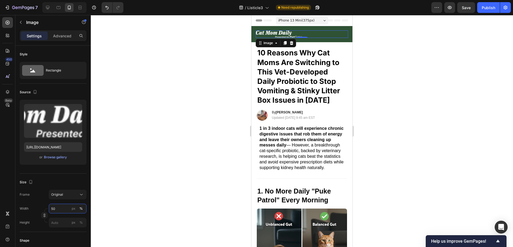
type input "50"
click at [145, 186] on div at bounding box center [302, 131] width 422 height 232
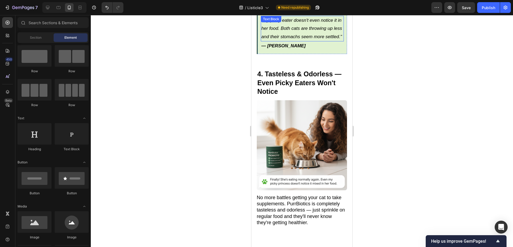
scroll to position [795, 0]
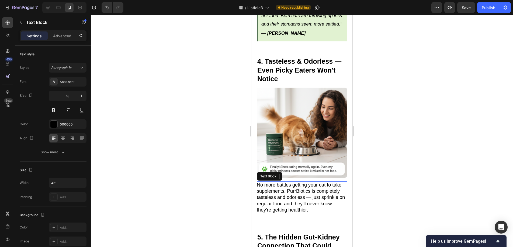
click at [332, 190] on p "No more battles getting your cat to take supplements. PurrBiotics is completely…" at bounding box center [302, 197] width 90 height 31
click at [50, 7] on icon at bounding box center [47, 7] width 5 height 5
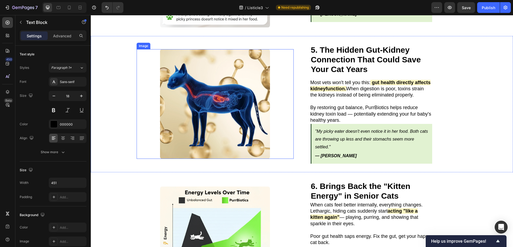
scroll to position [537, 0]
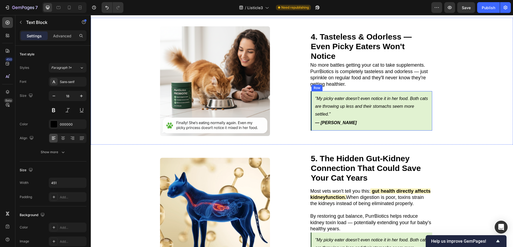
click at [310, 91] on div ""My picky eater doesn't even notice it in her food. Both cats are throwing up l…" at bounding box center [370, 111] width 121 height 40
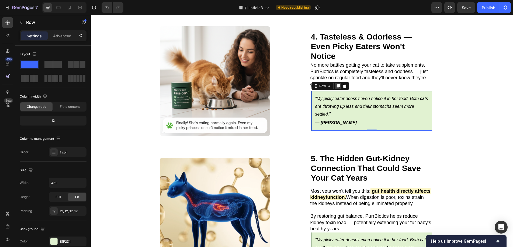
click at [336, 84] on icon at bounding box center [337, 86] width 3 height 4
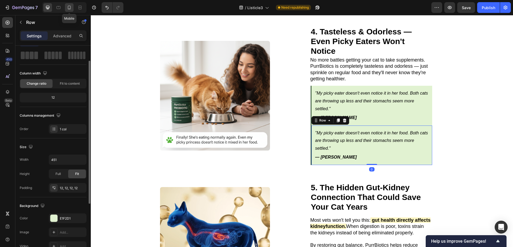
click at [69, 8] on icon at bounding box center [68, 7] width 5 height 5
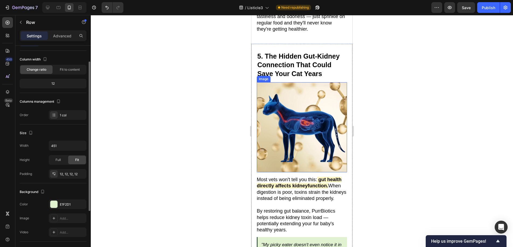
scroll to position [942, 0]
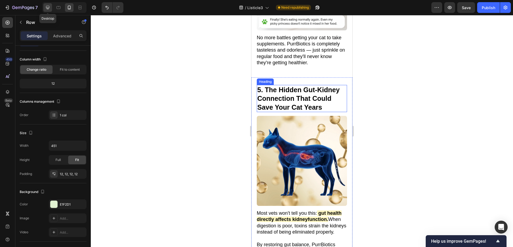
click at [50, 7] on icon at bounding box center [47, 7] width 5 height 5
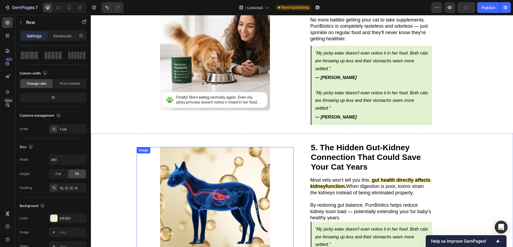
scroll to position [541, 0]
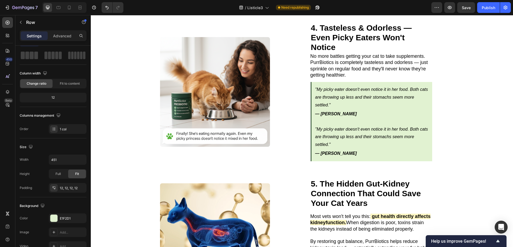
click at [310, 122] on div ""My picky eater doesn't even notice it in her food. Both cats are throwing up l…" at bounding box center [370, 142] width 121 height 40
click at [310, 135] on div ""My picky eater doesn't even notice it in her food. Both cats are throwing up l…" at bounding box center [370, 142] width 121 height 40
click at [310, 134] on div ""My picky eater doesn't even notice it in her food. Both cats are throwing up l…" at bounding box center [370, 142] width 121 height 40
click at [451, 80] on div "4. Tasteless & Odorless — Even Picky Eaters Won't Notice Heading No more battle…" at bounding box center [388, 92] width 157 height 139
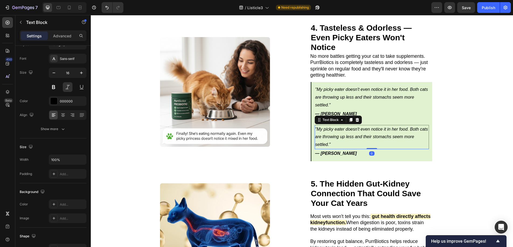
click at [362, 126] on p ""My picky eater doesn't even notice it in her food. Both cats are throwing up l…" at bounding box center [371, 137] width 113 height 23
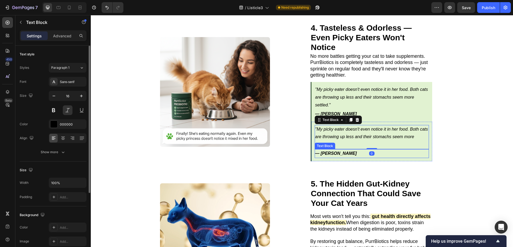
click at [362, 150] on p "— [PERSON_NAME]" at bounding box center [371, 154] width 113 height 8
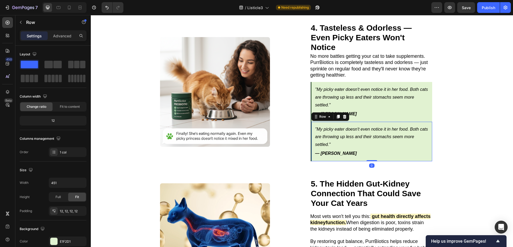
click at [358, 142] on div ""My picky eater doesn't even notice it in her food. Both cats are throwing up l…" at bounding box center [370, 142] width 121 height 40
click at [58, 34] on p "Advanced" at bounding box center [62, 36] width 18 height 6
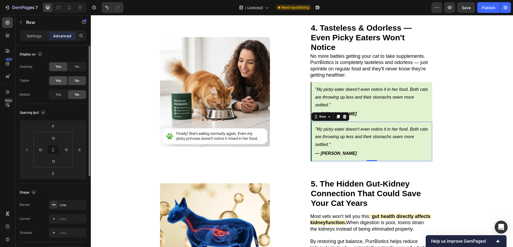
click at [62, 80] on div "Yes" at bounding box center [58, 80] width 18 height 9
click at [62, 95] on div "Yes" at bounding box center [58, 94] width 18 height 9
click at [75, 67] on span "No" at bounding box center [77, 66] width 4 height 5
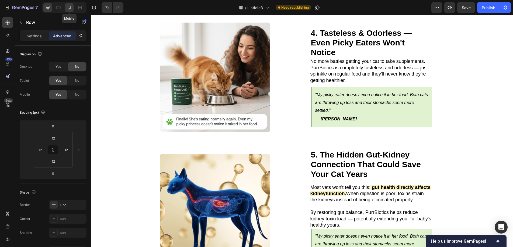
click at [68, 8] on icon at bounding box center [69, 8] width 3 height 4
type input "0"
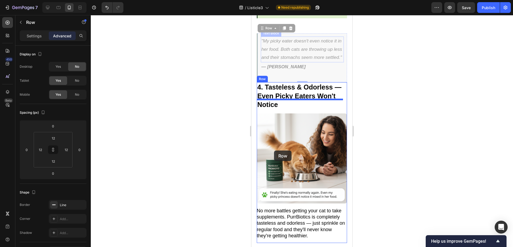
scroll to position [818, 0]
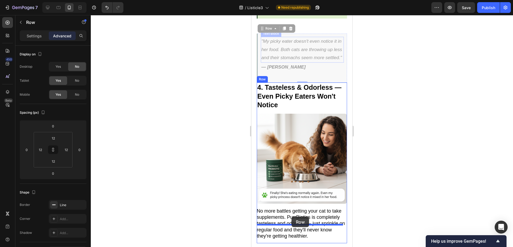
drag, startPoint x: 262, startPoint y: 115, endPoint x: 291, endPoint y: 217, distance: 106.1
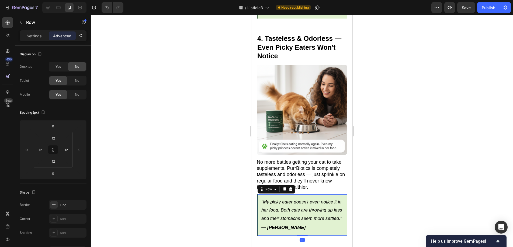
click at [385, 157] on div at bounding box center [302, 131] width 422 height 232
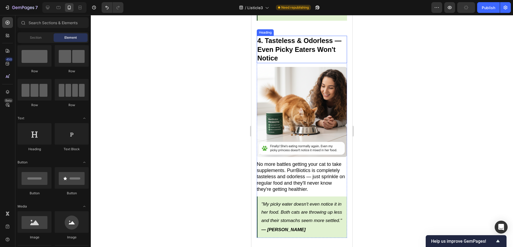
scroll to position [909, 0]
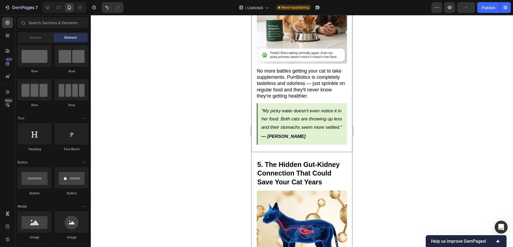
click at [376, 99] on div at bounding box center [302, 131] width 422 height 232
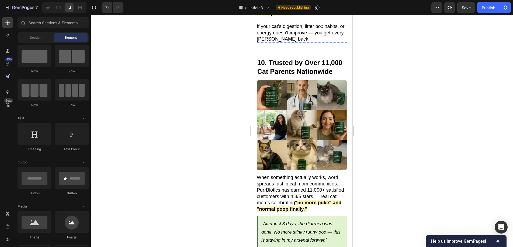
scroll to position [1995, 0]
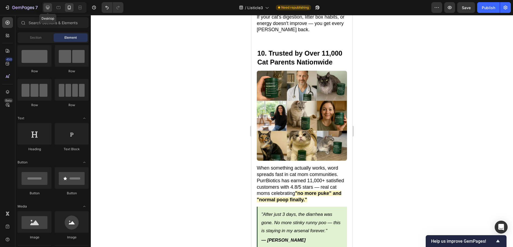
click at [47, 9] on icon at bounding box center [47, 7] width 3 height 3
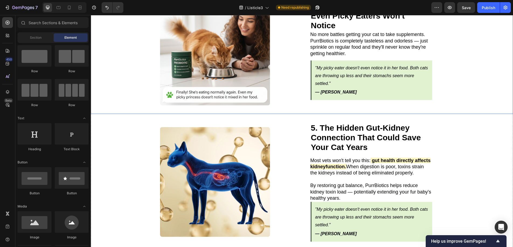
scroll to position [609, 0]
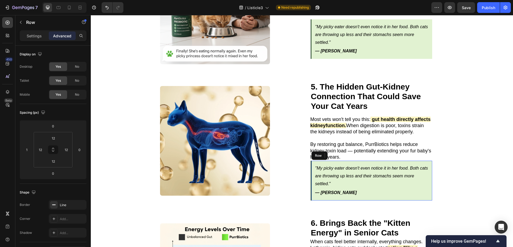
click at [310, 161] on div ""My picky eater doesn't even notice it in her food. Both cats are throwing up l…" at bounding box center [370, 181] width 121 height 40
click at [76, 71] on div "No" at bounding box center [77, 66] width 18 height 9
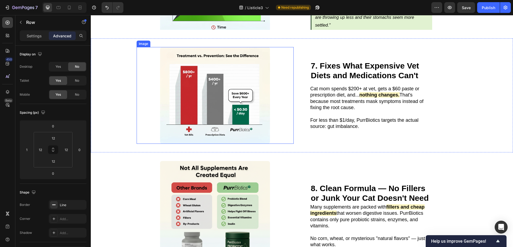
scroll to position [751, 0]
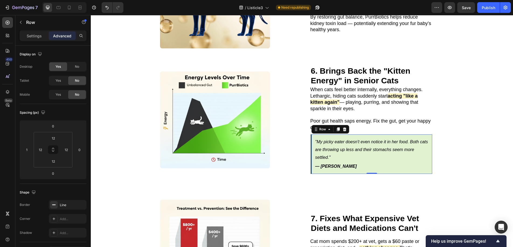
click at [310, 135] on div ""My picky eater doesn't even notice it in her food. Both cats are throwing up l…" at bounding box center [370, 155] width 121 height 40
click at [74, 65] on div "No" at bounding box center [77, 66] width 18 height 9
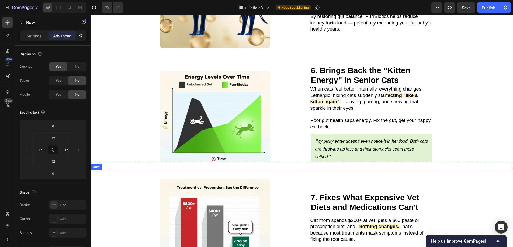
scroll to position [747, 0]
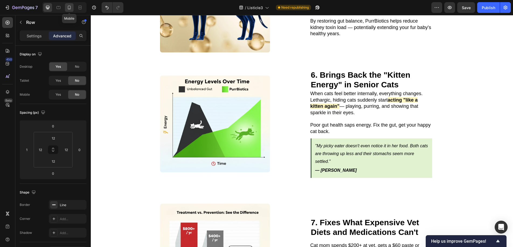
click at [69, 10] on div at bounding box center [69, 7] width 9 height 9
type input "0"
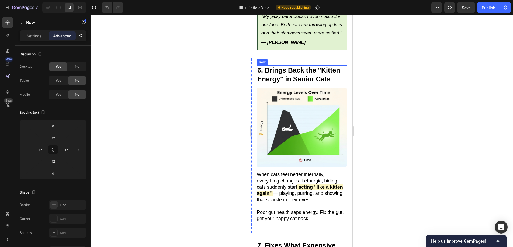
scroll to position [1186, 0]
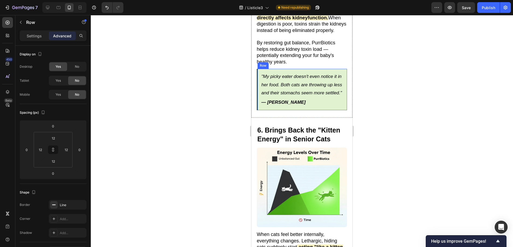
click at [257, 69] on div ""My picky eater doesn't even notice it in her food. Both cats are throwing up l…" at bounding box center [302, 89] width 90 height 41
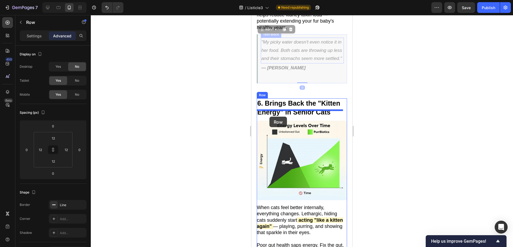
scroll to position [1260, 0]
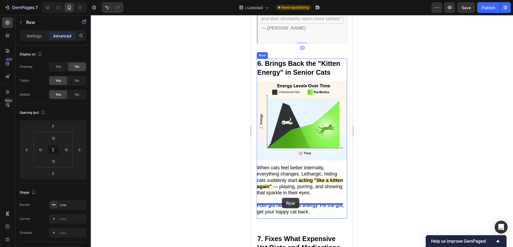
drag, startPoint x: 260, startPoint y: 55, endPoint x: 282, endPoint y: 198, distance: 145.2
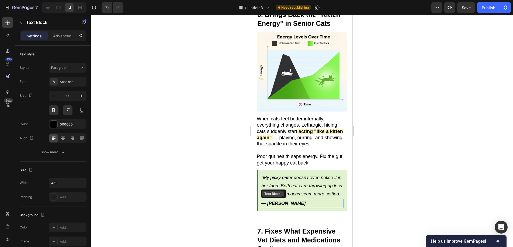
click at [279, 192] on div "Text Block" at bounding box center [272, 194] width 18 height 5
click at [316, 180] on p ""My picky eater doesn't even notice it in her food. Both cats are throwing up l…" at bounding box center [302, 186] width 82 height 25
click at [303, 185] on p ""My picky eater doesn't even notice it in her food. Both cats are throwing up l…" at bounding box center [302, 186] width 82 height 25
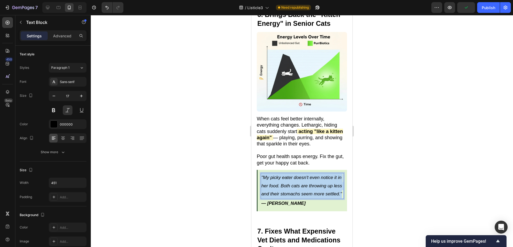
drag, startPoint x: 285, startPoint y: 187, endPoint x: 261, endPoint y: 162, distance: 34.5
click at [261, 174] on p ""My picky eater doesn't even notice it in her food. Both cats are throwing up l…" at bounding box center [302, 186] width 82 height 25
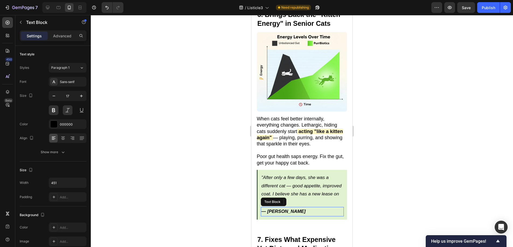
click at [290, 208] on p "— [PERSON_NAME]" at bounding box center [302, 212] width 82 height 8
click at [296, 208] on p "— [PERSON_NAME]" at bounding box center [302, 212] width 82 height 8
drag, startPoint x: 281, startPoint y: 197, endPoint x: 272, endPoint y: 197, distance: 9.2
click at [272, 208] on p "— [PERSON_NAME]" at bounding box center [302, 212] width 82 height 8
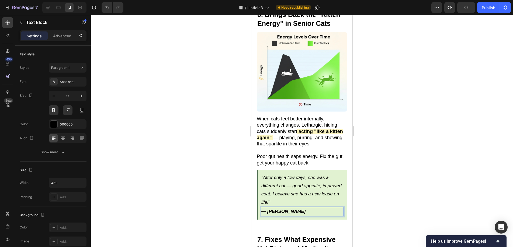
click at [298, 208] on p "— [PERSON_NAME]" at bounding box center [302, 212] width 82 height 8
drag, startPoint x: 298, startPoint y: 197, endPoint x: 260, endPoint y: 197, distance: 37.4
click at [260, 197] on div ""After only a few days, she was a different cat — good appetite, improved coat.…" at bounding box center [302, 195] width 90 height 50
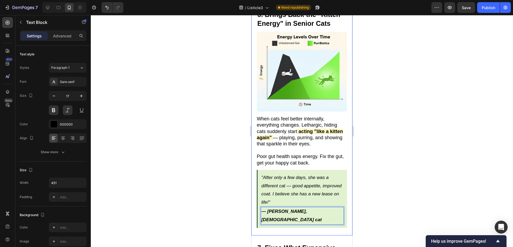
click at [419, 186] on div at bounding box center [302, 131] width 422 height 232
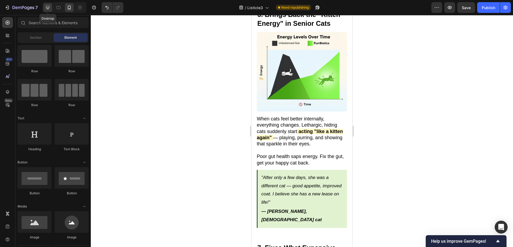
click at [47, 6] on icon at bounding box center [47, 7] width 5 height 5
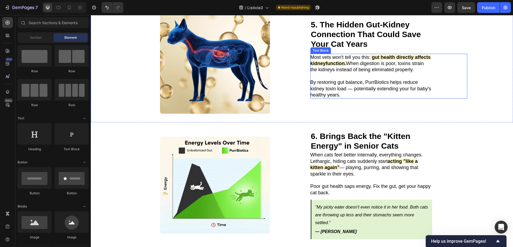
scroll to position [708, 0]
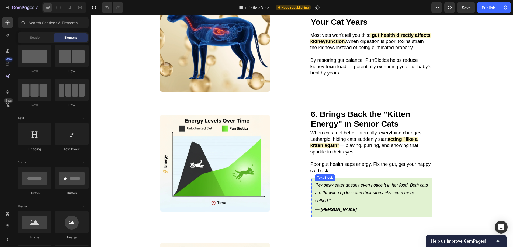
click at [320, 182] on p ""My picky eater doesn't even notice it in her food. Both cats are throwing up l…" at bounding box center [371, 193] width 113 height 23
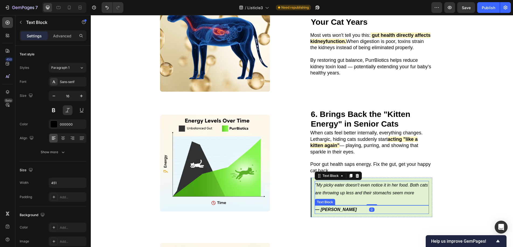
click at [343, 206] on p "— [PERSON_NAME]" at bounding box center [371, 210] width 113 height 8
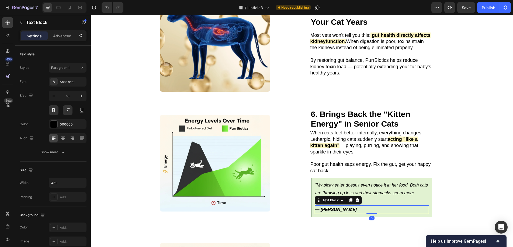
click at [343, 206] on p "— [PERSON_NAME]" at bounding box center [371, 210] width 113 height 8
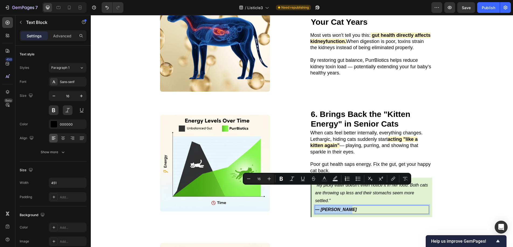
drag, startPoint x: 343, startPoint y: 190, endPoint x: 321, endPoint y: 191, distance: 22.7
click at [321, 206] on p "— [PERSON_NAME]" at bounding box center [371, 210] width 113 height 8
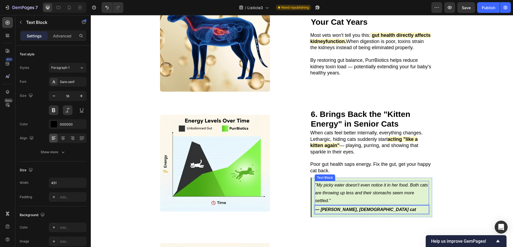
click at [331, 182] on p ""My picky eater doesn't even notice it in her food. Both cats are throwing up l…" at bounding box center [371, 193] width 113 height 23
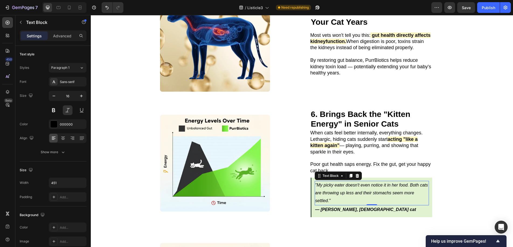
click at [337, 182] on p ""My picky eater doesn't even notice it in her food. Both cats are throwing up l…" at bounding box center [371, 193] width 113 height 23
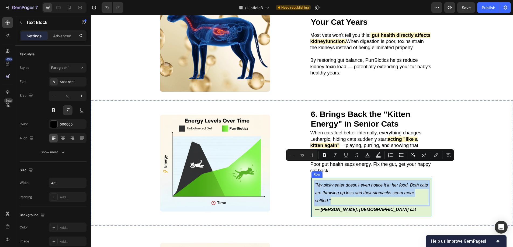
drag, startPoint x: 337, startPoint y: 180, endPoint x: 312, endPoint y: 165, distance: 29.5
click at [312, 178] on div ""My picky eater doesn't even notice it in her food. Both cats are throwing up l…" at bounding box center [370, 198] width 121 height 40
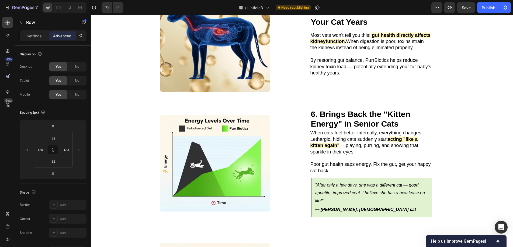
click at [444, 71] on div "5. The Hidden Gut-Kidney Connection That Could Save Your Cat Years Heading Most…" at bounding box center [388, 37] width 157 height 110
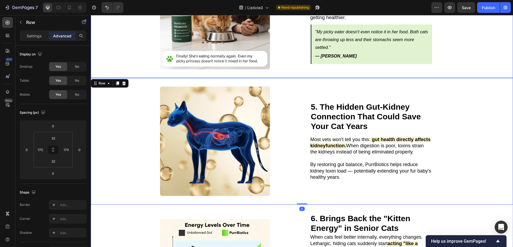
scroll to position [531, 0]
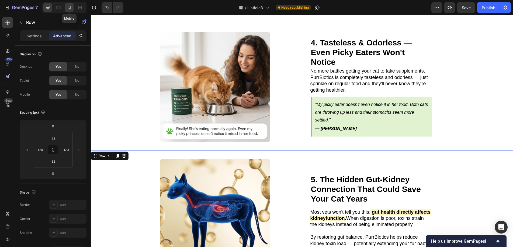
click at [66, 5] on div at bounding box center [69, 7] width 9 height 9
type input "28"
type input "20"
type input "28"
type input "20"
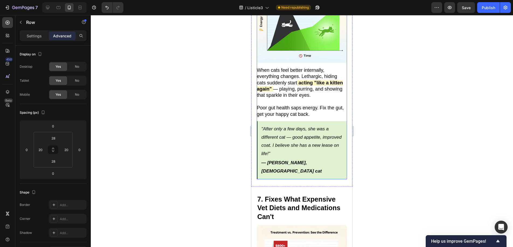
scroll to position [1328, 0]
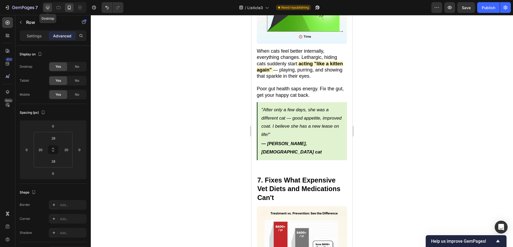
click at [46, 6] on icon at bounding box center [47, 7] width 5 height 5
type input "32"
type input "170"
type input "32"
type input "170"
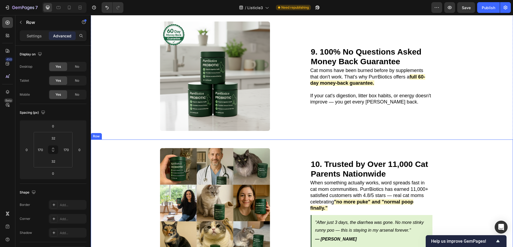
scroll to position [1236, 0]
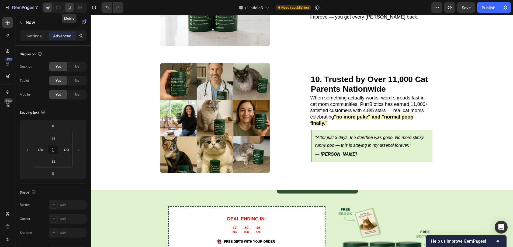
click at [68, 11] on div at bounding box center [69, 7] width 9 height 9
type input "28"
type input "20"
type input "28"
type input "20"
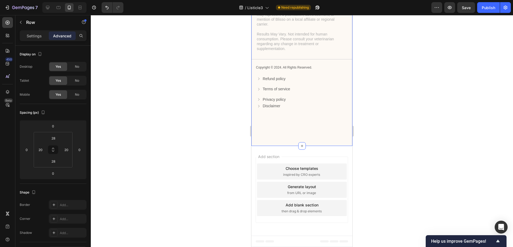
scroll to position [1790, 0]
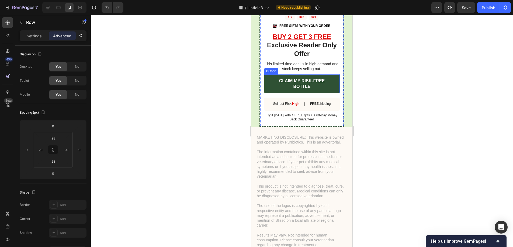
click at [325, 86] on link "CLAIM MY RISK-FREE BOTTLE" at bounding box center [302, 84] width 76 height 19
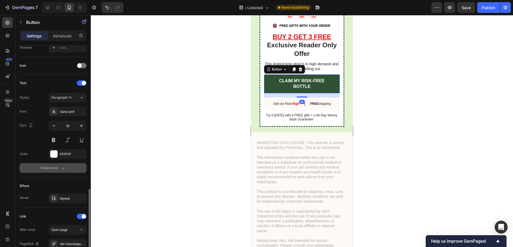
scroll to position [211, 0]
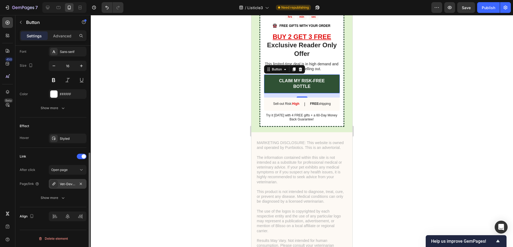
click at [65, 184] on div "Vet-Developed Daily Probiotic for Cats" at bounding box center [68, 184] width 16 height 5
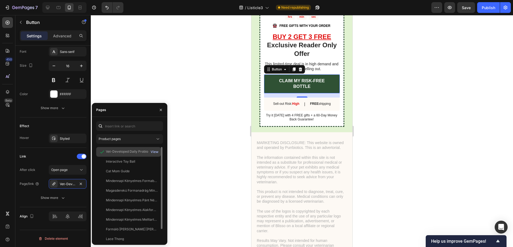
click at [154, 151] on div "View" at bounding box center [154, 152] width 8 height 5
click at [391, 141] on div at bounding box center [302, 131] width 422 height 232
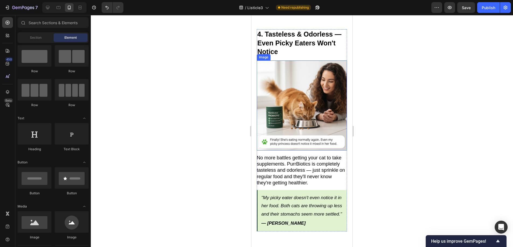
scroll to position [818, 0]
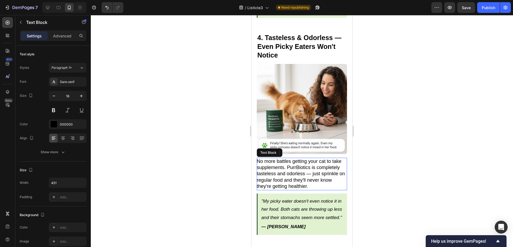
click at [327, 159] on p "No more battles getting your cat to take supplements. PurrBiotics is completely…" at bounding box center [302, 174] width 90 height 31
click at [386, 156] on div at bounding box center [302, 131] width 422 height 232
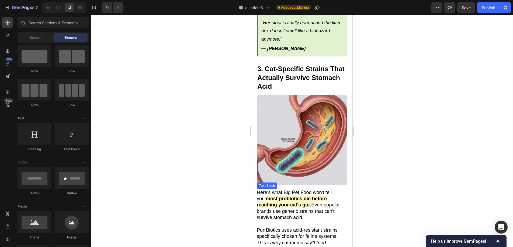
scroll to position [599, 0]
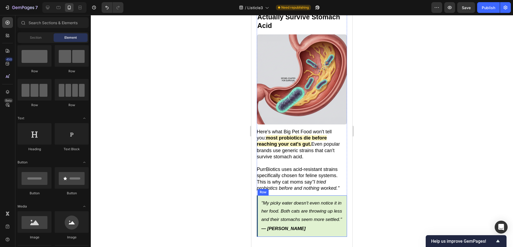
click at [258, 196] on div ""My picky eater doesn't even notice it in her food. Both cats are throwing up l…" at bounding box center [302, 216] width 90 height 41
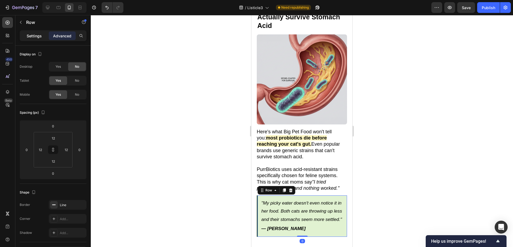
click at [41, 33] on p "Settings" at bounding box center [34, 36] width 15 height 6
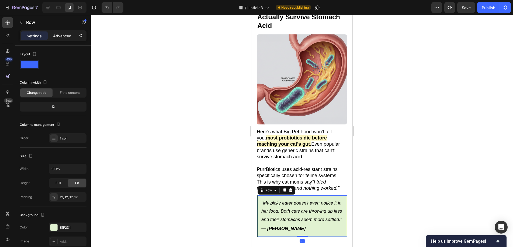
click at [61, 35] on p "Advanced" at bounding box center [62, 36] width 18 height 6
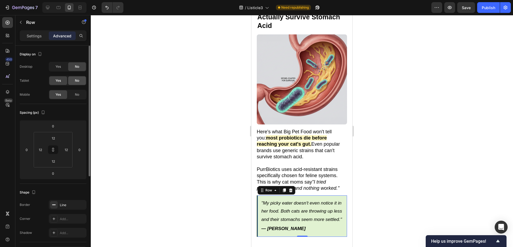
click at [79, 81] on span "No" at bounding box center [77, 80] width 4 height 5
click at [78, 96] on span "No" at bounding box center [77, 94] width 4 height 5
click at [230, 131] on div at bounding box center [302, 131] width 422 height 232
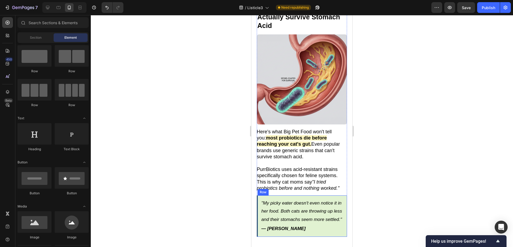
click at [257, 196] on div ""My picky eater doesn't even notice it in her food. Both cats are throwing up l…" at bounding box center [302, 216] width 90 height 41
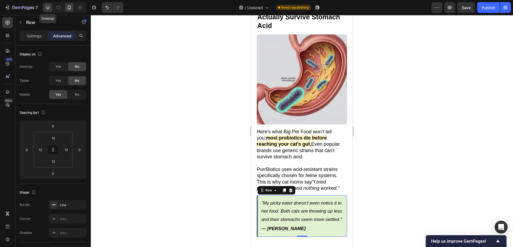
click at [49, 5] on icon at bounding box center [47, 7] width 5 height 5
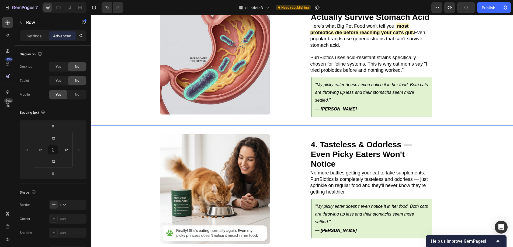
scroll to position [395, 0]
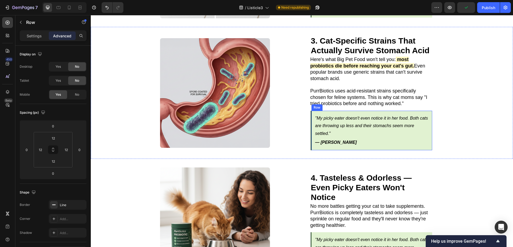
click at [310, 111] on div ""My picky eater doesn't even notice it in her food. Both cats are throwing up l…" at bounding box center [370, 131] width 121 height 40
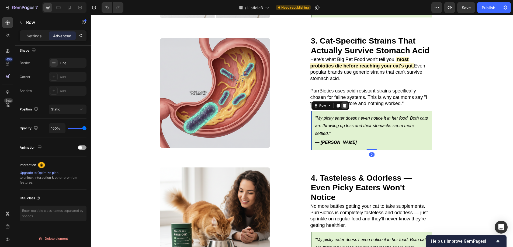
click at [342, 104] on icon at bounding box center [343, 106] width 3 height 4
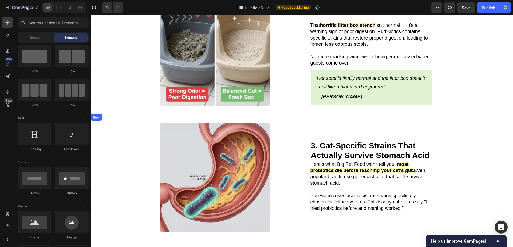
scroll to position [290, 0]
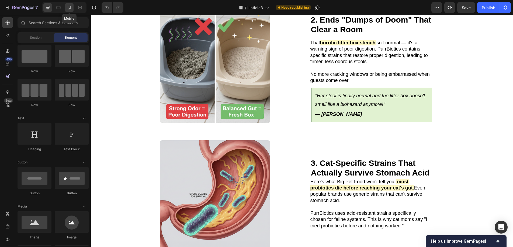
click at [71, 9] on icon at bounding box center [68, 7] width 5 height 5
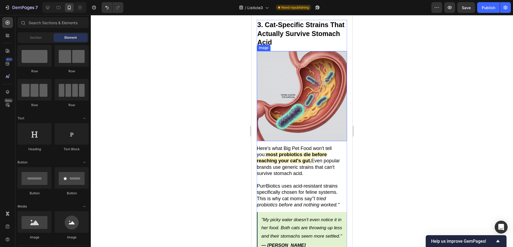
scroll to position [642, 0]
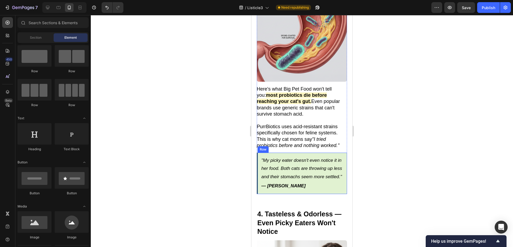
click at [260, 153] on div ""My picky eater doesn't even notice it in her food. Both cats are throwing up l…" at bounding box center [302, 173] width 90 height 41
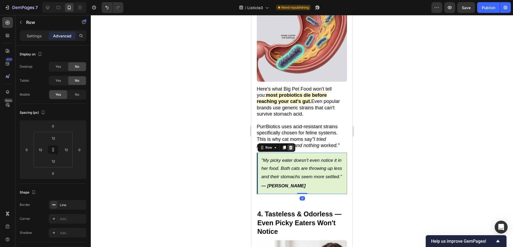
click at [292, 146] on icon at bounding box center [290, 148] width 4 height 4
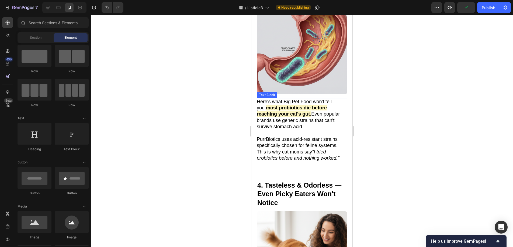
scroll to position [631, 0]
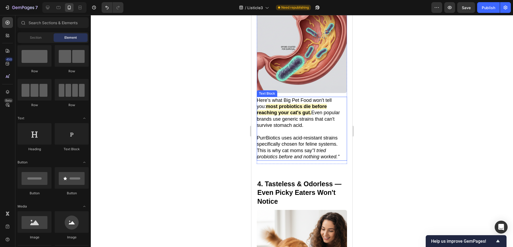
click at [282, 147] on p "PurrBiotics uses acid-resistant strains specifically chosen for feline systems.…" at bounding box center [302, 147] width 90 height 25
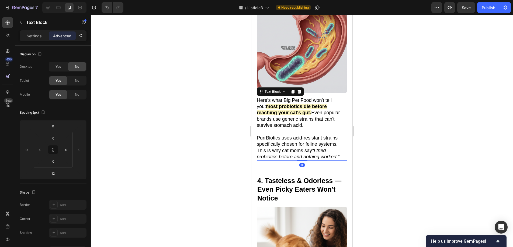
drag, startPoint x: 301, startPoint y: 150, endPoint x: 302, endPoint y: 144, distance: 6.3
click at [302, 144] on div "Here's what Big Pet Food won't tell you: most probiotics die before reaching yo…" at bounding box center [302, 129] width 90 height 64
type input "0"
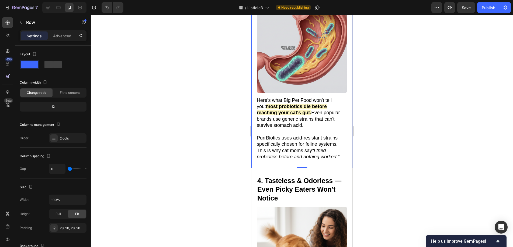
click at [314, 153] on div "3. Cat-Specific Strains That Actually Survive Stomach Acid Heading Image Here's…" at bounding box center [301, 66] width 101 height 204
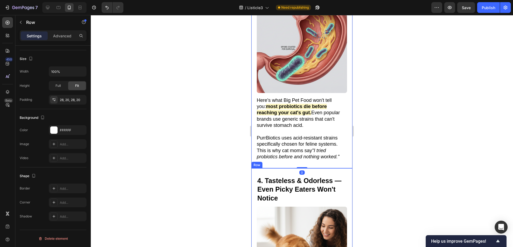
click at [317, 150] on div "3. Cat-Specific Strains That Actually Survive Stomach Acid Heading Image Here's…" at bounding box center [301, 66] width 101 height 204
click at [407, 141] on div at bounding box center [302, 131] width 422 height 232
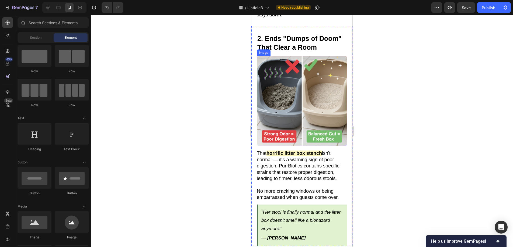
scroll to position [211, 0]
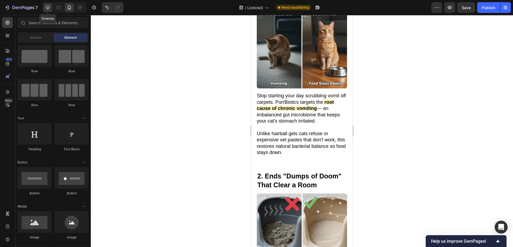
click at [49, 8] on icon at bounding box center [47, 7] width 3 height 3
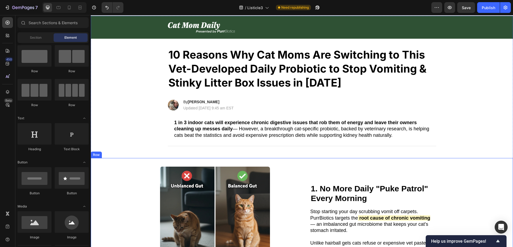
scroll to position [11, 0]
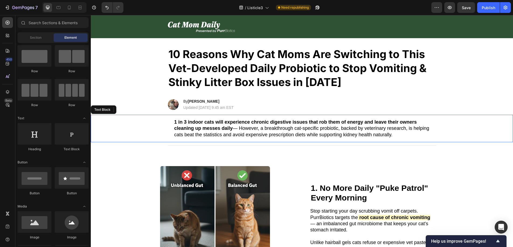
click at [181, 134] on p "1 in 3 indoor cats will experience chronic digestive issues that rob them of en…" at bounding box center [301, 128] width 255 height 19
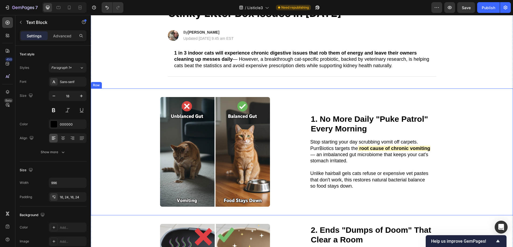
scroll to position [0, 0]
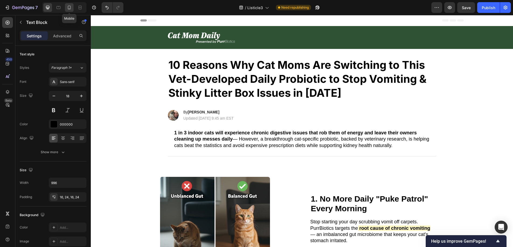
click at [68, 8] on icon at bounding box center [69, 8] width 3 height 4
type input "16"
type input "100%"
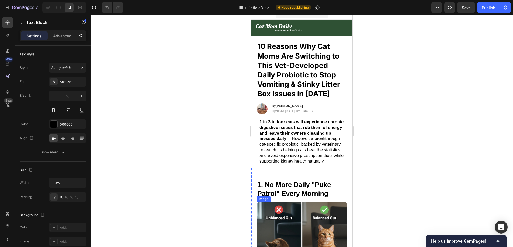
scroll to position [7, 0]
click at [298, 139] on strong "1 in 3 indoor cats will experience chronic digestive issues that rob them of en…" at bounding box center [301, 130] width 84 height 21
click at [455, 125] on div at bounding box center [302, 131] width 422 height 232
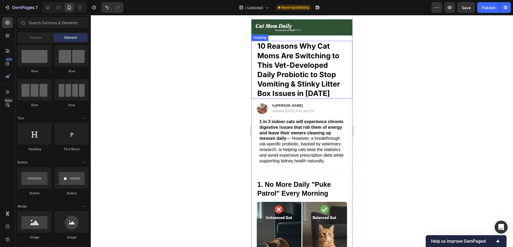
click at [304, 62] on h2 "10 Reasons Why Cat Moms Are Switching to This Vet-Developed Daily Probiotic to …" at bounding box center [302, 70] width 90 height 58
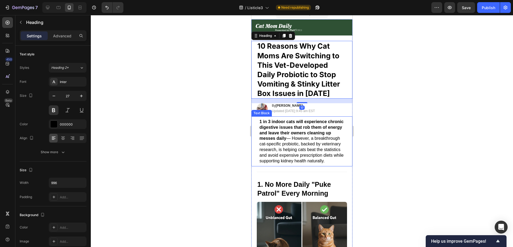
click at [325, 129] on strong "1 in 3 indoor cats will experience chronic digestive issues that rob them of en…" at bounding box center [301, 130] width 84 height 21
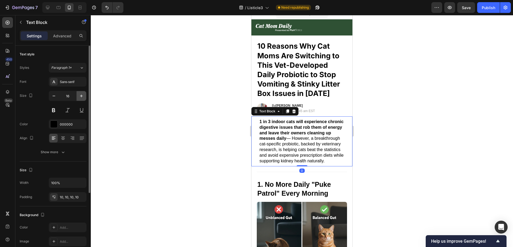
click at [83, 95] on icon "button" at bounding box center [81, 95] width 5 height 5
type input "17"
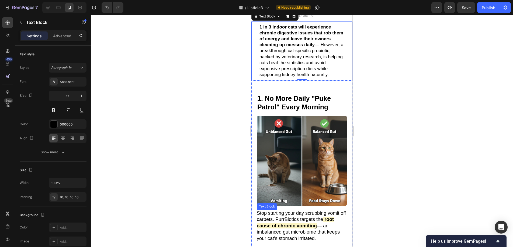
scroll to position [127, 0]
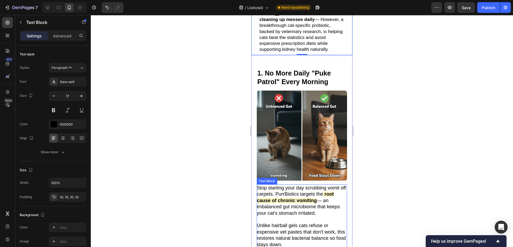
click at [302, 203] on strong "root cause of chronic vomiting" at bounding box center [295, 198] width 77 height 12
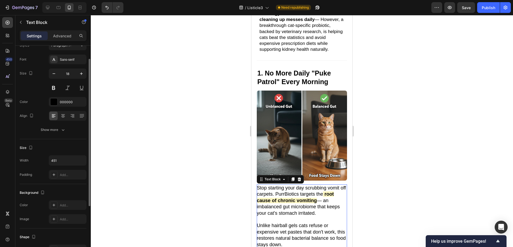
scroll to position [0, 0]
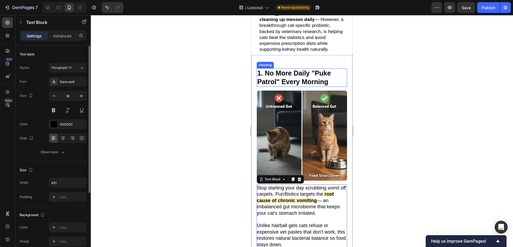
click at [285, 79] on h2 "1. No More Daily "Puke Patrol" Every Morning" at bounding box center [302, 77] width 90 height 19
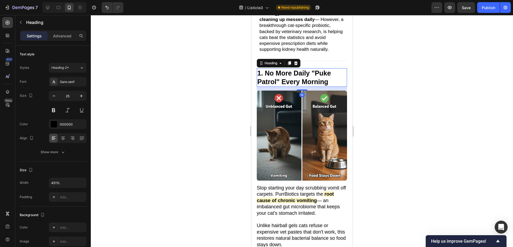
scroll to position [47, 0]
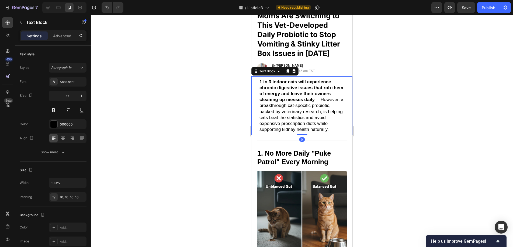
click at [293, 107] on p "1 in 3 indoor cats will experience chronic digestive issues that rob them of en…" at bounding box center [301, 106] width 85 height 54
click at [82, 97] on icon "button" at bounding box center [81, 95] width 5 height 5
type input "18"
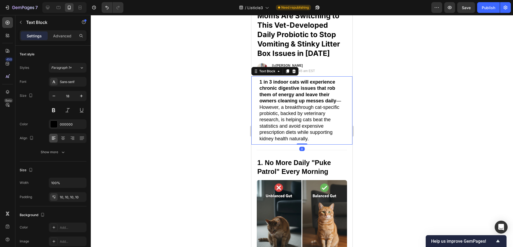
click at [200, 105] on div at bounding box center [302, 131] width 422 height 232
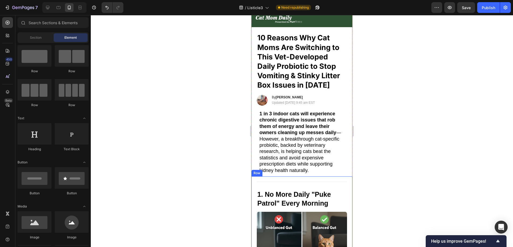
scroll to position [0, 0]
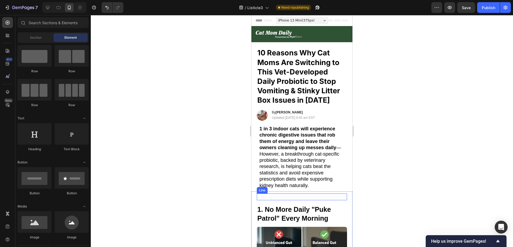
click at [397, 162] on div at bounding box center [302, 131] width 422 height 232
drag, startPoint x: 294, startPoint y: 170, endPoint x: 323, endPoint y: 176, distance: 29.1
click at [294, 170] on p "1 in 3 indoor cats will experience chronic digestive issues that rob them of en…" at bounding box center [301, 157] width 85 height 63
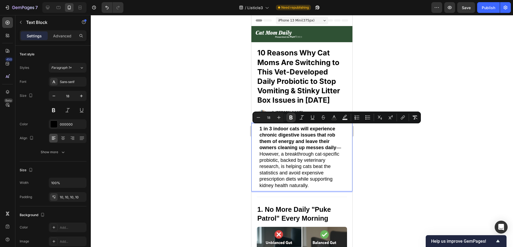
drag, startPoint x: 335, startPoint y: 184, endPoint x: 259, endPoint y: 127, distance: 95.5
click at [259, 127] on div "1 in 3 indoor cats will experience chronic digestive issues that rob them of en…" at bounding box center [302, 157] width 90 height 68
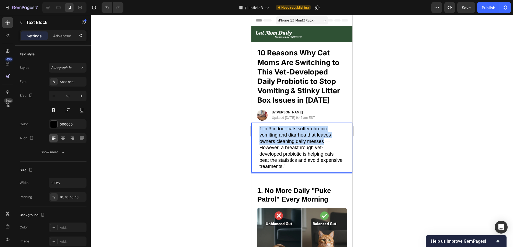
drag, startPoint x: 324, startPoint y: 141, endPoint x: 260, endPoint y: 128, distance: 65.1
click at [260, 128] on p "1 in 3 indoor cats suffer chronic vomiting and diarrhea that leaves owners clea…" at bounding box center [301, 148] width 85 height 44
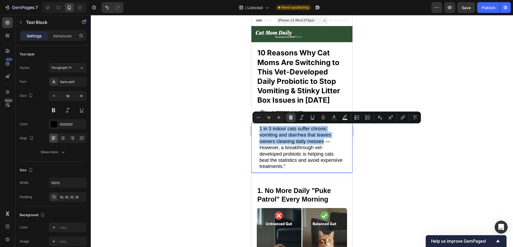
click at [289, 117] on icon "Editor contextual toolbar" at bounding box center [290, 117] width 5 height 5
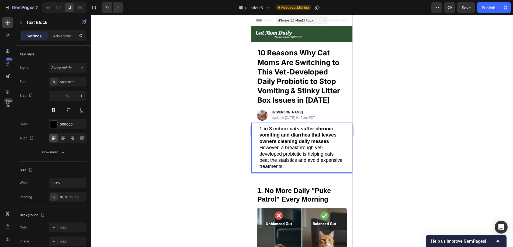
click at [402, 164] on div at bounding box center [302, 131] width 422 height 232
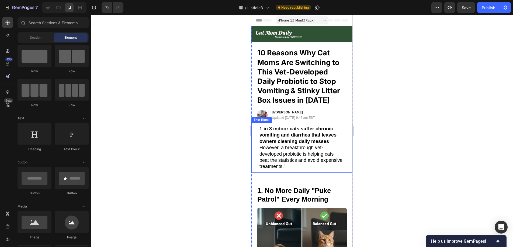
click at [313, 161] on p "1 in 3 indoor cats suffer chronic vomiting and diarrhea that leaves owners clea…" at bounding box center [301, 148] width 85 height 44
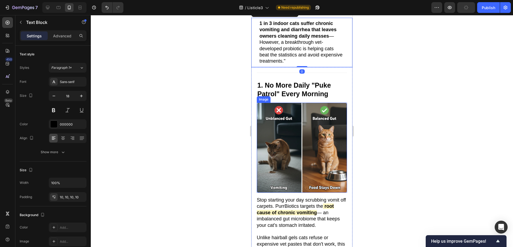
scroll to position [167, 0]
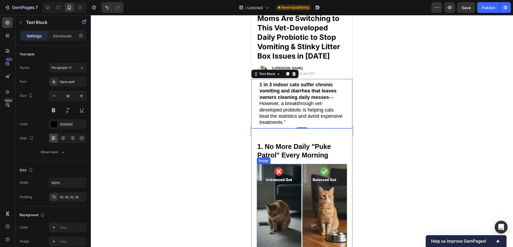
scroll to position [45, 0]
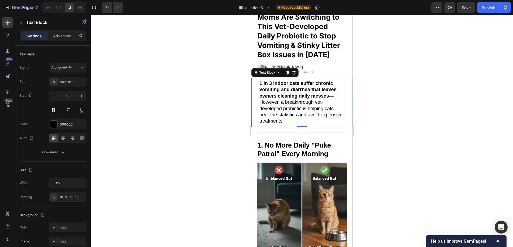
click at [391, 162] on div at bounding box center [302, 131] width 422 height 232
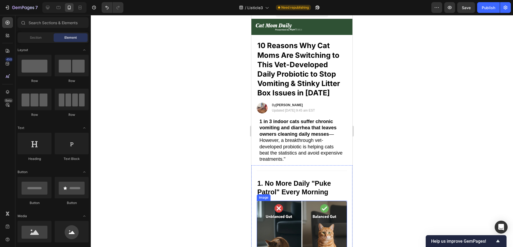
scroll to position [6, 0]
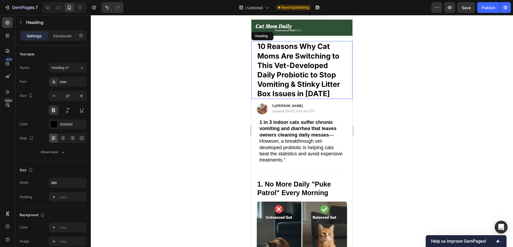
click at [277, 72] on h2 "10 Reasons Why Cat Moms Are Switching to This Vet-Developed Daily Probiotic to …" at bounding box center [302, 70] width 90 height 58
drag, startPoint x: 277, startPoint y: 75, endPoint x: 274, endPoint y: 65, distance: 10.4
click at [274, 65] on p "10 Reasons Why Cat Moms Are Switching to This Vet-Developed Daily Probiotic to …" at bounding box center [301, 70] width 89 height 57
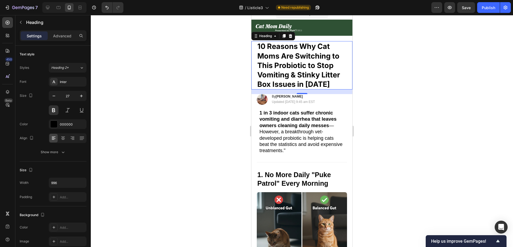
click at [370, 72] on div at bounding box center [302, 131] width 422 height 232
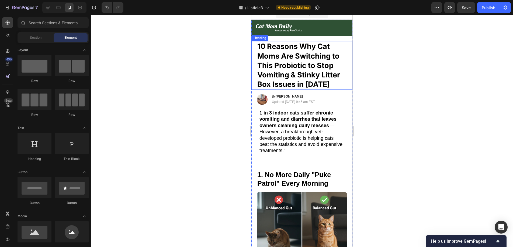
click at [275, 65] on p "10 Reasons Why Cat Moms Are Switching to This Probiotic to Stop Vomiting & Stin…" at bounding box center [301, 65] width 89 height 47
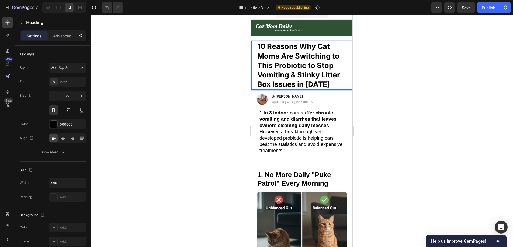
click at [275, 67] on p "10 Reasons Why Cat Moms Are Switching to This Probiotic to Stop Vomiting & Stin…" at bounding box center [301, 65] width 89 height 47
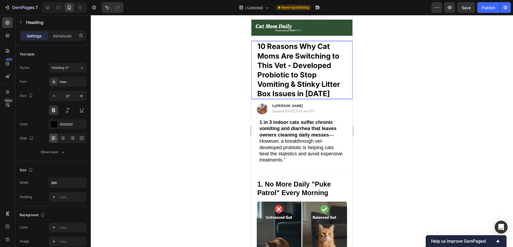
click at [392, 78] on div at bounding box center [302, 131] width 422 height 232
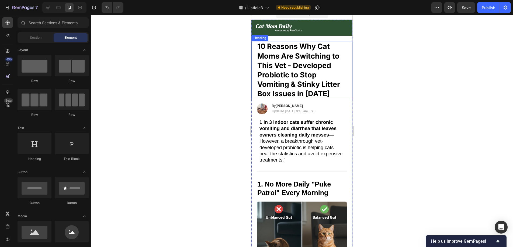
click at [303, 84] on p "10 Reasons Why Cat Moms Are Switching to This Vet - Developed Probiotic to Stop…" at bounding box center [301, 70] width 89 height 57
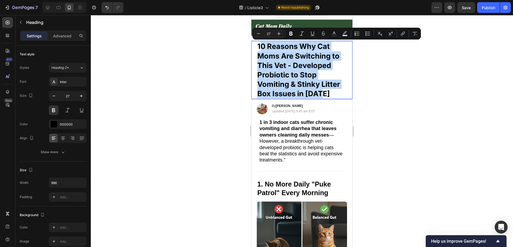
drag, startPoint x: 326, startPoint y: 93, endPoint x: 262, endPoint y: 43, distance: 81.7
click at [262, 43] on p "10 Reasons Why Cat Moms Are Switching to This Vet - Developed Probiotic to Stop…" at bounding box center [301, 70] width 89 height 57
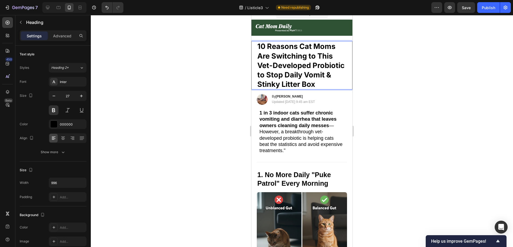
click at [381, 77] on div at bounding box center [302, 131] width 422 height 232
click at [299, 48] on p "10 Reasons Cat Moms Are Switching to This Vet-Developed Probiotic to Stop Daily…" at bounding box center [301, 65] width 89 height 47
click at [299, 47] on p "10 Reasons Cat Moms Are Switching to This Vet-Developed Probiotic to Stop Daily…" at bounding box center [301, 65] width 89 height 47
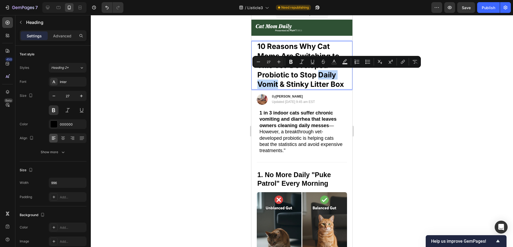
drag, startPoint x: 318, startPoint y: 74, endPoint x: 277, endPoint y: 85, distance: 42.6
click at [277, 85] on p "10 Reasons Why Cat Moms Are Switching to This Vet-Developed Probiotic to Stop D…" at bounding box center [301, 65] width 89 height 47
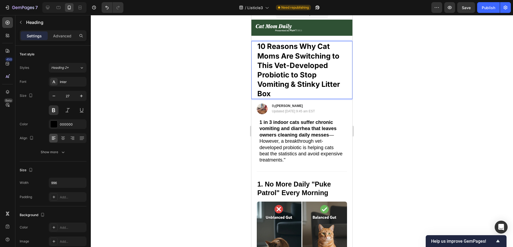
click at [428, 88] on div at bounding box center [302, 131] width 422 height 232
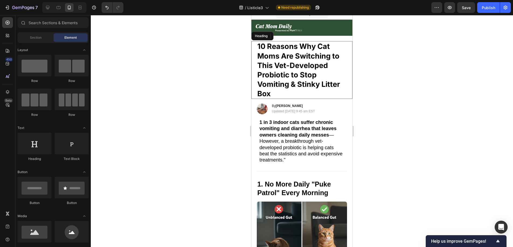
click at [335, 59] on p "10 Reasons Why Cat Moms Are Switching to This Vet-Developed Probiotic to Stop V…" at bounding box center [301, 70] width 89 height 57
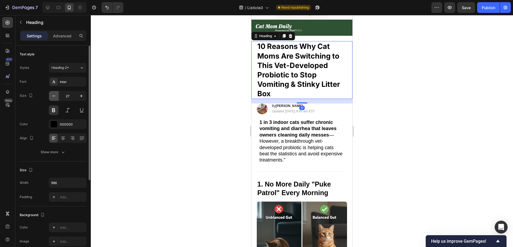
click at [55, 96] on icon "button" at bounding box center [53, 95] width 5 height 5
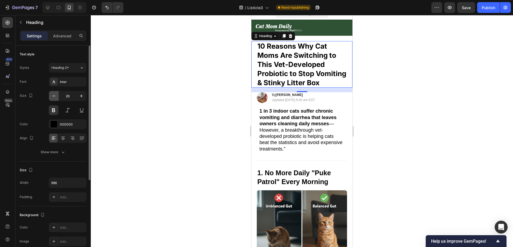
click at [55, 96] on icon "button" at bounding box center [53, 95] width 5 height 5
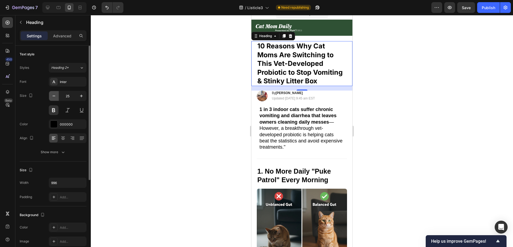
click at [55, 96] on icon "button" at bounding box center [53, 95] width 5 height 5
type input "24"
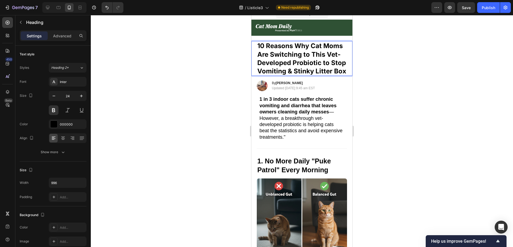
click at [299, 72] on p "10 Reasons Why Cat Moms Are Switching to This Vet-Developed Probiotic to Stop V…" at bounding box center [301, 59] width 89 height 34
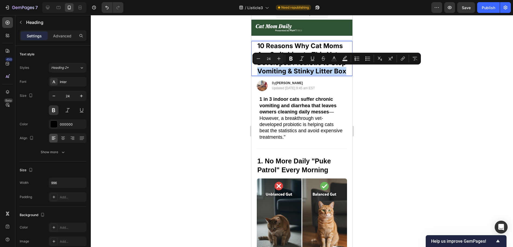
drag, startPoint x: 311, startPoint y: 70, endPoint x: 320, endPoint y: 78, distance: 12.4
click at [320, 75] on p "10 Reasons Why Cat Moms Are Switching to This Vet-Developed Probiotic to Stop V…" at bounding box center [301, 59] width 89 height 34
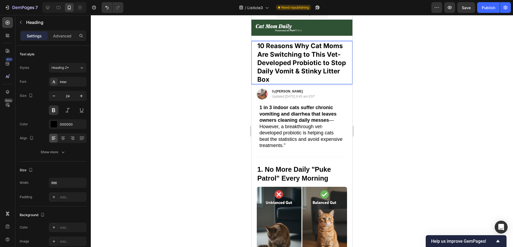
click at [390, 120] on div at bounding box center [302, 131] width 422 height 232
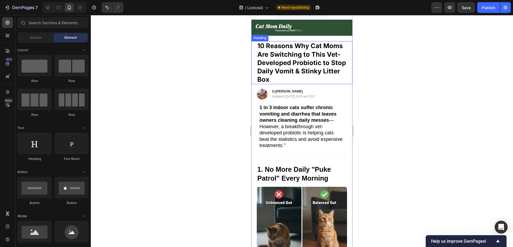
click at [337, 69] on p "10 Reasons Why Cat Moms Are Switching to This Vet-Developed Probiotic to Stop D…" at bounding box center [301, 63] width 89 height 42
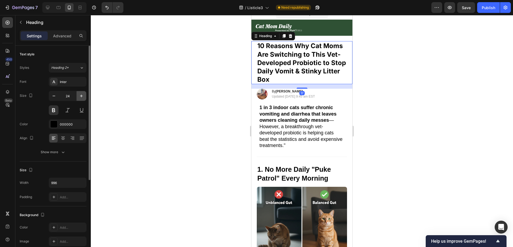
click at [79, 96] on icon "button" at bounding box center [81, 95] width 5 height 5
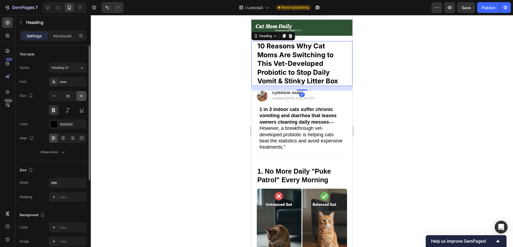
click at [79, 96] on icon "button" at bounding box center [81, 95] width 5 height 5
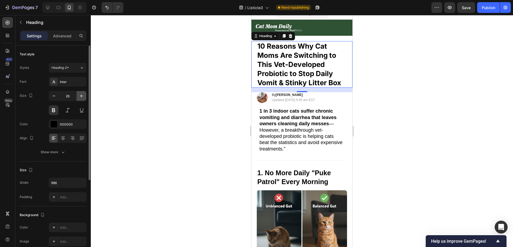
click at [79, 96] on icon "button" at bounding box center [81, 95] width 5 height 5
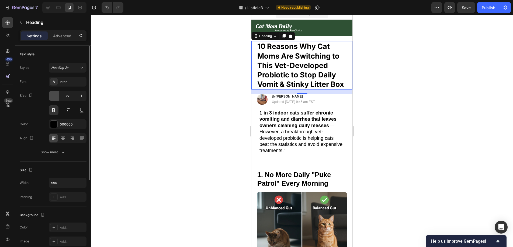
click at [57, 97] on button "button" at bounding box center [54, 96] width 10 height 10
type input "26"
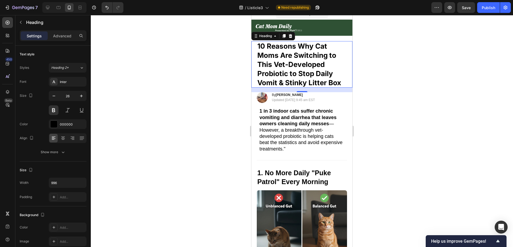
click at [157, 91] on div at bounding box center [302, 131] width 422 height 232
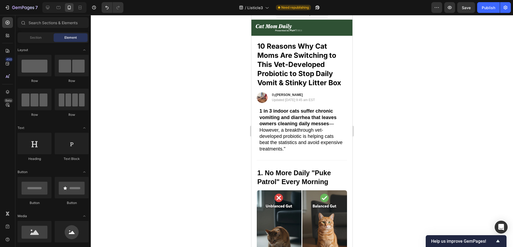
click at [441, 81] on div at bounding box center [302, 131] width 422 height 232
click at [372, 104] on div at bounding box center [302, 131] width 422 height 232
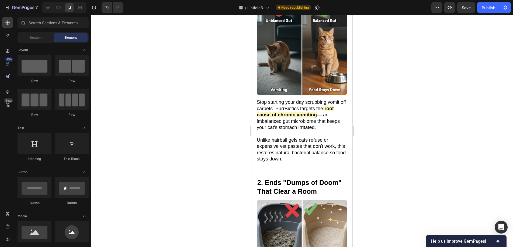
scroll to position [0, 0]
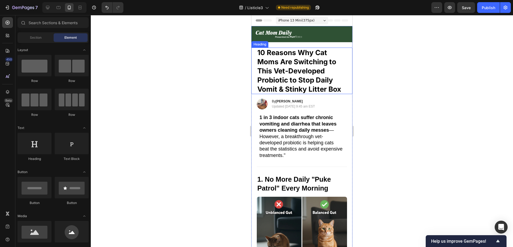
click at [393, 74] on div at bounding box center [302, 131] width 422 height 232
click at [298, 80] on p "10 Reasons Why Cat Moms Are Switching to This Vet-Developed Probiotic to Stop D…" at bounding box center [301, 70] width 89 height 45
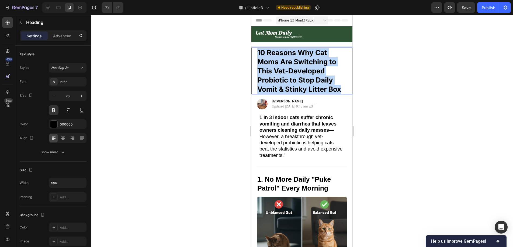
drag, startPoint x: 341, startPoint y: 87, endPoint x: 255, endPoint y: 55, distance: 92.1
click at [255, 55] on div "10 Reasons Why Cat Moms Are Switching to This Vet-Developed Probiotic to Stop D…" at bounding box center [301, 71] width 101 height 47
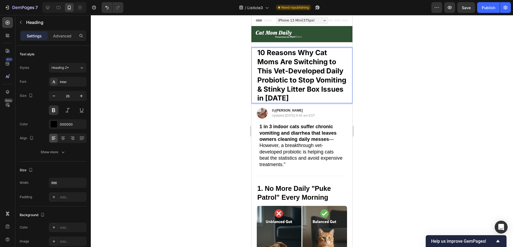
click at [390, 57] on div at bounding box center [302, 131] width 422 height 232
click at [312, 61] on p "10 Reasons Why Cat Moms Are Switching to This Vet-Developed Daily Probiotic to …" at bounding box center [301, 75] width 89 height 55
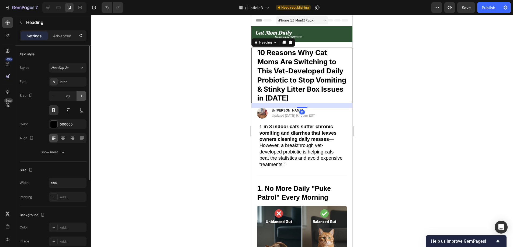
click at [81, 95] on icon "button" at bounding box center [81, 96] width 3 height 3
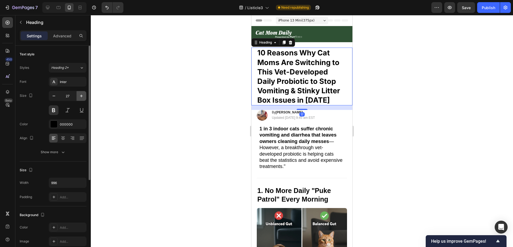
click at [81, 95] on icon "button" at bounding box center [81, 96] width 3 height 3
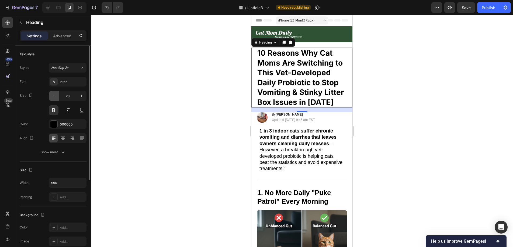
click at [58, 96] on button "button" at bounding box center [54, 96] width 10 height 10
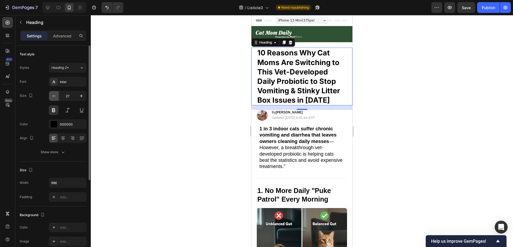
click at [58, 96] on button "button" at bounding box center [54, 96] width 10 height 10
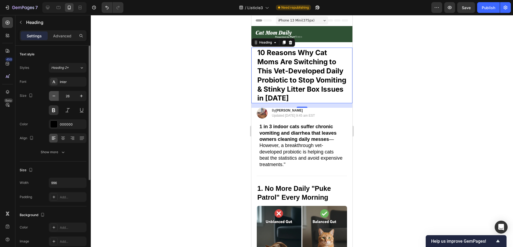
click at [58, 96] on button "button" at bounding box center [54, 96] width 10 height 10
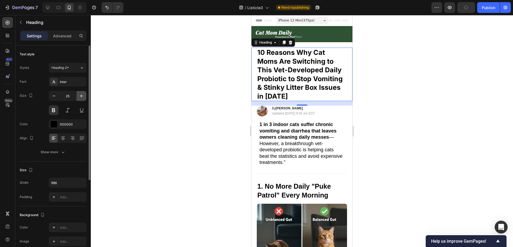
click at [85, 96] on button "button" at bounding box center [81, 96] width 10 height 10
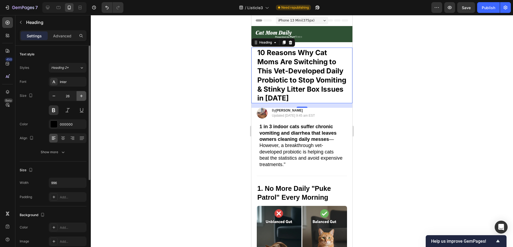
click at [85, 96] on button "button" at bounding box center [81, 96] width 10 height 10
type input "27"
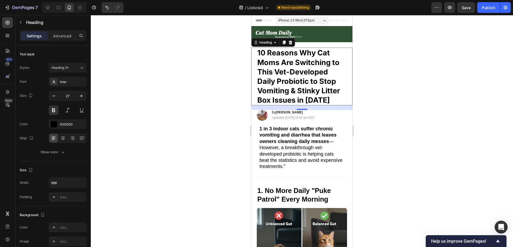
click at [182, 83] on div at bounding box center [302, 131] width 422 height 232
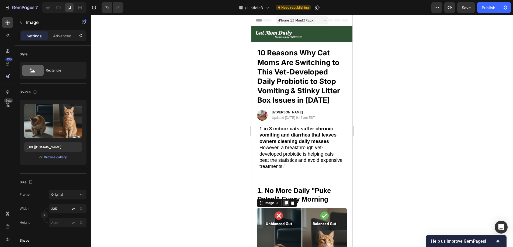
click at [285, 202] on icon at bounding box center [286, 203] width 4 height 4
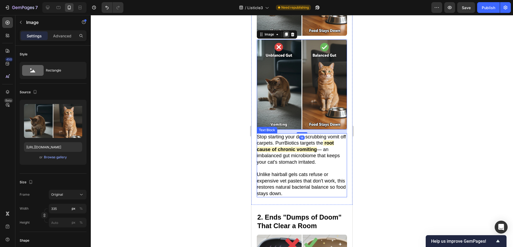
scroll to position [91, 0]
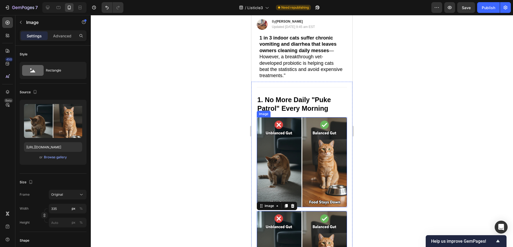
click at [285, 153] on img at bounding box center [302, 162] width 90 height 90
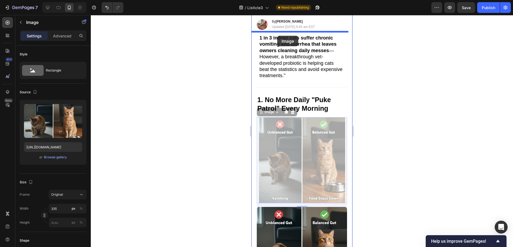
drag, startPoint x: 260, startPoint y: 111, endPoint x: 277, endPoint y: 36, distance: 77.4
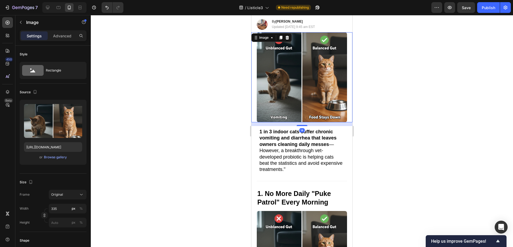
click at [412, 92] on div at bounding box center [302, 131] width 422 height 232
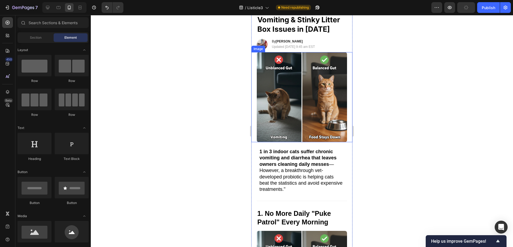
scroll to position [115, 0]
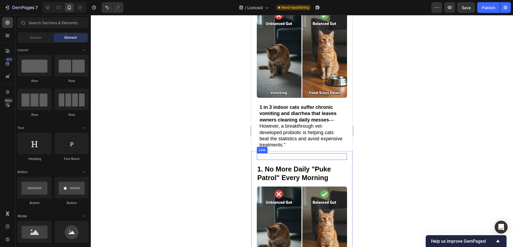
click at [320, 156] on div "Title Line" at bounding box center [302, 156] width 90 height 7
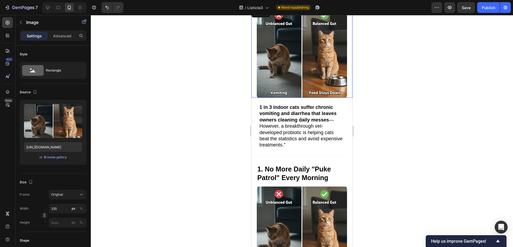
drag, startPoint x: 300, startPoint y: 78, endPoint x: 489, endPoint y: 117, distance: 193.1
click at [300, 78] on img at bounding box center [302, 53] width 90 height 90
click at [62, 158] on div "Browse gallery" at bounding box center [55, 157] width 23 height 5
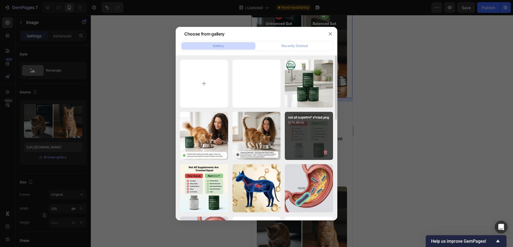
scroll to position [136, 0]
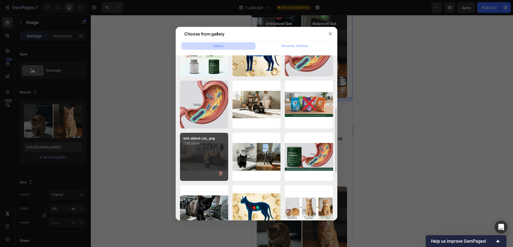
click at [217, 153] on div "sick ablack cat_.png 1285.59 kb" at bounding box center [204, 157] width 48 height 48
type input "https://cdn.shopify.com/s/files/1/0938/2916/9500/files/gempages_581813877453357…"
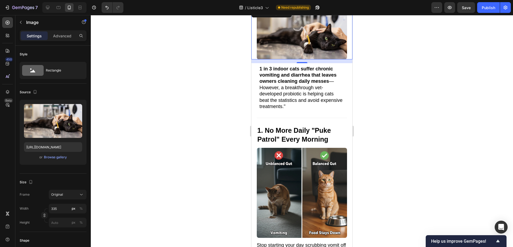
click at [402, 133] on div at bounding box center [302, 131] width 422 height 232
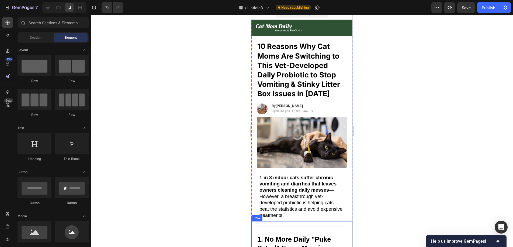
scroll to position [0, 0]
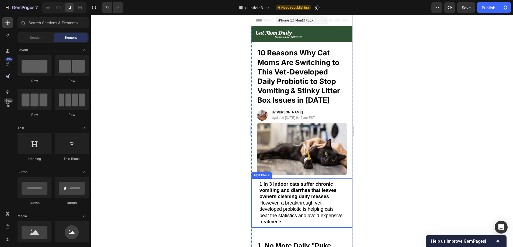
click at [325, 183] on strong "1 in 3 indoor cats suffer chronic vomiting and diarrhea that leaves owners clea…" at bounding box center [297, 191] width 77 height 18
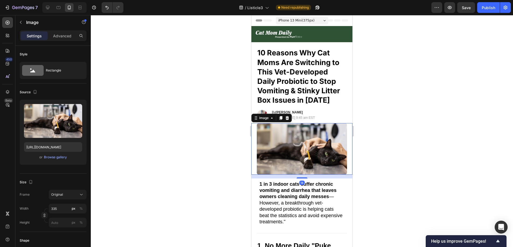
click at [311, 173] on img at bounding box center [302, 148] width 90 height 51
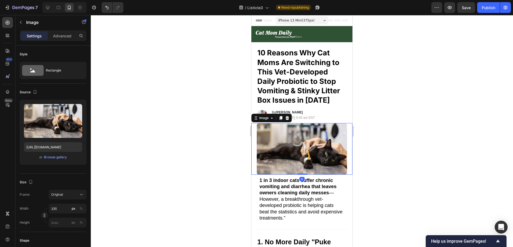
drag, startPoint x: 303, startPoint y: 177, endPoint x: 678, endPoint y: 175, distance: 374.5
click at [305, 172] on div "Image 0" at bounding box center [301, 148] width 101 height 51
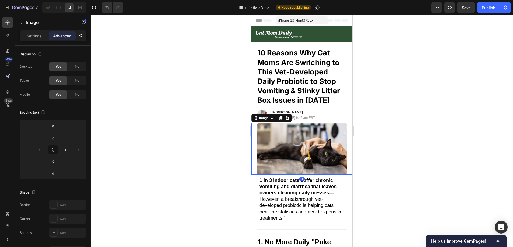
click at [427, 160] on div at bounding box center [302, 131] width 422 height 232
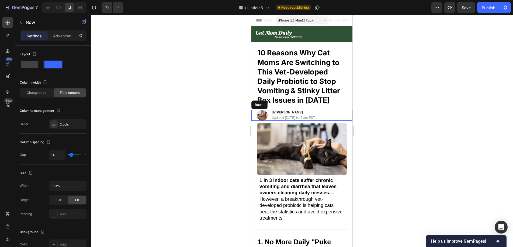
click at [338, 117] on div "Image By Mary R. Heading Updated September 9th, 2025 | 9:45 am EST Text Block R…" at bounding box center [301, 115] width 101 height 11
click at [393, 120] on div at bounding box center [302, 131] width 422 height 232
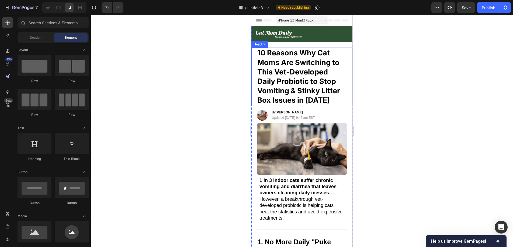
click at [332, 98] on p "10 Reasons Why Cat Moms Are Switching to This Vet-Developed Daily Probiotic to …" at bounding box center [301, 76] width 89 height 57
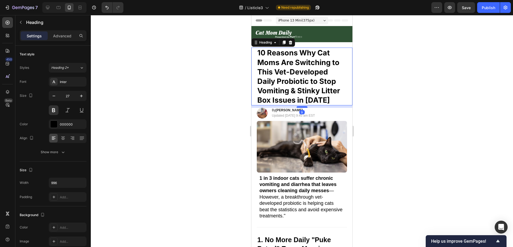
click at [304, 107] on div at bounding box center [301, 107] width 11 height 2
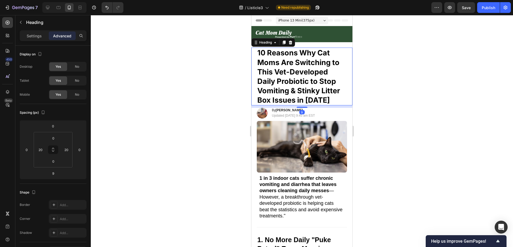
click at [407, 109] on div at bounding box center [302, 131] width 422 height 232
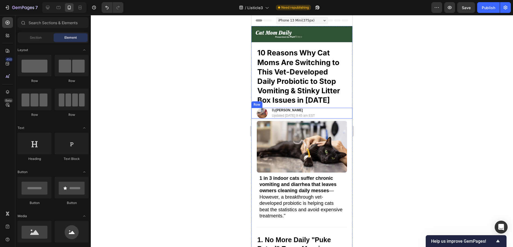
click at [344, 113] on div "Image By Mary R. Heading Updated September 9th, 2025 | 9:45 am EST Text Block R…" at bounding box center [301, 113] width 101 height 11
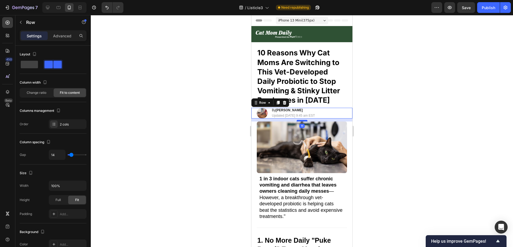
click at [303, 121] on div at bounding box center [301, 121] width 11 height 2
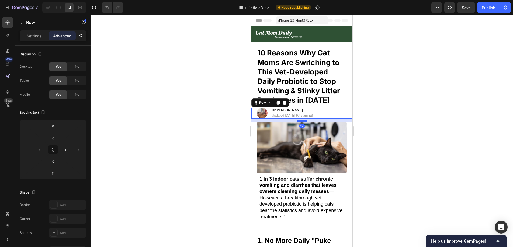
click at [303, 121] on div at bounding box center [301, 121] width 11 height 2
type input "12"
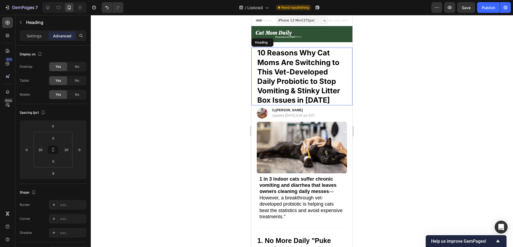
click at [323, 99] on p "10 Reasons Why Cat Moms Are Switching to This Vet-Developed Daily Probiotic to …" at bounding box center [301, 76] width 89 height 57
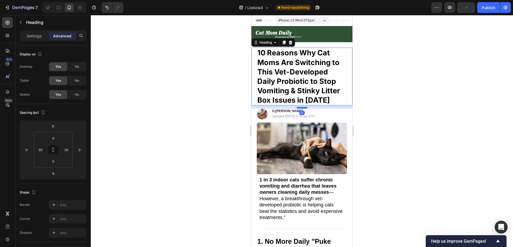
click at [304, 108] on div at bounding box center [301, 108] width 11 height 2
type input "12"
click at [430, 114] on div at bounding box center [302, 131] width 422 height 232
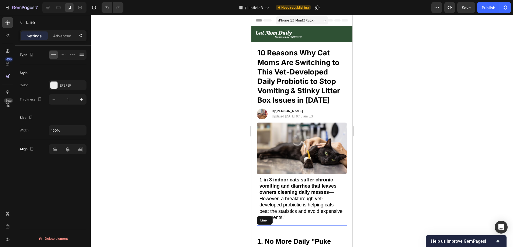
click at [314, 227] on div "Title Line" at bounding box center [302, 229] width 90 height 7
click at [289, 219] on icon at bounding box center [289, 221] width 3 height 4
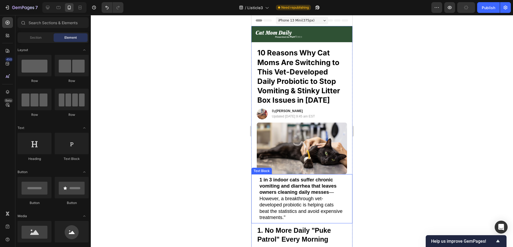
click at [310, 211] on p "1 in 3 indoor cats suffer chronic vomiting and diarrhea that leaves owners clea…" at bounding box center [301, 199] width 85 height 44
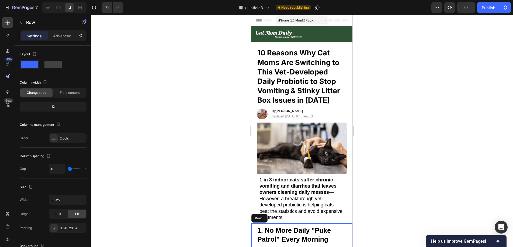
drag, startPoint x: 301, startPoint y: 223, endPoint x: 301, endPoint y: 219, distance: 3.5
click at [312, 227] on h2 "1. No More Daily "Puke Patrol" Every Morning" at bounding box center [302, 235] width 90 height 19
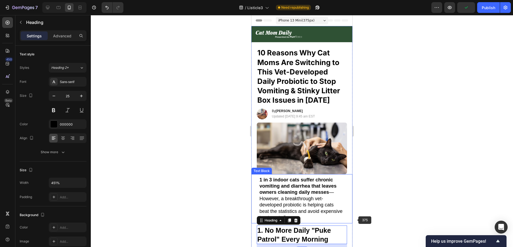
click at [402, 211] on div at bounding box center [302, 131] width 422 height 232
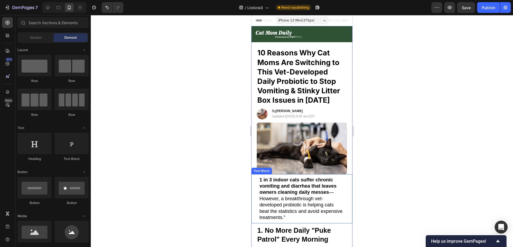
click at [402, 211] on div at bounding box center [302, 131] width 422 height 232
click at [373, 145] on div at bounding box center [302, 131] width 422 height 232
click at [402, 111] on div at bounding box center [302, 131] width 422 height 232
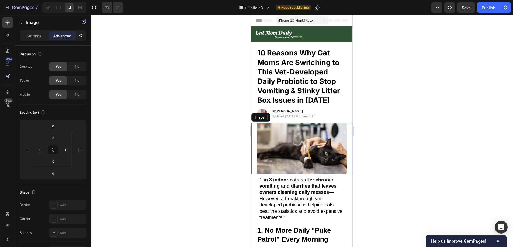
click at [334, 144] on img at bounding box center [302, 148] width 90 height 51
click at [288, 117] on icon at bounding box center [286, 118] width 3 height 4
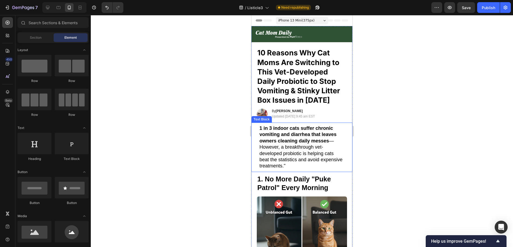
click at [316, 142] on strong "1 in 3 indoor cats suffer chronic vomiting and diarrhea that leaves owners clea…" at bounding box center [297, 135] width 77 height 18
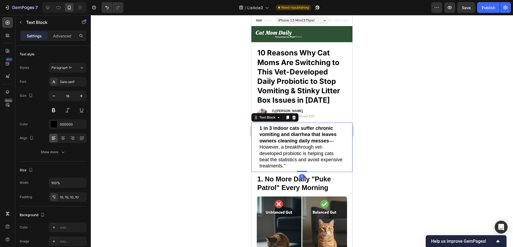
click at [207, 145] on div at bounding box center [302, 131] width 422 height 232
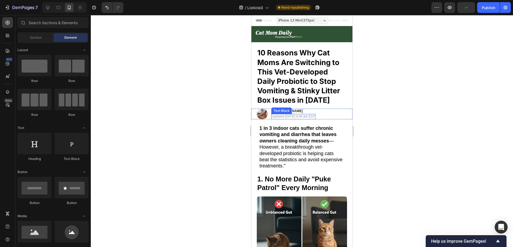
click at [273, 117] on p "Updated [DATE] 9:45 am EST" at bounding box center [293, 117] width 43 height 4
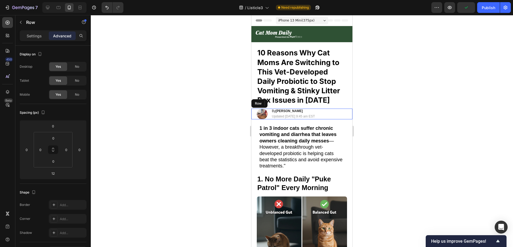
click at [268, 118] on div "Image By Mary R. Heading Updated September 9th, 2025 | 9:45 am EST Text Block 0…" at bounding box center [301, 114] width 101 height 11
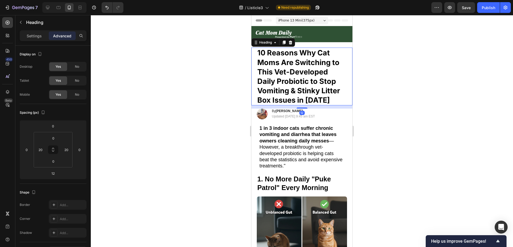
click at [312, 102] on p "10 Reasons Why Cat Moms Are Switching to This Vet-Developed Daily Probiotic to …" at bounding box center [301, 76] width 89 height 57
click at [388, 103] on div at bounding box center [302, 131] width 422 height 232
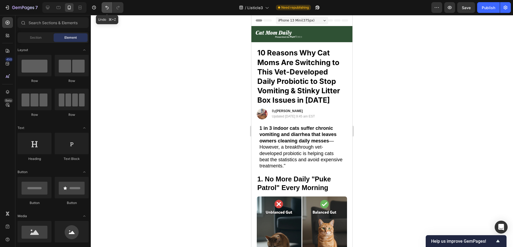
click at [108, 10] on icon "Undo/Redo" at bounding box center [106, 7] width 5 height 5
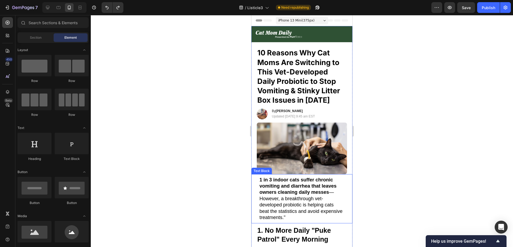
click at [257, 185] on div "1 in 3 indoor cats suffer chronic vomiting and diarrhea that leaves owners clea…" at bounding box center [302, 199] width 90 height 50
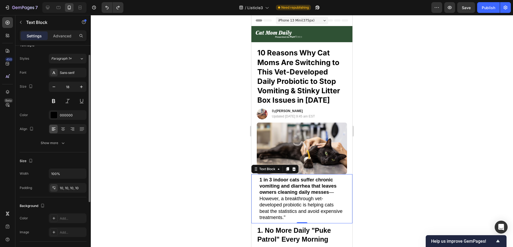
scroll to position [29, 0]
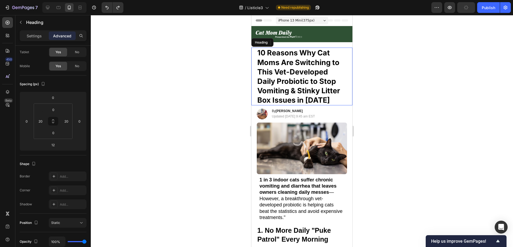
click at [263, 94] on p "10 Reasons Why Cat Moms Are Switching to This Vet-Developed Daily Probiotic to …" at bounding box center [301, 76] width 89 height 57
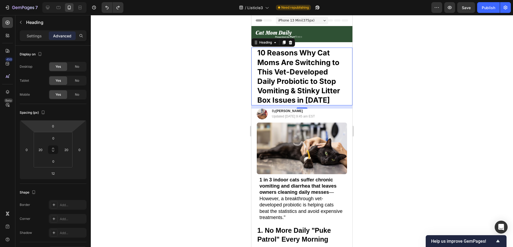
scroll to position [0, 0]
click at [34, 38] on p "Settings" at bounding box center [34, 36] width 15 height 6
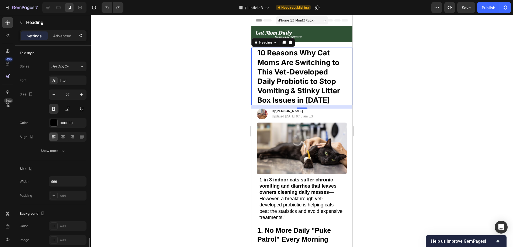
scroll to position [0, 0]
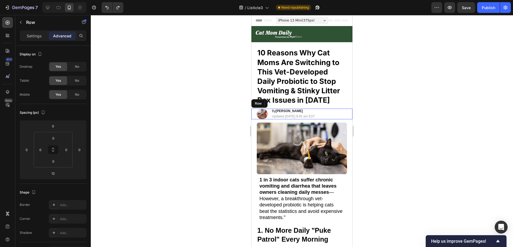
click at [256, 116] on div "Image By Mary R. Heading Updated September 9th, 2025 | 9:45 am EST Text Block R…" at bounding box center [301, 114] width 101 height 11
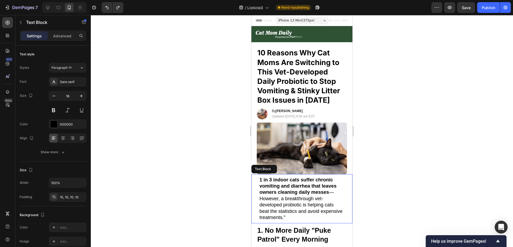
click at [257, 186] on div "1 in 3 indoor cats suffer chronic vomiting and diarrhea that leaves owners clea…" at bounding box center [302, 199] width 90 height 50
click at [69, 192] on div "10, 10, 10, 10" at bounding box center [68, 197] width 38 height 10
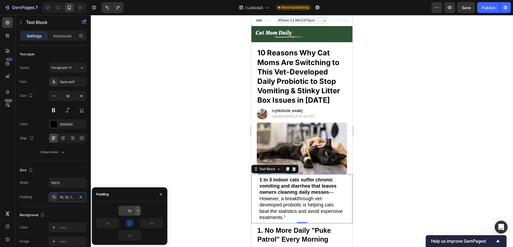
click at [136, 209] on icon "button" at bounding box center [138, 211] width 4 height 4
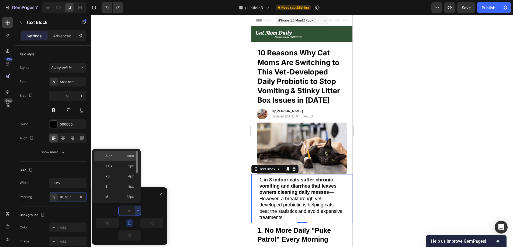
click at [127, 157] on span "Auto" at bounding box center [130, 156] width 7 height 5
type input "Auto"
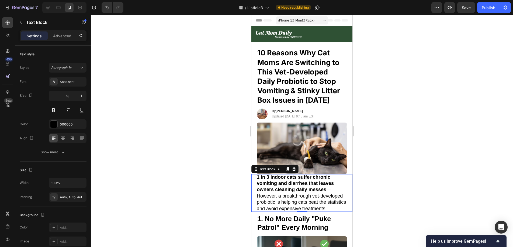
click at [148, 140] on div at bounding box center [302, 131] width 422 height 232
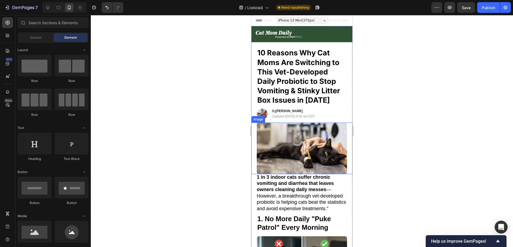
click at [280, 160] on img at bounding box center [302, 148] width 90 height 51
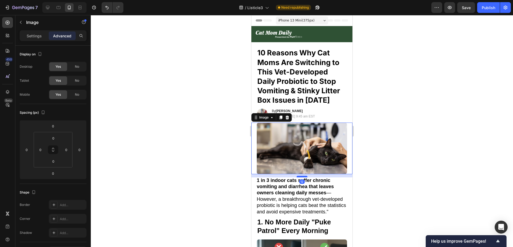
drag, startPoint x: 300, startPoint y: 173, endPoint x: 300, endPoint y: 176, distance: 3.2
click at [300, 176] on div at bounding box center [301, 177] width 11 height 2
type input "12"
click at [404, 165] on div at bounding box center [302, 131] width 422 height 232
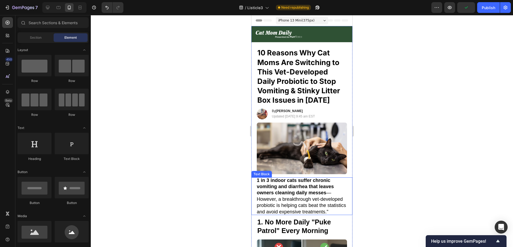
click at [317, 215] on p "1 in 3 indoor cats suffer chronic vomiting and diarrhea that leaves owners clea…" at bounding box center [302, 197] width 90 height 38
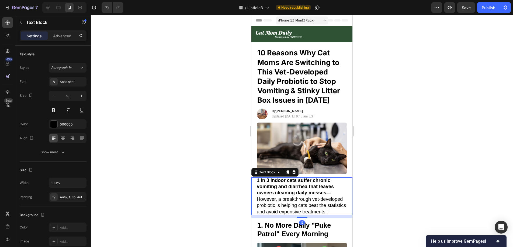
drag, startPoint x: 302, startPoint y: 220, endPoint x: 302, endPoint y: 223, distance: 3.0
click at [302, 219] on div at bounding box center [301, 218] width 11 height 2
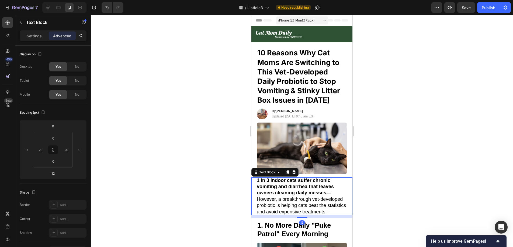
click at [386, 211] on div at bounding box center [302, 131] width 422 height 232
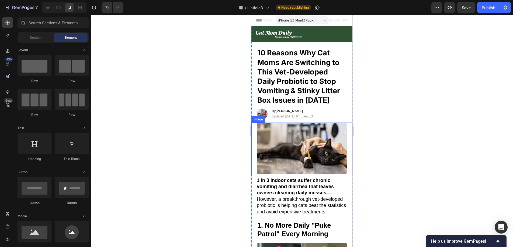
click at [327, 155] on img at bounding box center [302, 148] width 90 height 51
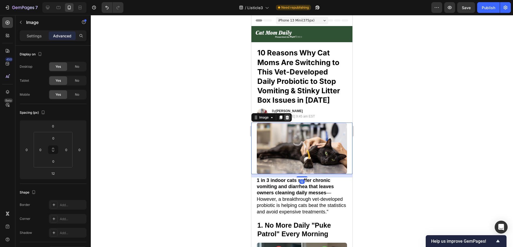
click at [287, 116] on icon at bounding box center [286, 118] width 3 height 4
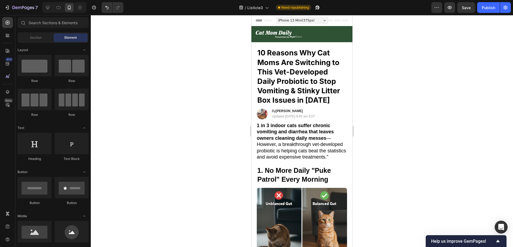
click at [391, 139] on div at bounding box center [302, 131] width 422 height 232
click at [383, 178] on div at bounding box center [302, 131] width 422 height 232
click at [265, 135] on p "1 in 3 indoor cats suffer chronic vomiting and diarrhea that leaves owners clea…" at bounding box center [302, 142] width 90 height 38
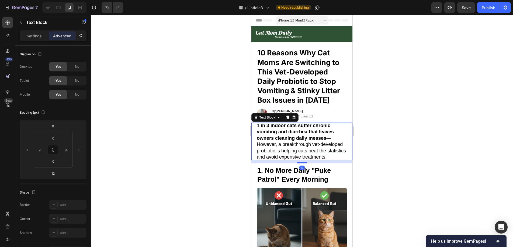
click at [256, 124] on div "1 in 3 indoor cats suffer chronic vomiting and diarrhea that leaves owners clea…" at bounding box center [301, 142] width 101 height 38
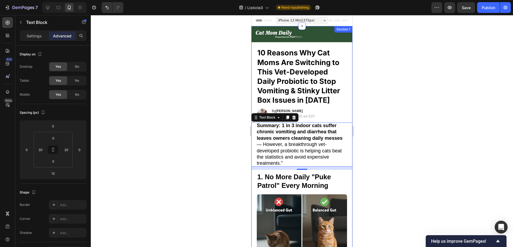
click at [401, 124] on div at bounding box center [302, 131] width 422 height 232
click at [339, 138] on strong "Summary: 1 in 3 indoor cats suffer chronic vomiting and diarrhea that leaves ow…" at bounding box center [300, 132] width 86 height 18
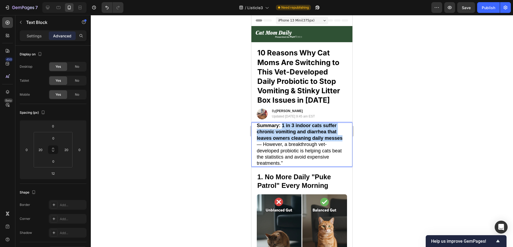
drag, startPoint x: 342, startPoint y: 138, endPoint x: 282, endPoint y: 125, distance: 61.4
click at [282, 125] on p "Summary: 1 in 3 indoor cats suffer chronic vomiting and diarrhea that leaves ow…" at bounding box center [302, 145] width 90 height 44
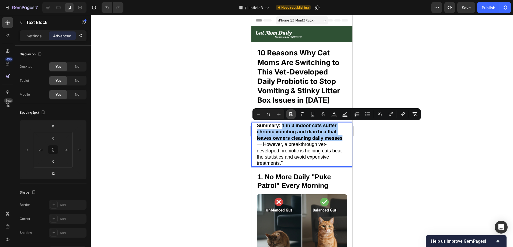
click at [292, 114] on icon "Editor contextual toolbar" at bounding box center [290, 114] width 5 height 5
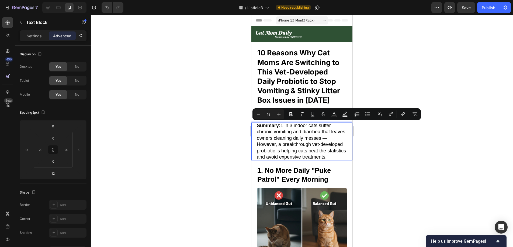
click at [383, 147] on div at bounding box center [302, 131] width 422 height 232
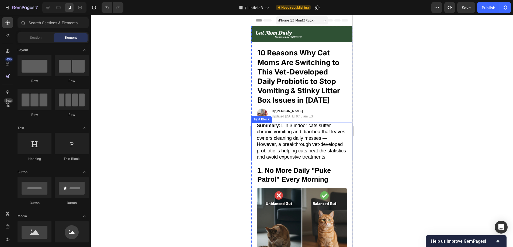
click at [283, 145] on p "Summary: 1 in 3 indoor cats suffer chronic vomiting and diarrhea that leaves ow…" at bounding box center [302, 142] width 90 height 38
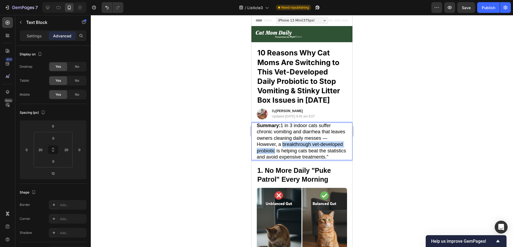
drag, startPoint x: 283, startPoint y: 145, endPoint x: 275, endPoint y: 151, distance: 10.5
click at [275, 151] on p "Summary: 1 in 3 indoor cats suffer chronic vomiting and diarrhea that leaves ow…" at bounding box center [302, 142] width 90 height 38
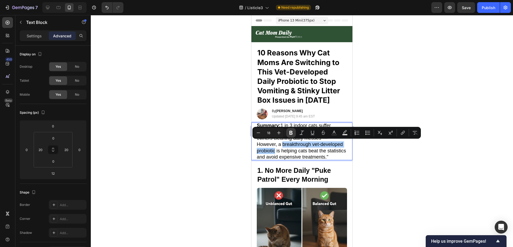
click at [288, 132] on icon "Editor contextual toolbar" at bounding box center [290, 132] width 5 height 5
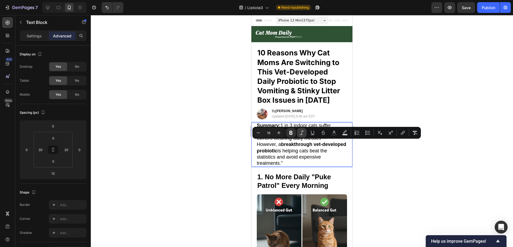
click at [302, 131] on icon "Editor contextual toolbar" at bounding box center [301, 132] width 5 height 5
click at [299, 132] on icon "Editor contextual toolbar" at bounding box center [301, 132] width 5 height 5
click at [311, 133] on icon "Editor contextual toolbar" at bounding box center [312, 132] width 5 height 5
click at [401, 133] on icon "Editor contextual toolbar" at bounding box center [402, 132] width 5 height 5
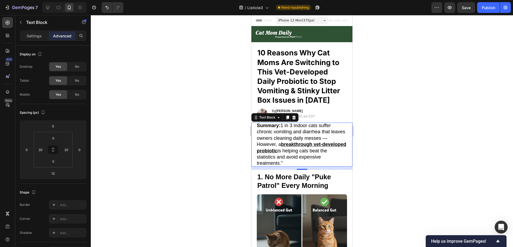
click at [304, 142] on u "breakthrough vet-developed probiotic" at bounding box center [301, 148] width 89 height 12
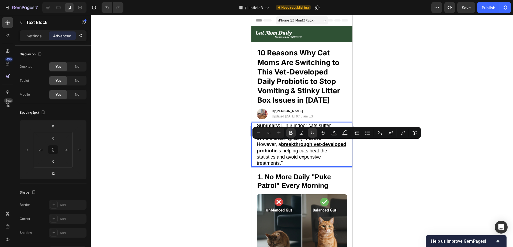
drag, startPoint x: 282, startPoint y: 144, endPoint x: 317, endPoint y: 145, distance: 34.5
click at [302, 151] on u "breakthrough vet-developed probiotic" at bounding box center [301, 148] width 89 height 12
click at [401, 132] on icon "Editor contextual toolbar" at bounding box center [402, 132] width 5 height 5
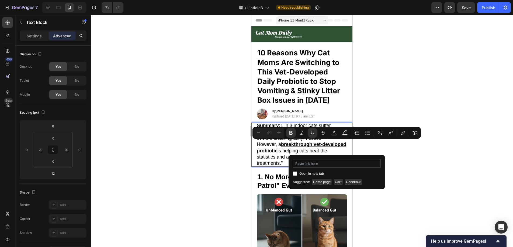
type input "https://www.purrbiotics.co/products/probiotics-for-cats-that-support-happy-tumm…"
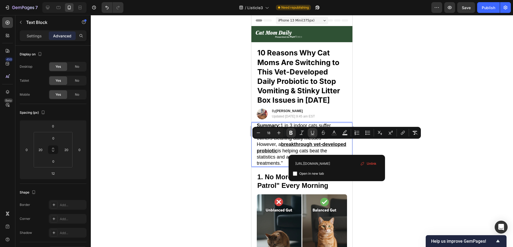
click at [427, 169] on div at bounding box center [302, 131] width 422 height 232
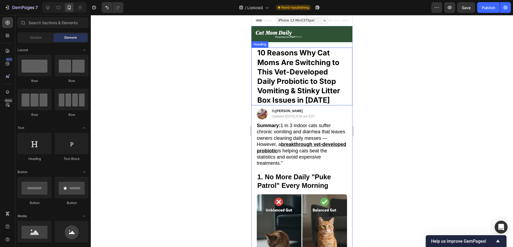
click at [327, 100] on p "10 Reasons Why Cat Moms Are Switching to This Vet-Developed Daily Probiotic to …" at bounding box center [301, 76] width 89 height 57
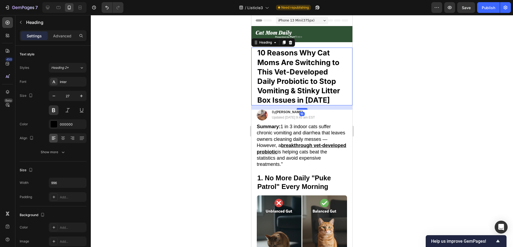
click at [300, 109] on div at bounding box center [301, 109] width 11 height 2
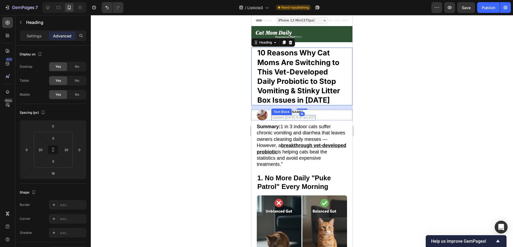
click at [315, 119] on p "Updated [DATE] 9:45 am EST" at bounding box center [293, 118] width 43 height 4
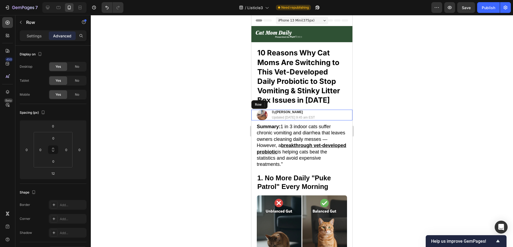
click at [253, 119] on div "Image By Mary R. Heading Updated September 9th, 2025 | 9:45 am EST Text Block 0…" at bounding box center [301, 115] width 101 height 11
click at [302, 124] on p "Summary: 1 in 3 indoor cats suffer chronic vomiting and diarrhea that leaves ow…" at bounding box center [302, 146] width 90 height 44
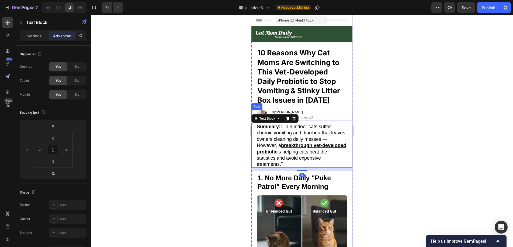
click at [255, 112] on div "Image By Mary R. Heading Updated September 9th, 2025 | 9:45 am EST Text Block R…" at bounding box center [301, 115] width 101 height 11
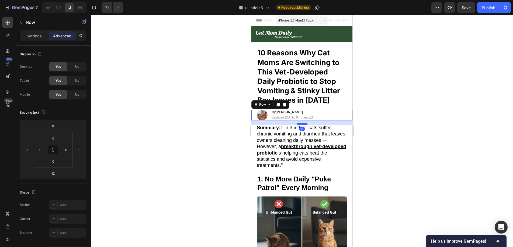
click at [297, 124] on div at bounding box center [301, 124] width 11 height 2
type input "16"
click at [407, 140] on div at bounding box center [302, 131] width 422 height 232
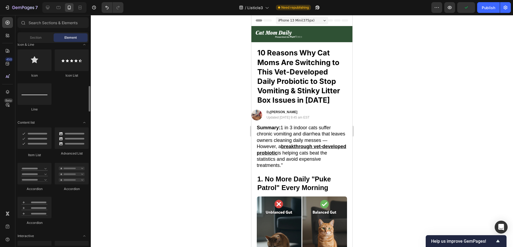
scroll to position [347, 0]
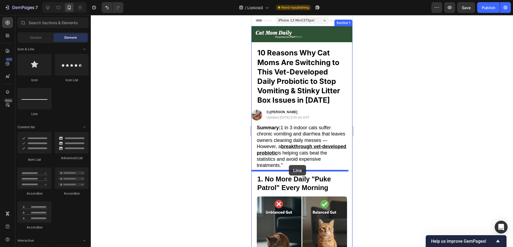
drag, startPoint x: 293, startPoint y: 119, endPoint x: 289, endPoint y: 165, distance: 46.8
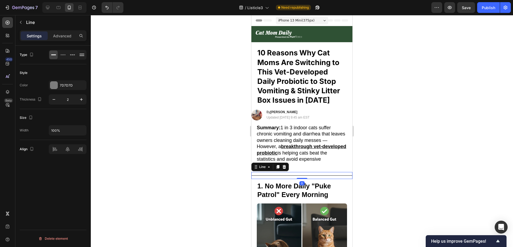
click at [408, 143] on div at bounding box center [302, 131] width 422 height 232
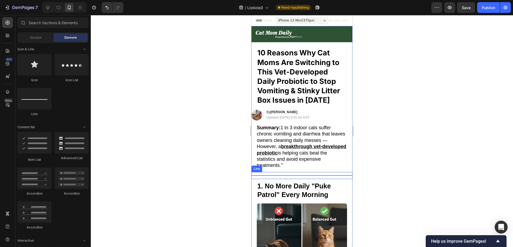
click at [323, 175] on div "Title Line" at bounding box center [301, 175] width 101 height 7
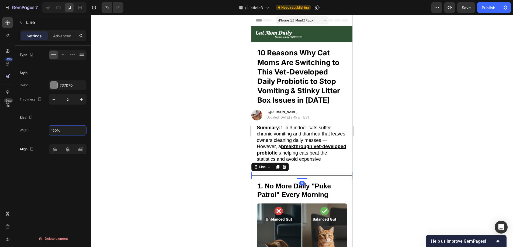
drag, startPoint x: 46, startPoint y: 130, endPoint x: 35, endPoint y: 130, distance: 11.3
click at [35, 130] on div "Width 100%" at bounding box center [53, 130] width 67 height 10
type input "9"
type input "451"
click at [197, 120] on div at bounding box center [302, 131] width 422 height 232
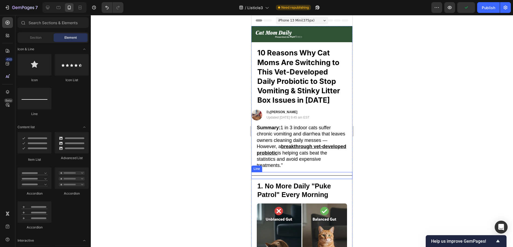
click at [286, 173] on div "Title Line" at bounding box center [301, 175] width 101 height 7
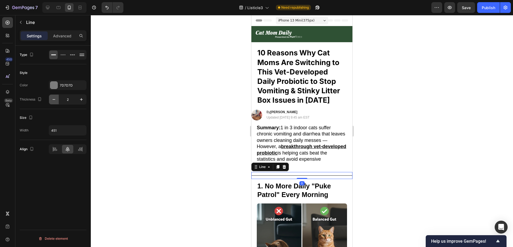
click at [55, 100] on icon "button" at bounding box center [53, 99] width 5 height 5
type input "1"
drag, startPoint x: 64, startPoint y: 132, endPoint x: 37, endPoint y: 131, distance: 27.2
click at [37, 131] on div "Width 451" at bounding box center [53, 130] width 67 height 10
click at [80, 130] on icon "button" at bounding box center [81, 130] width 5 height 5
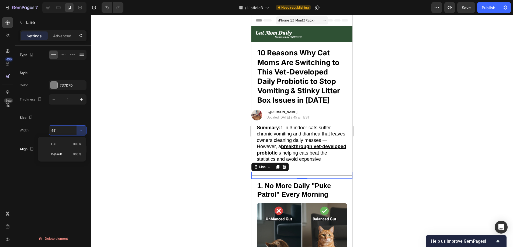
click at [52, 122] on div "Size" at bounding box center [53, 118] width 67 height 9
drag, startPoint x: 62, startPoint y: 130, endPoint x: 47, endPoint y: 129, distance: 14.5
click at [47, 129] on div "Width 451" at bounding box center [53, 130] width 67 height 10
click at [70, 133] on input "text" at bounding box center [67, 131] width 37 height 10
type input "7"
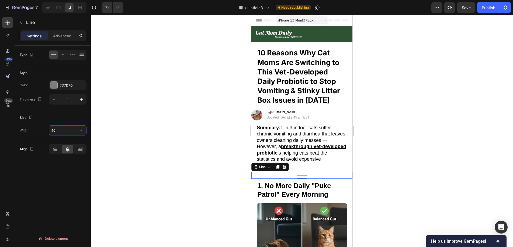
type input "4"
type input "3"
type input "0"
type input "330"
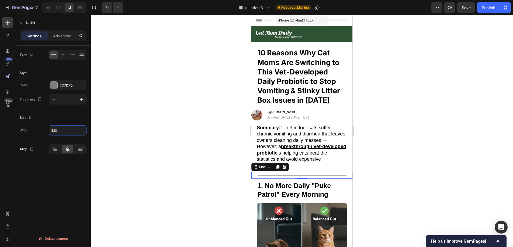
click at [139, 105] on div at bounding box center [302, 131] width 422 height 232
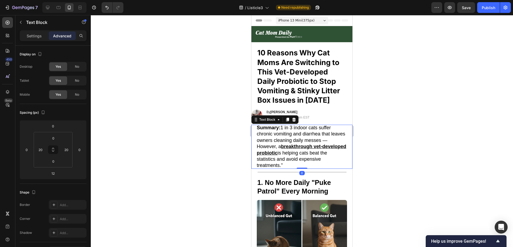
drag, startPoint x: 303, startPoint y: 170, endPoint x: 301, endPoint y: 165, distance: 5.3
click at [301, 165] on div "Summary: 1 in 3 indoor cats suffer chronic vomiting and diarrhea that leaves ow…" at bounding box center [301, 147] width 101 height 44
type input "0"
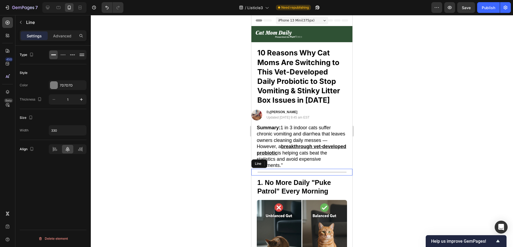
drag, startPoint x: 318, startPoint y: 171, endPoint x: 477, endPoint y: 169, distance: 158.6
click at [318, 171] on div "Title Line" at bounding box center [301, 172] width 101 height 7
click at [50, 84] on div at bounding box center [53, 85] width 7 height 7
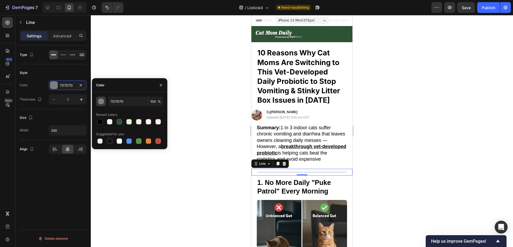
click at [99, 101] on div "button" at bounding box center [101, 101] width 5 height 5
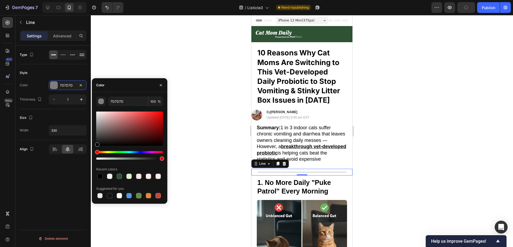
click at [97, 120] on div at bounding box center [129, 129] width 67 height 34
click at [97, 118] on div at bounding box center [129, 129] width 67 height 34
click at [97, 122] on div at bounding box center [129, 129] width 67 height 34
click at [97, 120] on div at bounding box center [129, 129] width 67 height 34
type input "BFBDBD"
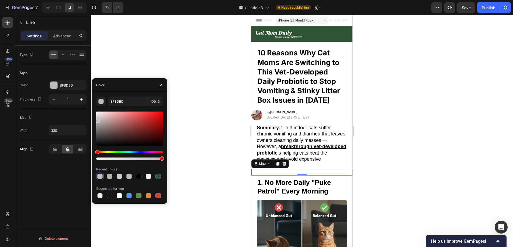
click at [208, 104] on div at bounding box center [302, 131] width 422 height 232
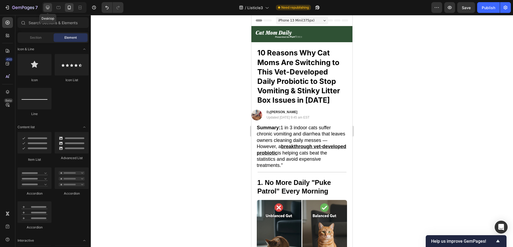
click at [47, 6] on icon at bounding box center [47, 7] width 3 height 3
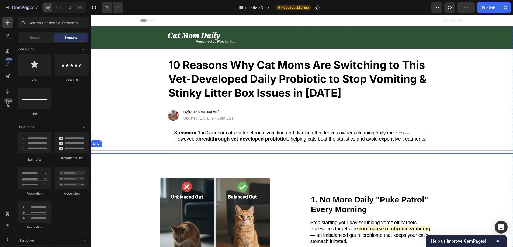
click at [226, 154] on div "Title Line" at bounding box center [302, 150] width 422 height 7
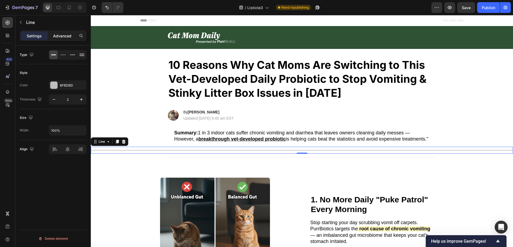
click at [58, 35] on p "Advanced" at bounding box center [62, 36] width 18 height 6
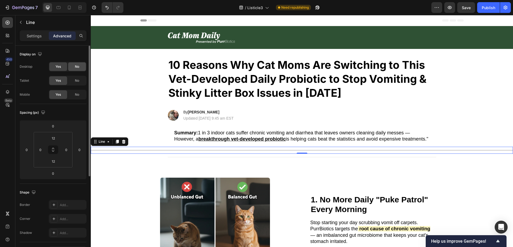
click at [77, 65] on span "No" at bounding box center [77, 66] width 4 height 5
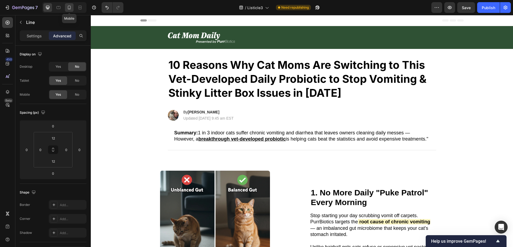
click at [68, 9] on icon at bounding box center [69, 8] width 3 height 4
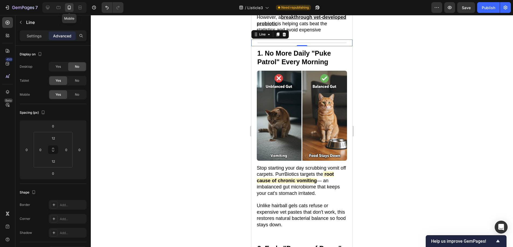
scroll to position [134, 0]
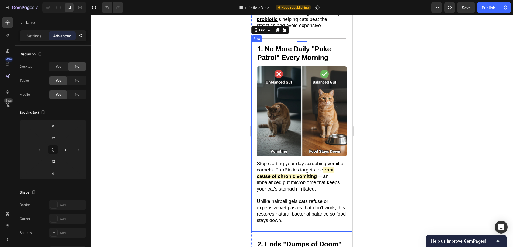
click at [366, 81] on div at bounding box center [302, 131] width 422 height 232
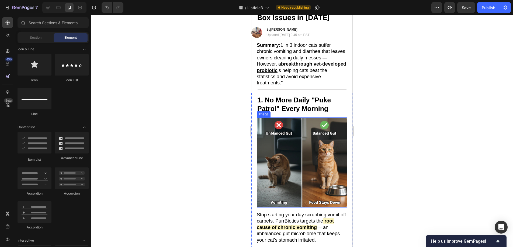
scroll to position [51, 0]
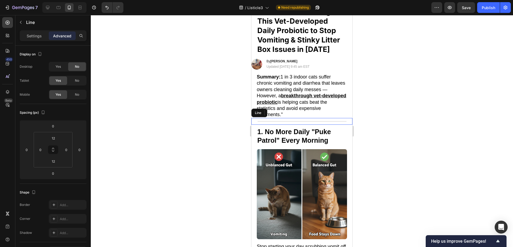
click at [311, 121] on div "Title Line" at bounding box center [301, 121] width 101 height 7
click at [44, 36] on div "Settings" at bounding box center [34, 35] width 27 height 9
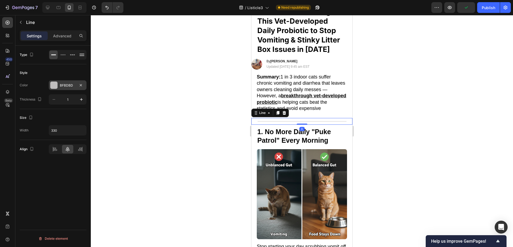
click at [55, 84] on div at bounding box center [53, 85] width 7 height 7
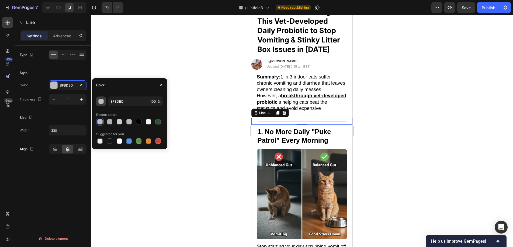
click at [100, 100] on div "button" at bounding box center [101, 101] width 5 height 5
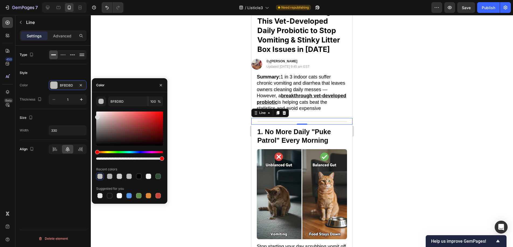
click at [97, 116] on div at bounding box center [129, 129] width 67 height 34
click at [96, 118] on div at bounding box center [97, 119] width 4 height 4
click at [96, 119] on div at bounding box center [97, 119] width 4 height 4
type input "C4C4C4"
drag, startPoint x: 125, startPoint y: 163, endPoint x: 149, endPoint y: 162, distance: 24.0
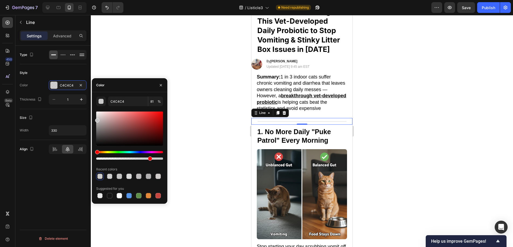
click at [149, 162] on div "C4C4C4 81 % Recent colors Suggested for you" at bounding box center [129, 148] width 67 height 103
type input "79"
click at [219, 135] on div at bounding box center [302, 131] width 422 height 232
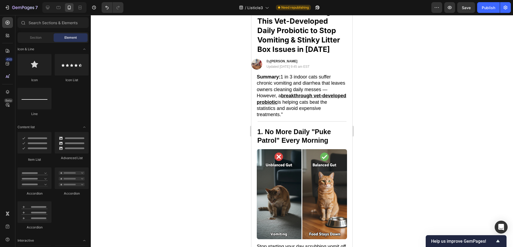
click at [453, 99] on div at bounding box center [302, 131] width 422 height 232
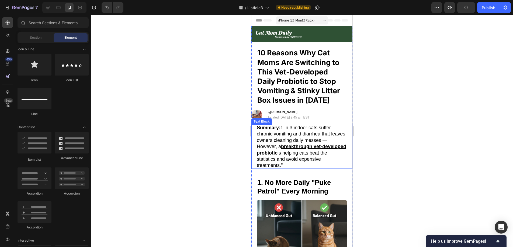
scroll to position [1, 0]
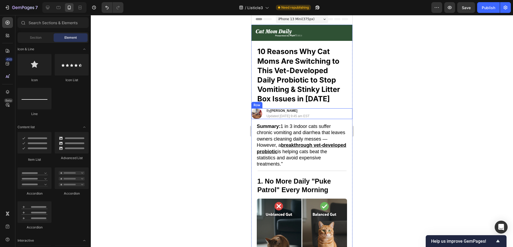
click at [345, 111] on div "Image By Mary R. Heading Updated September 9th, 2025 | 9:45 am EST Text Block R…" at bounding box center [301, 113] width 101 height 11
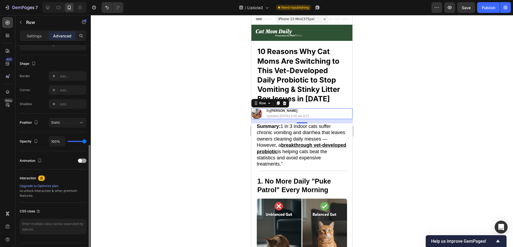
scroll to position [142, 0]
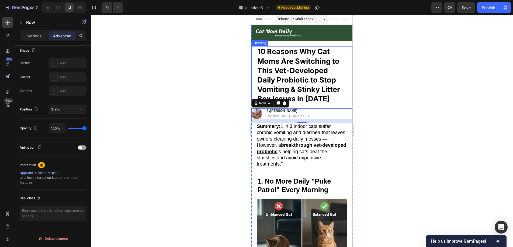
click at [259, 75] on p "10 Reasons Why Cat Moms Are Switching to This Vet-Developed Daily Probiotic to …" at bounding box center [301, 75] width 89 height 57
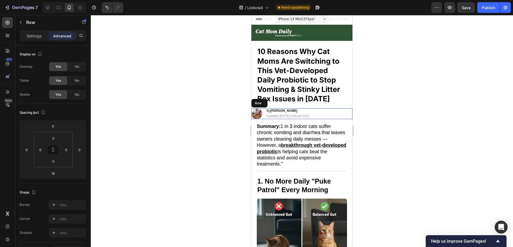
click at [341, 117] on div "Image By Mary R. Heading Updated September 9th, 2025 | 9:45 am EST Text Block R…" at bounding box center [301, 113] width 101 height 11
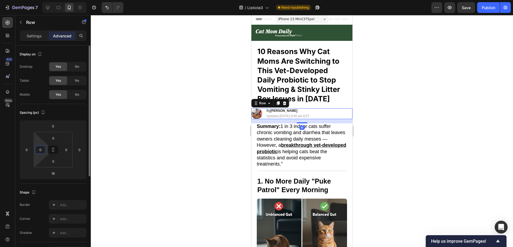
click at [42, 149] on input "0" at bounding box center [40, 150] width 8 height 8
type input "20"
click at [67, 151] on input "0" at bounding box center [66, 150] width 8 height 8
type input "20"
click at [156, 115] on div at bounding box center [302, 131] width 422 height 232
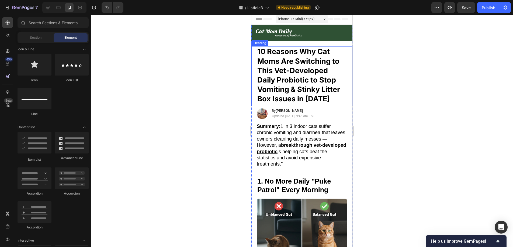
click at [401, 95] on div at bounding box center [302, 131] width 422 height 232
click at [394, 83] on div at bounding box center [302, 131] width 422 height 232
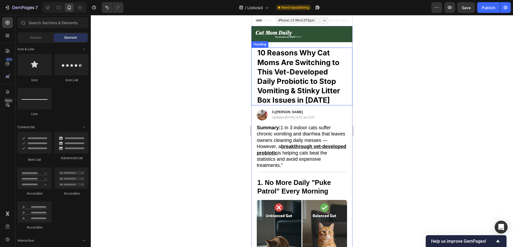
scroll to position [5, 0]
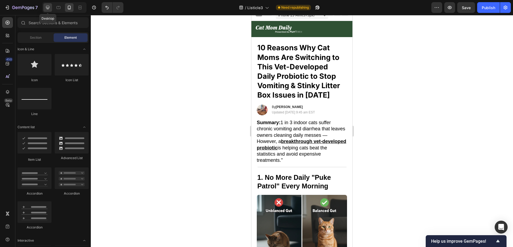
click at [45, 8] on div at bounding box center [47, 7] width 9 height 9
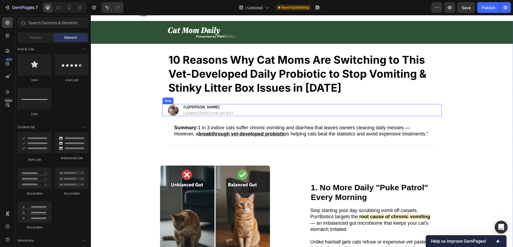
click at [296, 111] on div "Image By Mary R. Heading Updated September 9th, 2025 | 9:45 am EST Text Block R…" at bounding box center [301, 110] width 279 height 12
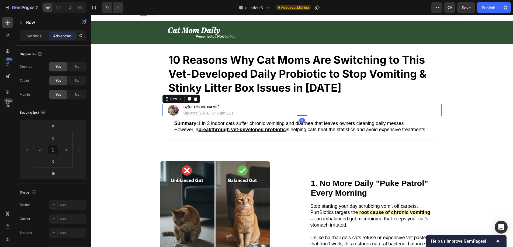
drag, startPoint x: 301, startPoint y: 120, endPoint x: 301, endPoint y: 114, distance: 5.9
click at [301, 114] on div "Image By Mary R. Heading Updated September 9th, 2025 | 9:45 am EST Text Block R…" at bounding box center [301, 110] width 279 height 12
type input "0"
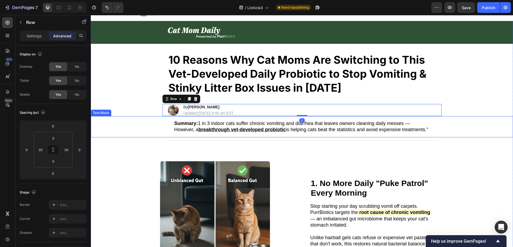
click at [266, 133] on p "Summary: 1 in 3 indoor cats suffer chronic vomiting and diarrhea that leaves ow…" at bounding box center [301, 127] width 255 height 13
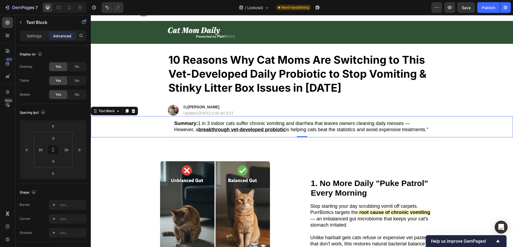
click at [160, 127] on div "Summary: 1 in 3 indoor cats suffer chronic vomiting and diarrhea that leaves ow…" at bounding box center [301, 126] width 411 height 21
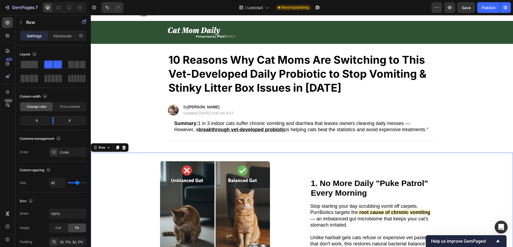
click at [132, 171] on div "1. No More Daily "Puke Patrol" Every Morning Heading Image 1. No More Daily "Pu…" at bounding box center [302, 216] width 422 height 127
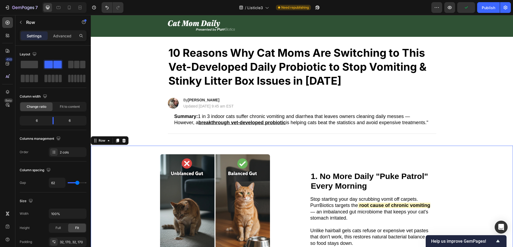
scroll to position [16, 0]
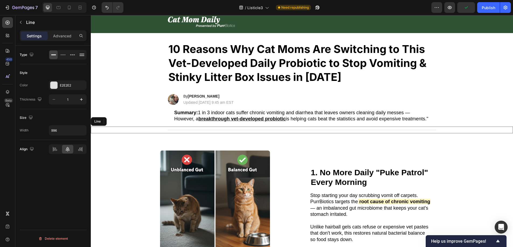
click at [178, 134] on div "Title Line" at bounding box center [302, 130] width 422 height 7
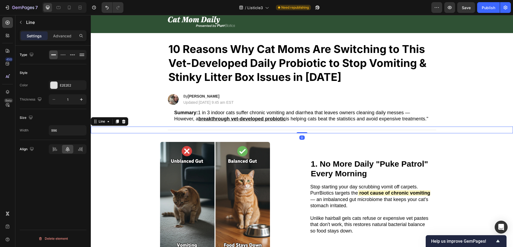
drag, startPoint x: 299, startPoint y: 147, endPoint x: 304, endPoint y: 136, distance: 11.5
click at [304, 134] on div "Title Line 0" at bounding box center [302, 130] width 422 height 7
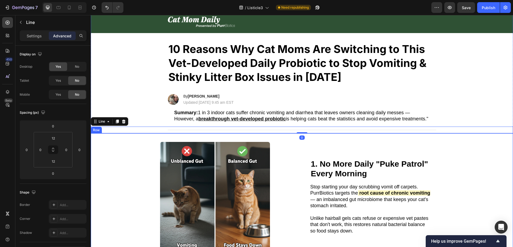
click at [134, 176] on div "1. No More Daily "Puke Patrol" Every Morning Heading Image 1. No More Daily "Pu…" at bounding box center [302, 197] width 422 height 127
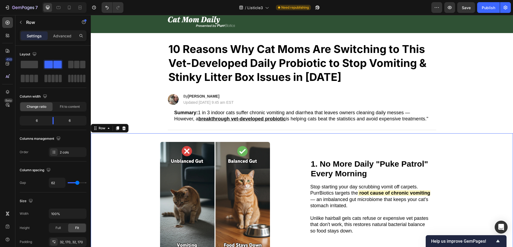
click at [119, 172] on div "1. No More Daily "Puke Patrol" Every Morning Heading Image 1. No More Daily "Pu…" at bounding box center [302, 197] width 422 height 127
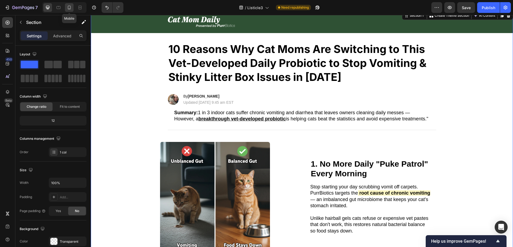
click at [68, 6] on icon at bounding box center [69, 8] width 3 height 4
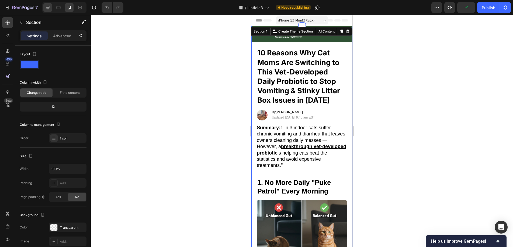
drag, startPoint x: 41, startPoint y: 5, endPoint x: 49, endPoint y: 7, distance: 7.7
click at [41, 6] on div at bounding box center [63, 7] width 46 height 11
click at [50, 7] on icon at bounding box center [47, 7] width 5 height 5
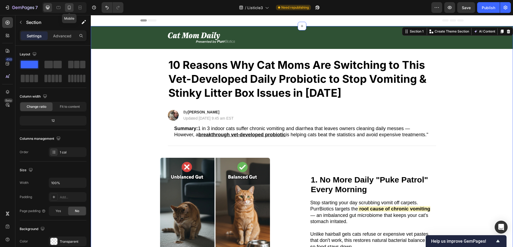
click at [68, 7] on icon at bounding box center [69, 8] width 3 height 4
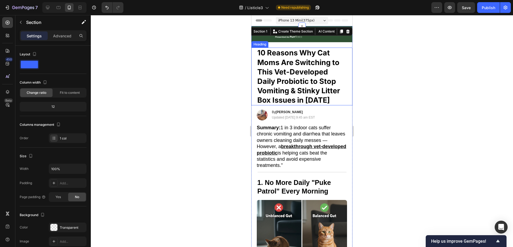
click at [384, 89] on div at bounding box center [302, 131] width 422 height 232
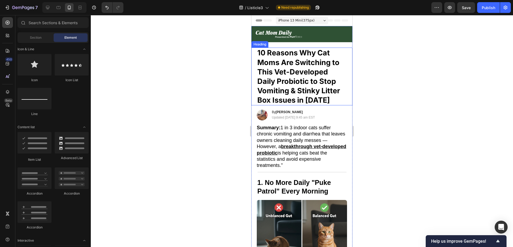
click at [374, 81] on div at bounding box center [302, 131] width 422 height 232
click at [51, 7] on div at bounding box center [47, 7] width 9 height 9
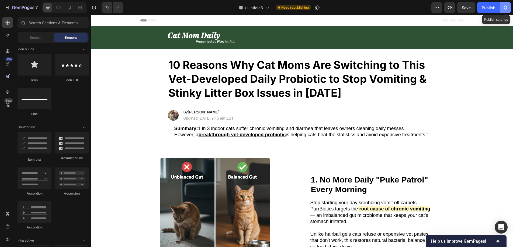
click at [502, 9] on button "button" at bounding box center [505, 7] width 11 height 11
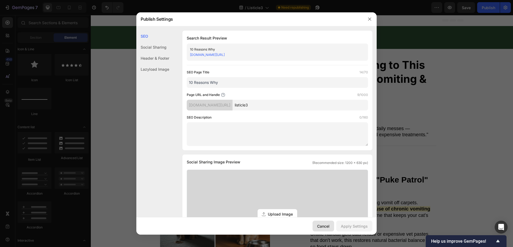
click at [325, 226] on div "Cancel" at bounding box center [323, 227] width 12 height 6
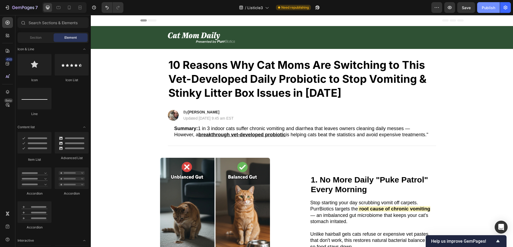
click at [485, 12] on button "Publish" at bounding box center [488, 7] width 23 height 11
